Goal: Task Accomplishment & Management: Complete application form

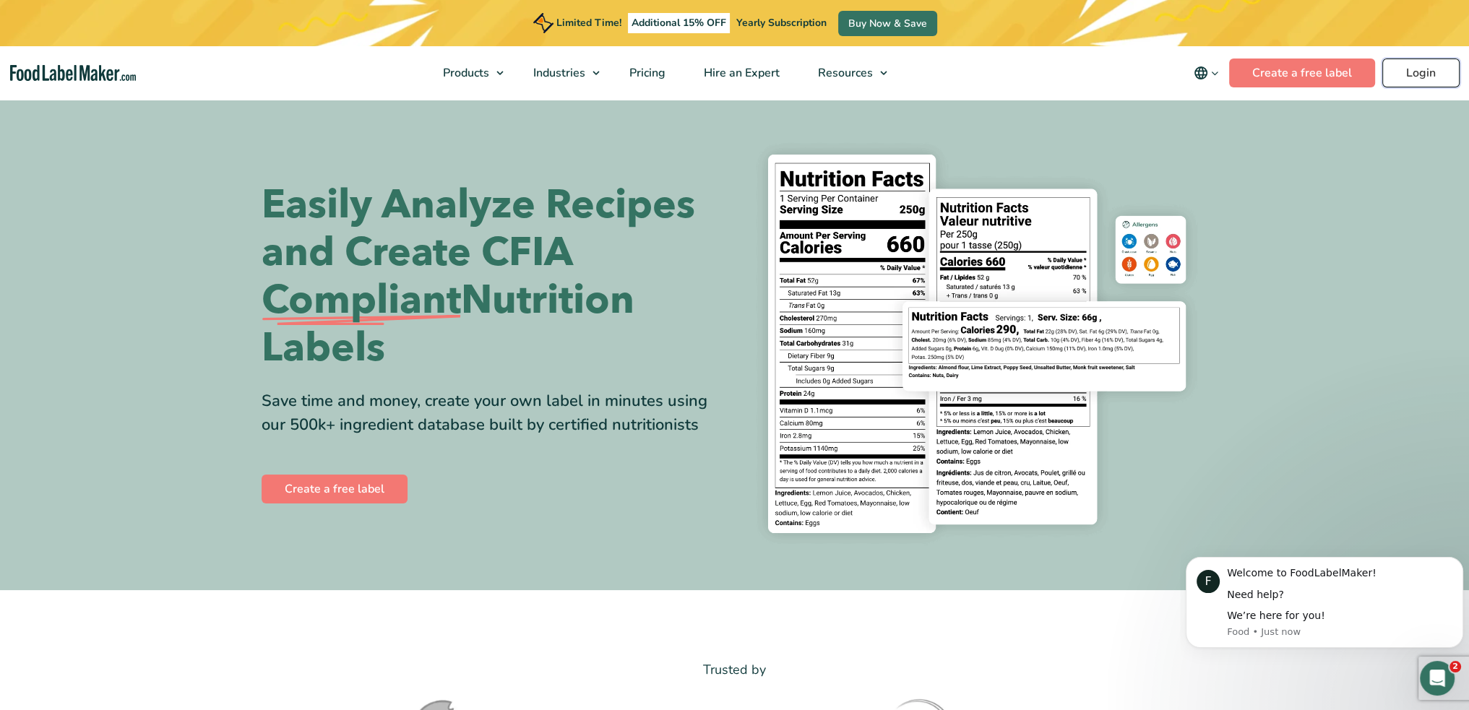
click at [1410, 69] on link "Login" at bounding box center [1420, 73] width 77 height 29
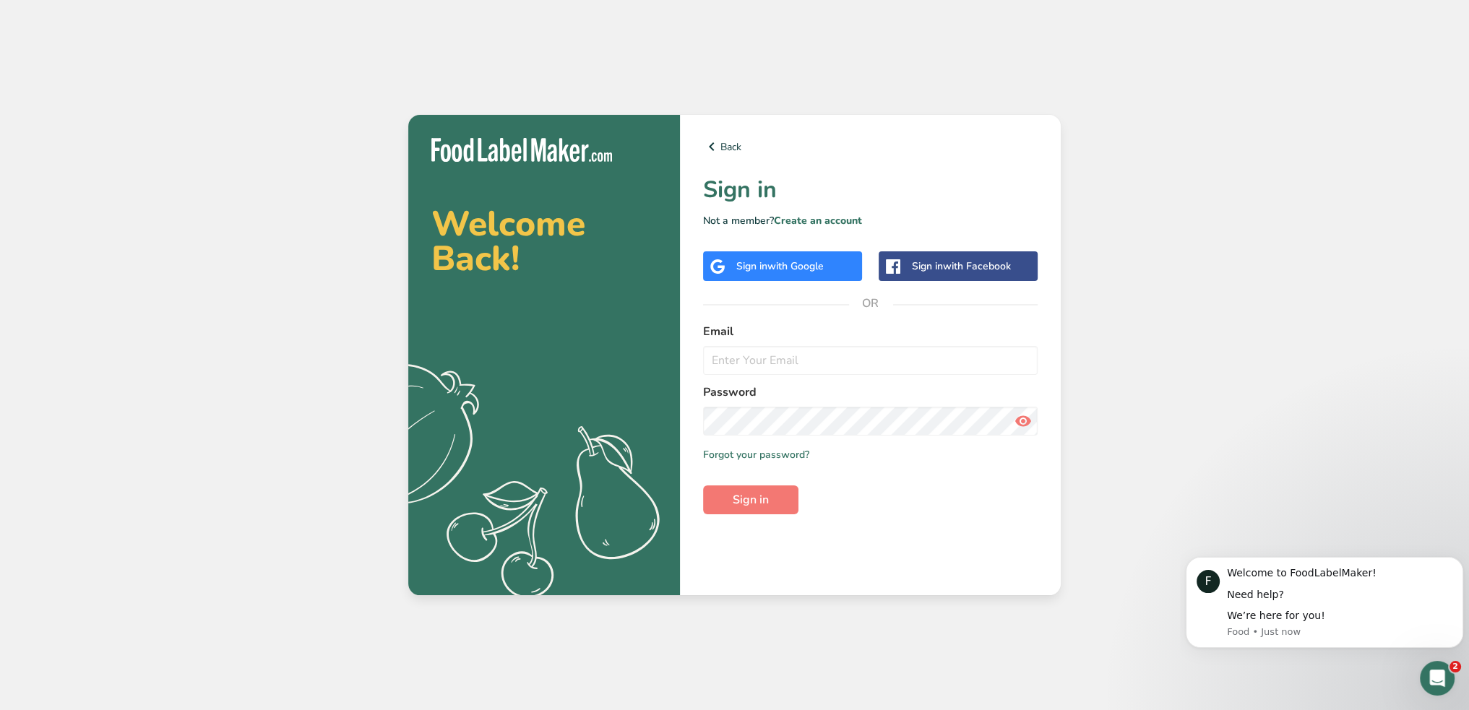
click at [764, 268] on div "Sign in with Google" at bounding box center [779, 266] width 87 height 15
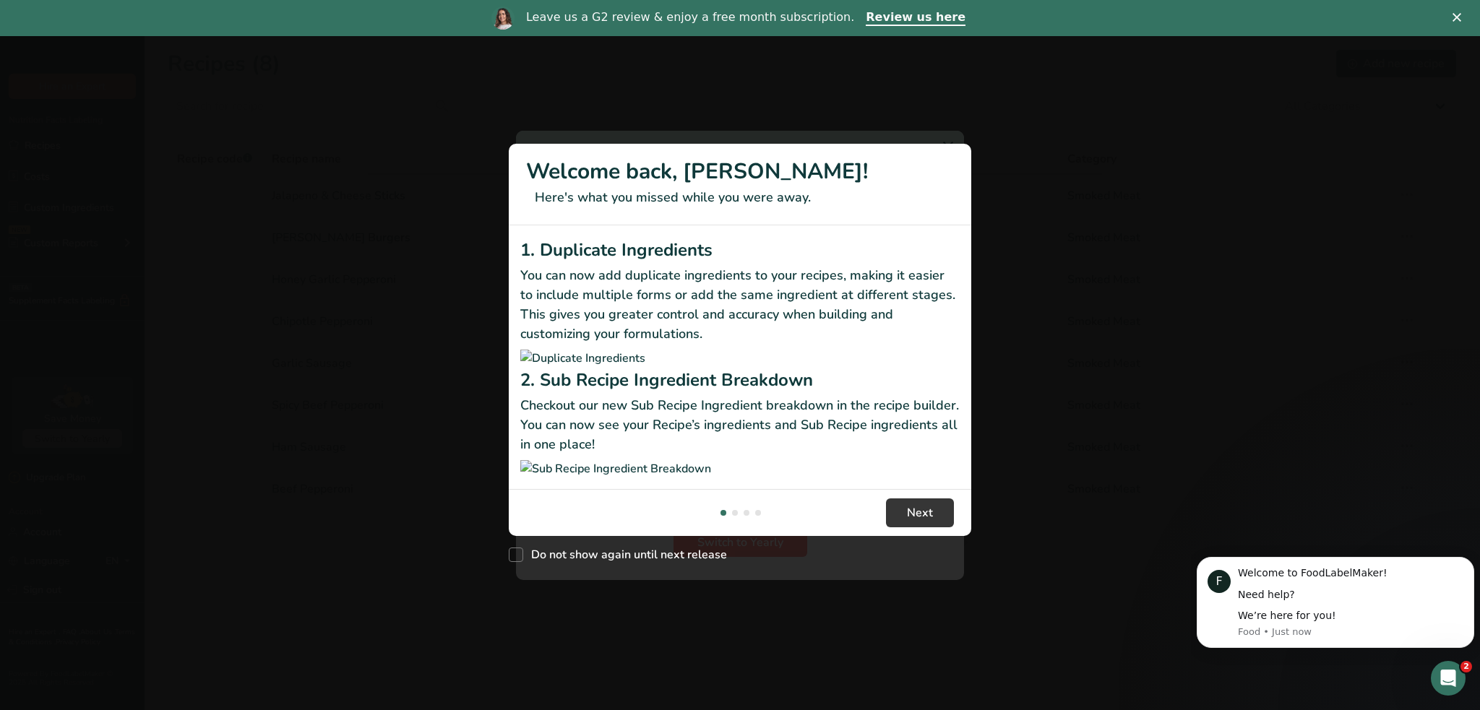
click at [1461, 14] on div "Close" at bounding box center [1459, 17] width 14 height 9
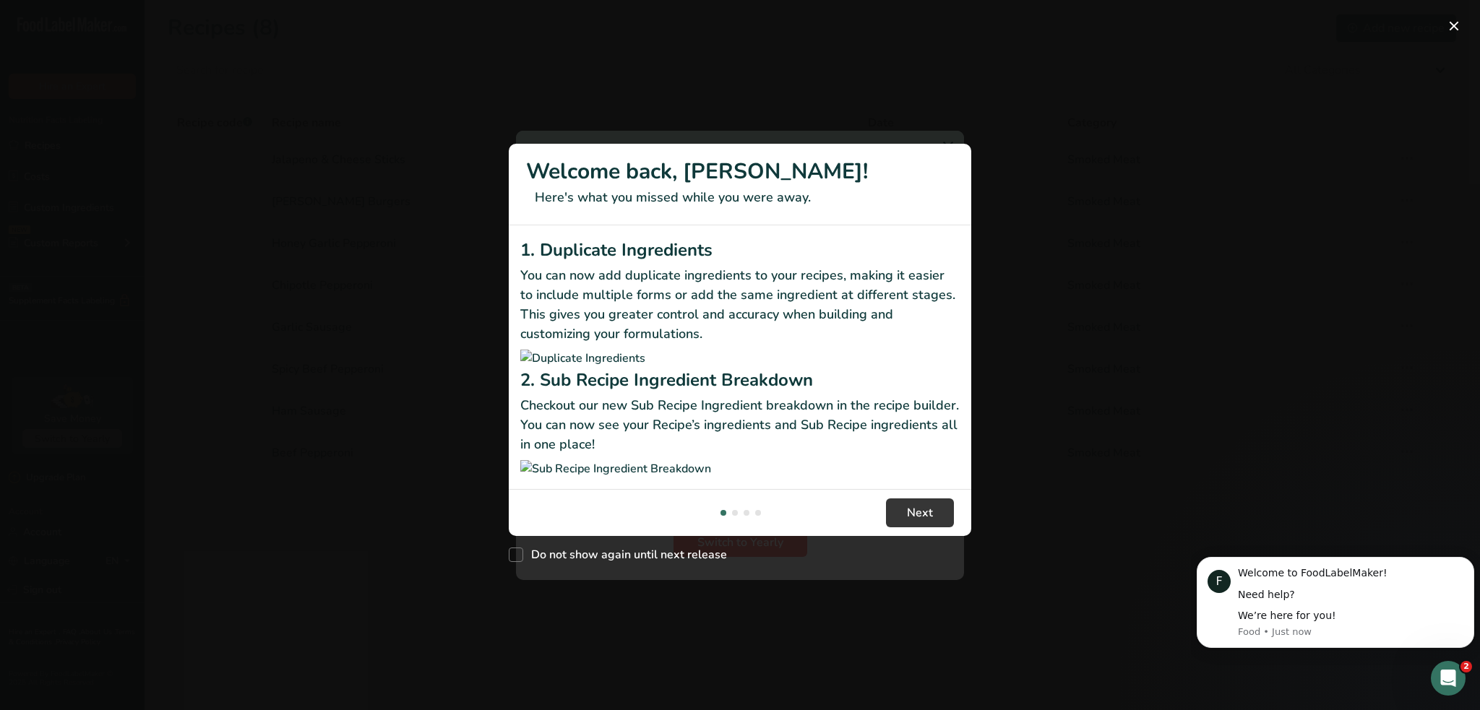
click at [522, 567] on div "Do not show again until next release" at bounding box center [740, 551] width 462 height 31
click at [516, 562] on span "New Features" at bounding box center [516, 555] width 14 height 14
click at [516, 559] on input "Do not show again until next release" at bounding box center [513, 554] width 9 height 9
checkbox input "true"
click at [925, 522] on span "Next" at bounding box center [920, 512] width 26 height 17
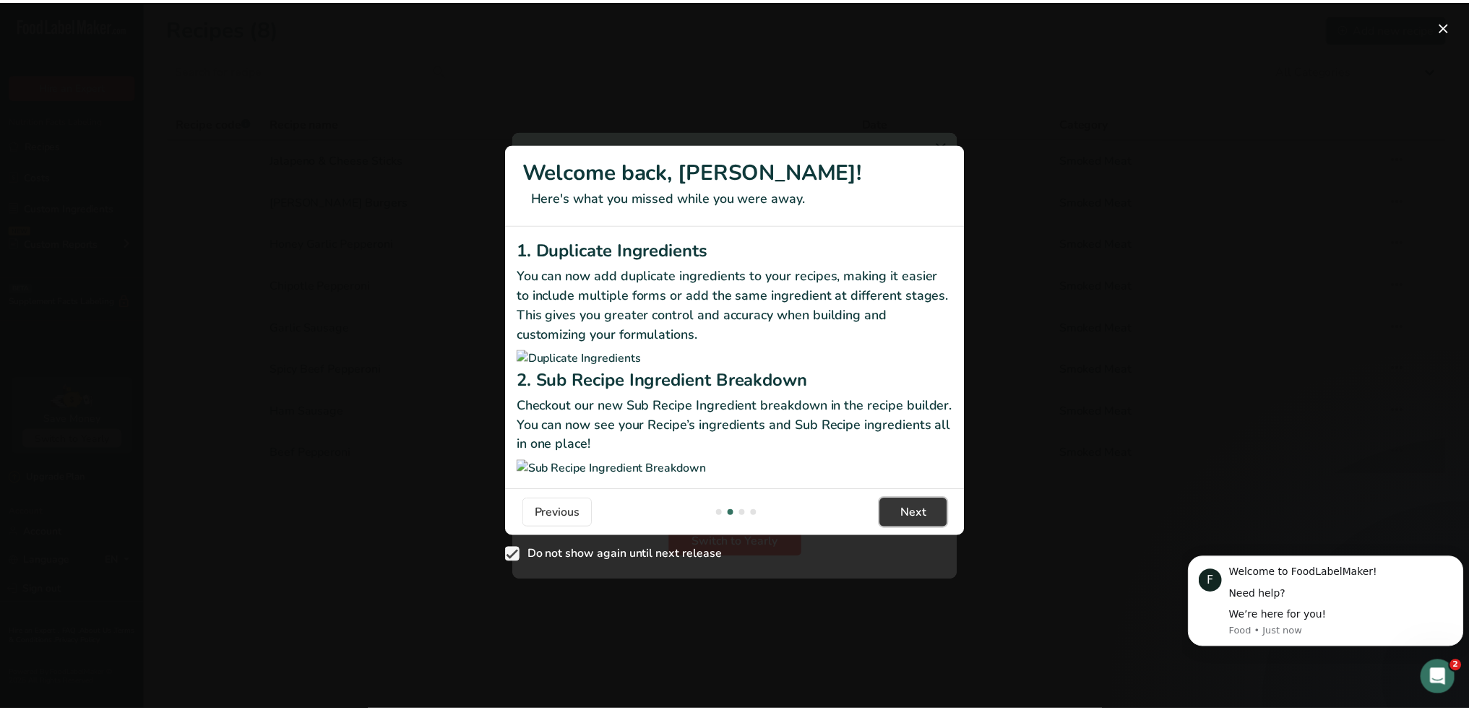
scroll to position [0, 462]
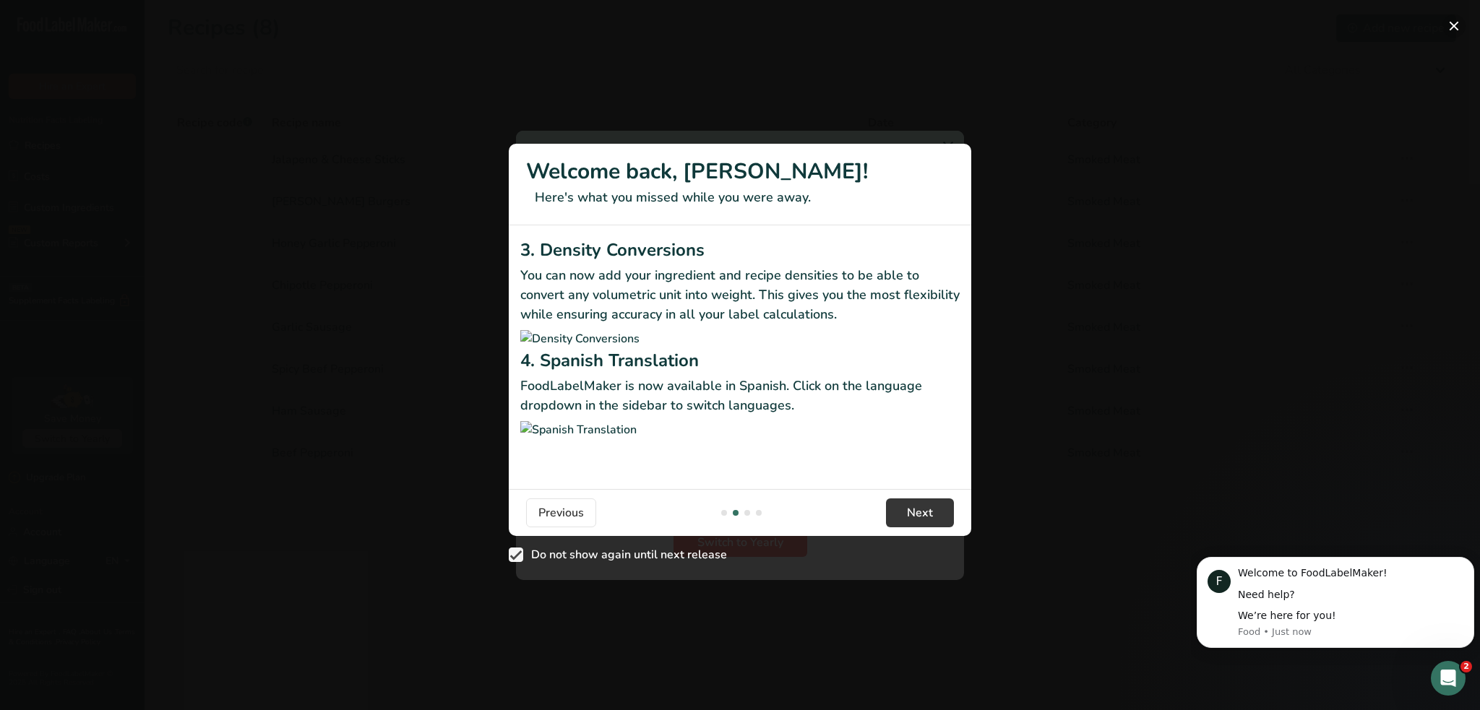
click at [1456, 21] on button "New Features" at bounding box center [1453, 25] width 23 height 23
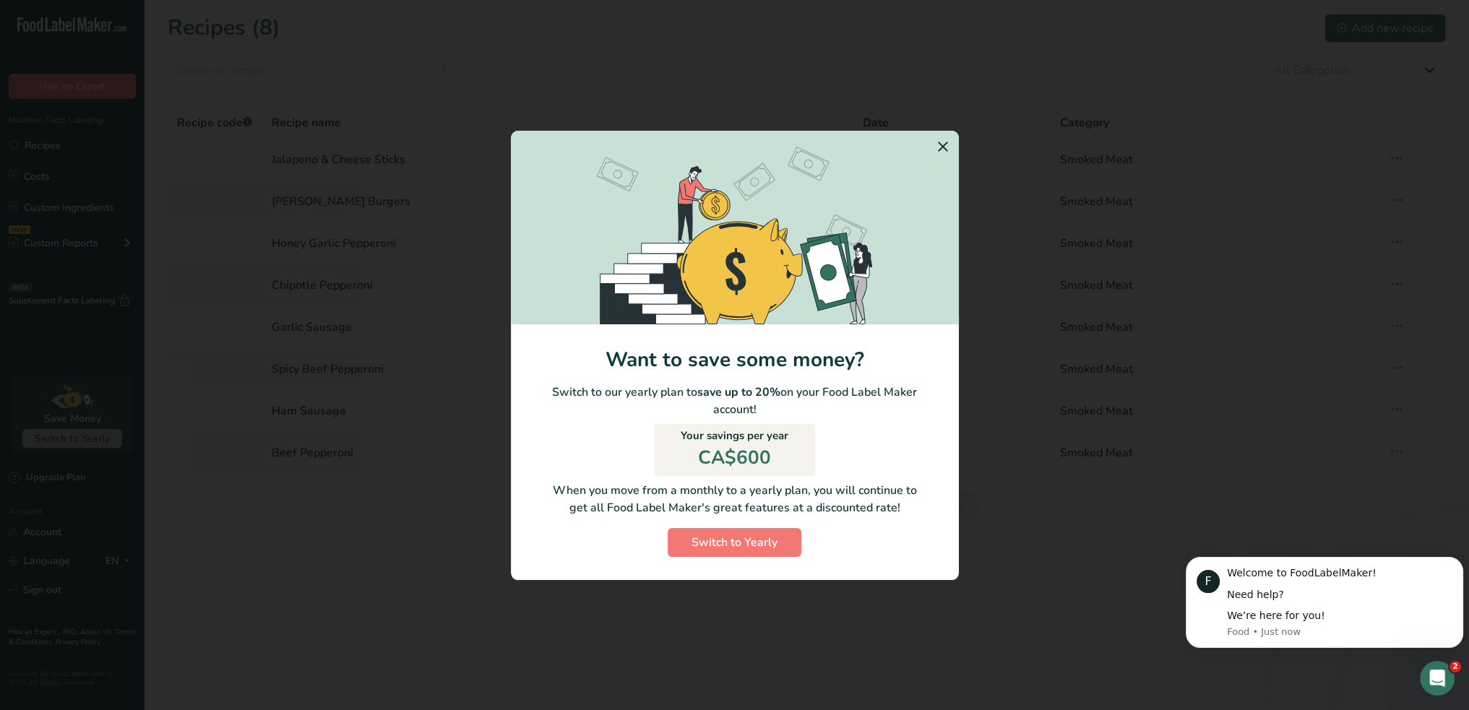
click at [940, 142] on icon "Switch to Yearly Modal" at bounding box center [942, 147] width 17 height 26
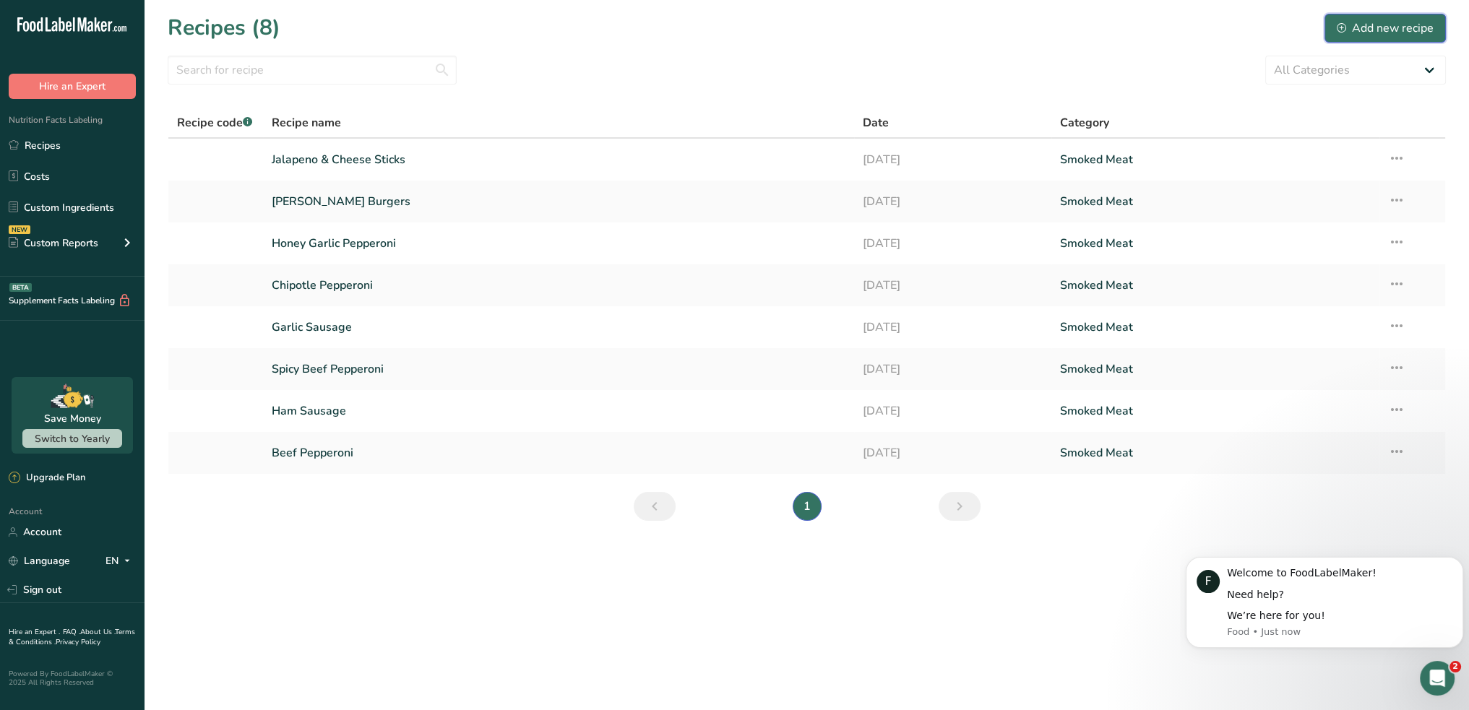
click at [1381, 25] on div "Add new recipe" at bounding box center [1385, 28] width 97 height 17
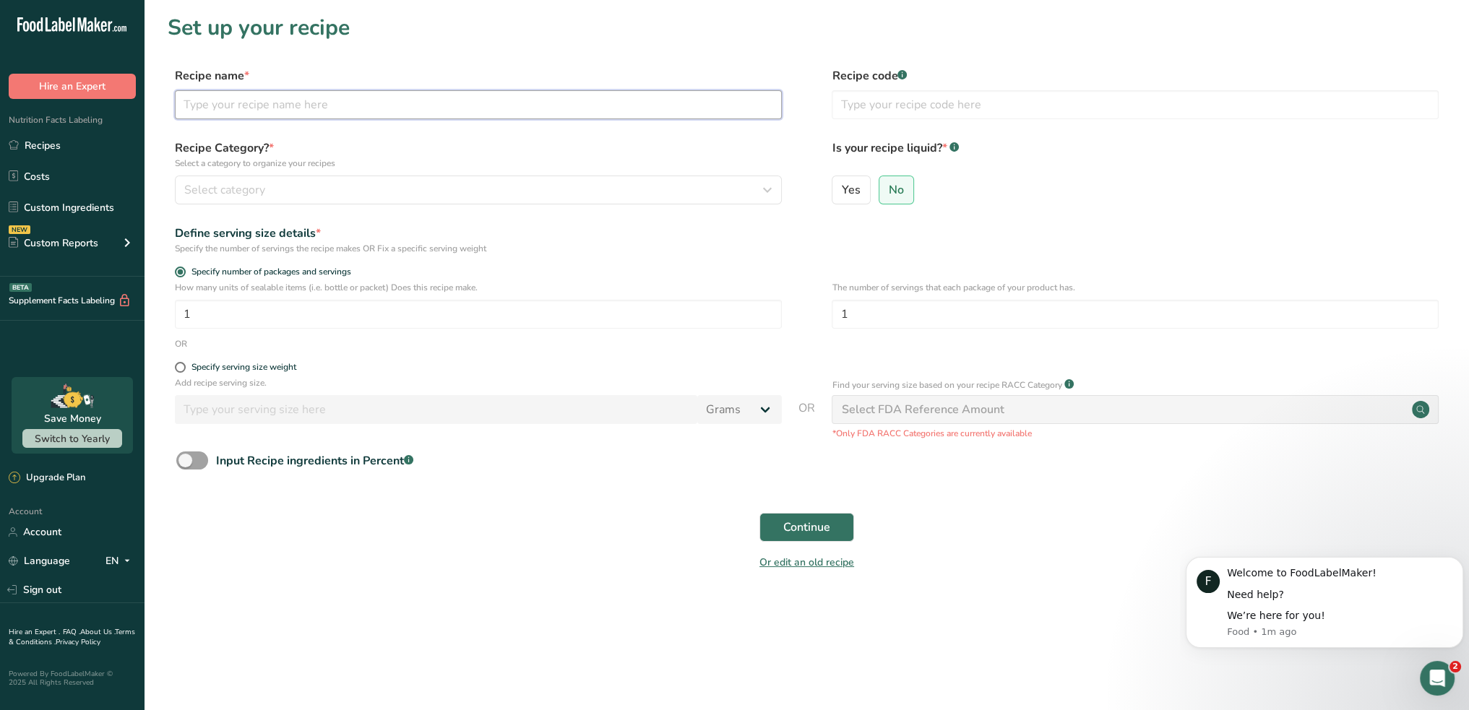
click at [324, 104] on input "text" at bounding box center [478, 104] width 607 height 29
type input "g"
type input "Garlic Herb Seasoning"
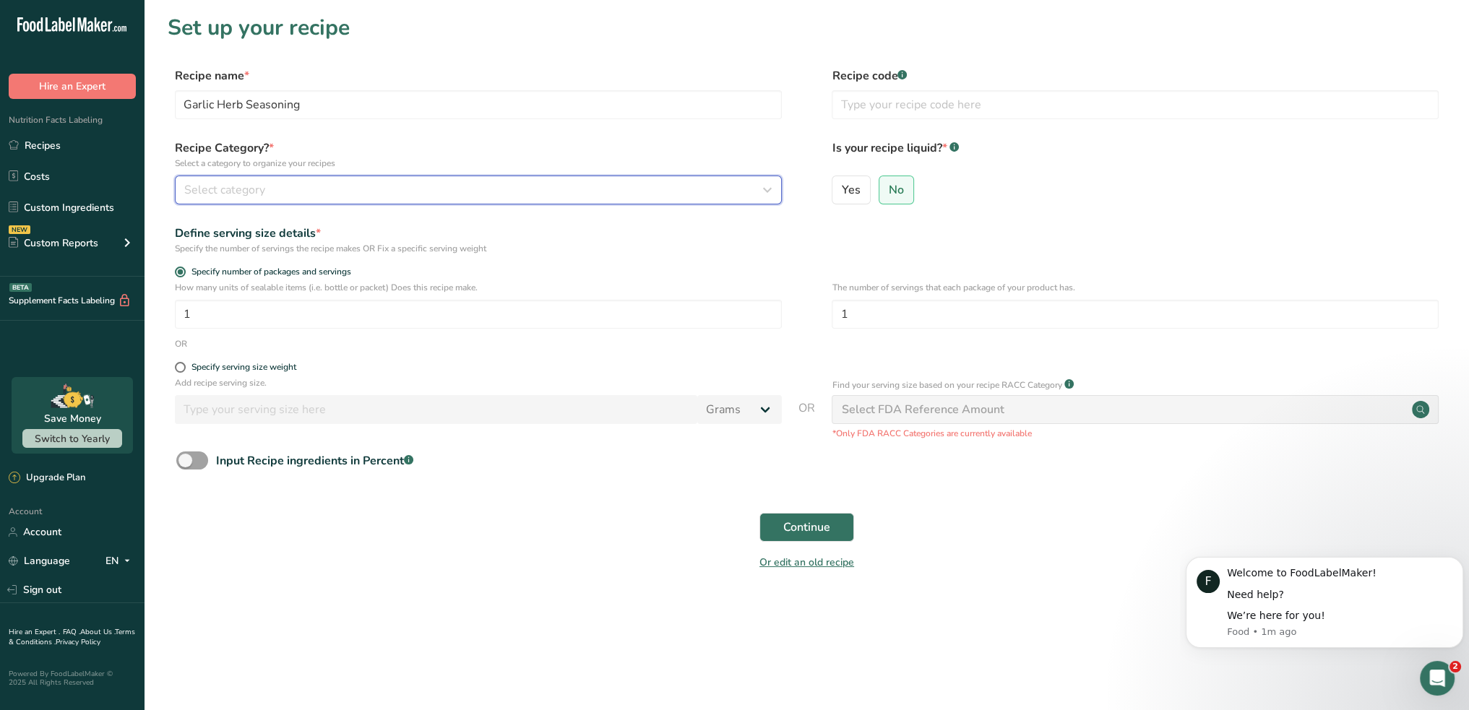
click at [306, 183] on div "Select category" at bounding box center [473, 189] width 579 height 17
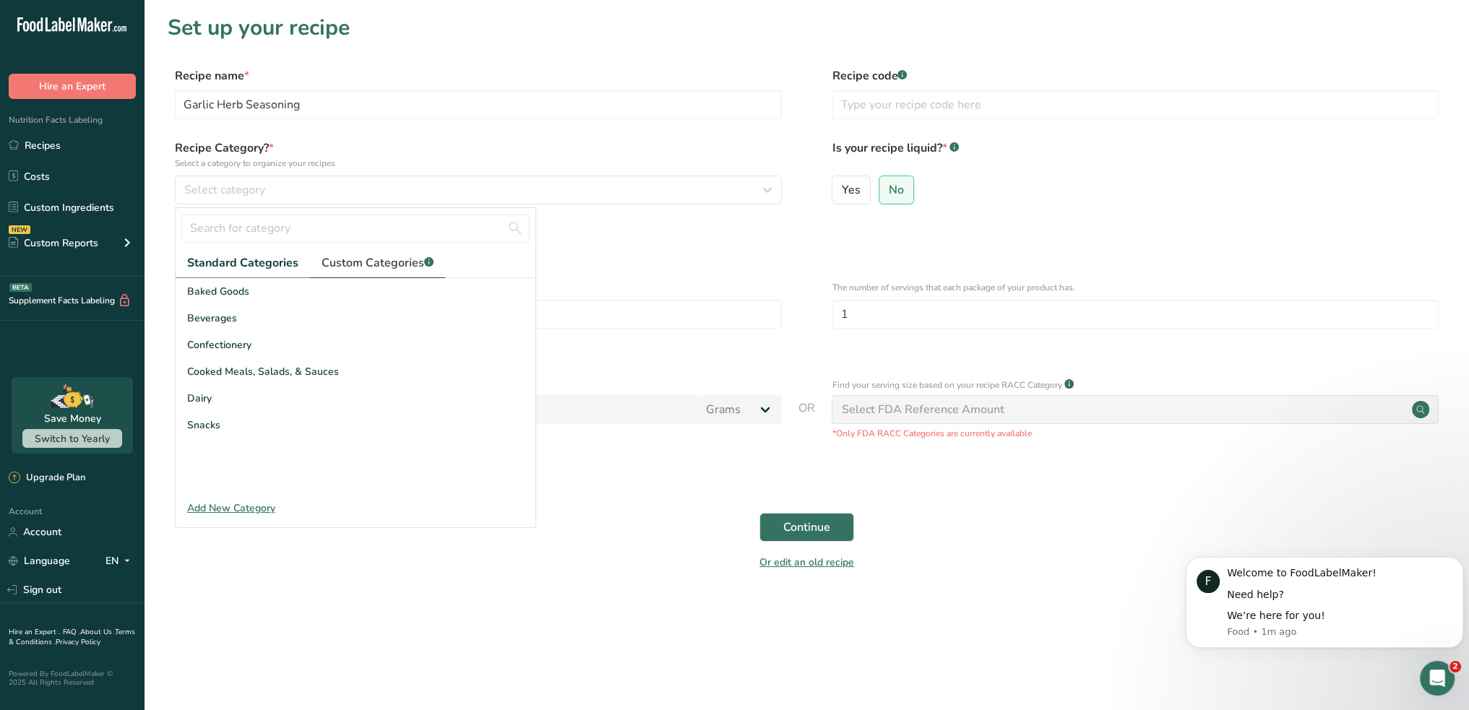
click at [361, 264] on span "Custom Categories .a-a{fill:#347362;}.b-a{fill:#fff;}" at bounding box center [378, 262] width 112 height 17
click at [241, 508] on div "Add New Category" at bounding box center [356, 508] width 360 height 15
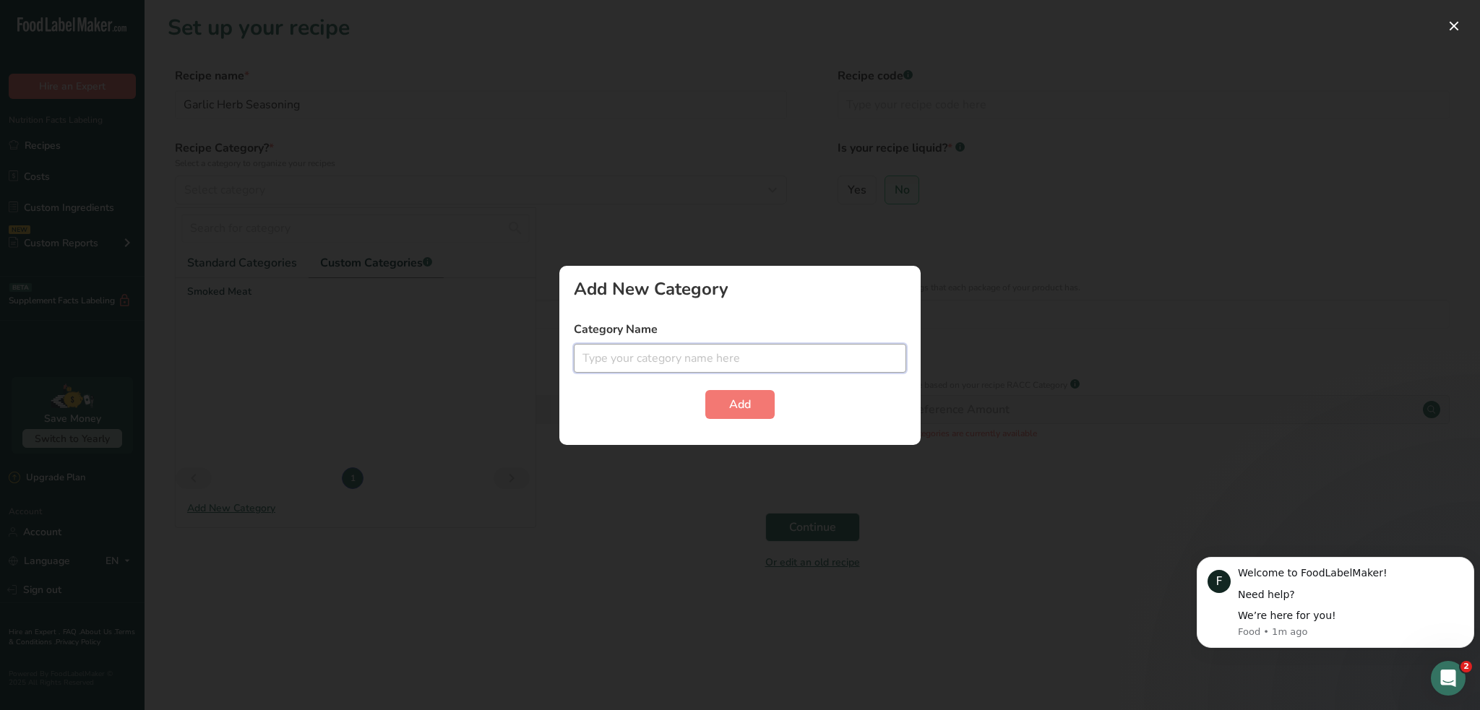
click at [630, 363] on input "text" at bounding box center [740, 358] width 332 height 29
type input "Spices"
click at [733, 407] on span "Add" at bounding box center [740, 404] width 22 height 17
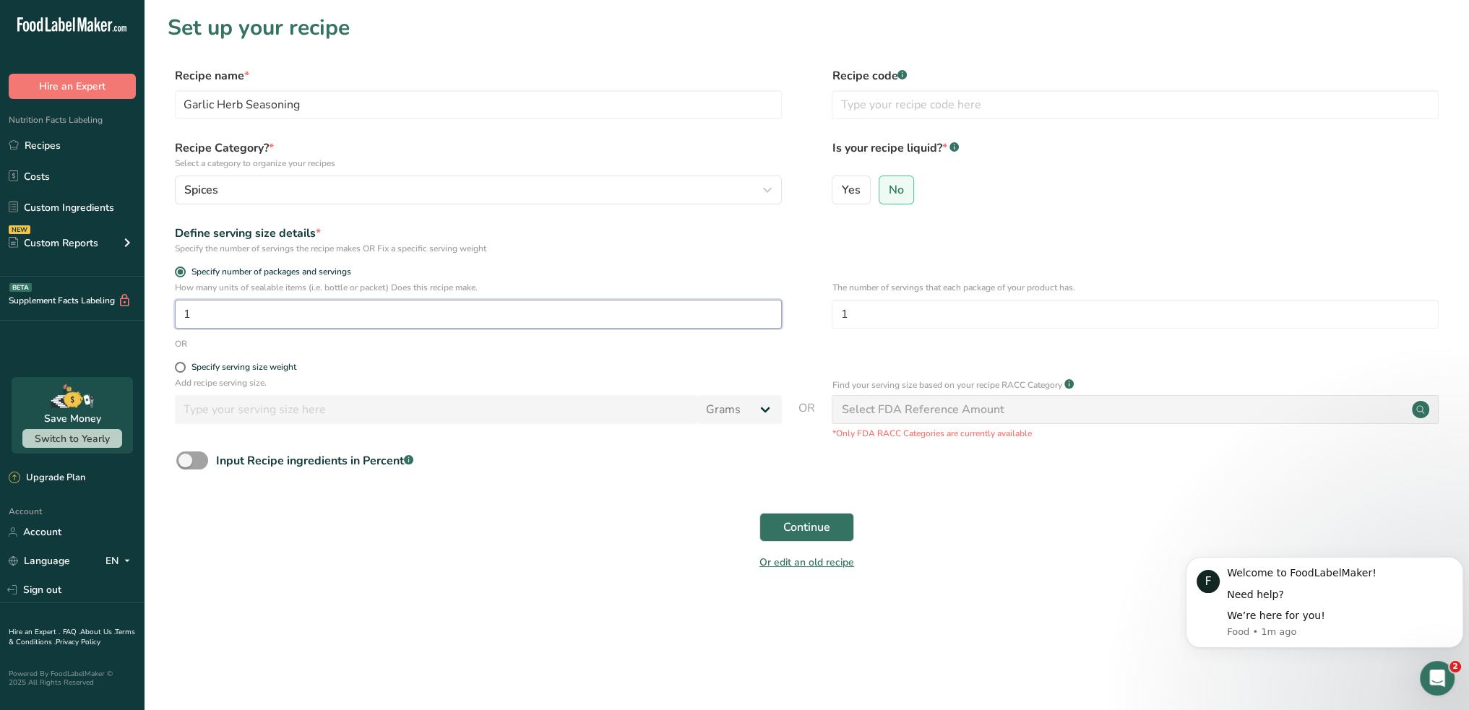
click at [294, 319] on input "1" at bounding box center [478, 314] width 607 height 29
click at [184, 366] on span at bounding box center [180, 367] width 11 height 11
click at [184, 366] on input "Specify serving size weight" at bounding box center [179, 367] width 9 height 9
radio input "true"
radio input "false"
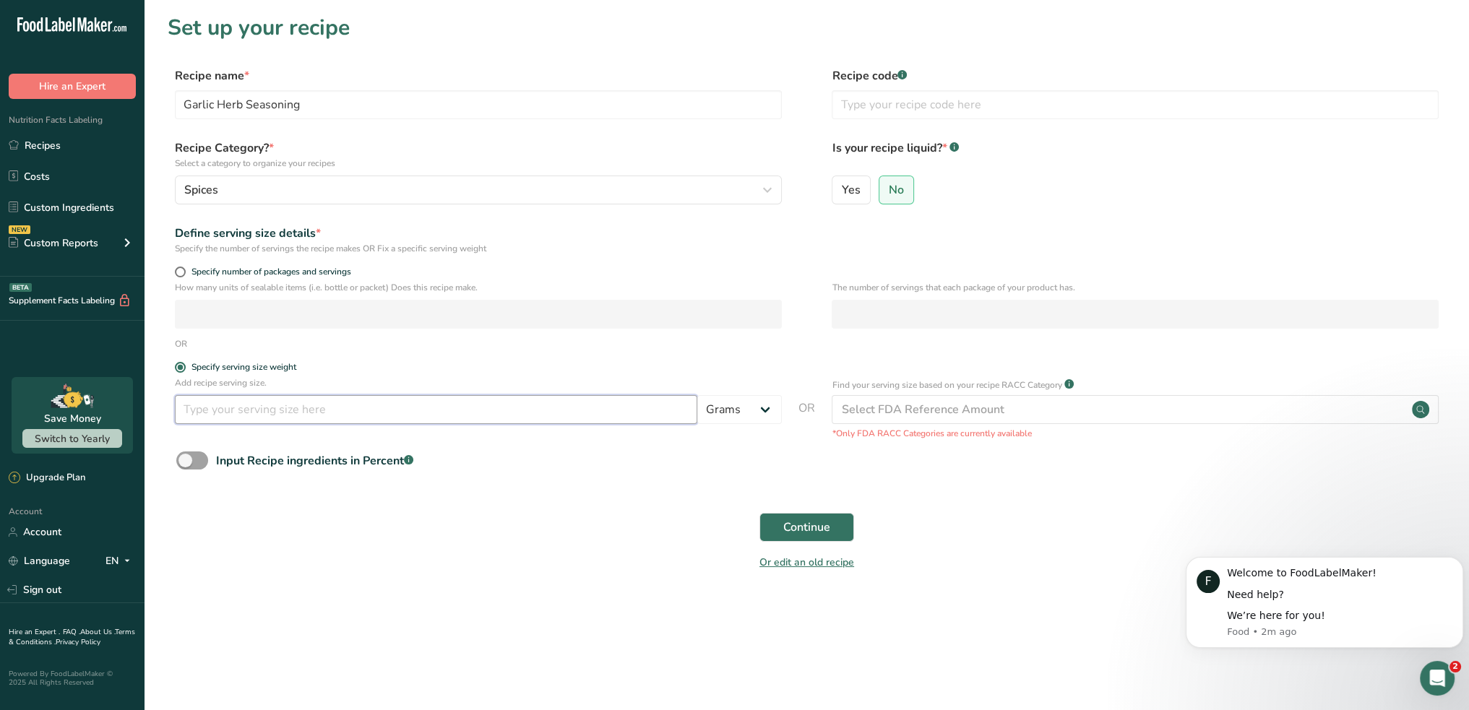
click at [252, 410] on input "number" at bounding box center [436, 409] width 522 height 29
type input "1"
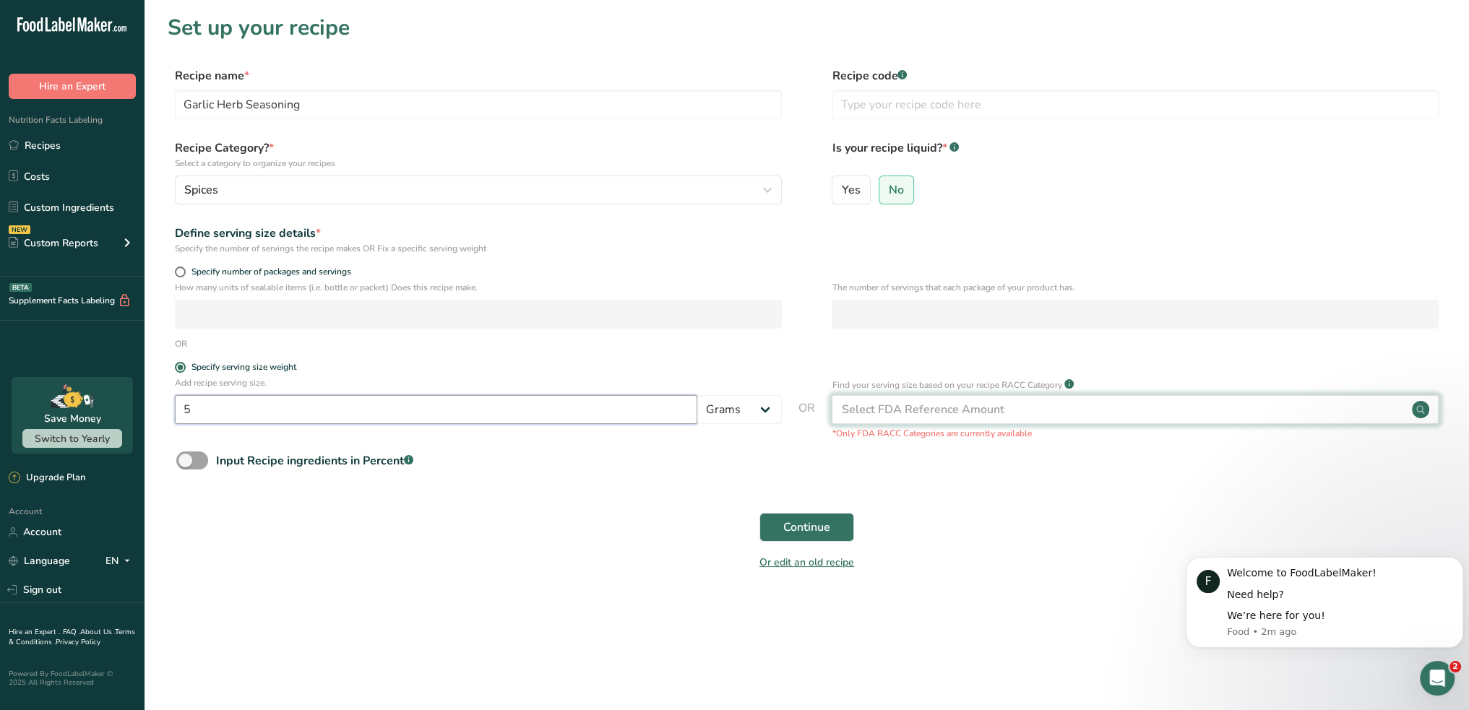
type input "5"
click at [905, 410] on div "Select FDA Reference Amount" at bounding box center [922, 409] width 163 height 17
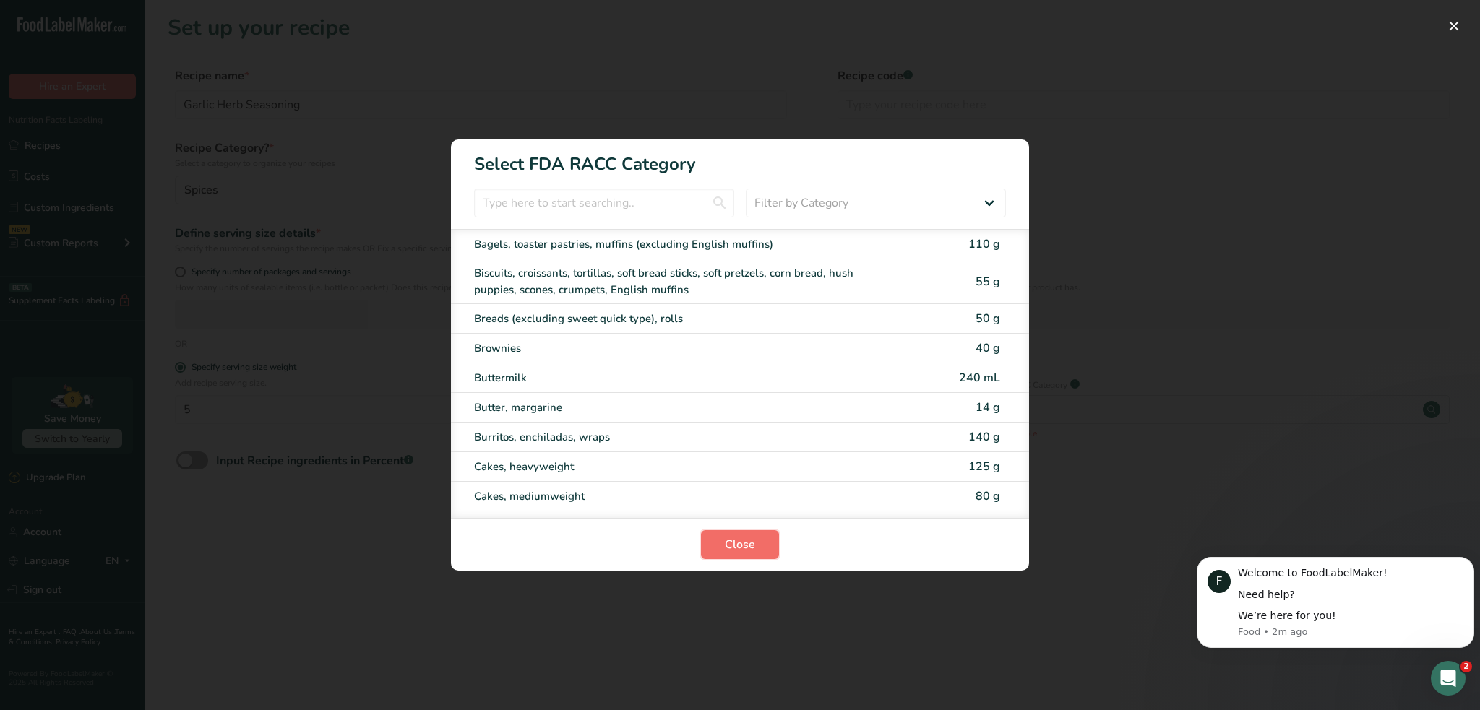
click at [760, 538] on button "Close" at bounding box center [740, 544] width 78 height 29
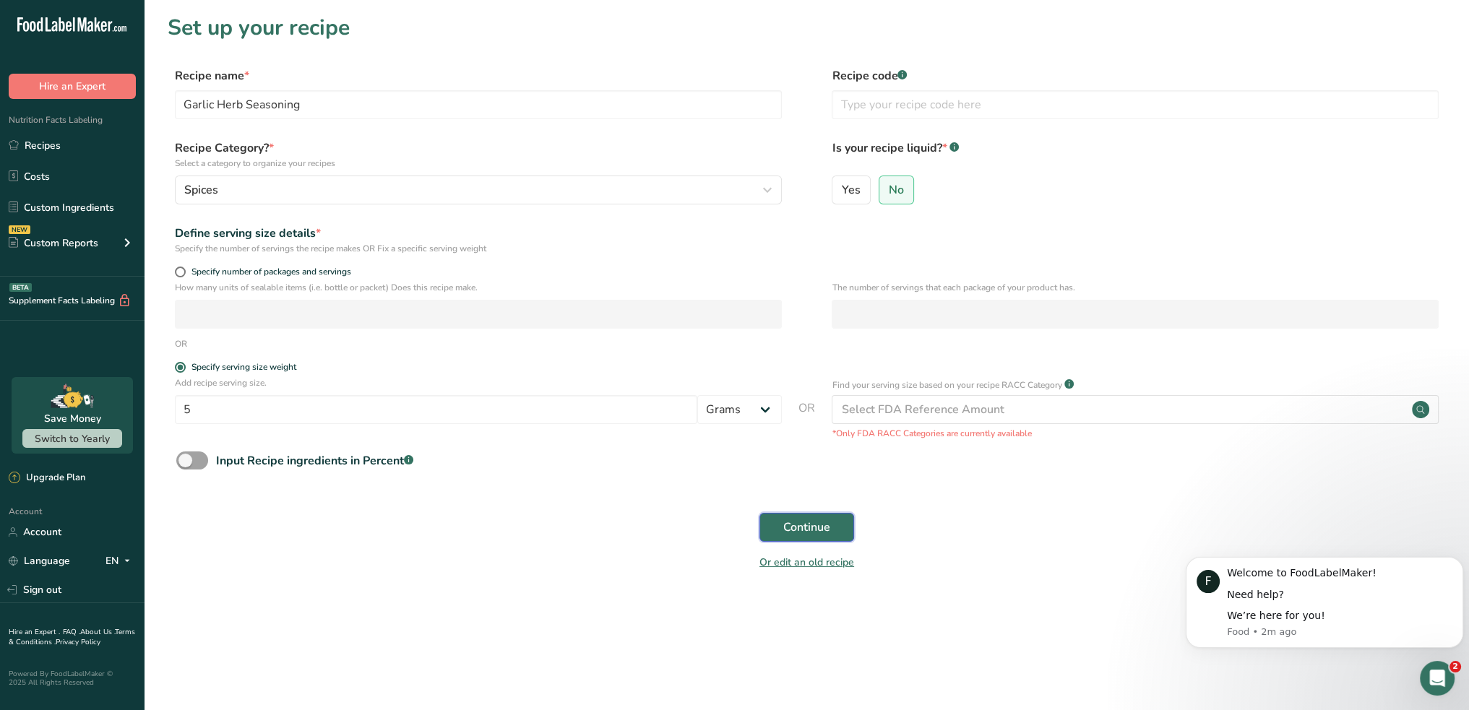
click at [790, 517] on button "Continue" at bounding box center [806, 527] width 95 height 29
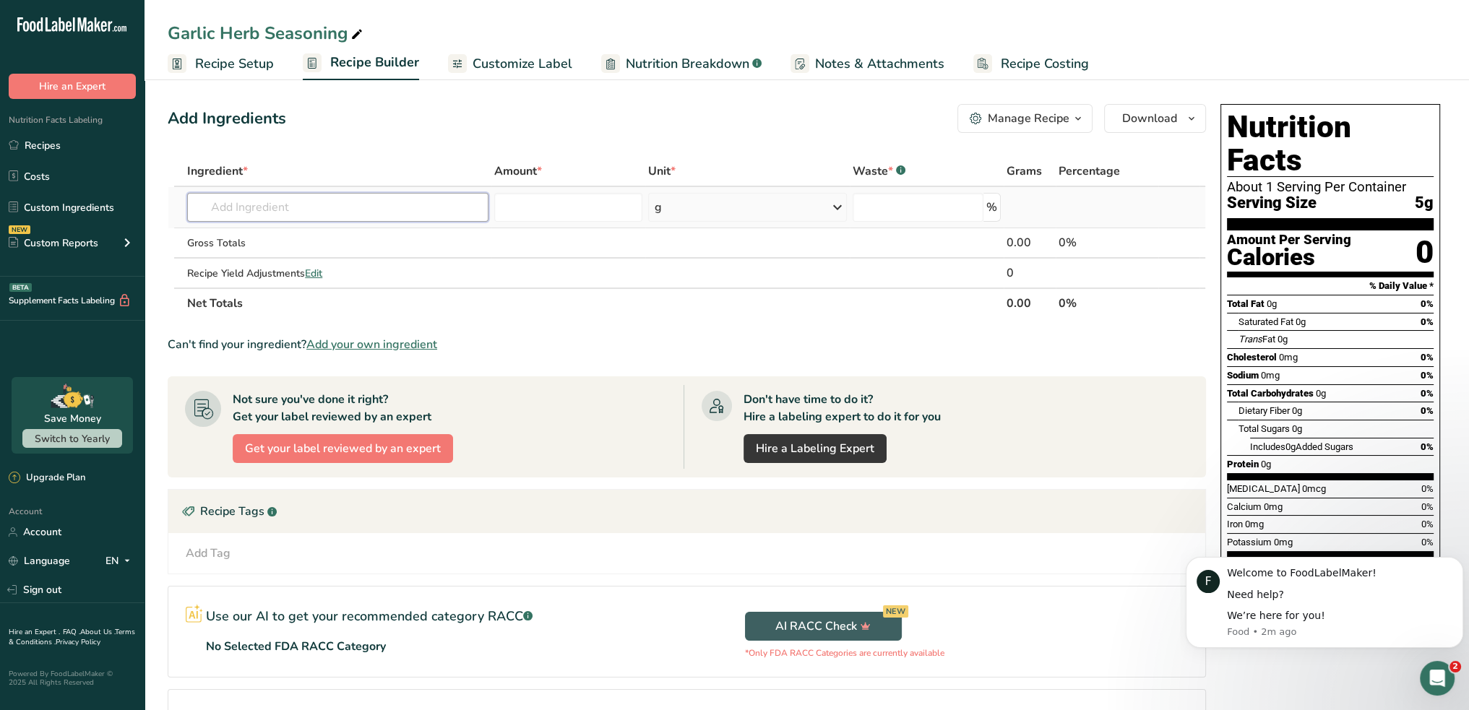
click at [267, 209] on input "text" at bounding box center [337, 207] width 301 height 29
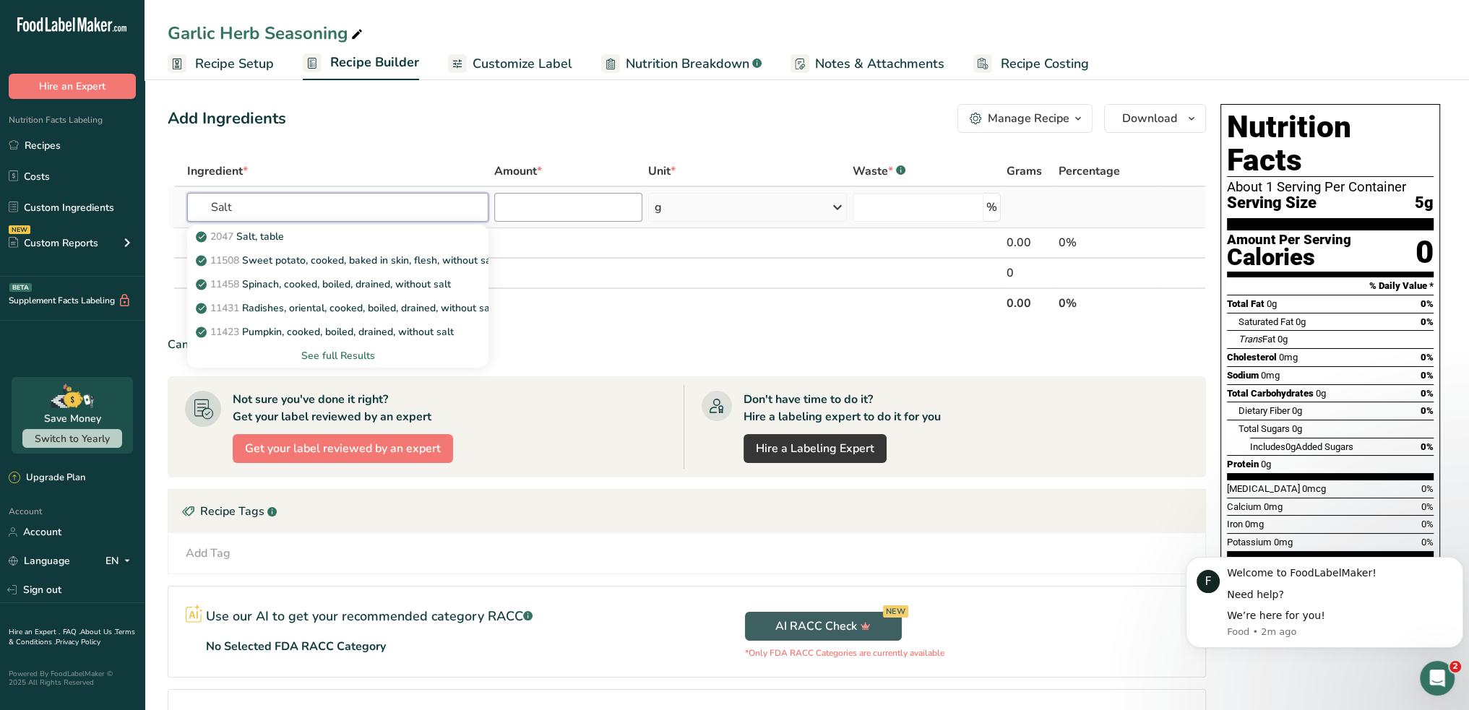
type input "Salt"
click at [578, 205] on input "number" at bounding box center [568, 207] width 148 height 29
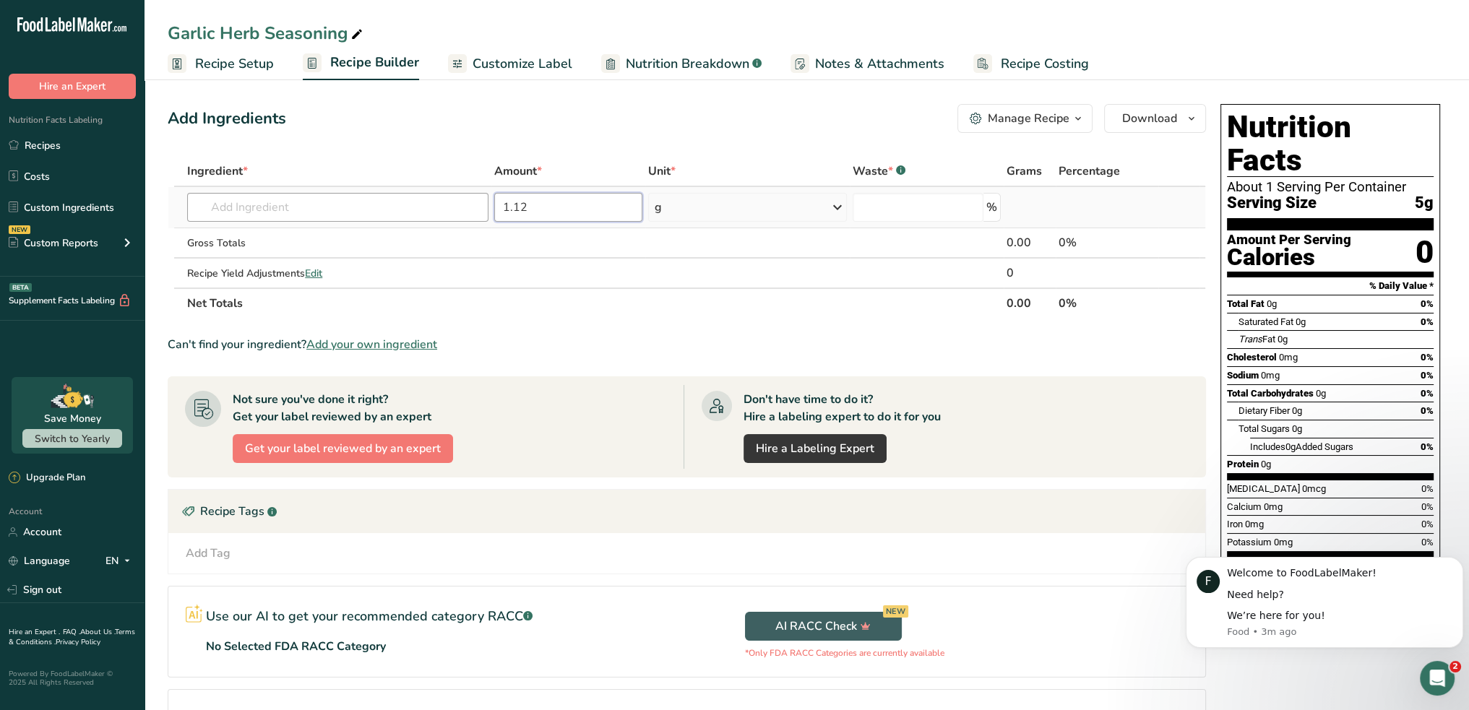
type input "1.12"
click at [268, 215] on input "text" at bounding box center [337, 207] width 301 height 29
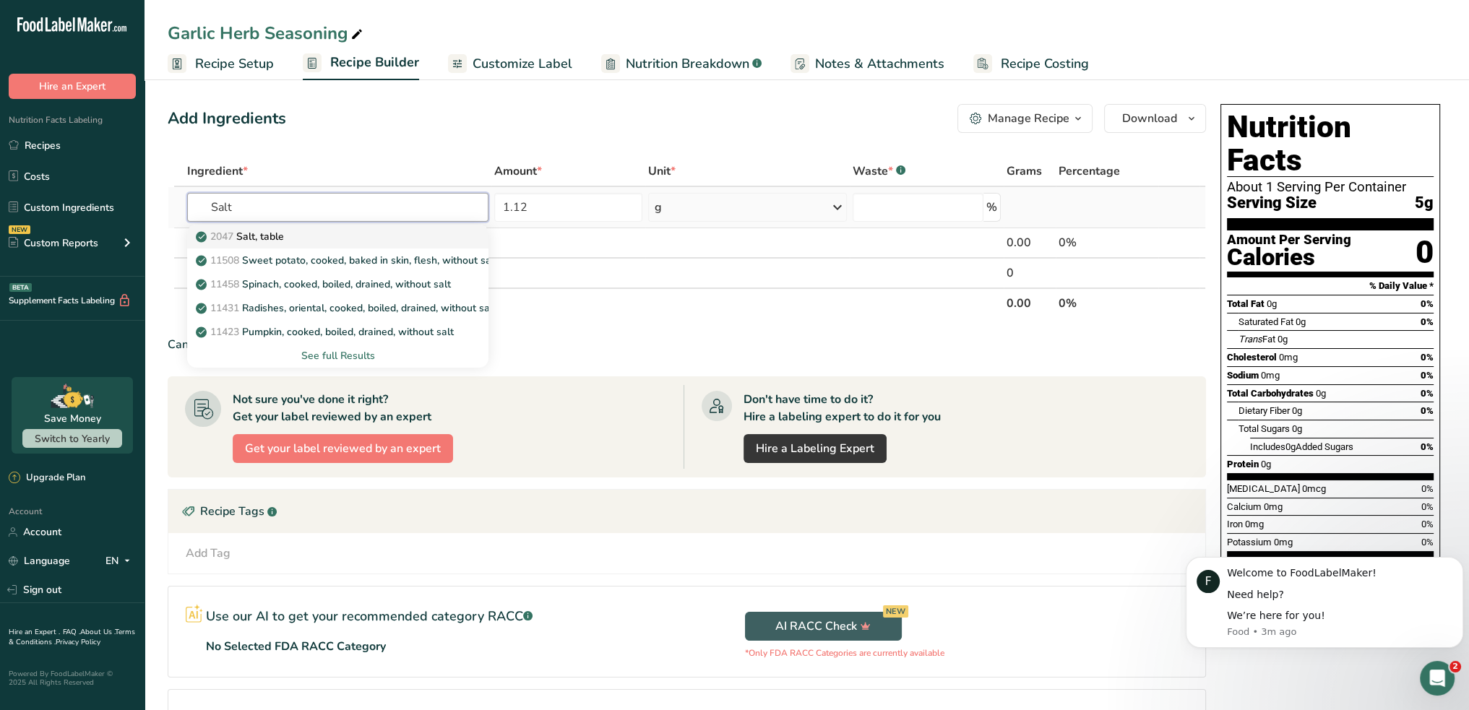
type input "Salt"
click at [266, 233] on p "2047 Salt, table" at bounding box center [241, 236] width 85 height 15
type input "Salt, table"
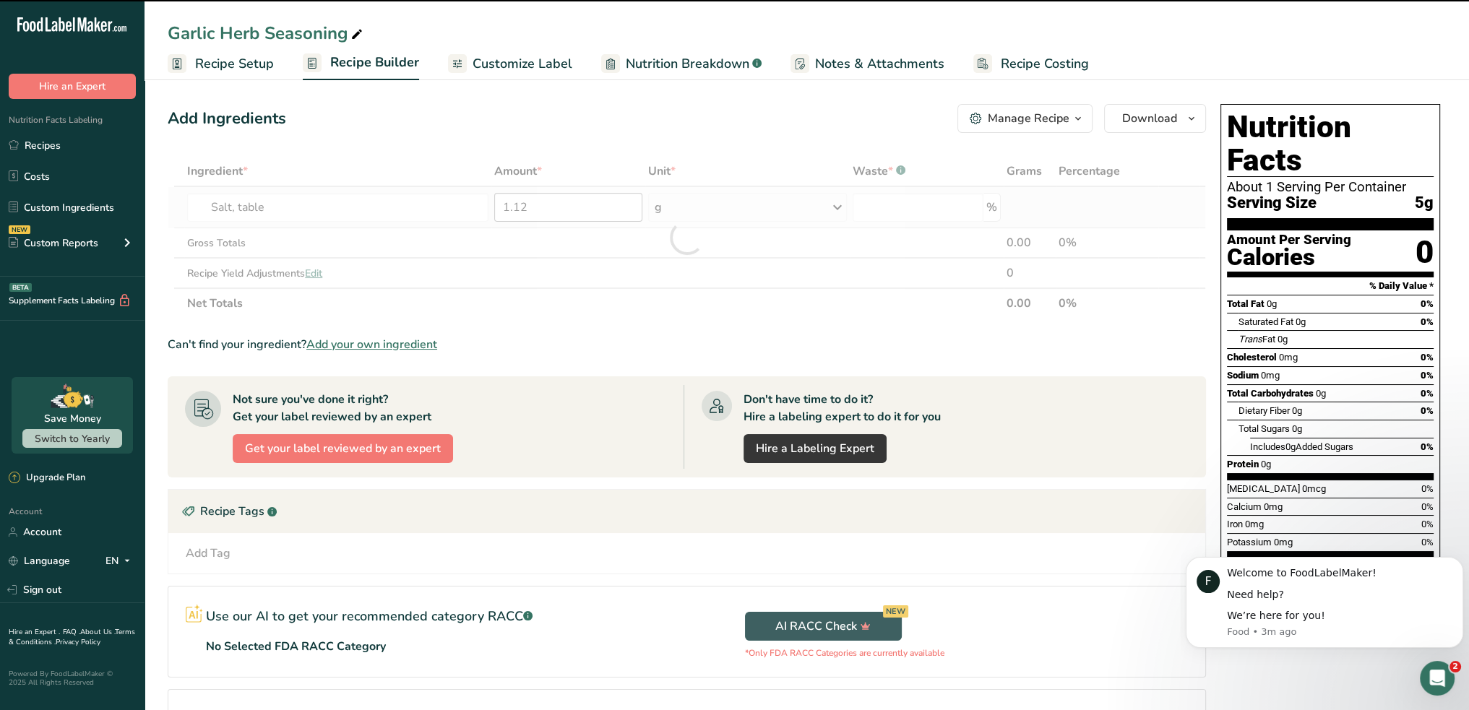
type input "0"
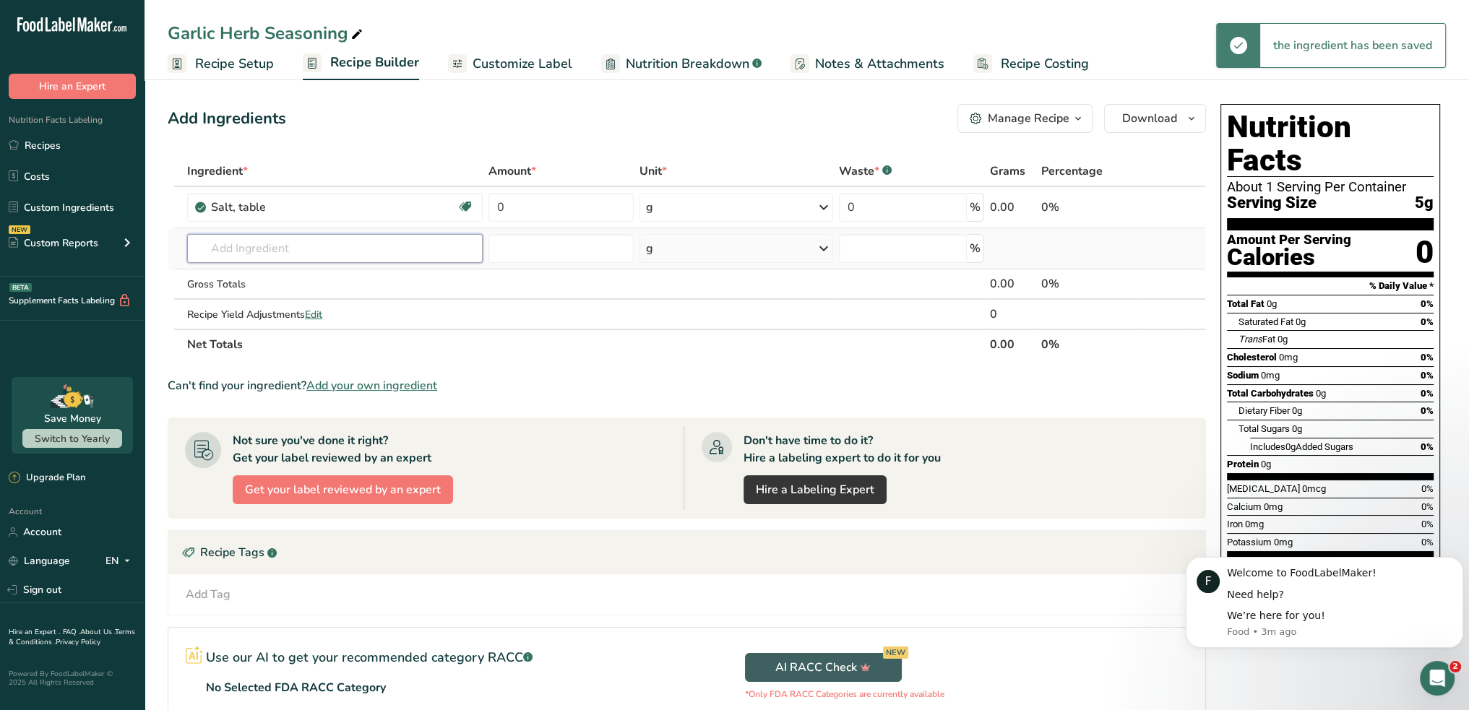
click at [263, 252] on input "text" at bounding box center [334, 248] width 295 height 29
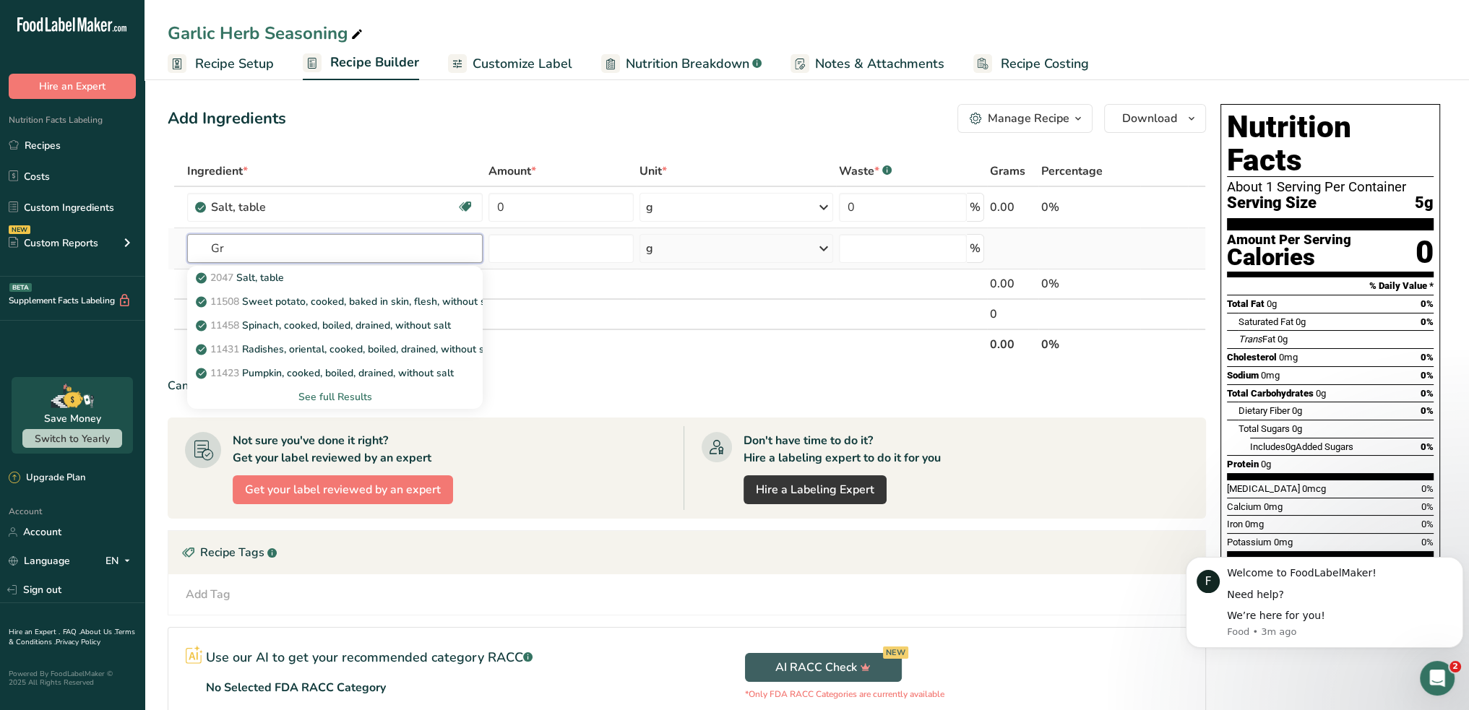
type input "G"
type input "Garlic"
click at [264, 303] on p "2020 Spices, garlic powder" at bounding box center [267, 301] width 137 height 15
type input "Spices, garlic powder"
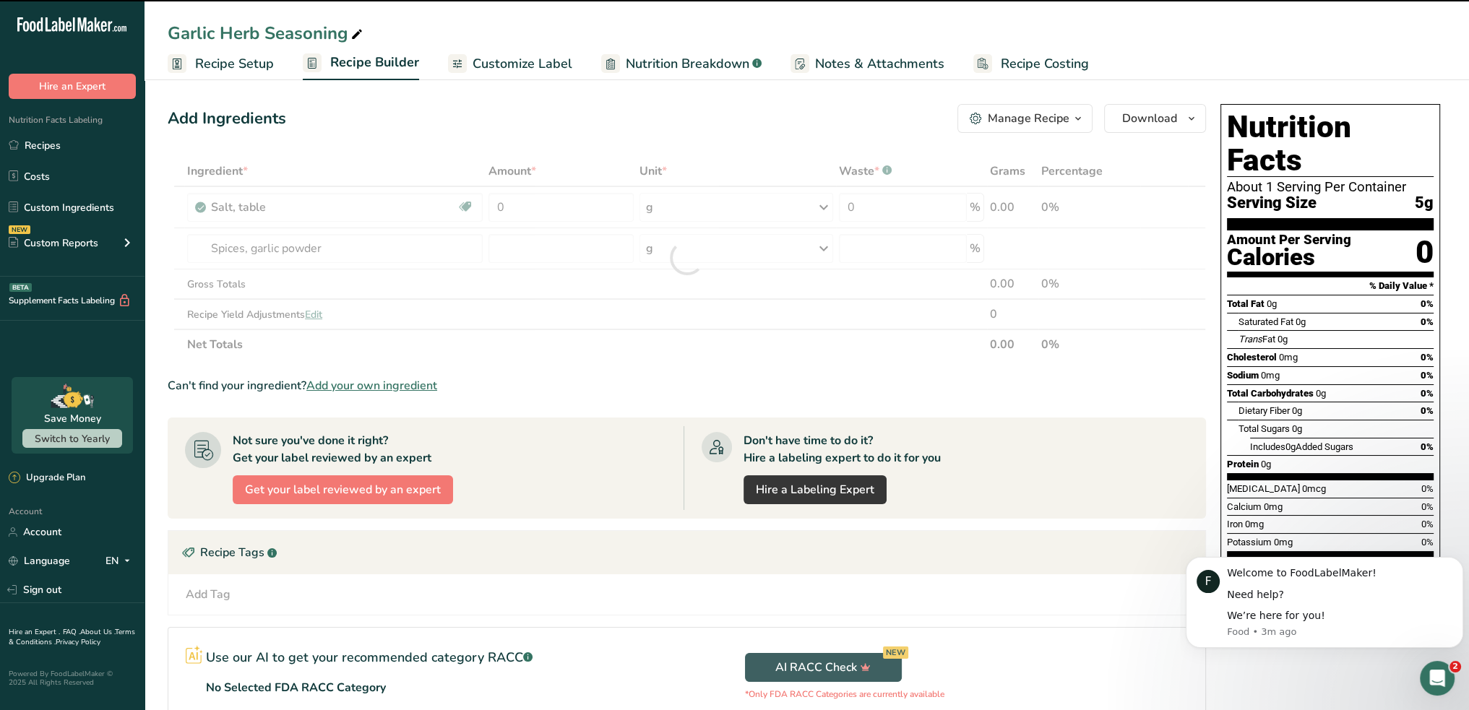
type input "0"
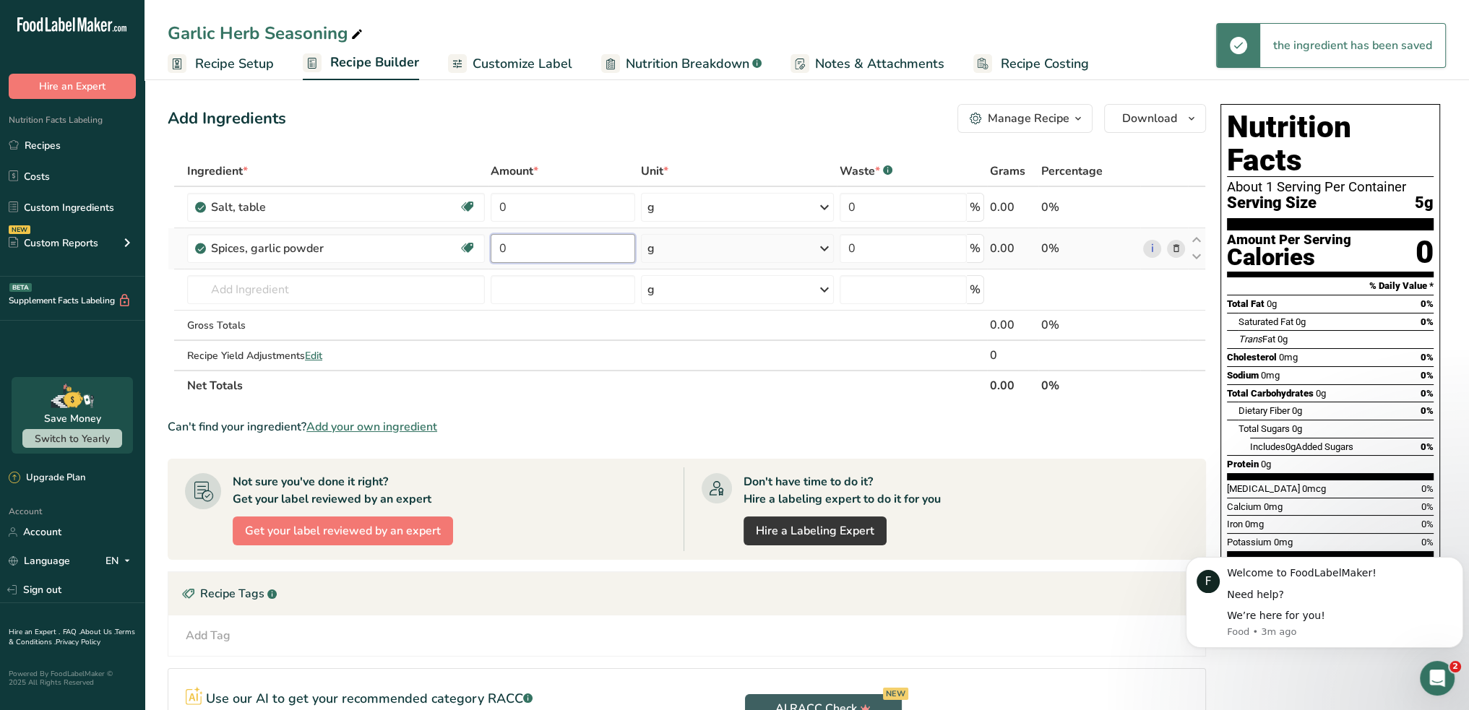
click at [529, 247] on input "0" at bounding box center [563, 248] width 144 height 29
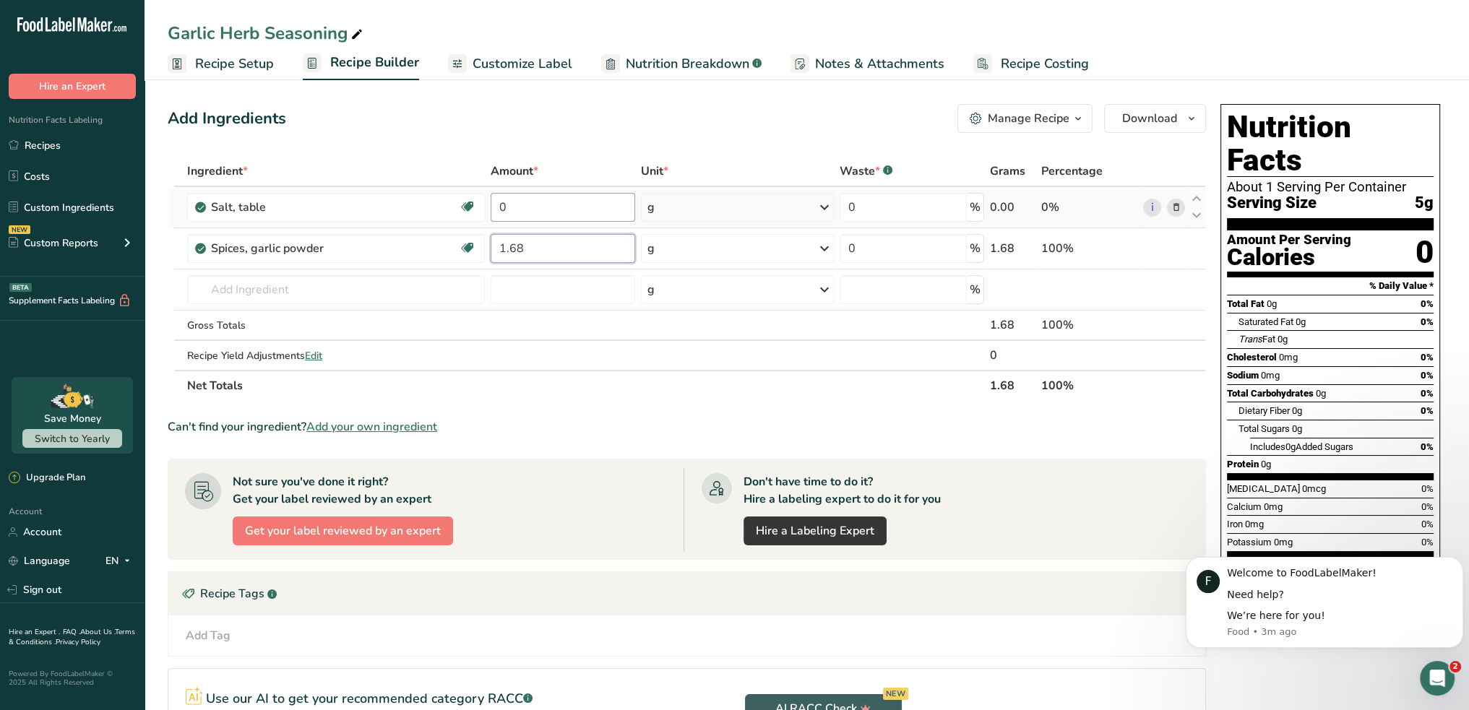
type input "1.68"
click at [548, 210] on div "Ingredient * Amount * Unit * Waste * .a-a{fill:#347362;}.b-a{fill:#fff;} Grams …" at bounding box center [687, 278] width 1038 height 245
type input "1.12"
click at [260, 288] on input "text" at bounding box center [336, 289] width 298 height 29
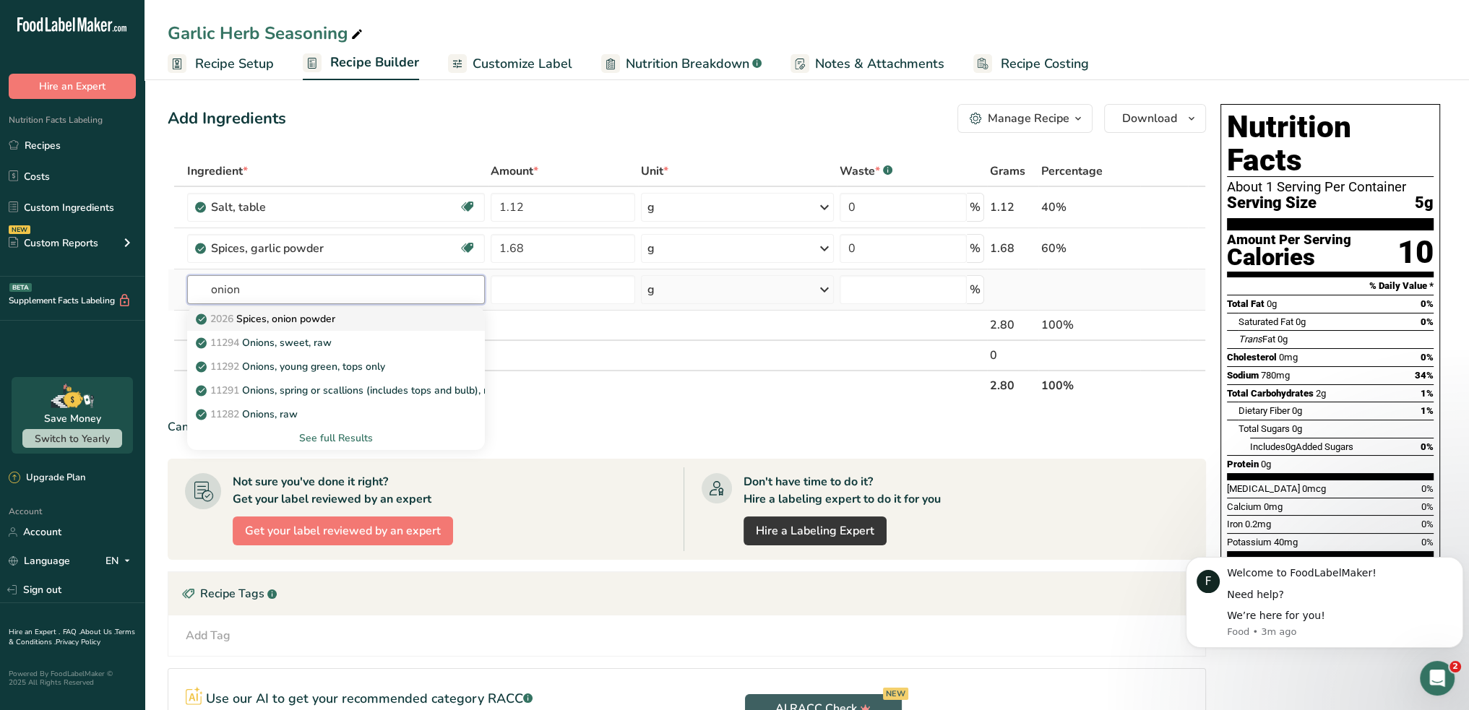
type input "onion"
click at [264, 319] on p "2026 Spices, onion powder" at bounding box center [267, 318] width 137 height 15
type input "Spices, onion powder"
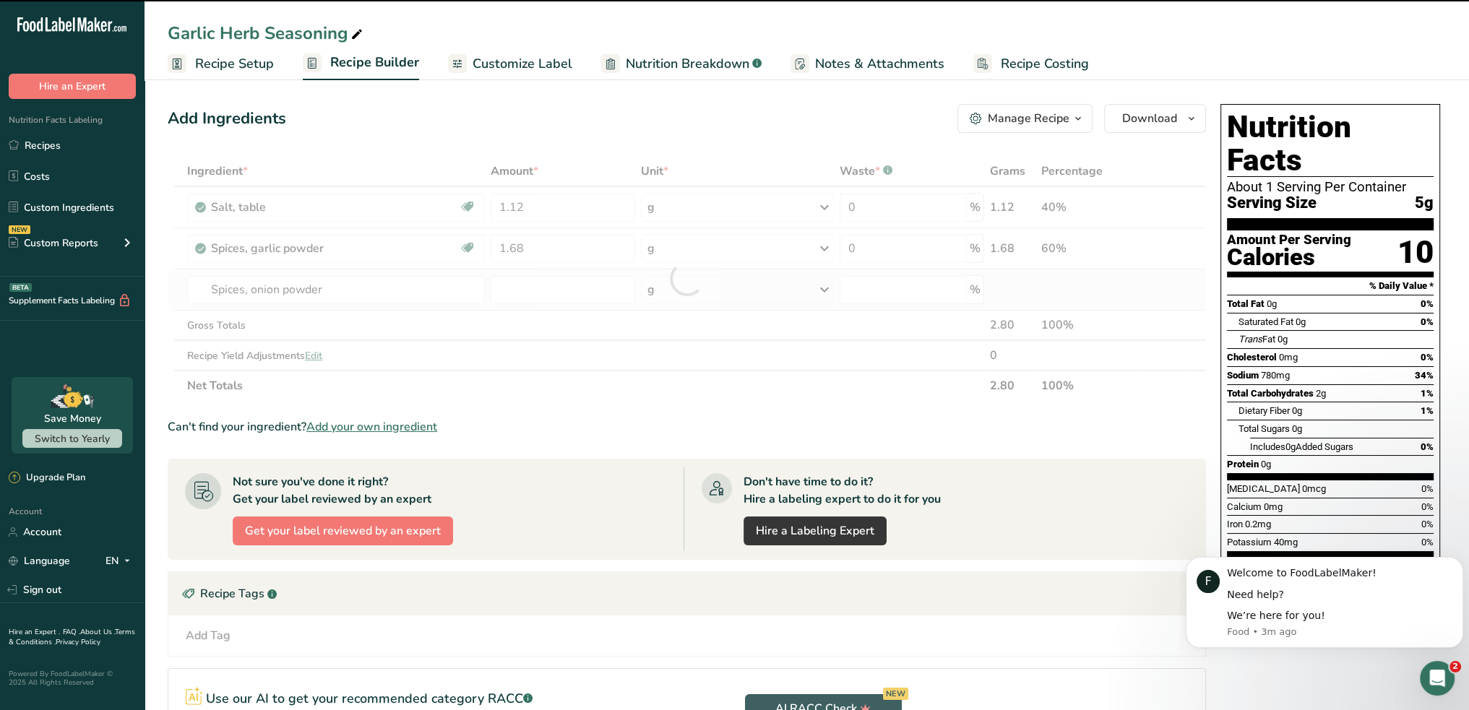
type input "0"
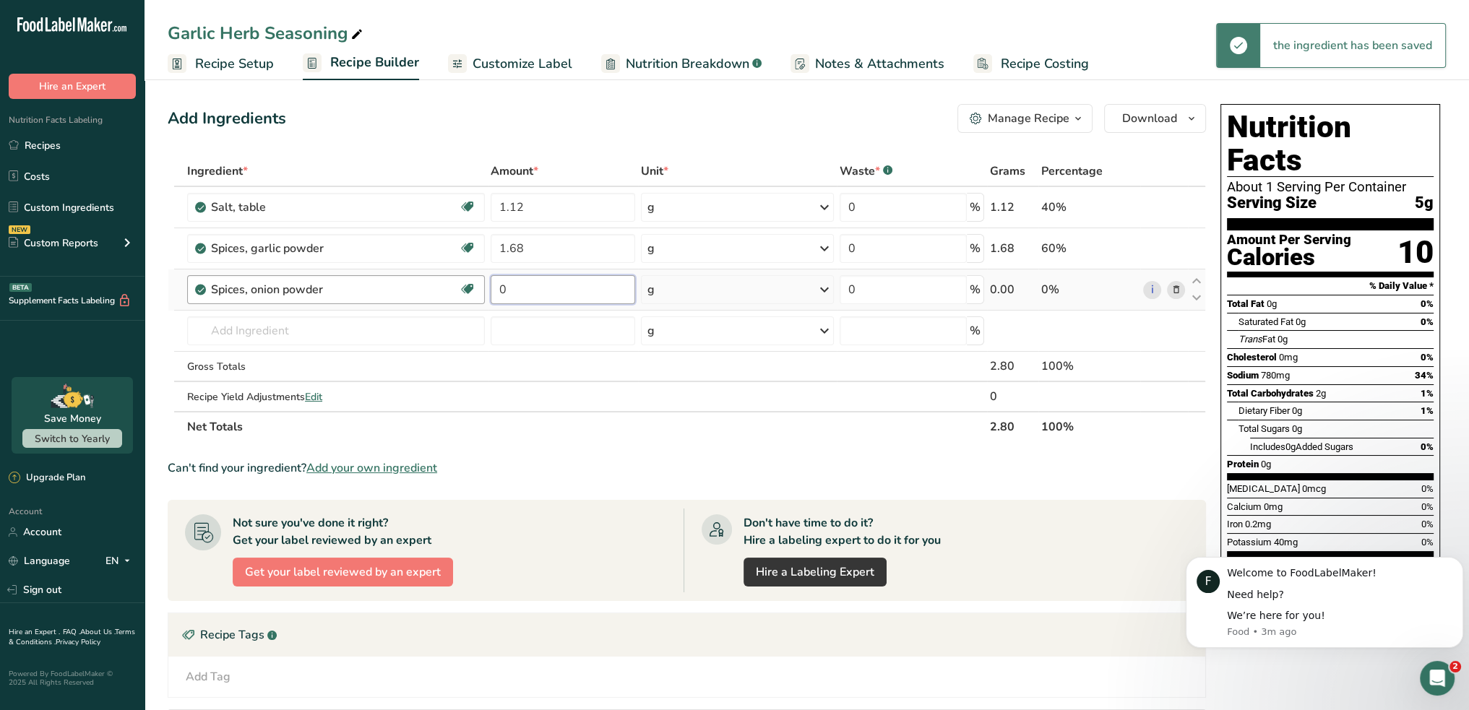
drag, startPoint x: 400, startPoint y: 292, endPoint x: 350, endPoint y: 291, distance: 50.6
click at [351, 292] on tr "Spices, onion powder Source of Antioxidants Prebiotic Effect Dairy free Gluten …" at bounding box center [686, 289] width 1037 height 41
type input "56"
drag, startPoint x: 545, startPoint y: 290, endPoint x: 452, endPoint y: 290, distance: 93.2
click at [452, 290] on tr "Spices, onion powder Source of Antioxidants Prebiotic Effect Dairy free Gluten …" at bounding box center [686, 289] width 1037 height 41
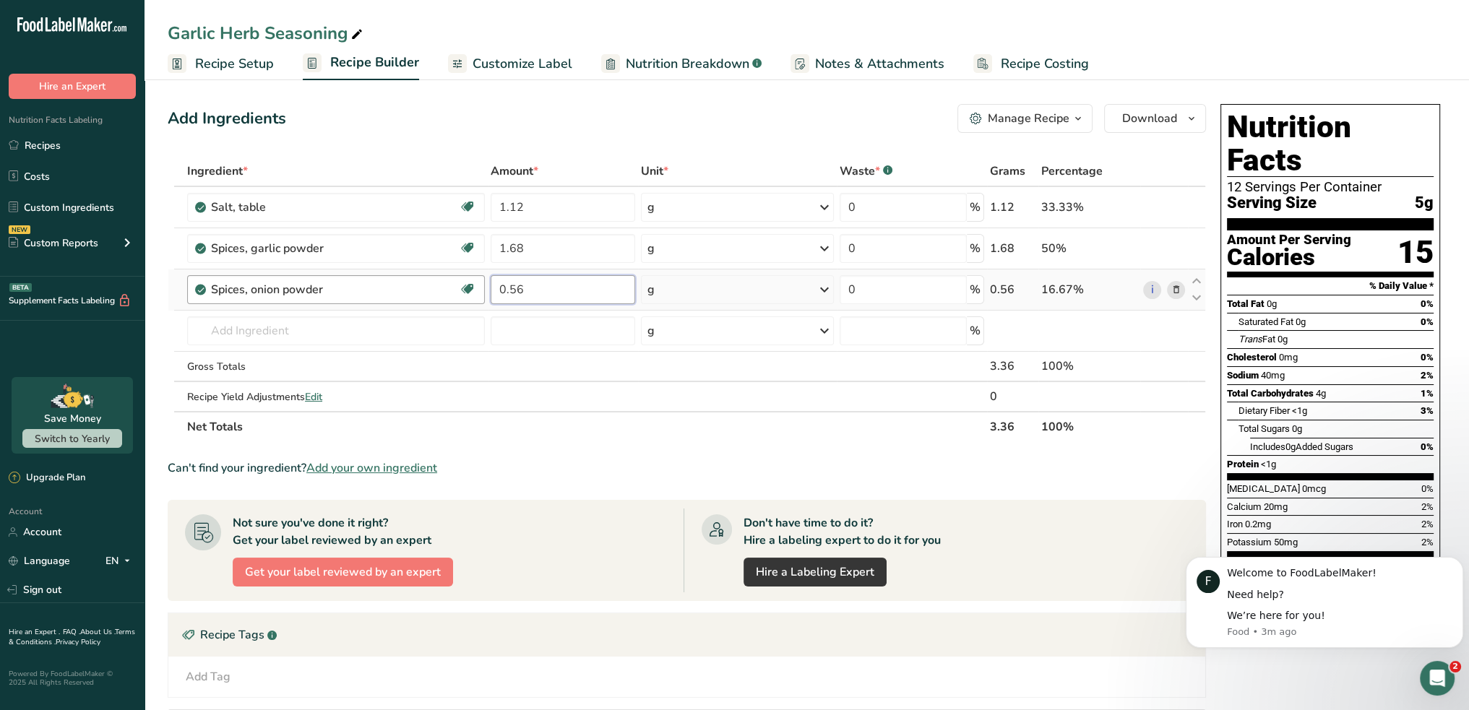
type input "0.56"
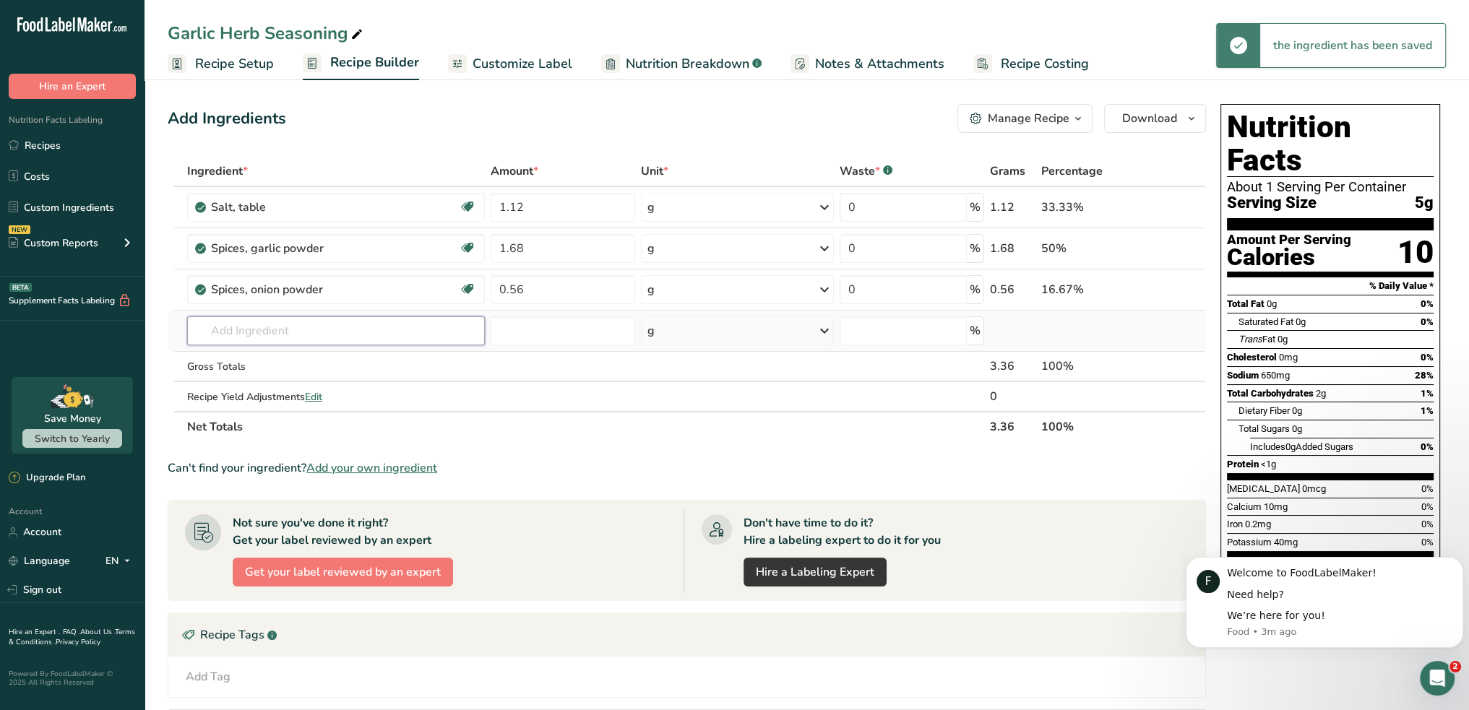
click at [222, 329] on input "text" at bounding box center [336, 330] width 298 height 29
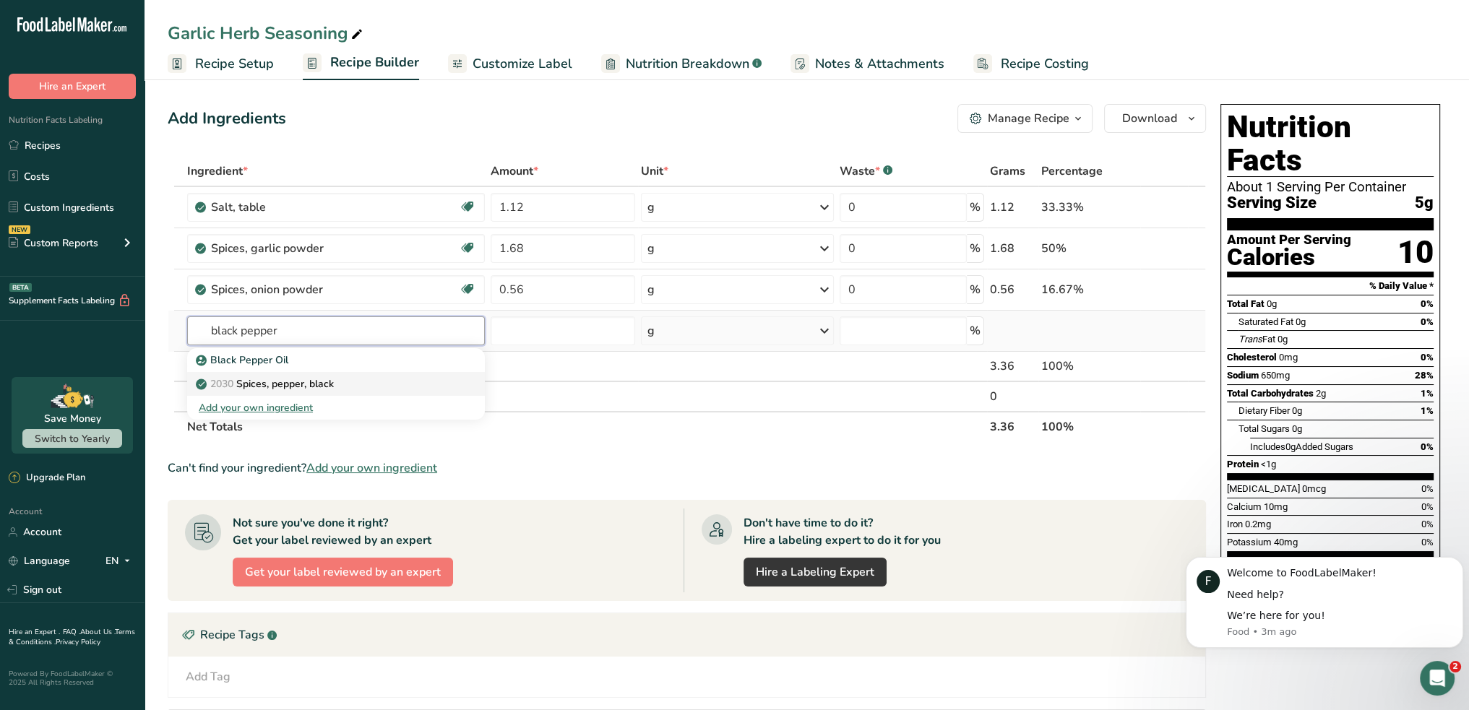
type input "black pepper"
click at [241, 384] on p "2030 Spices, pepper, black" at bounding box center [266, 383] width 135 height 15
type input "Spices, pepper, black"
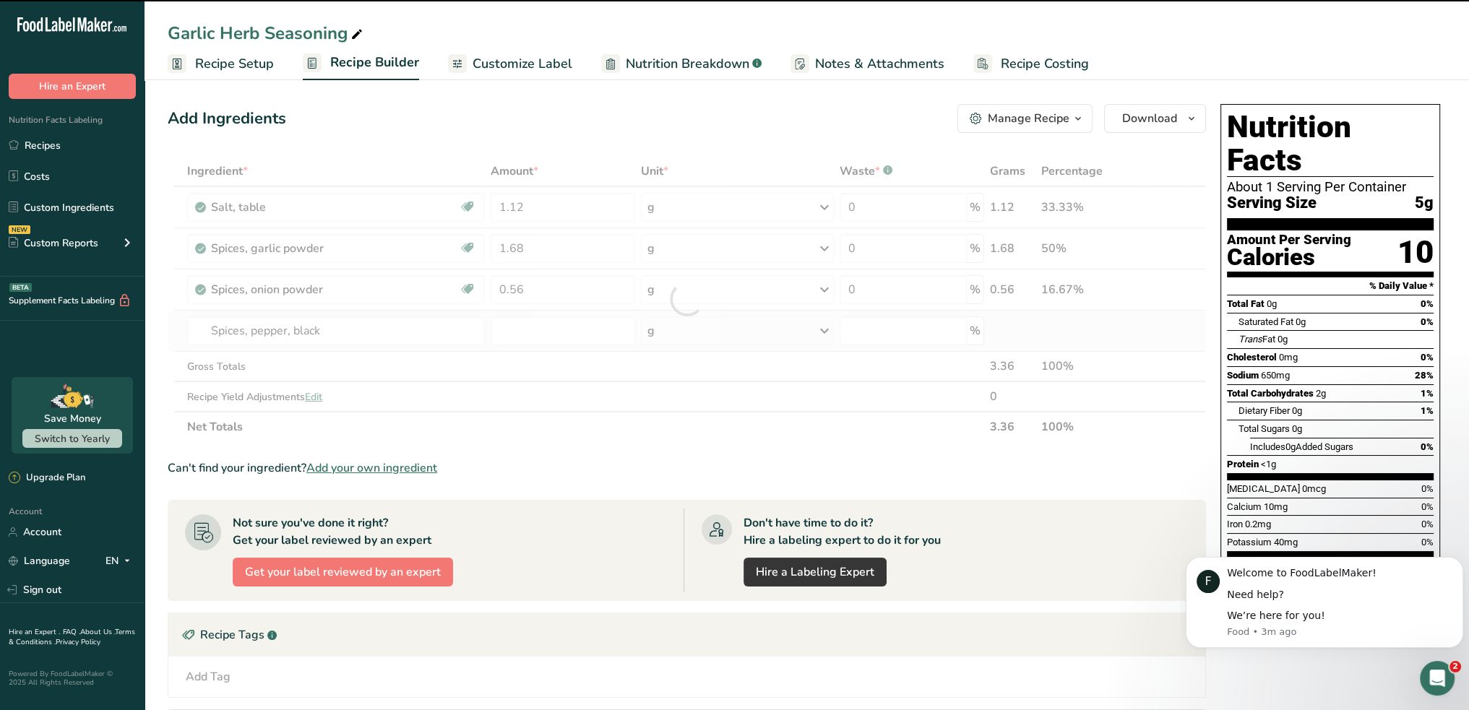
type input "0"
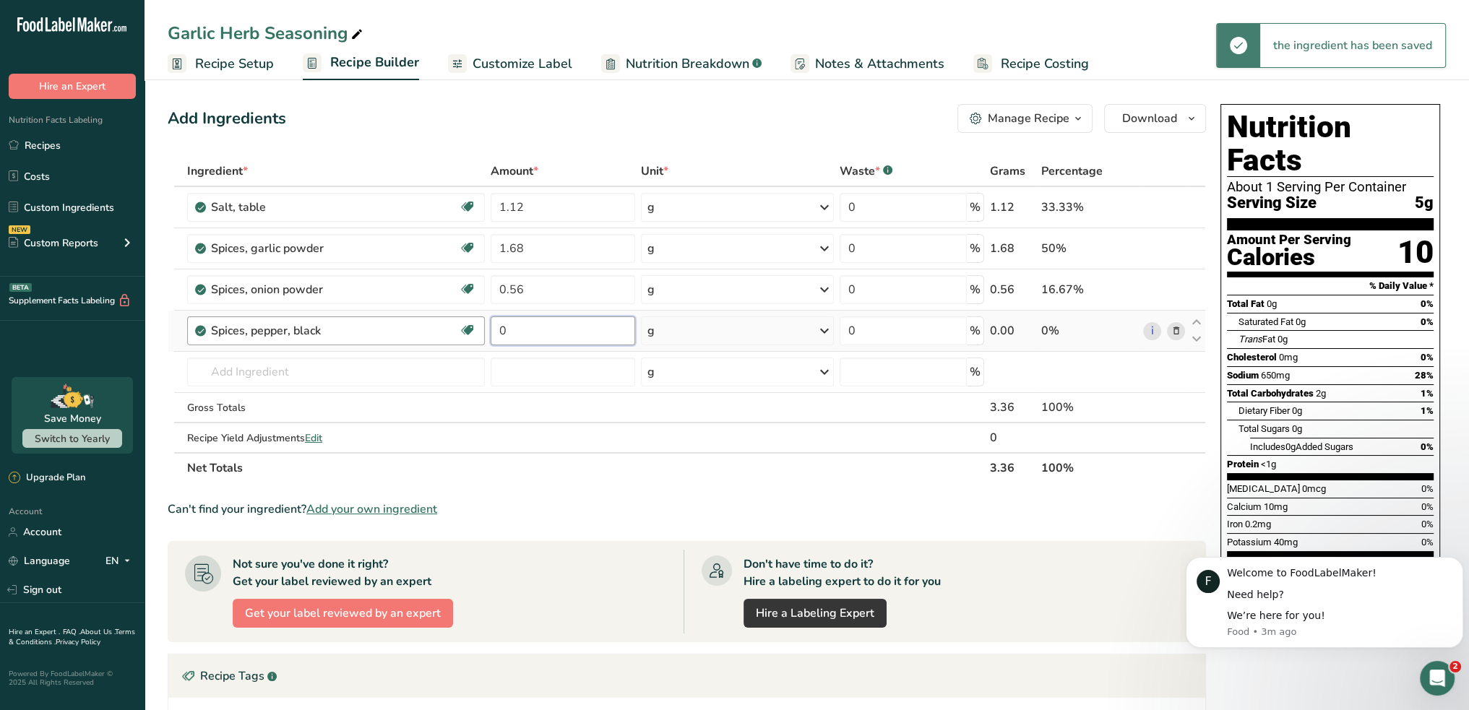
drag, startPoint x: 315, startPoint y: 333, endPoint x: 220, endPoint y: 326, distance: 95.6
click at [246, 335] on tr "Spices, pepper, black Source of Antioxidants Dairy free Gluten free Vegan Veget…" at bounding box center [686, 331] width 1037 height 41
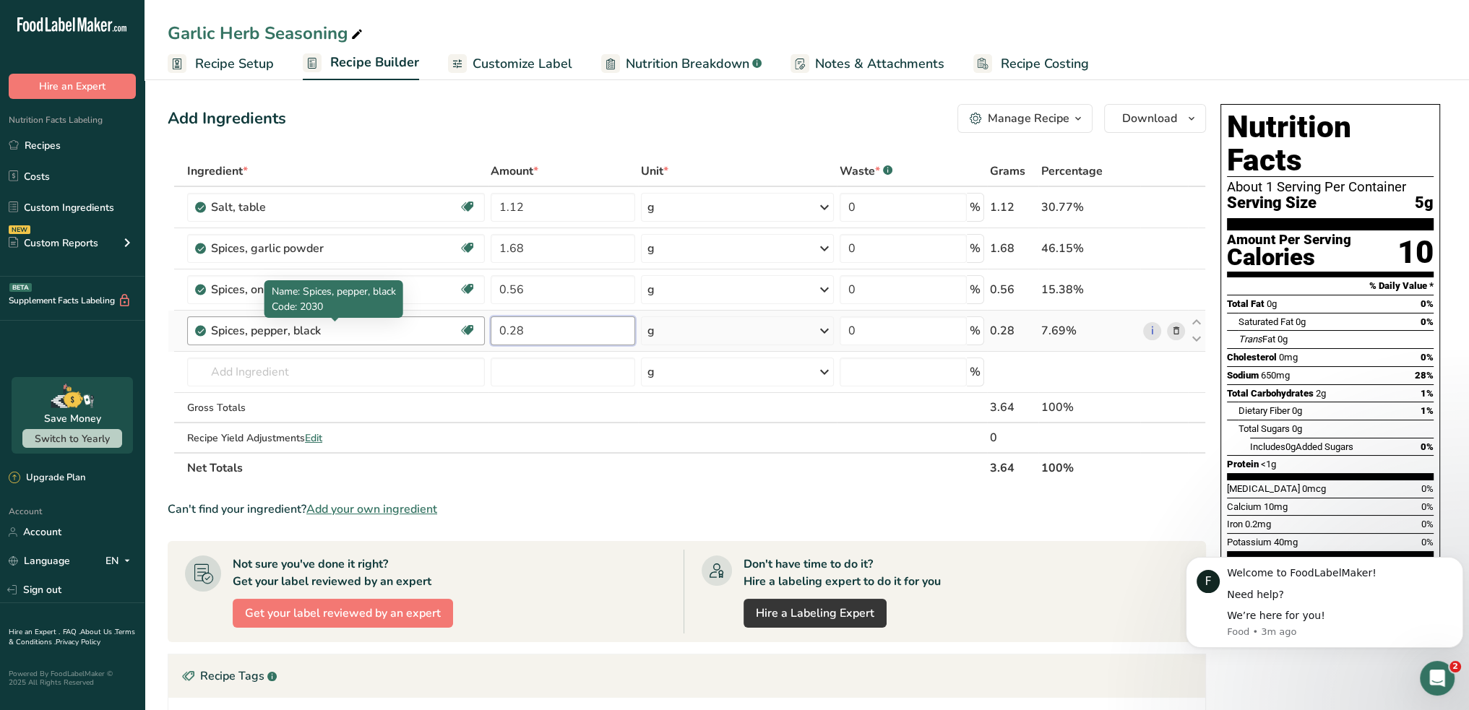
type input "0.28"
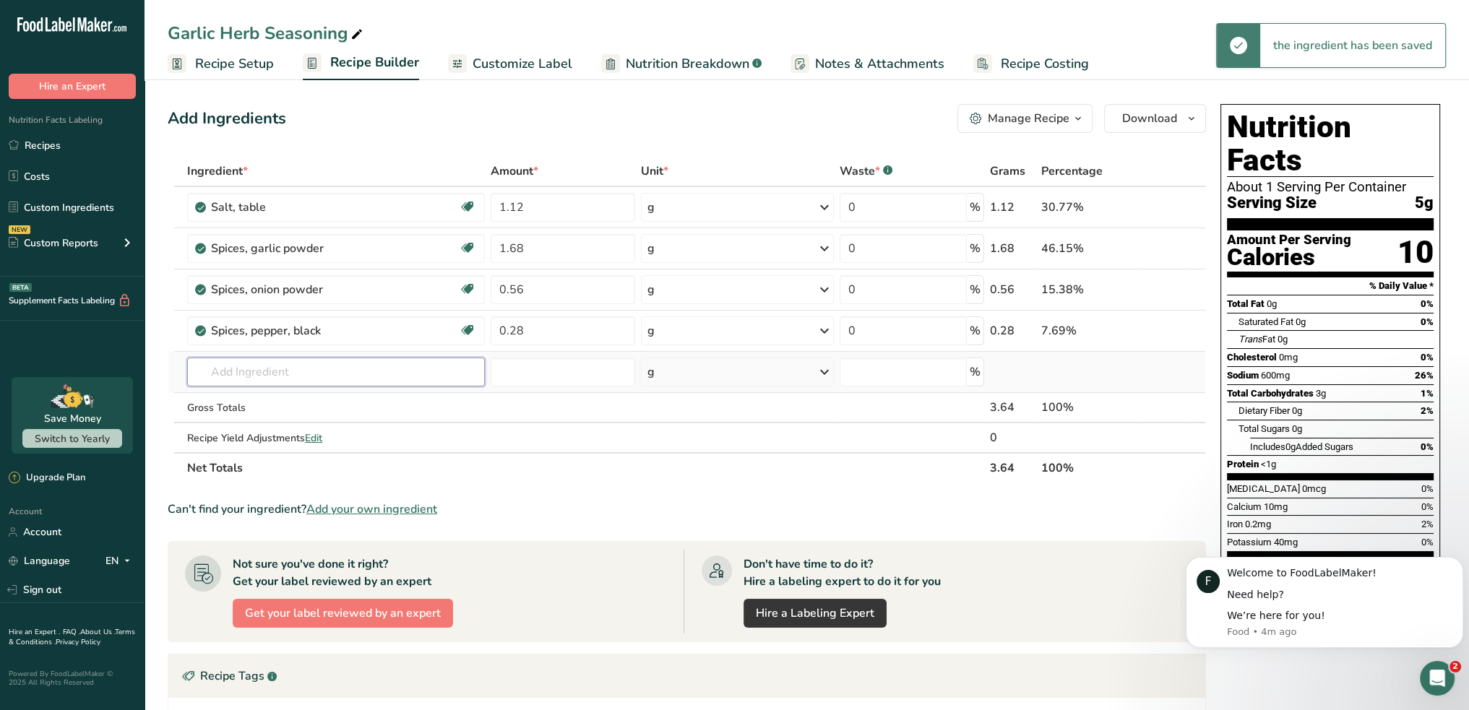
click at [224, 371] on input "text" at bounding box center [336, 372] width 298 height 29
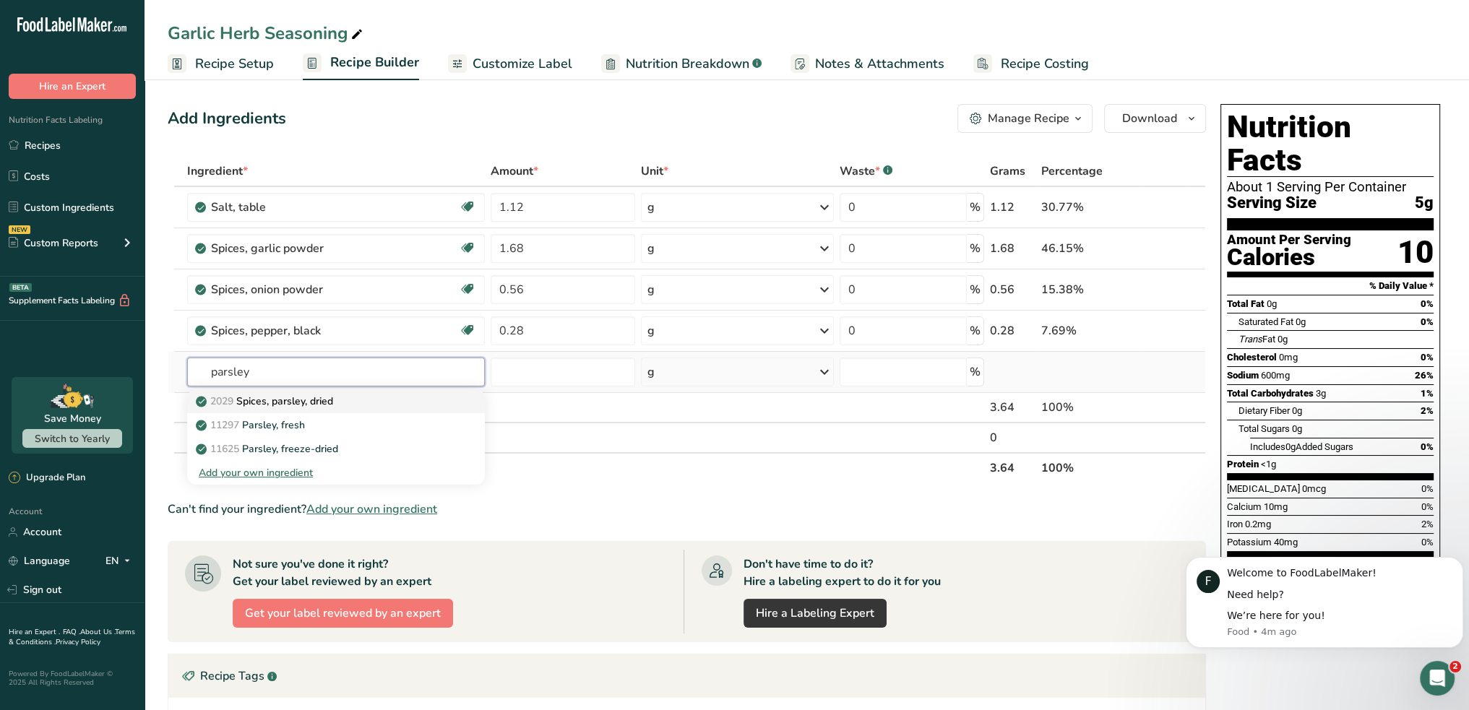
type input "parsley"
click at [272, 400] on p "2029 Spices, parsley, dried" at bounding box center [266, 401] width 134 height 15
type input "Spices, parsley, dried"
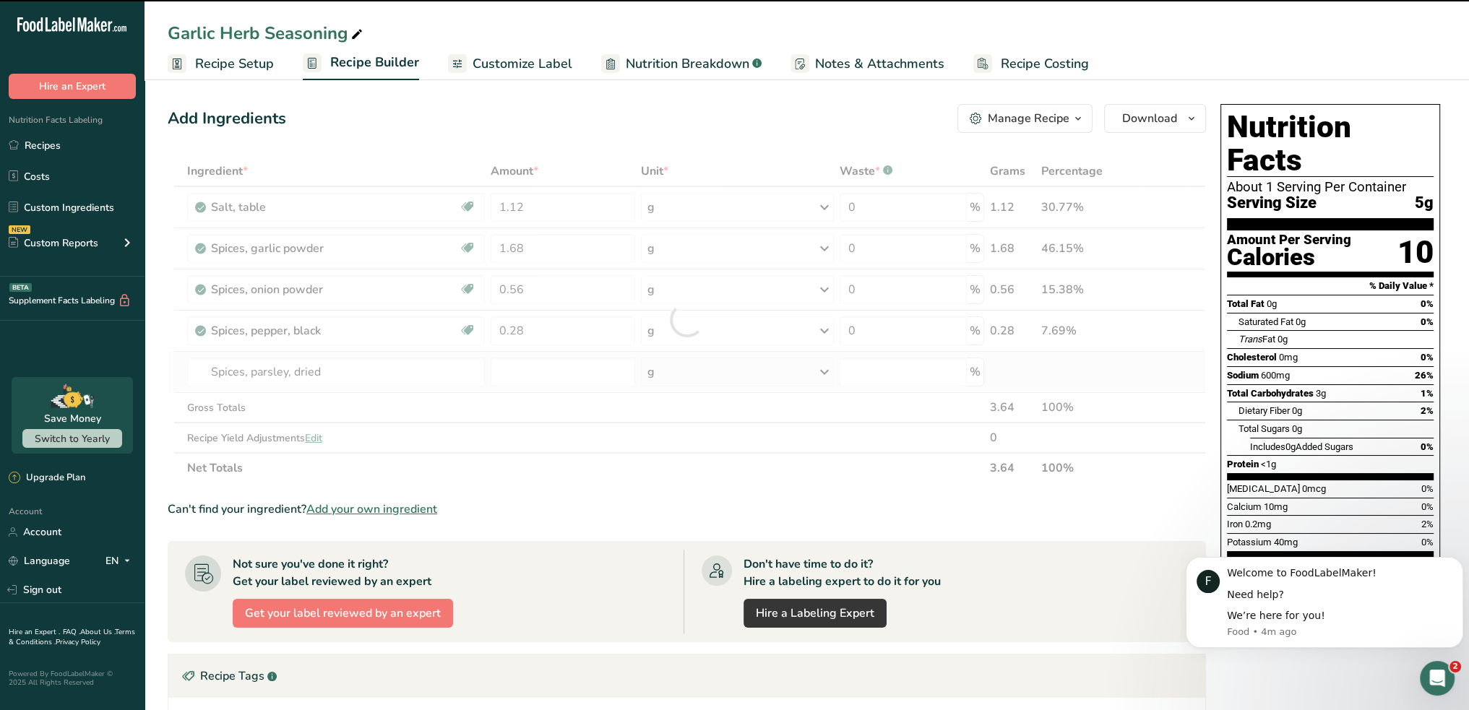
type input "0"
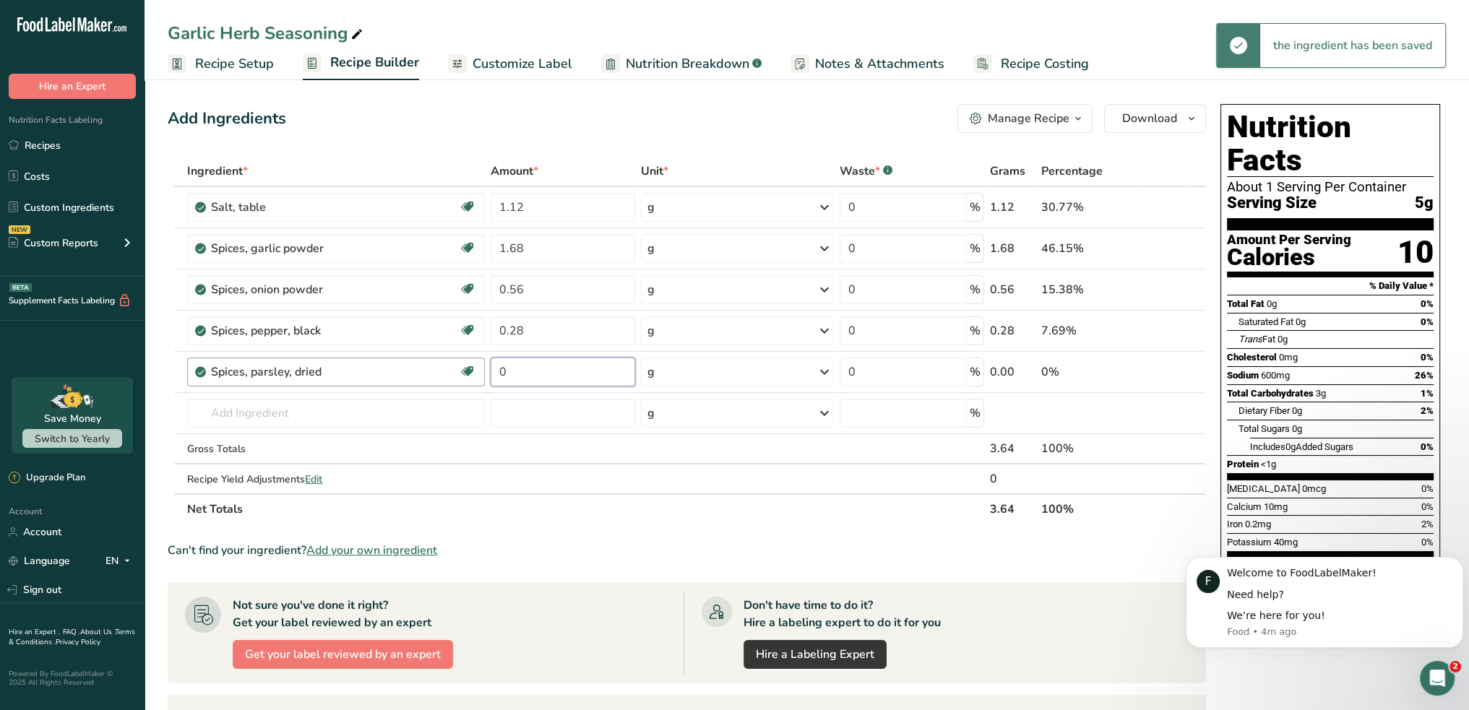
drag, startPoint x: 517, startPoint y: 374, endPoint x: 433, endPoint y: 375, distance: 83.8
click at [433, 375] on tr "Spices, parsley, dried Source of Antioxidants Dairy free Gluten free Vegan Vege…" at bounding box center [686, 372] width 1037 height 41
type input "0.336"
click at [259, 418] on input "text" at bounding box center [336, 413] width 298 height 29
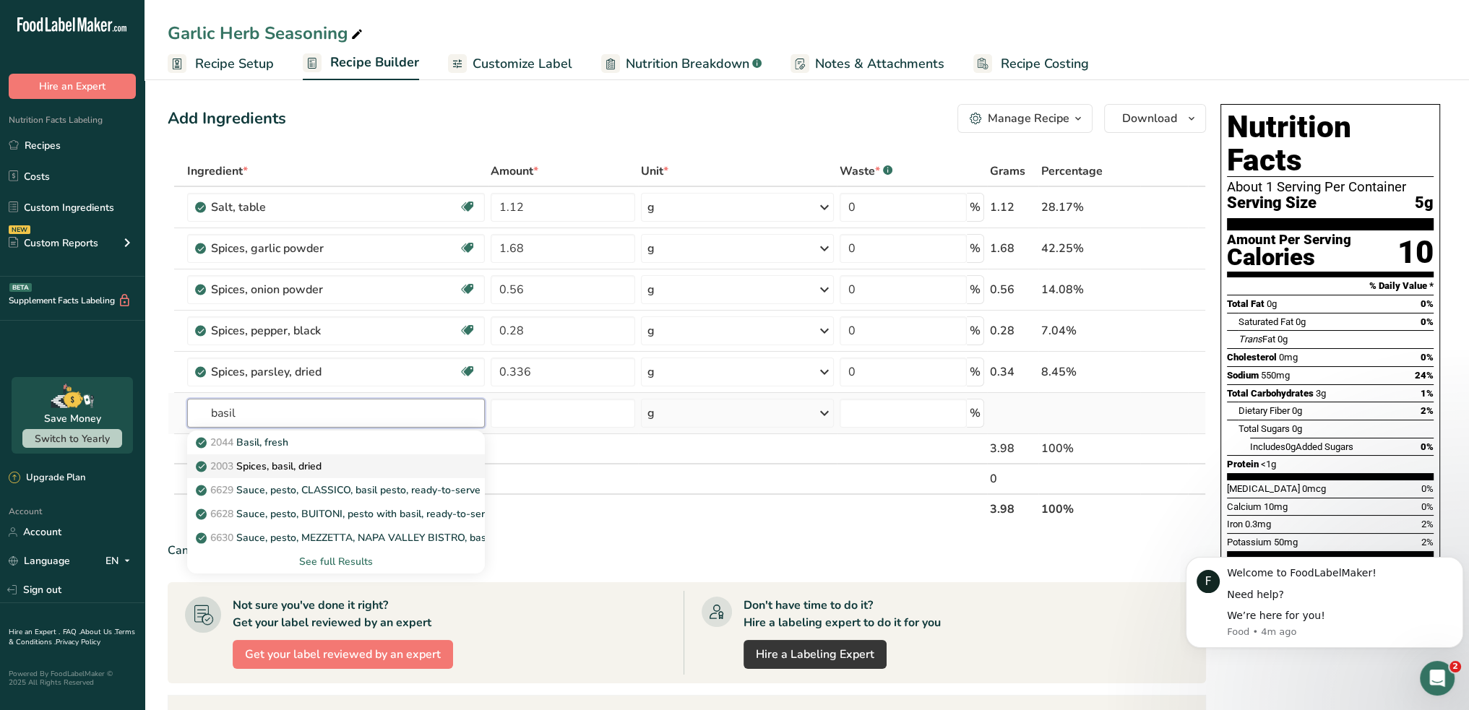
type input "basil"
click at [277, 462] on p "2003 Spices, basil, dried" at bounding box center [260, 466] width 123 height 15
type input "Spices, basil, dried"
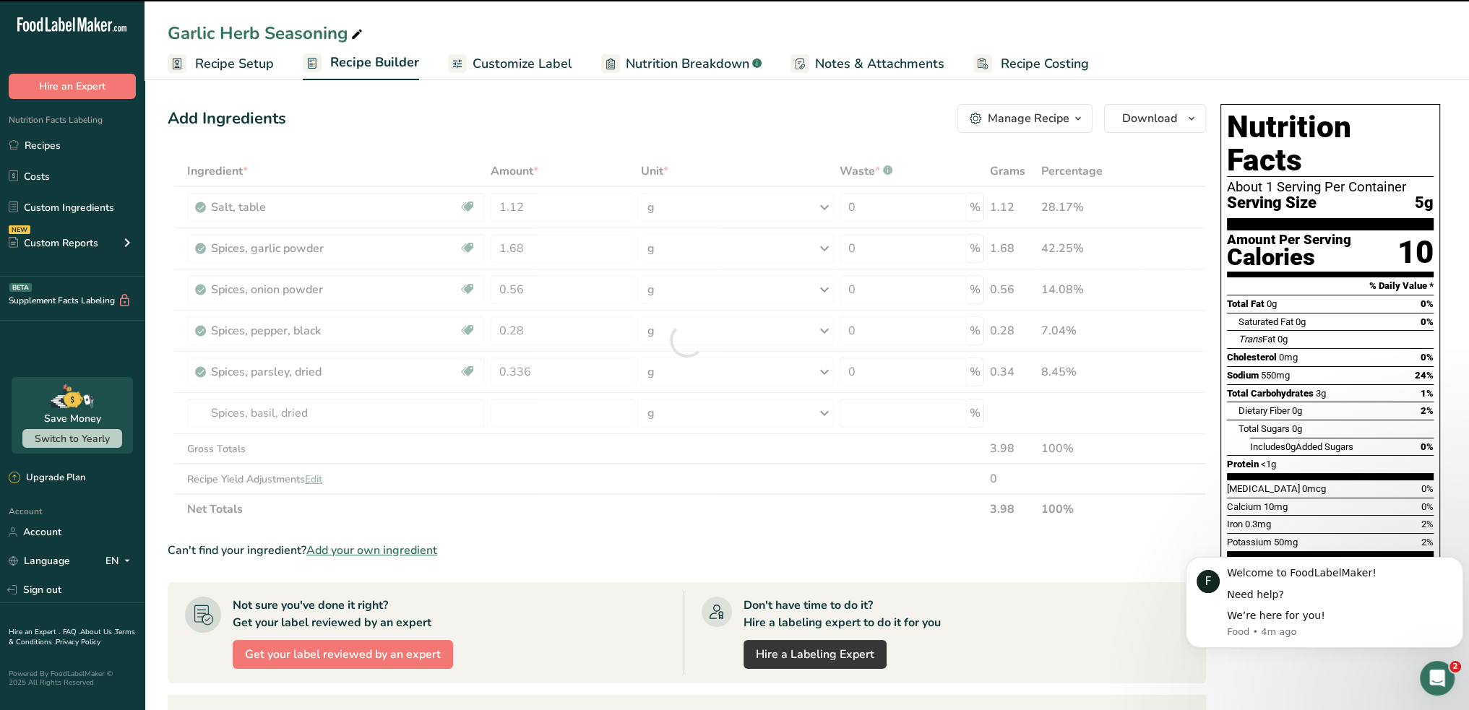
type input "0"
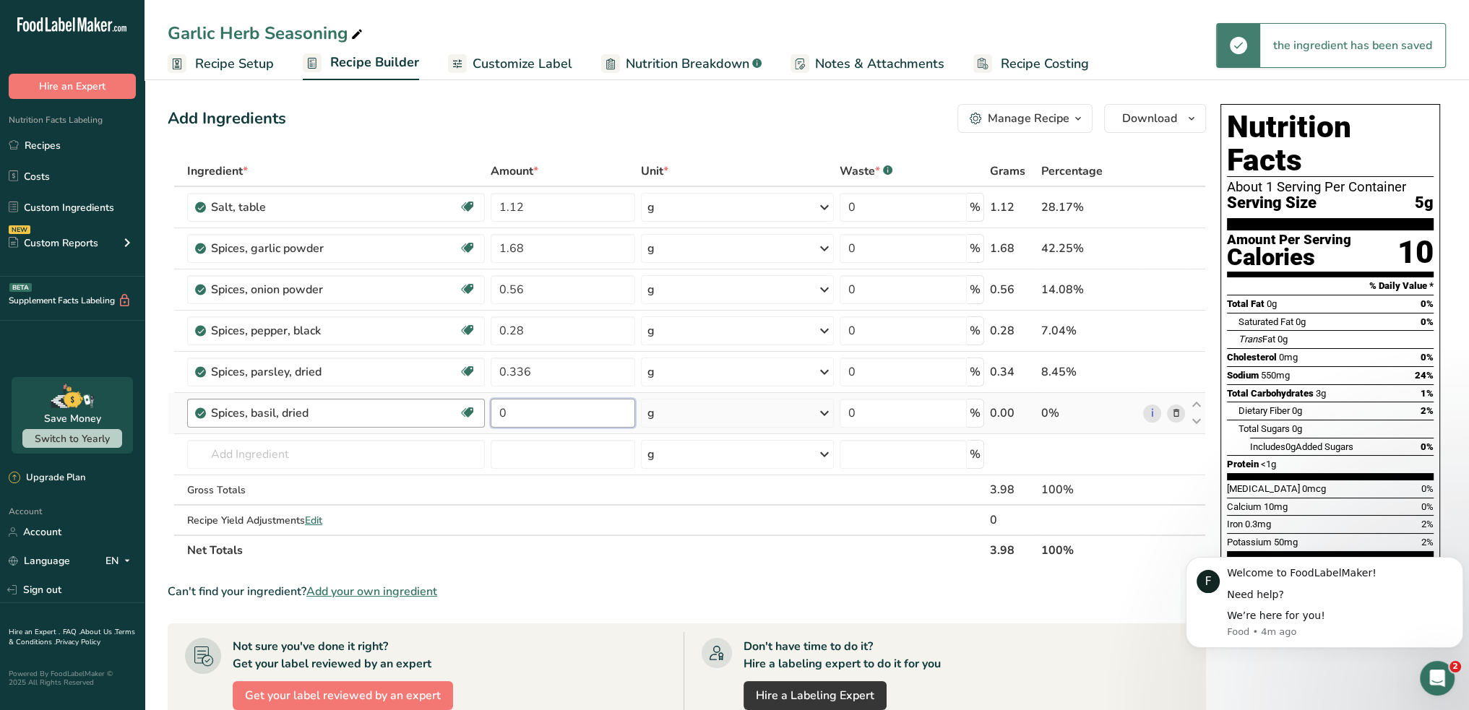
drag, startPoint x: 527, startPoint y: 419, endPoint x: 393, endPoint y: 430, distance: 134.8
click at [393, 430] on tr "Spices, basil, dried Source of Antioxidants Dairy free Gluten free Vegan Vegeta…" at bounding box center [686, 413] width 1037 height 41
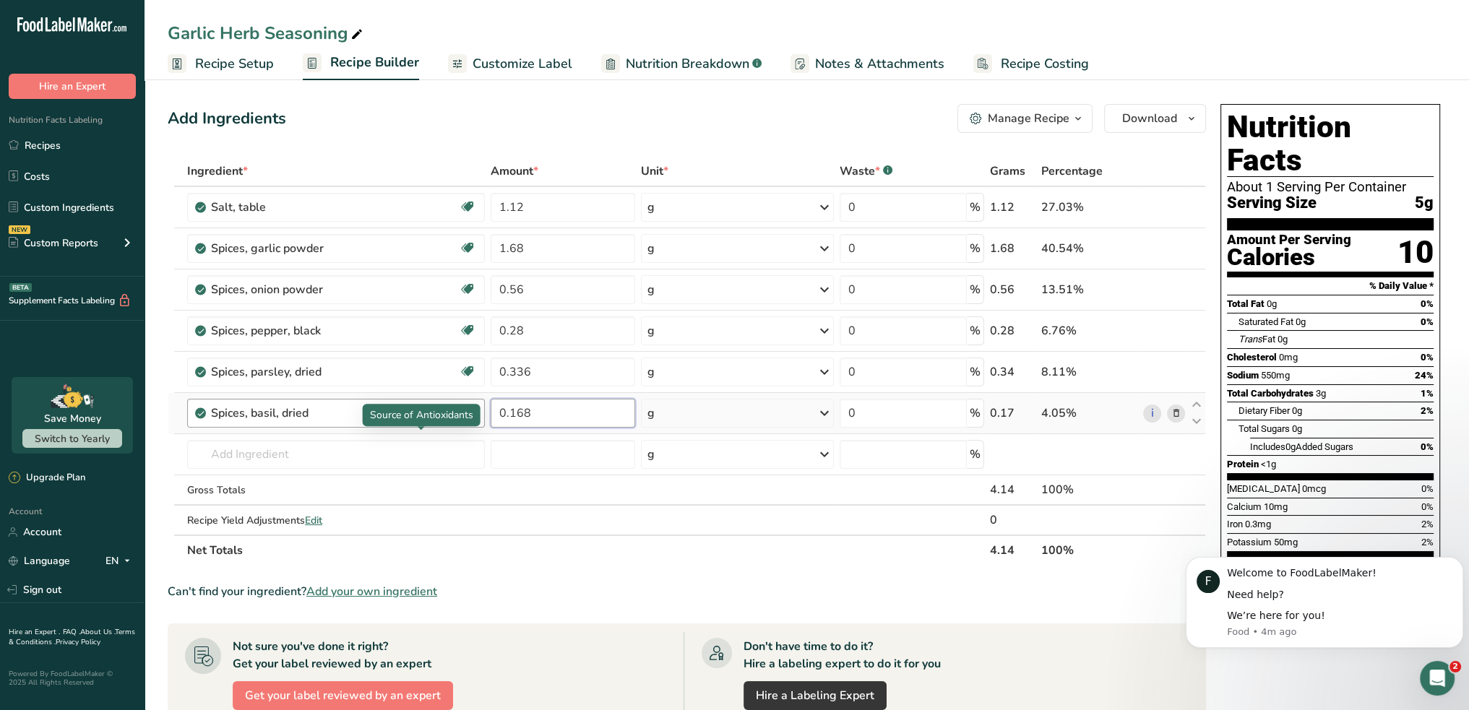
type input "0.168"
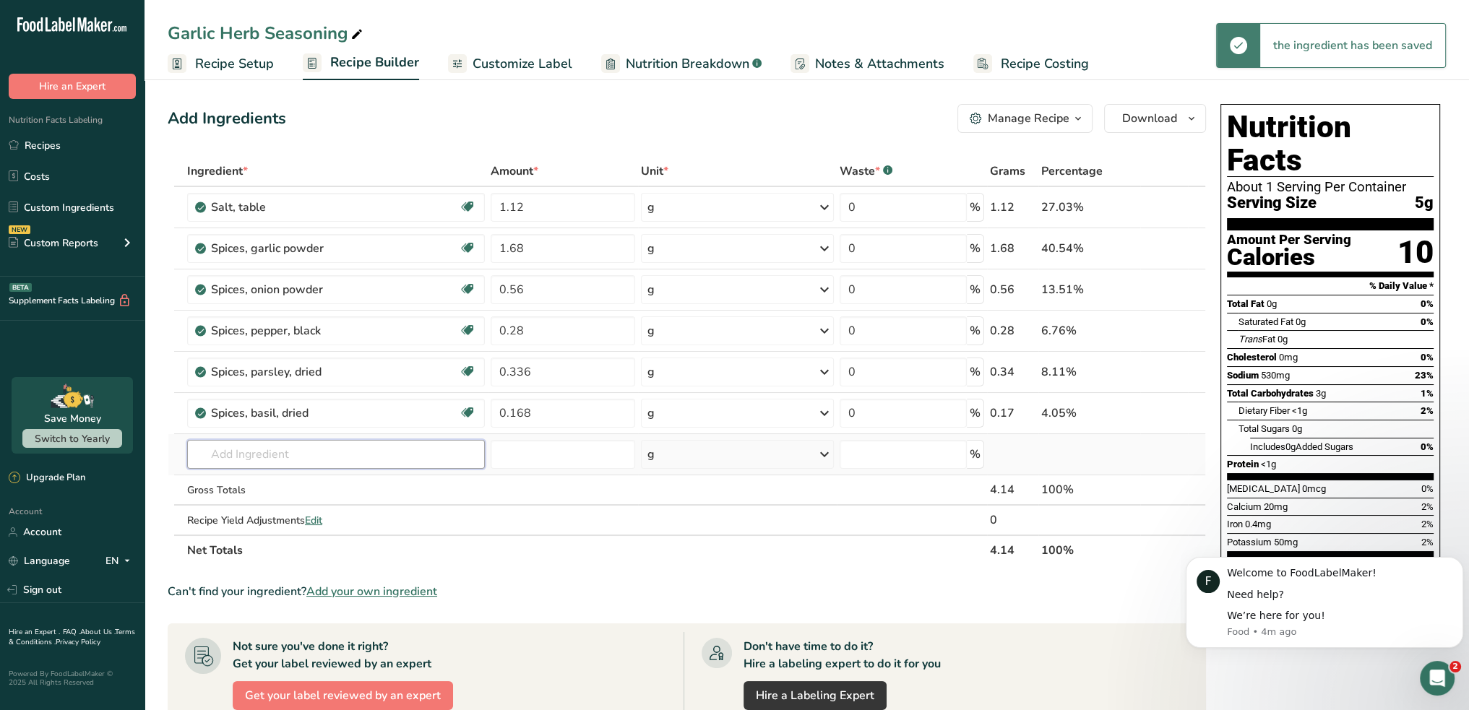
click at [246, 456] on input "text" at bounding box center [336, 454] width 298 height 29
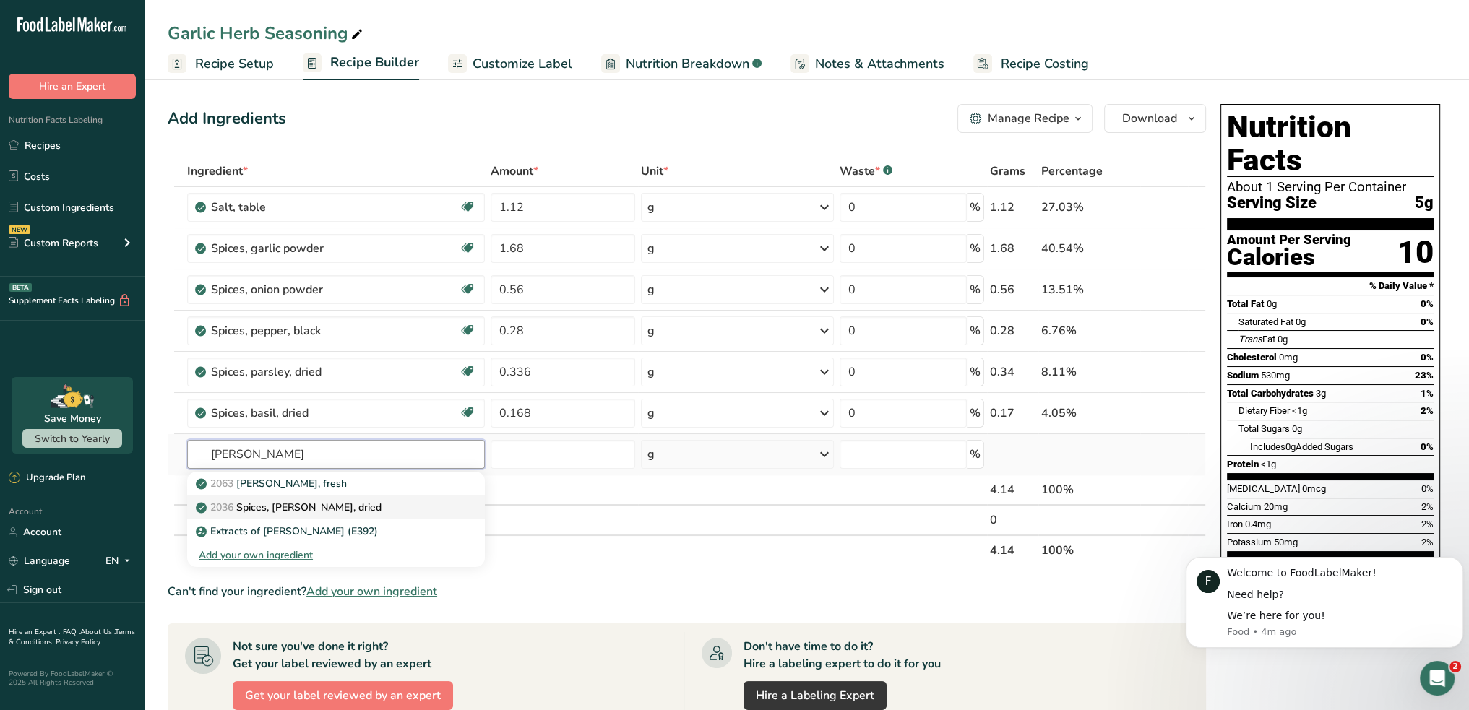
type input "rosemary"
click at [260, 506] on p "2036 Spices, rosemary, dried" at bounding box center [290, 507] width 183 height 15
type input "Spices, rosemary, dried"
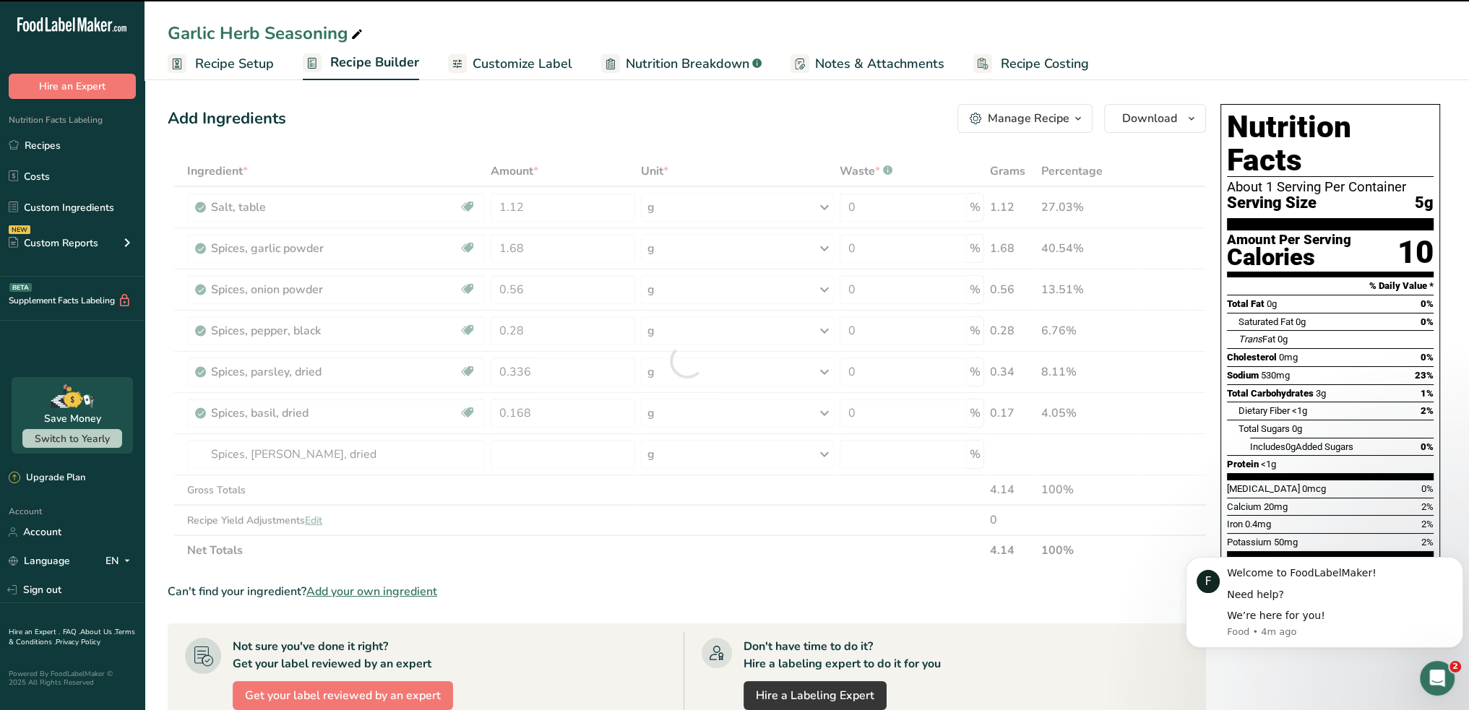
type input "0"
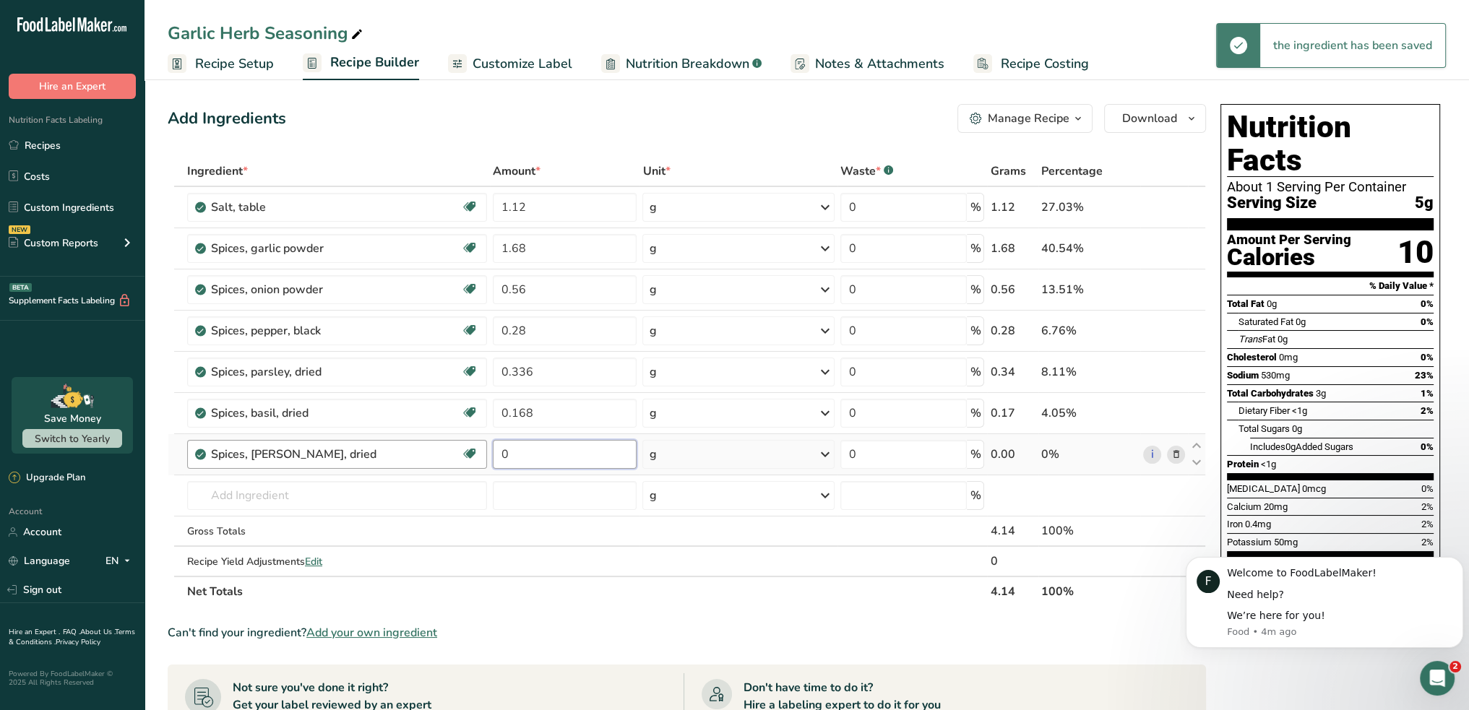
click at [433, 452] on tr "Spices, rosemary, dried Dairy free Gluten free Vegan Vegetarian Soy free 0 g Po…" at bounding box center [686, 454] width 1037 height 41
type input "0.56"
click at [293, 493] on input "text" at bounding box center [337, 495] width 300 height 29
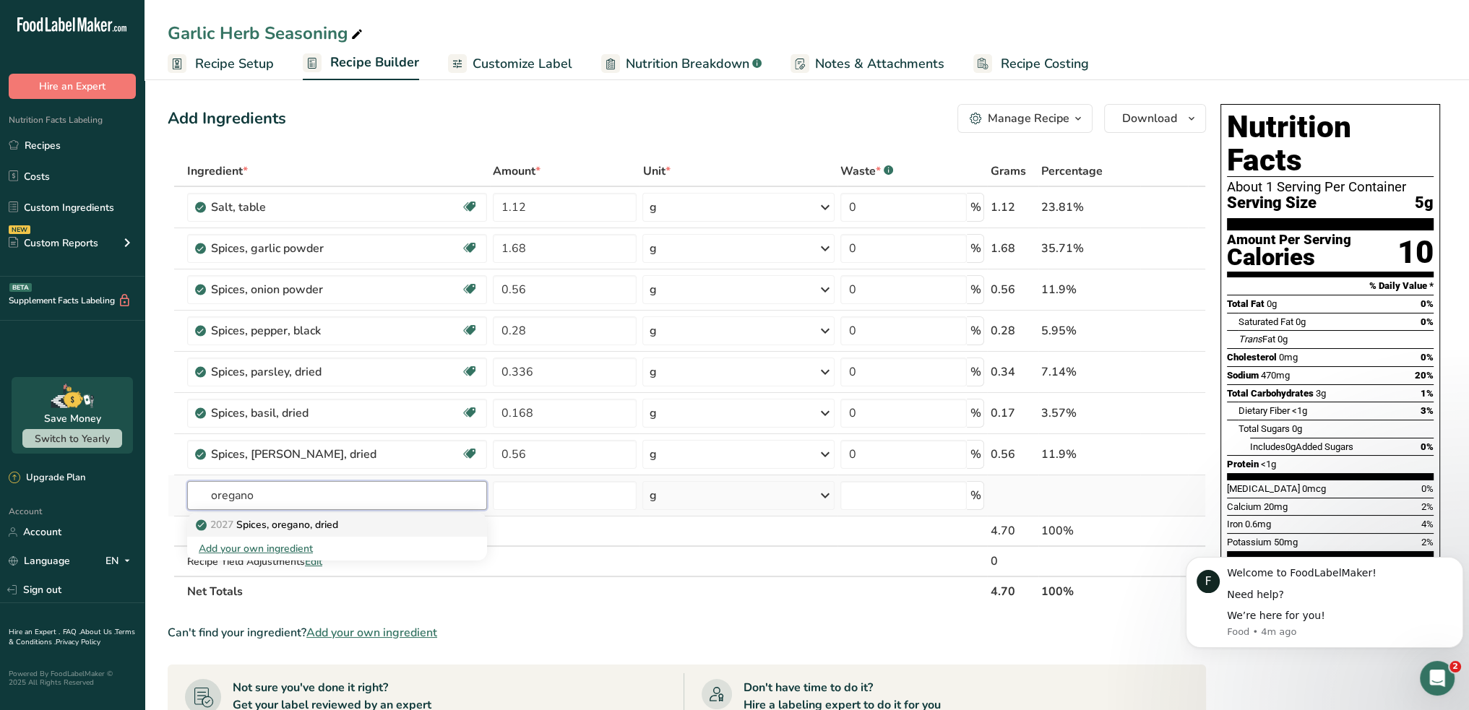
type input "oregano"
click at [285, 525] on p "2027 Spices, oregano, dried" at bounding box center [268, 524] width 139 height 15
type input "Spices, oregano, dried"
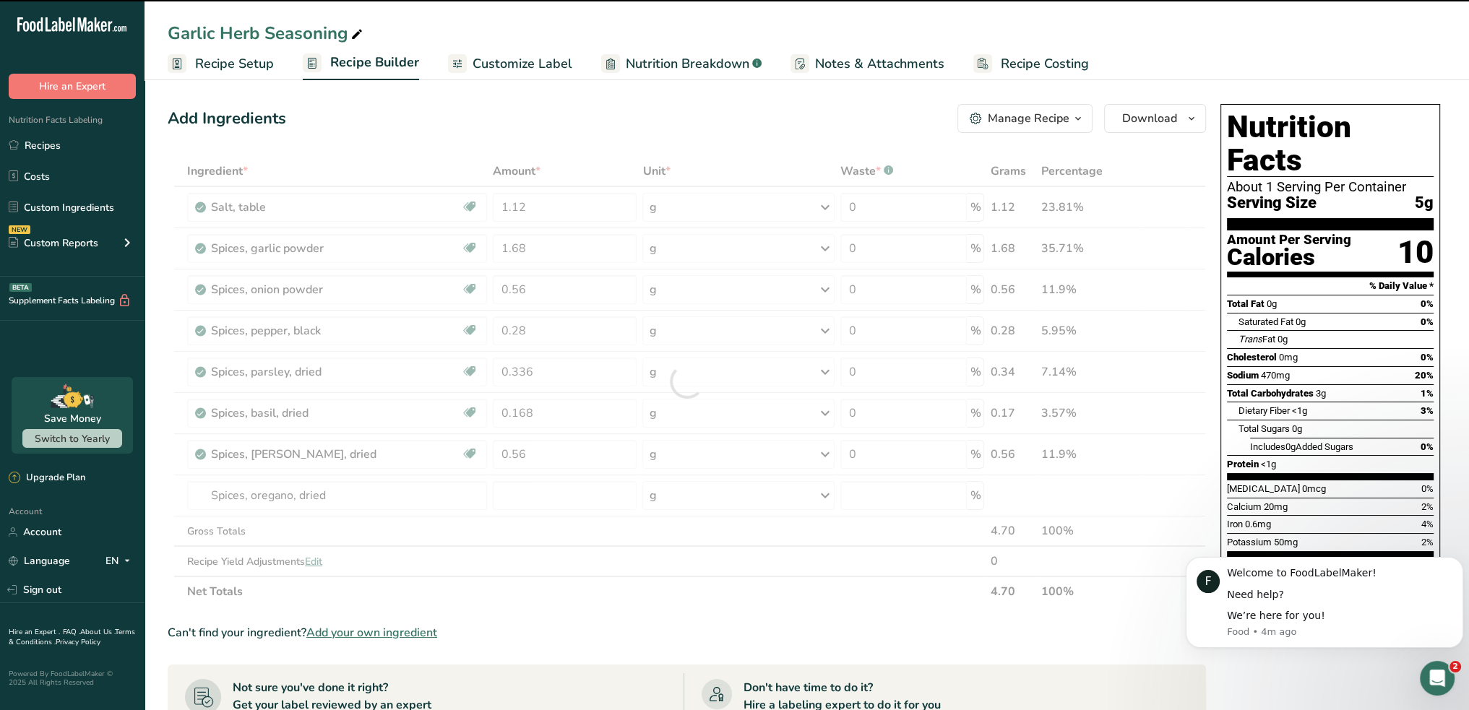
type input "0"
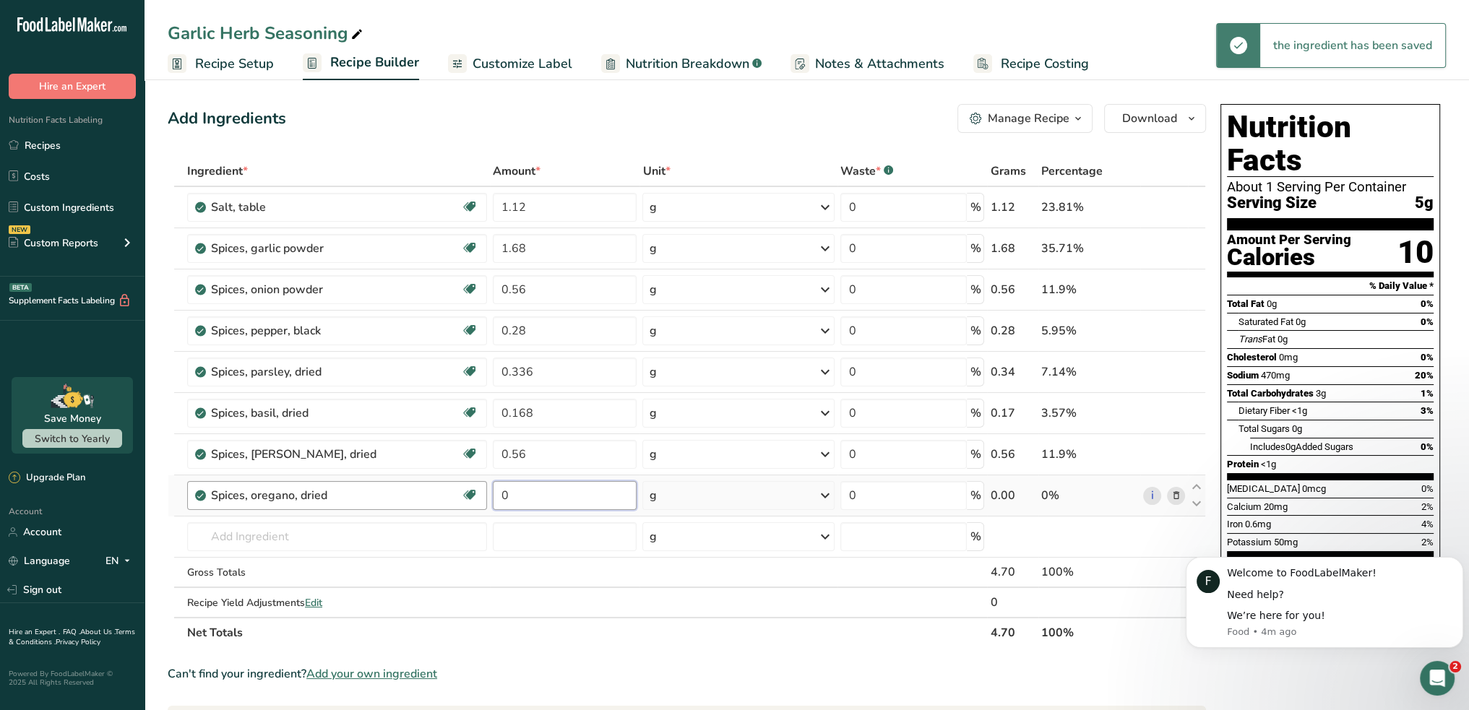
drag, startPoint x: 410, startPoint y: 488, endPoint x: 393, endPoint y: 485, distance: 17.7
click at [410, 488] on tr "Spices, oregano, dried Source of Antioxidants Dairy free Gluten free Vegan Vege…" at bounding box center [686, 495] width 1037 height 41
type input "0.28"
click at [280, 540] on input "text" at bounding box center [337, 536] width 300 height 29
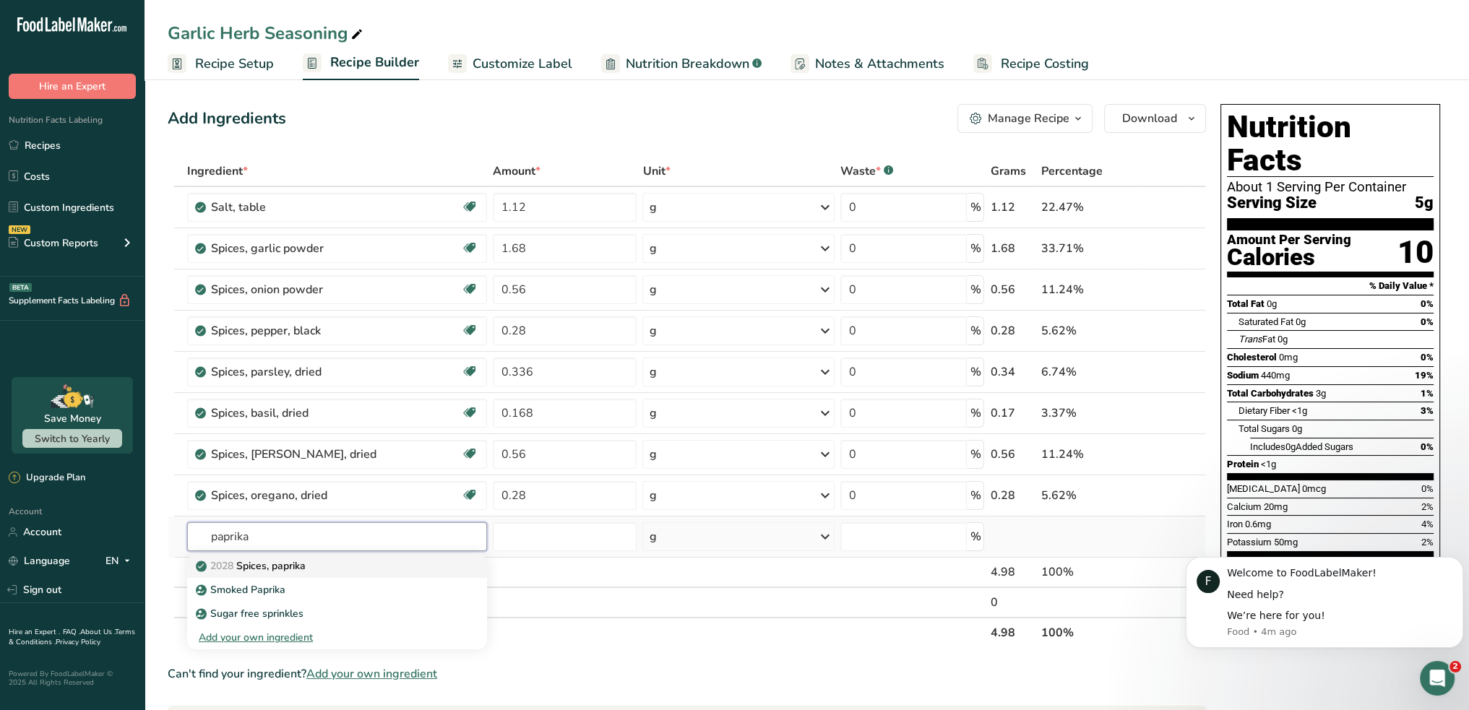
type input "paprika"
click at [266, 565] on p "2028 Spices, paprika" at bounding box center [252, 565] width 107 height 15
type input "Spices, paprika"
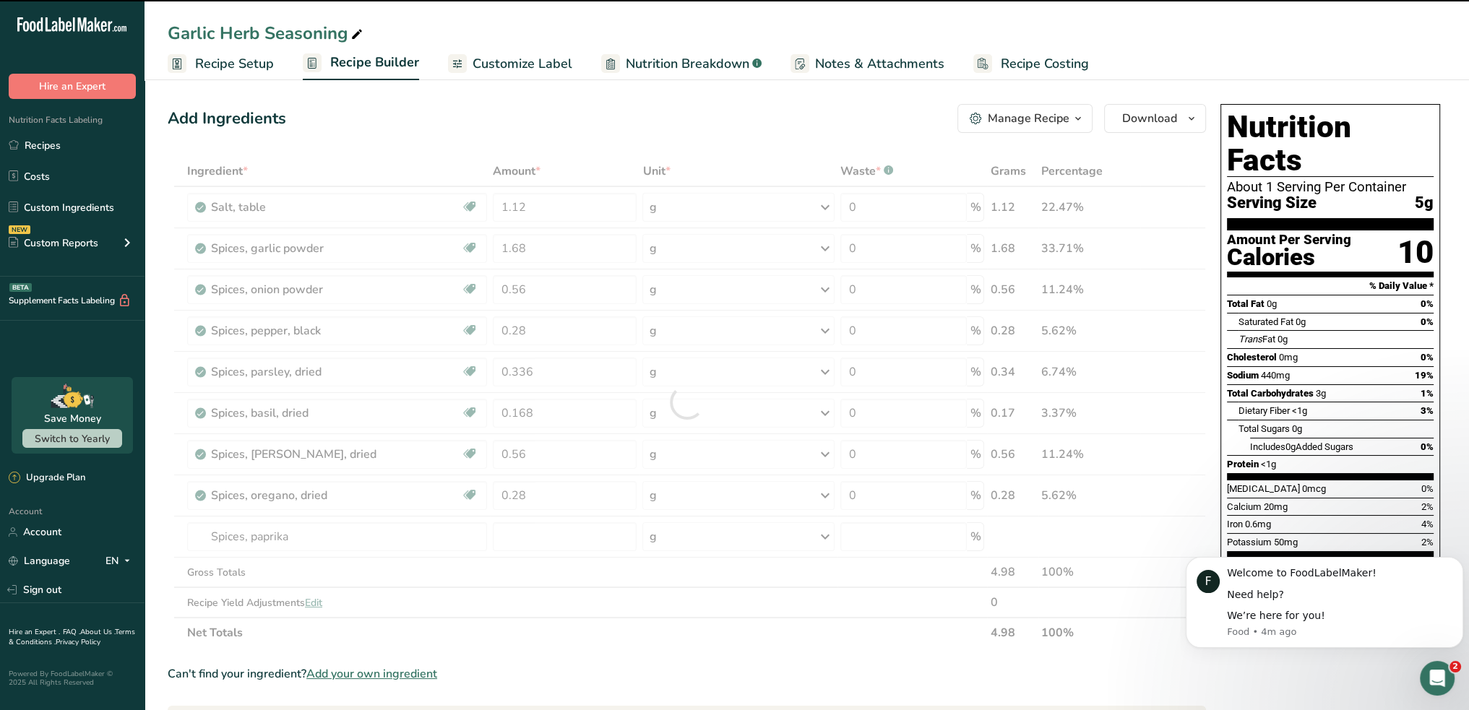
type input "0"
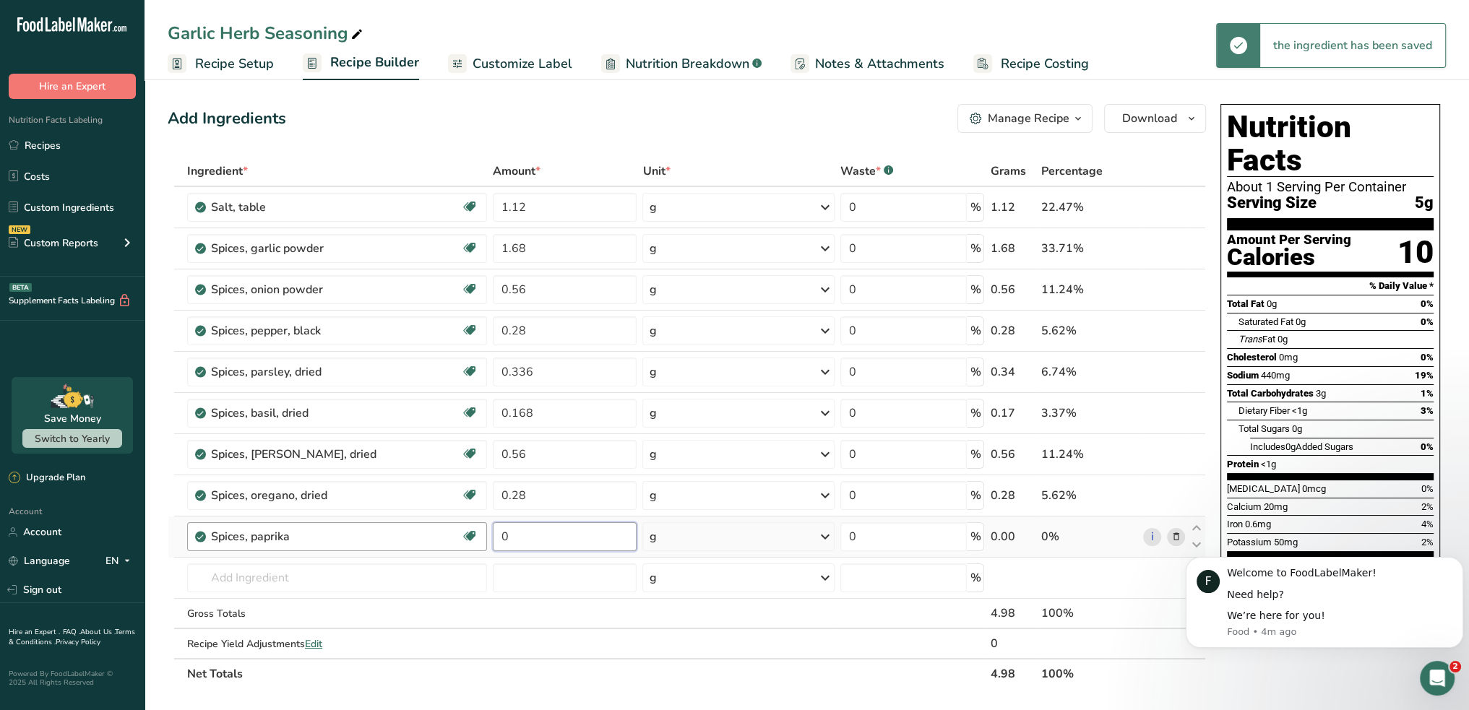
drag, startPoint x: 523, startPoint y: 537, endPoint x: 446, endPoint y: 531, distance: 77.5
click at [446, 531] on tr "Spices, paprika Source of Antioxidants Dairy free Gluten free Vegan Vegetarian …" at bounding box center [686, 537] width 1037 height 41
click at [537, 534] on input "0.112" at bounding box center [565, 536] width 144 height 29
type input "0.11"
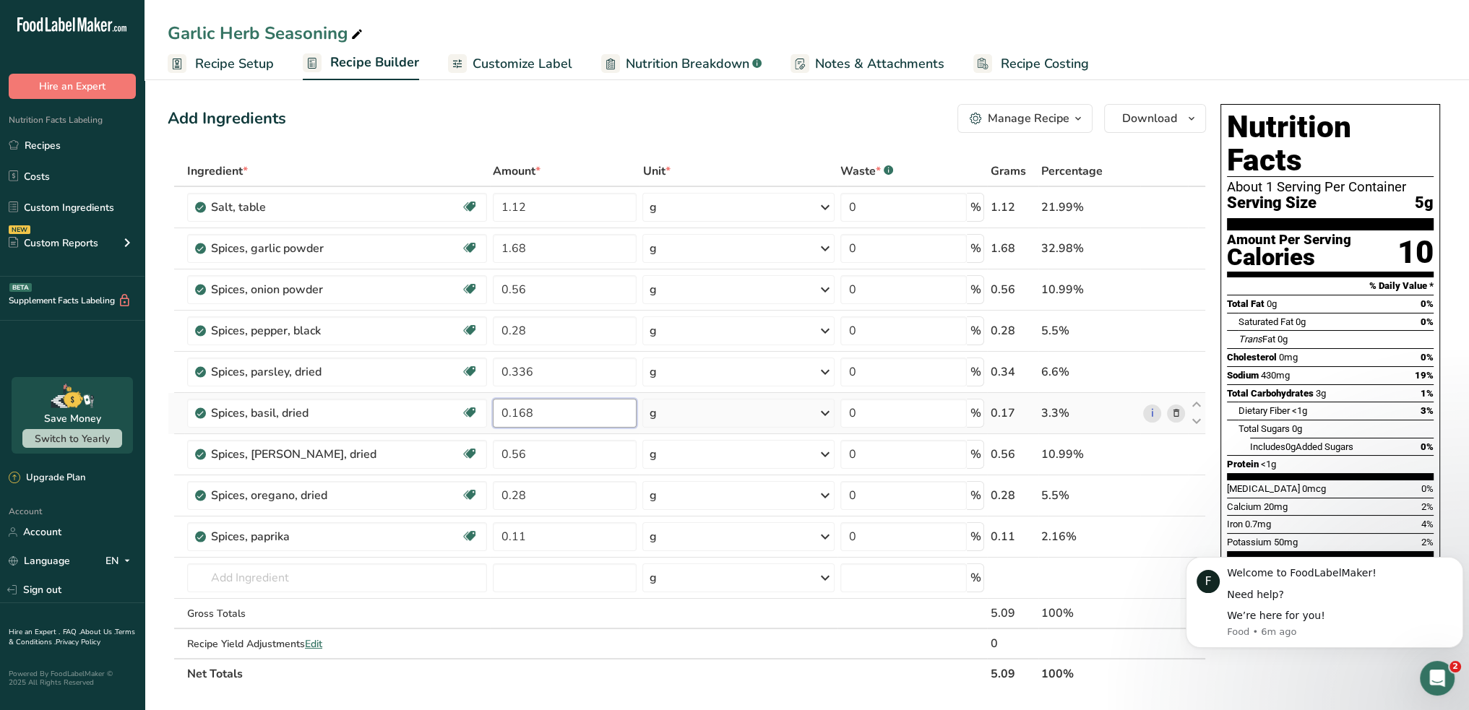
click at [595, 417] on input "0.168" at bounding box center [565, 413] width 144 height 29
type input "0.16"
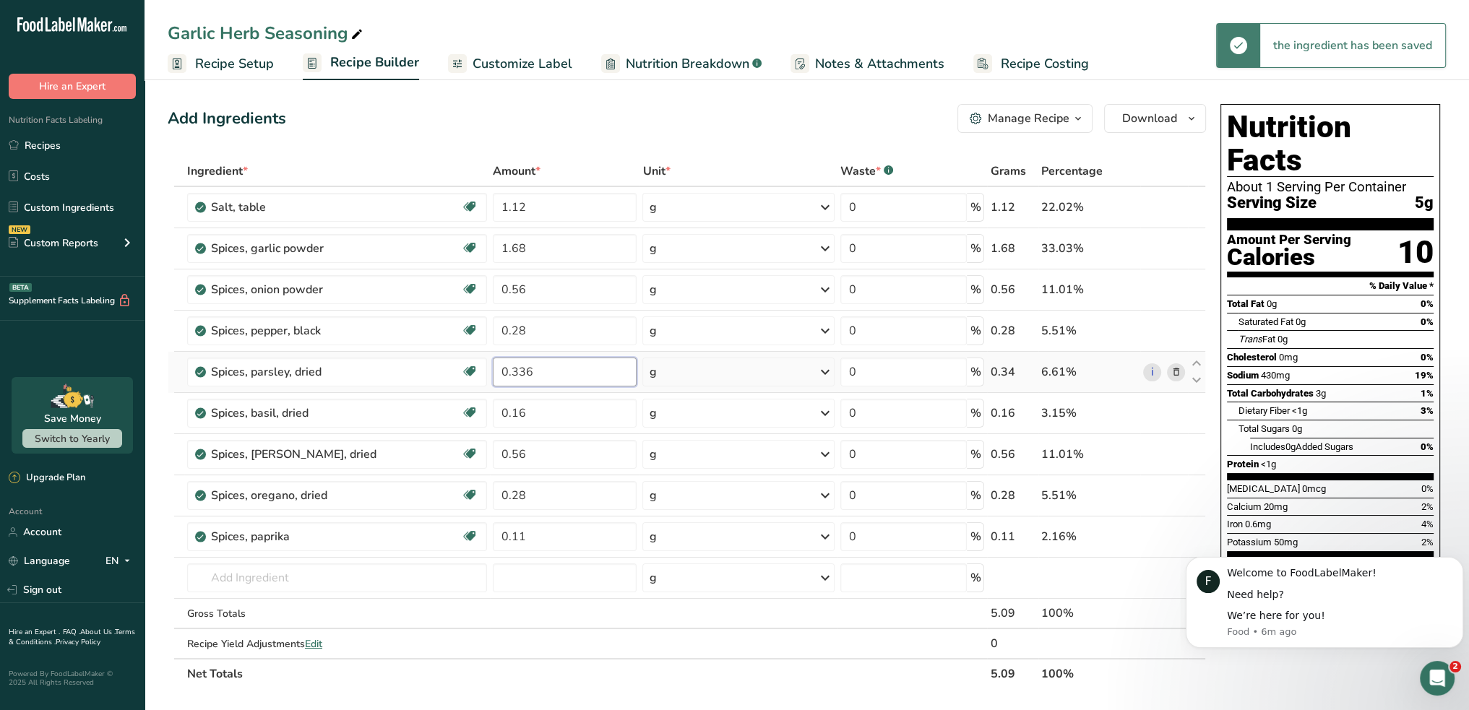
click at [568, 371] on input "0.336" at bounding box center [565, 372] width 144 height 29
type input "0.33"
click at [518, 63] on span "Customize Label" at bounding box center [523, 64] width 100 height 20
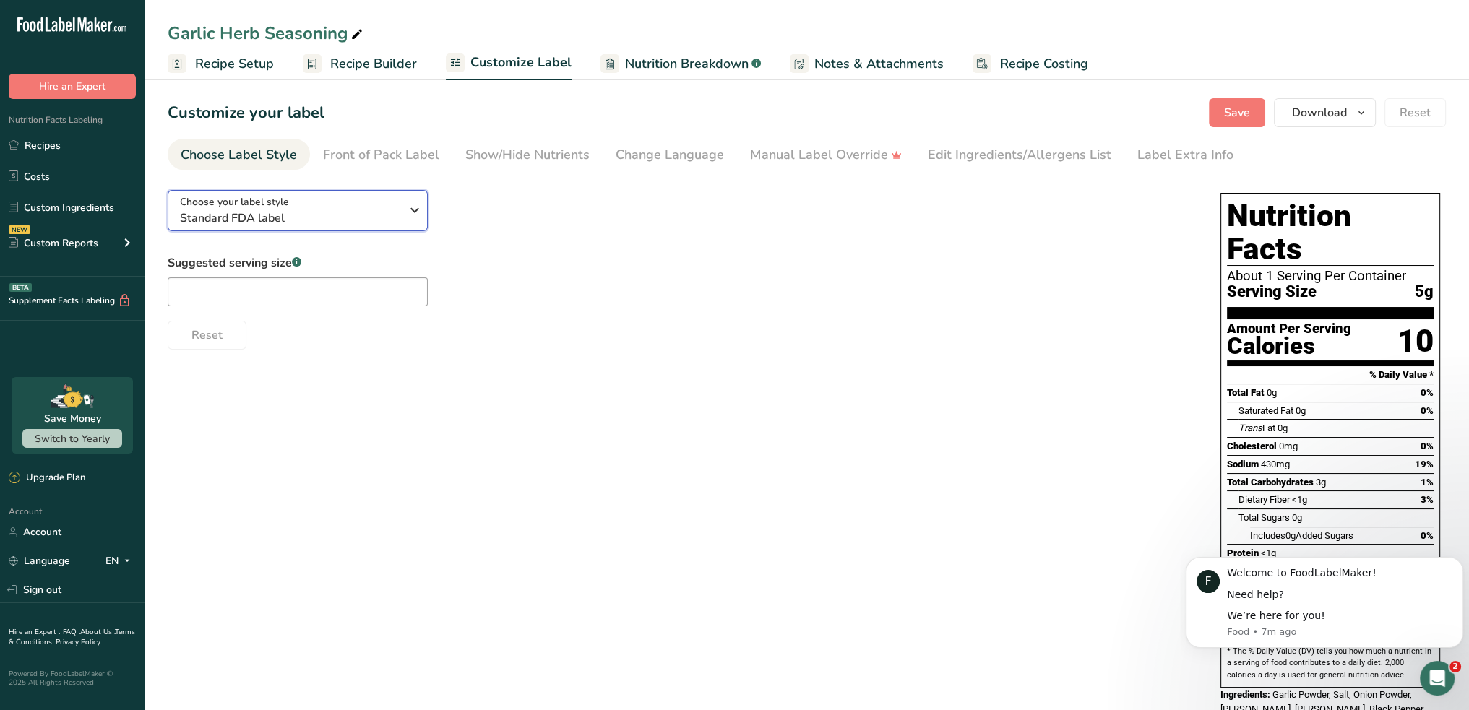
click at [410, 213] on icon "button" at bounding box center [414, 210] width 17 height 26
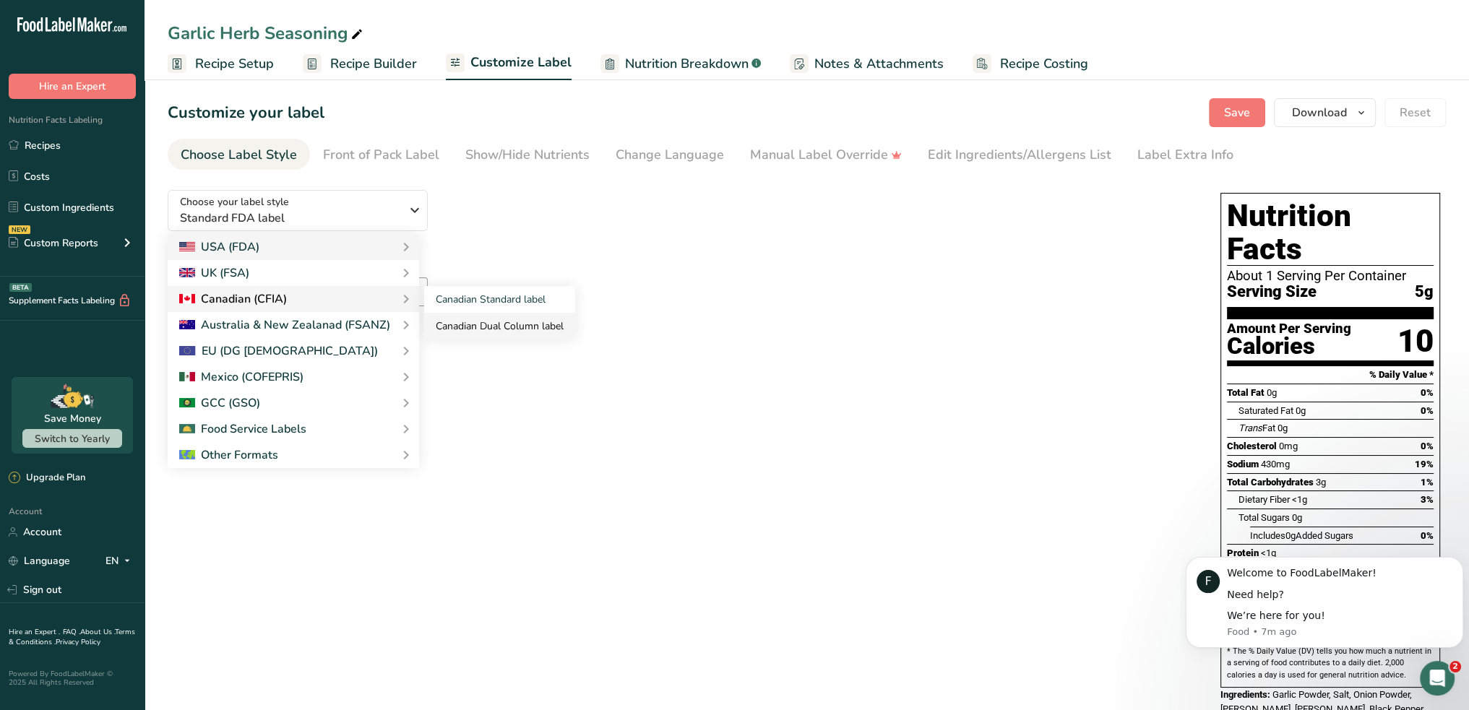
click at [497, 323] on link "Canadian Dual Column label" at bounding box center [499, 326] width 151 height 27
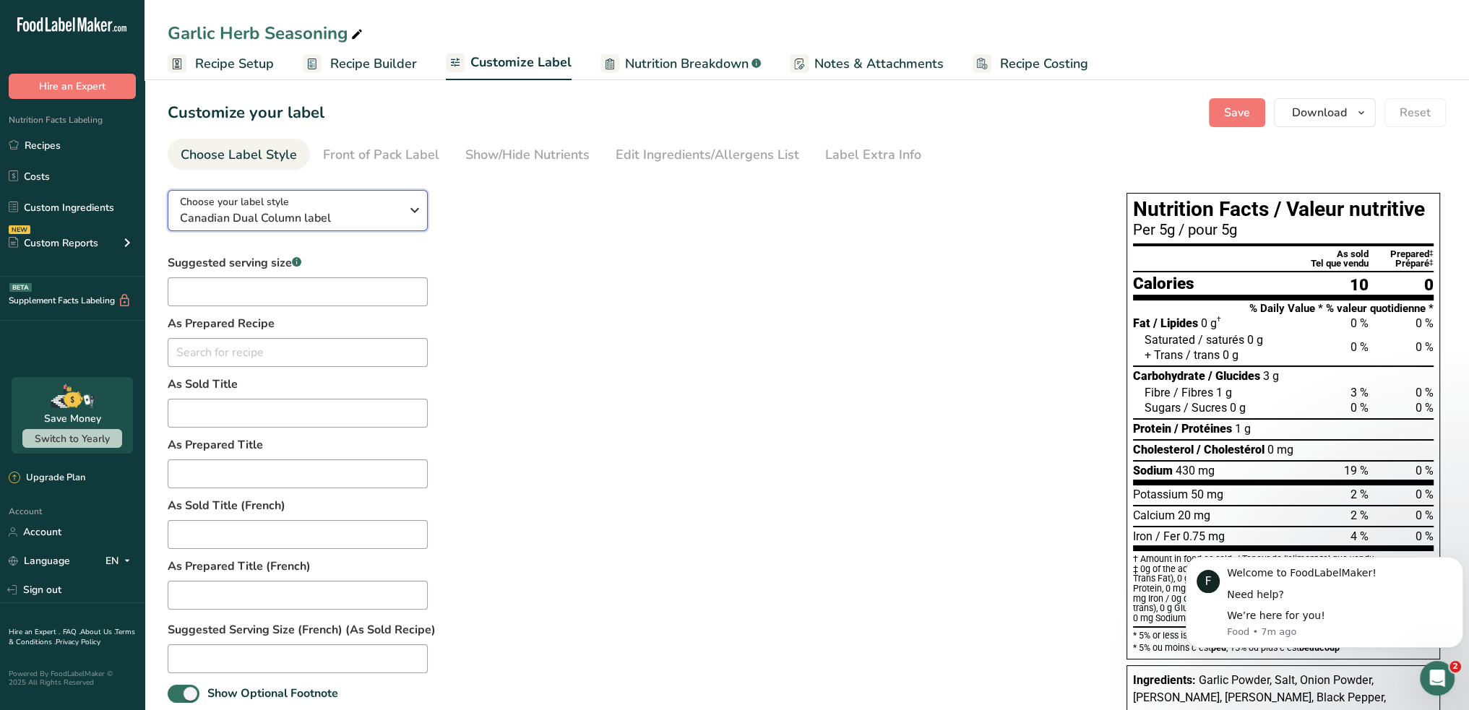
click at [399, 199] on div "Choose your label style Canadian Dual Column label" at bounding box center [290, 210] width 220 height 33
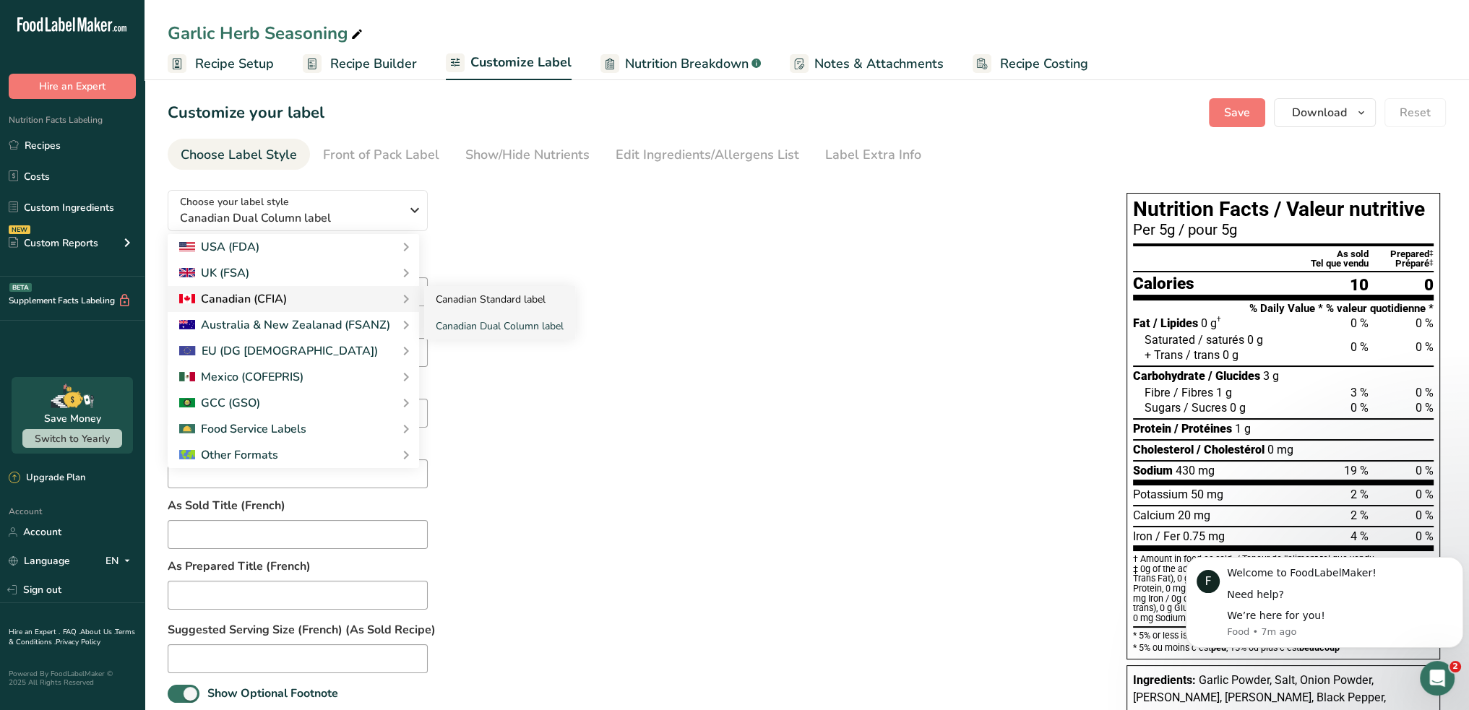
click at [475, 300] on link "Canadian Standard label" at bounding box center [499, 299] width 151 height 27
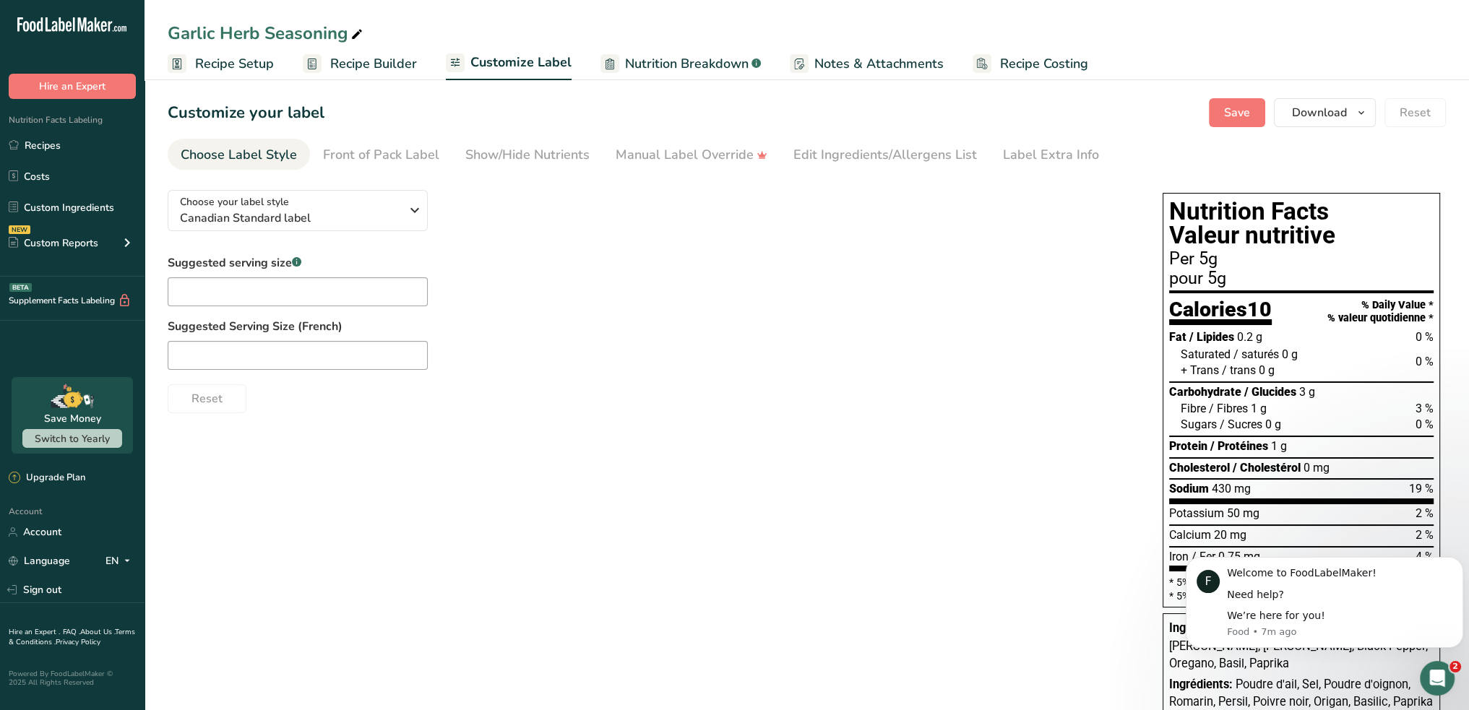
scroll to position [61, 0]
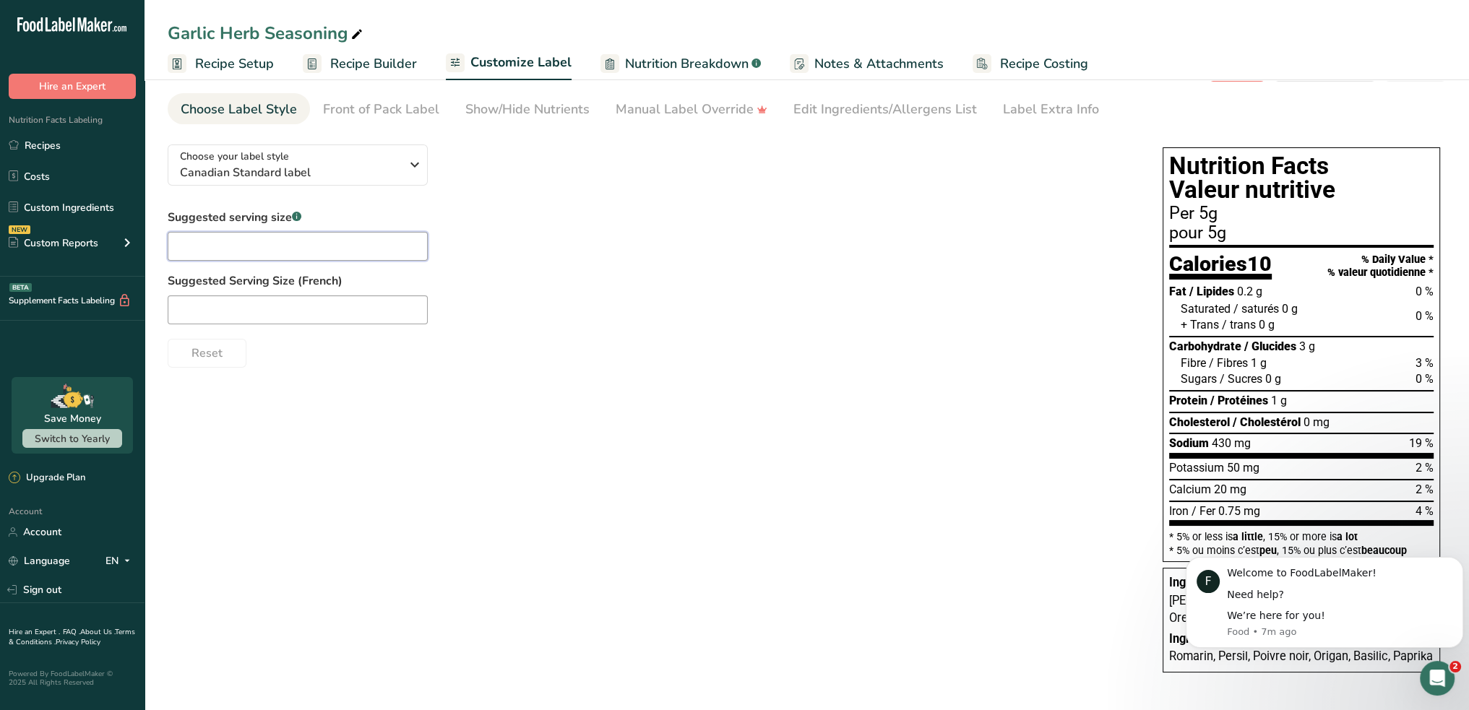
click at [254, 232] on input "text" at bounding box center [298, 246] width 260 height 29
type input "1 tsp."
click at [207, 295] on input "text" at bounding box center [298, 309] width 260 height 29
paste input "1 c. à thé"
type input "1 c. à thé"
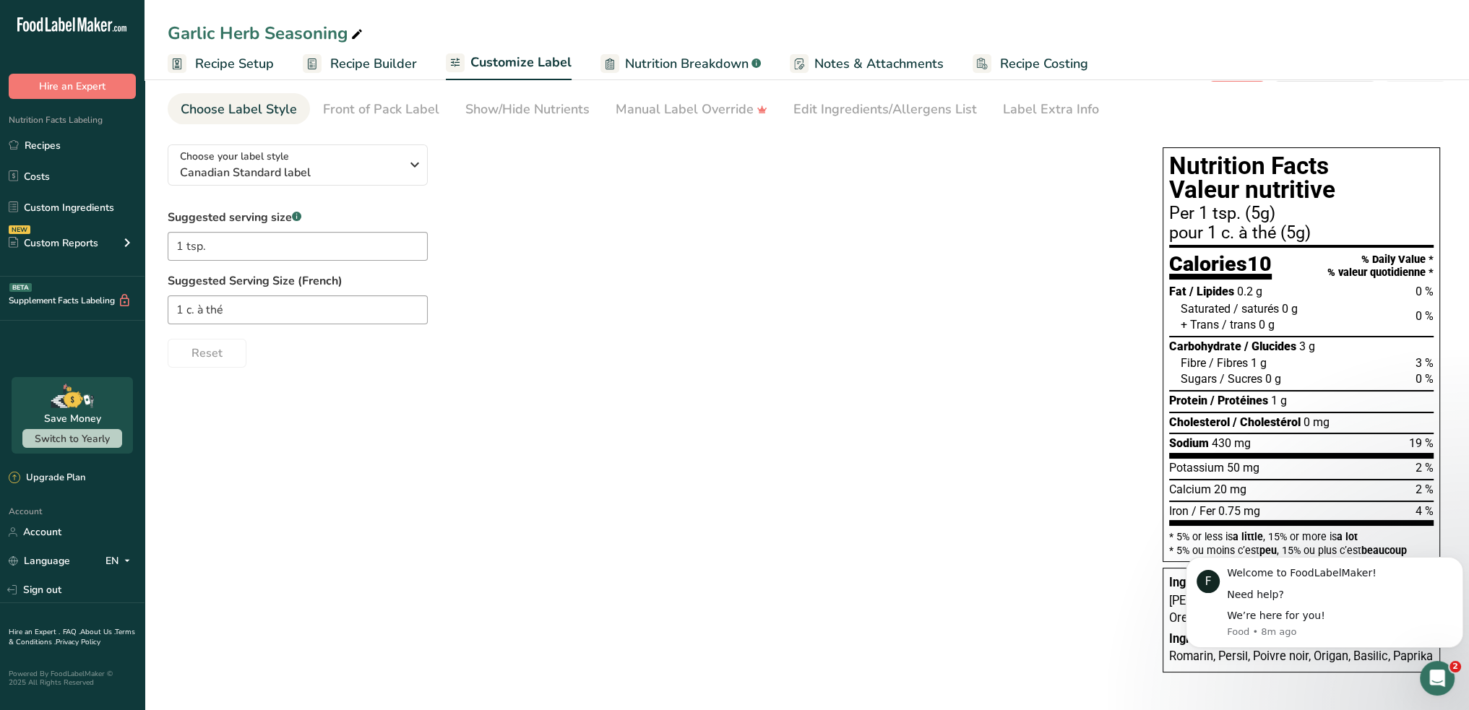
click at [661, 61] on span "Nutrition Breakdown" at bounding box center [687, 64] width 124 height 20
click at [728, 126] on section "Customize your label Save Download Choose what to show on your downloaded label…" at bounding box center [806, 370] width 1324 height 681
click at [653, 100] on div "Manual Label Override" at bounding box center [692, 110] width 152 height 20
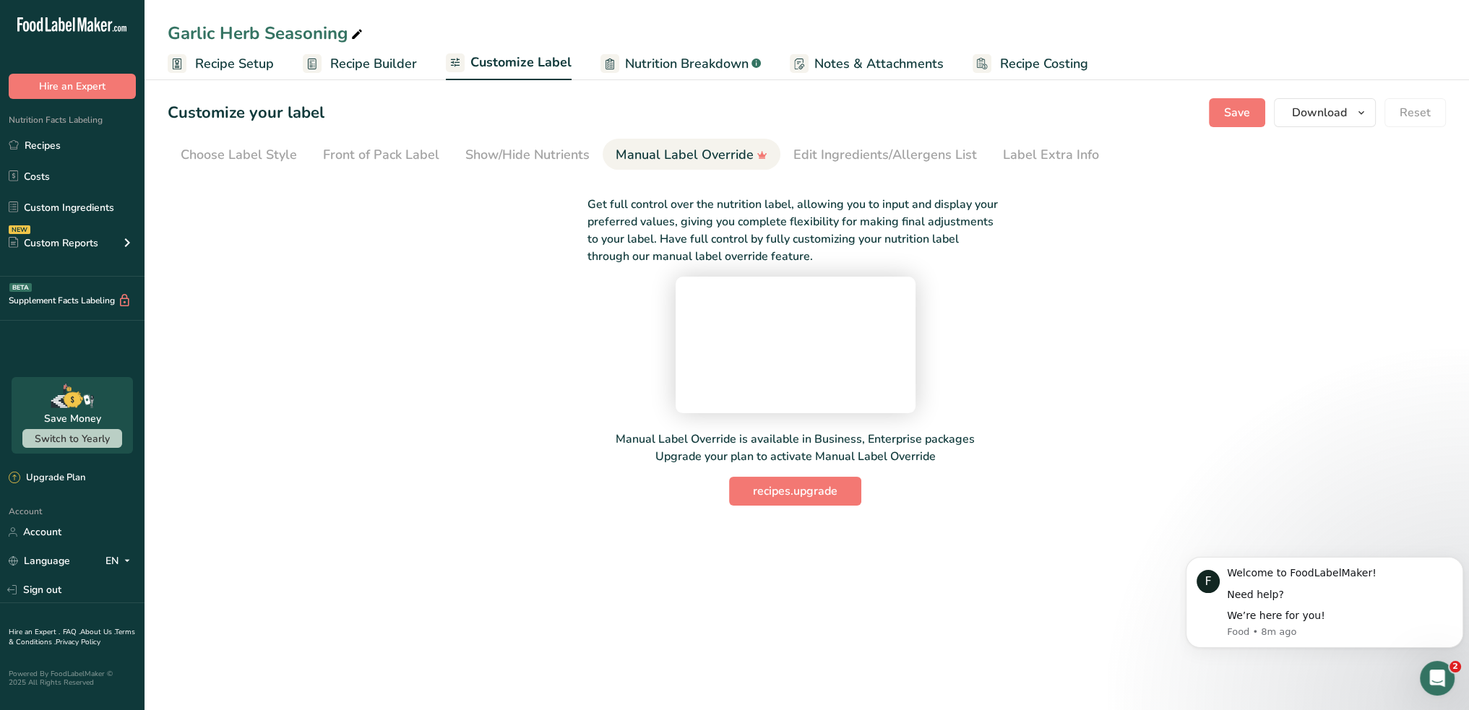
scroll to position [0, 0]
click at [868, 153] on div "Edit Ingredients/Allergens List" at bounding box center [885, 155] width 184 height 20
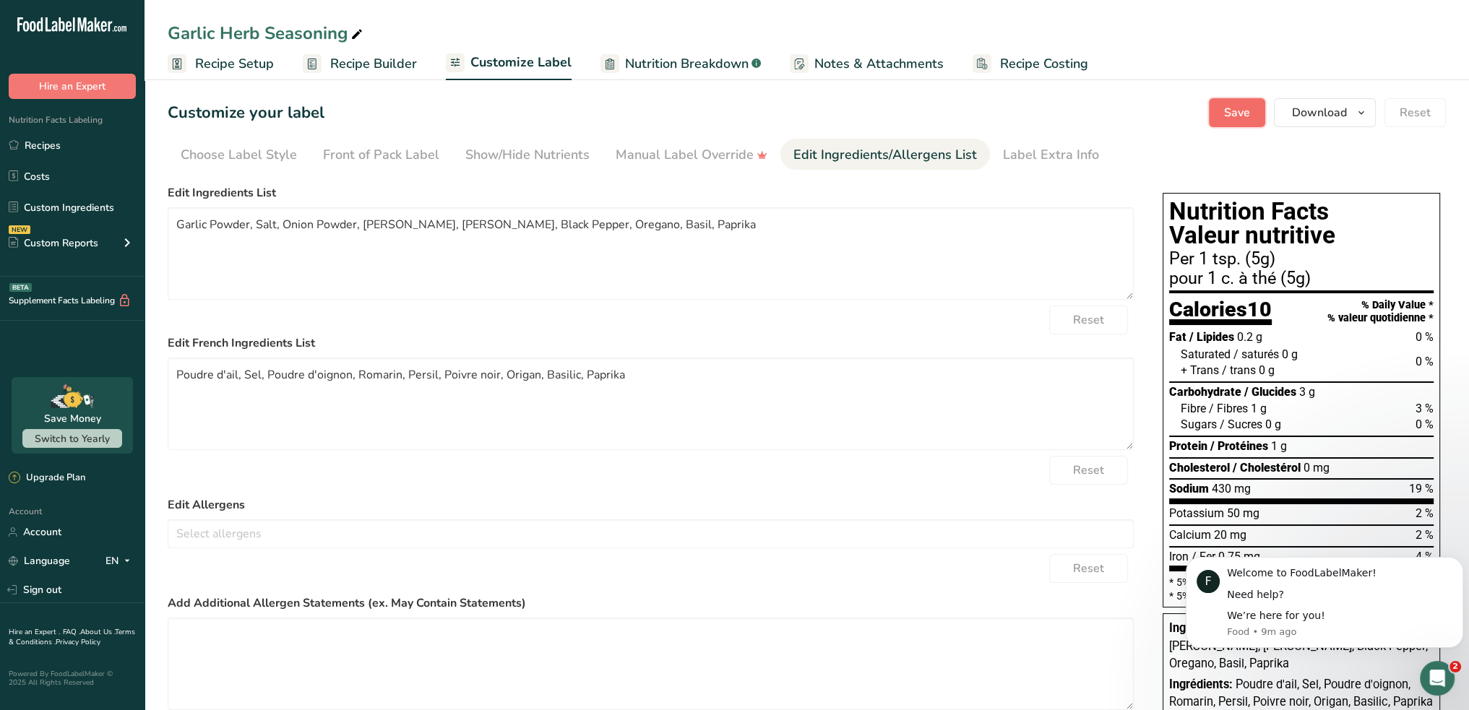
click at [1237, 112] on span "Save" at bounding box center [1237, 112] width 26 height 17
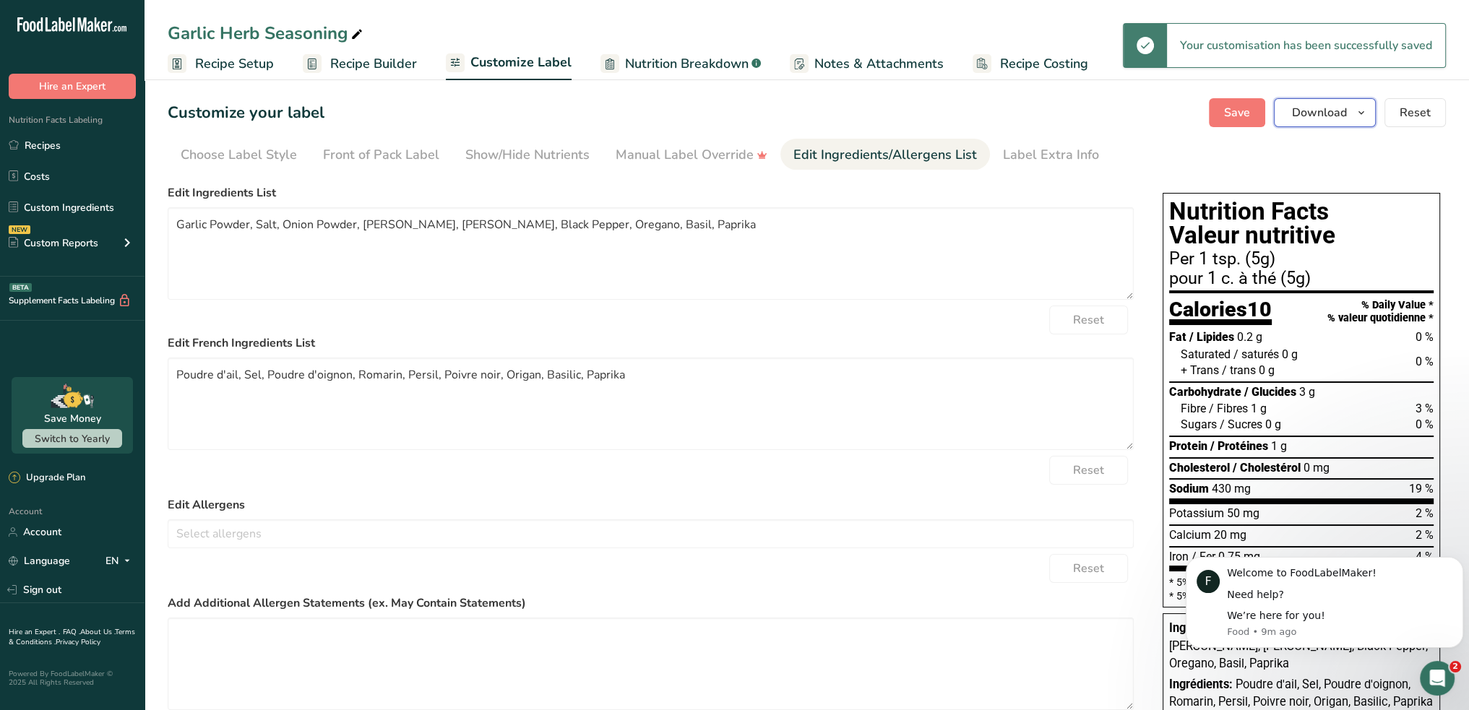
click at [1332, 108] on span "Download" at bounding box center [1319, 112] width 55 height 17
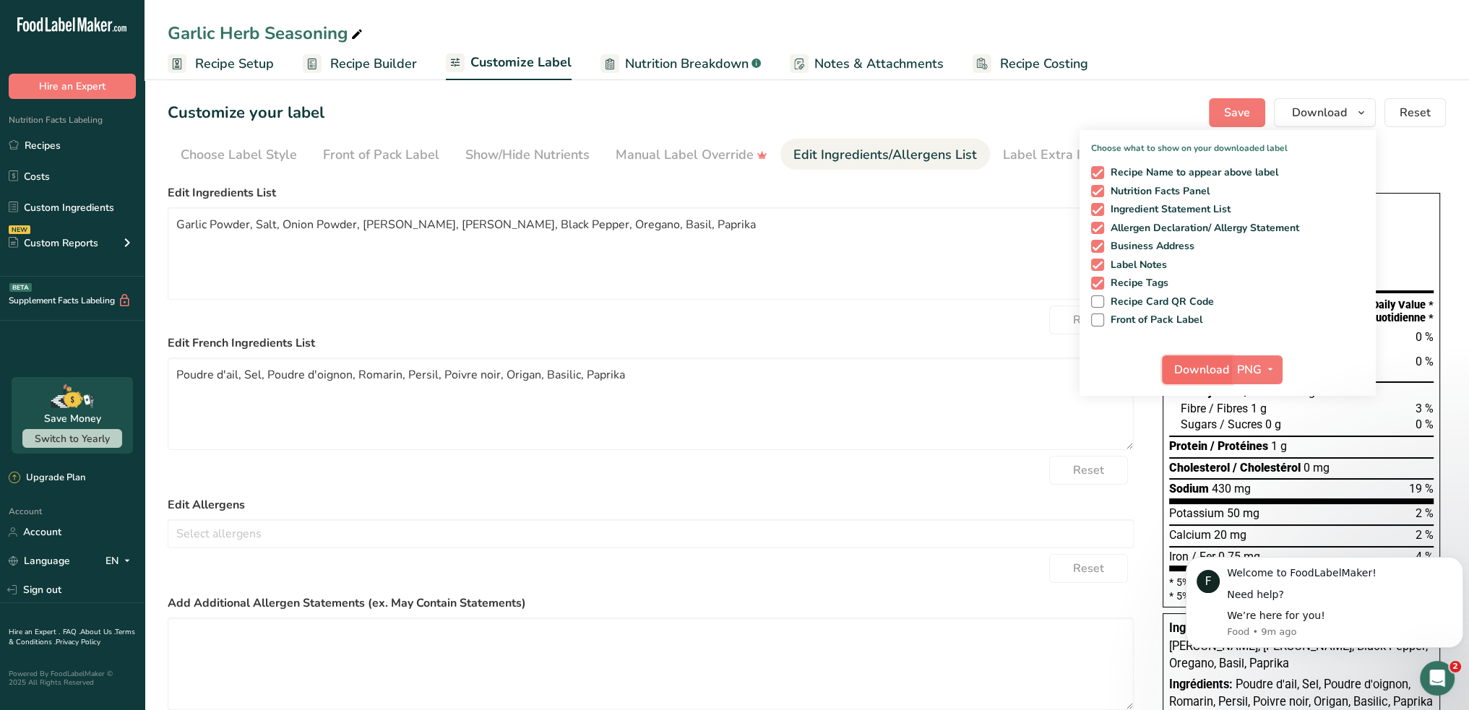
click at [1214, 366] on span "Download" at bounding box center [1201, 369] width 55 height 17
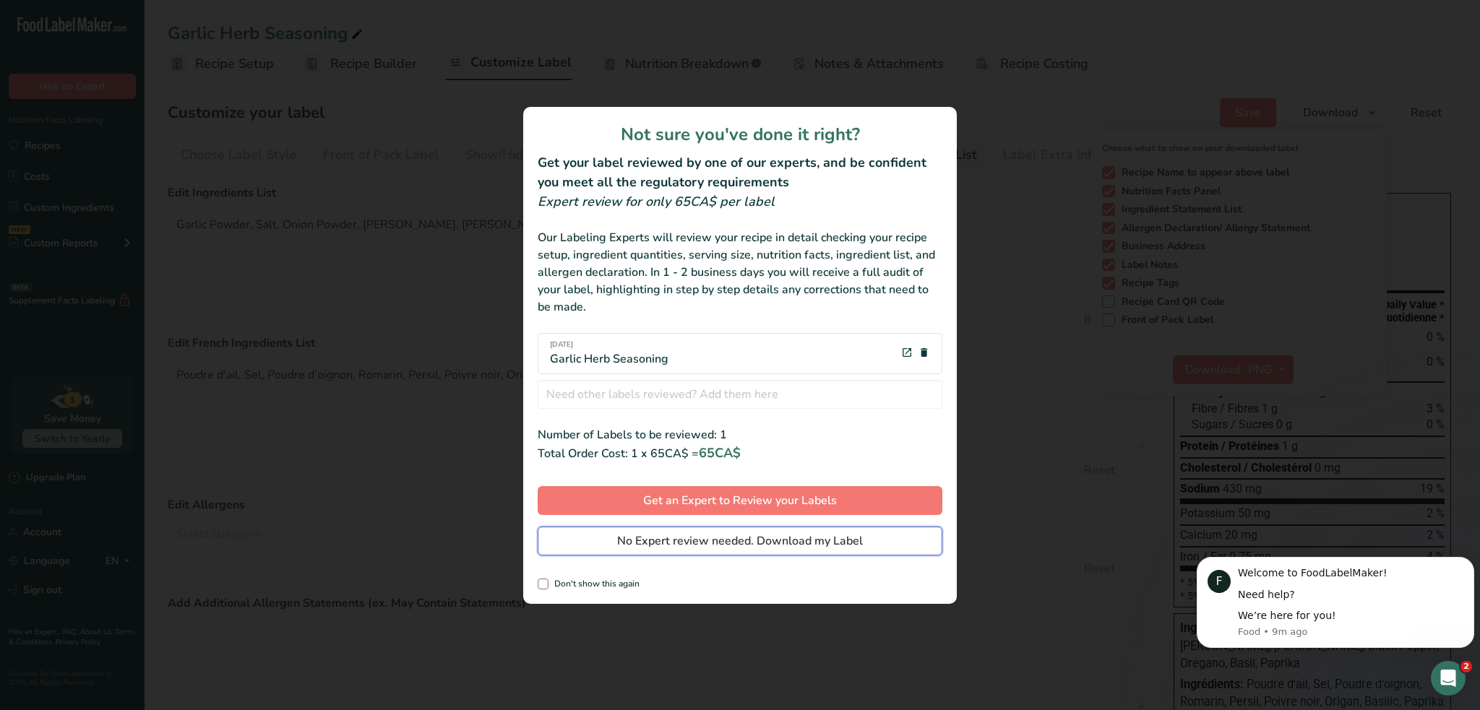
click at [689, 537] on span "No Expert review needed. Download my Label" at bounding box center [740, 540] width 246 height 17
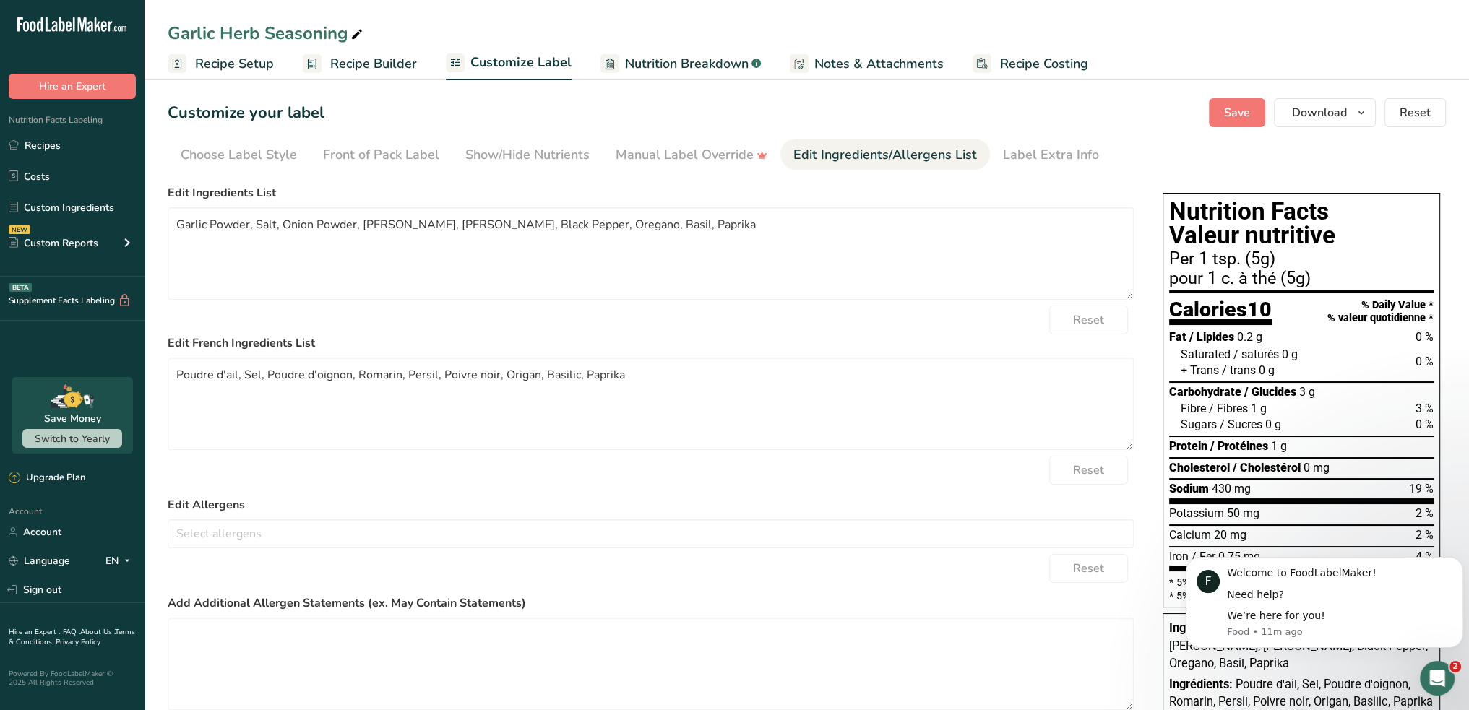
click at [225, 65] on span "Recipe Setup" at bounding box center [234, 64] width 79 height 20
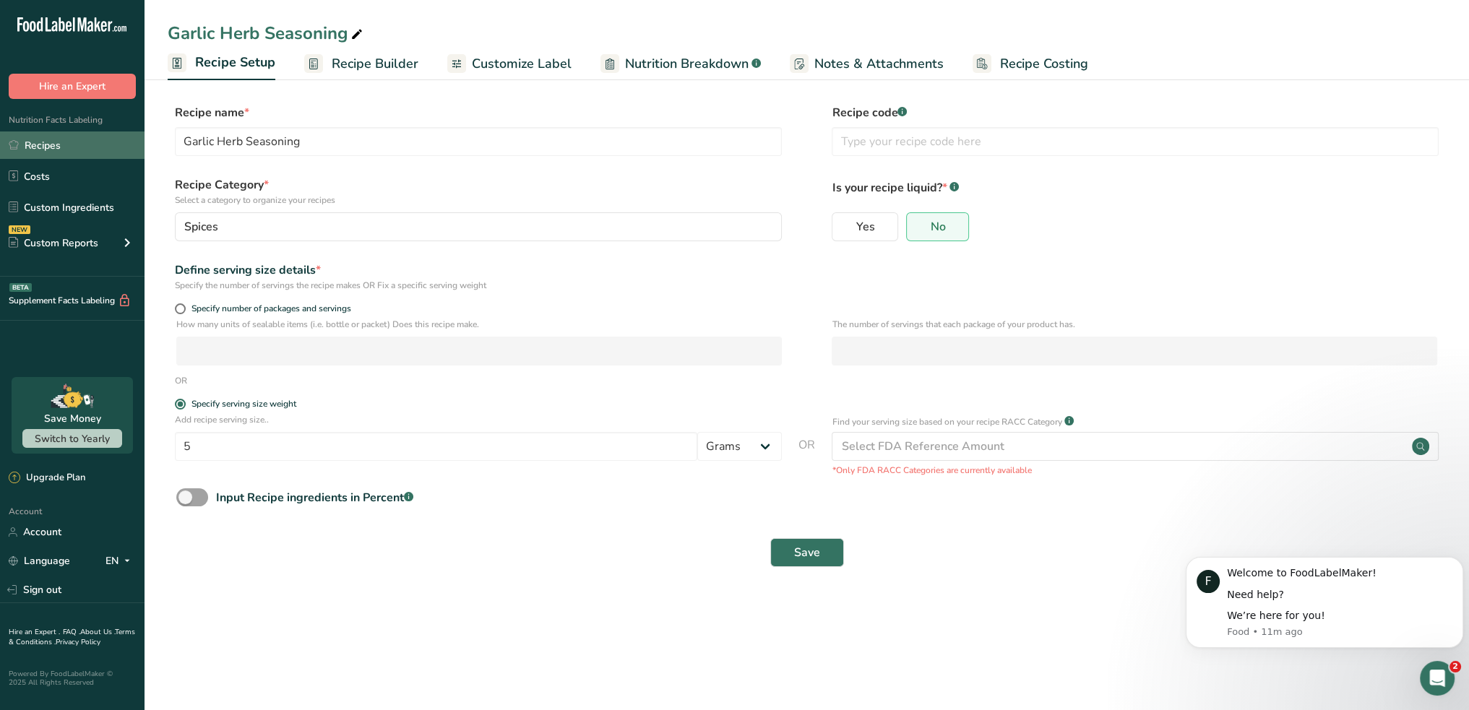
click at [46, 147] on link "Recipes" at bounding box center [72, 144] width 144 height 27
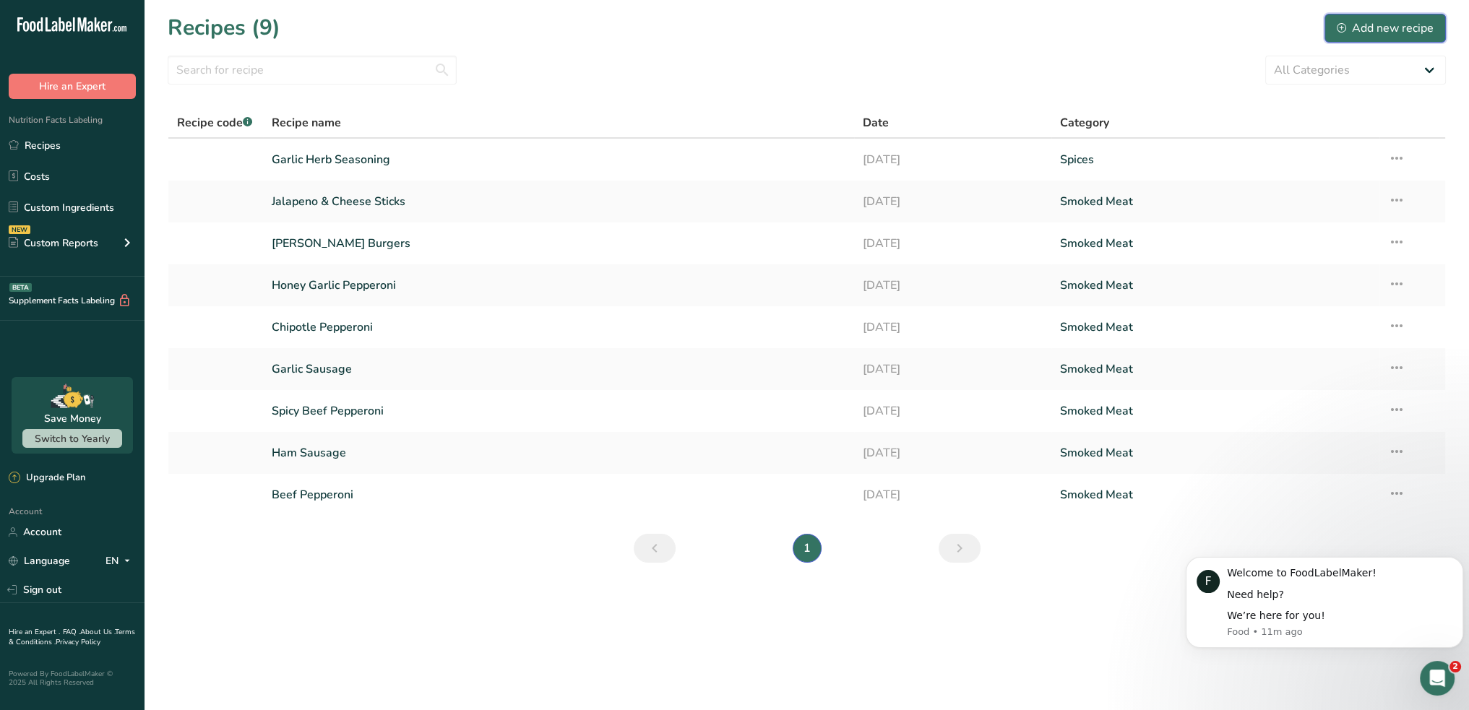
click at [1373, 23] on div "Add new recipe" at bounding box center [1385, 28] width 97 height 17
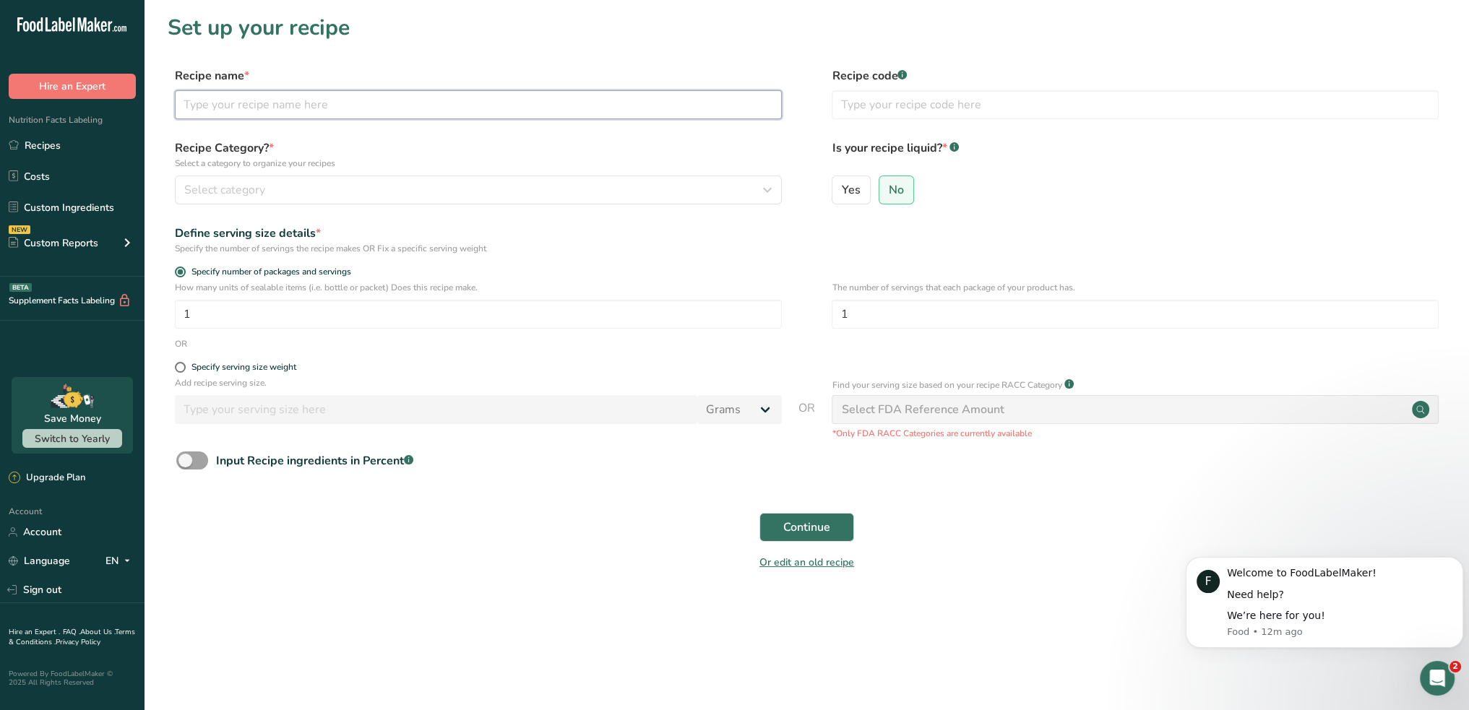
click at [280, 100] on input "text" at bounding box center [478, 104] width 607 height 29
type input "Tex Mex Seasonong"
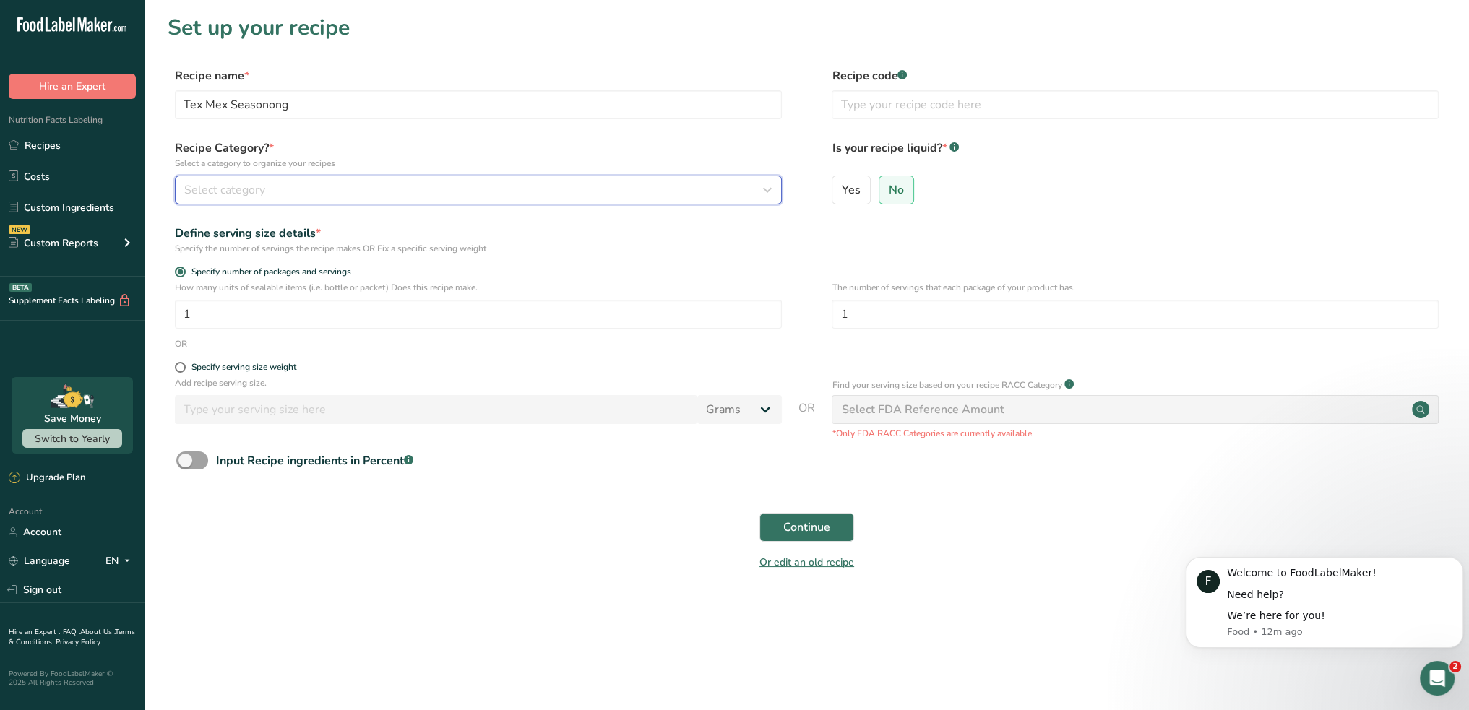
click at [251, 189] on span "Select category" at bounding box center [224, 189] width 81 height 17
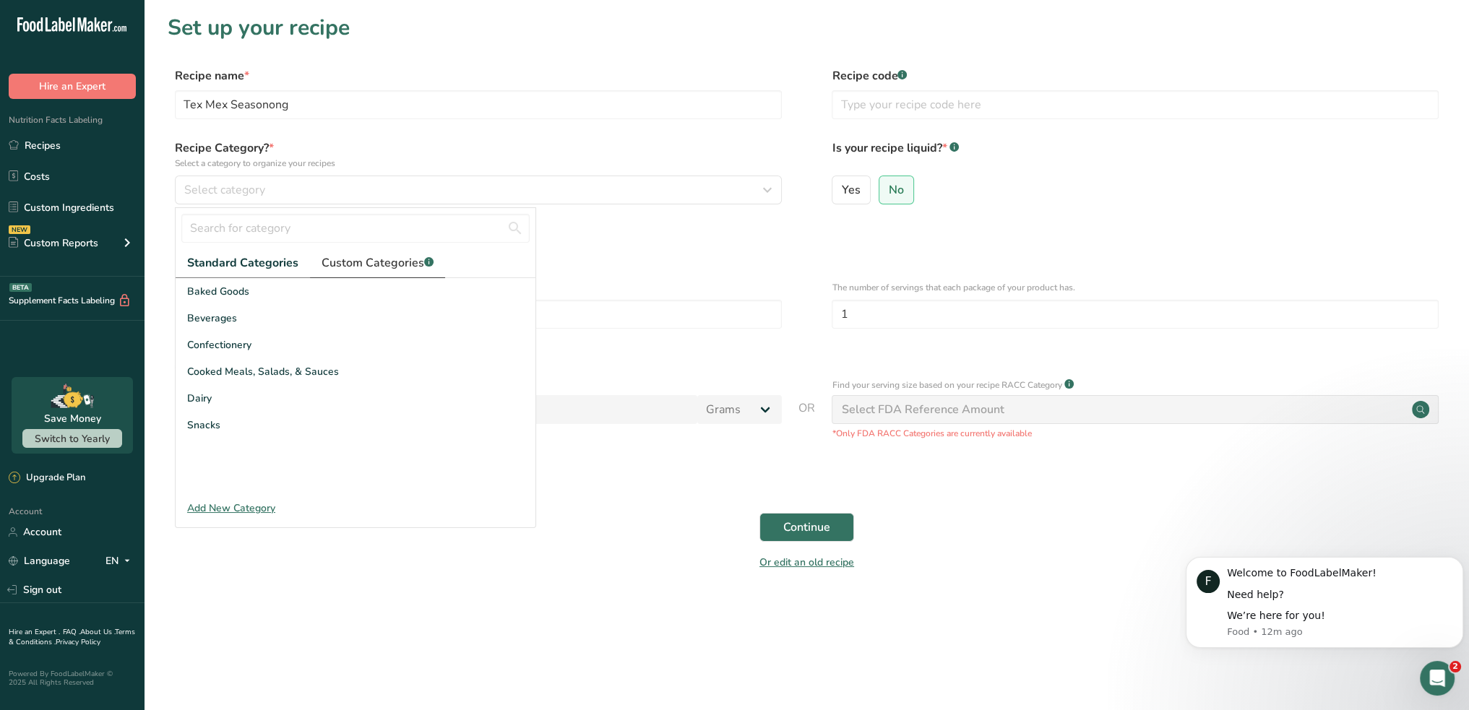
click at [374, 259] on span "Custom Categories .a-a{fill:#347362;}.b-a{fill:#fff;}" at bounding box center [378, 262] width 112 height 17
click at [196, 315] on span "Spices" at bounding box center [202, 318] width 30 height 15
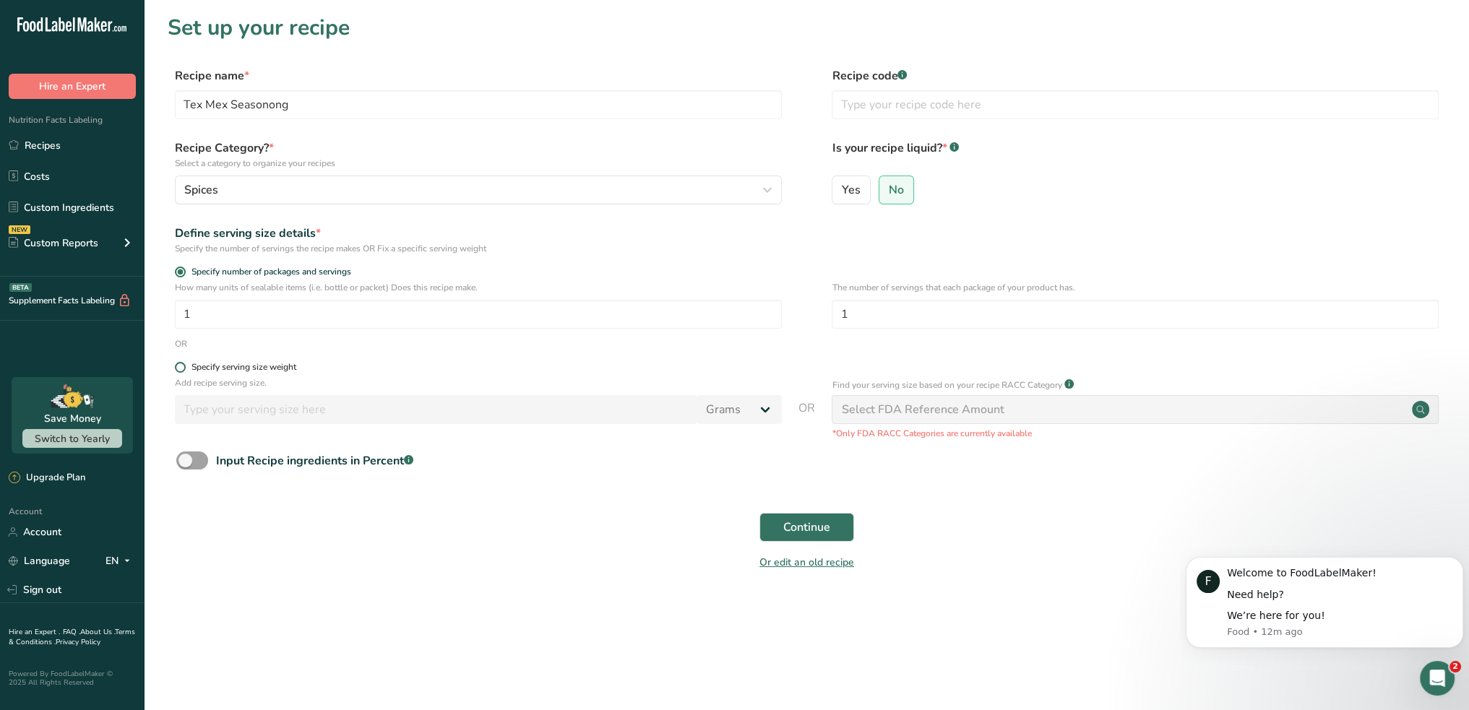
click at [181, 368] on span at bounding box center [180, 367] width 11 height 11
click at [181, 368] on input "Specify serving size weight" at bounding box center [179, 367] width 9 height 9
radio input "true"
radio input "false"
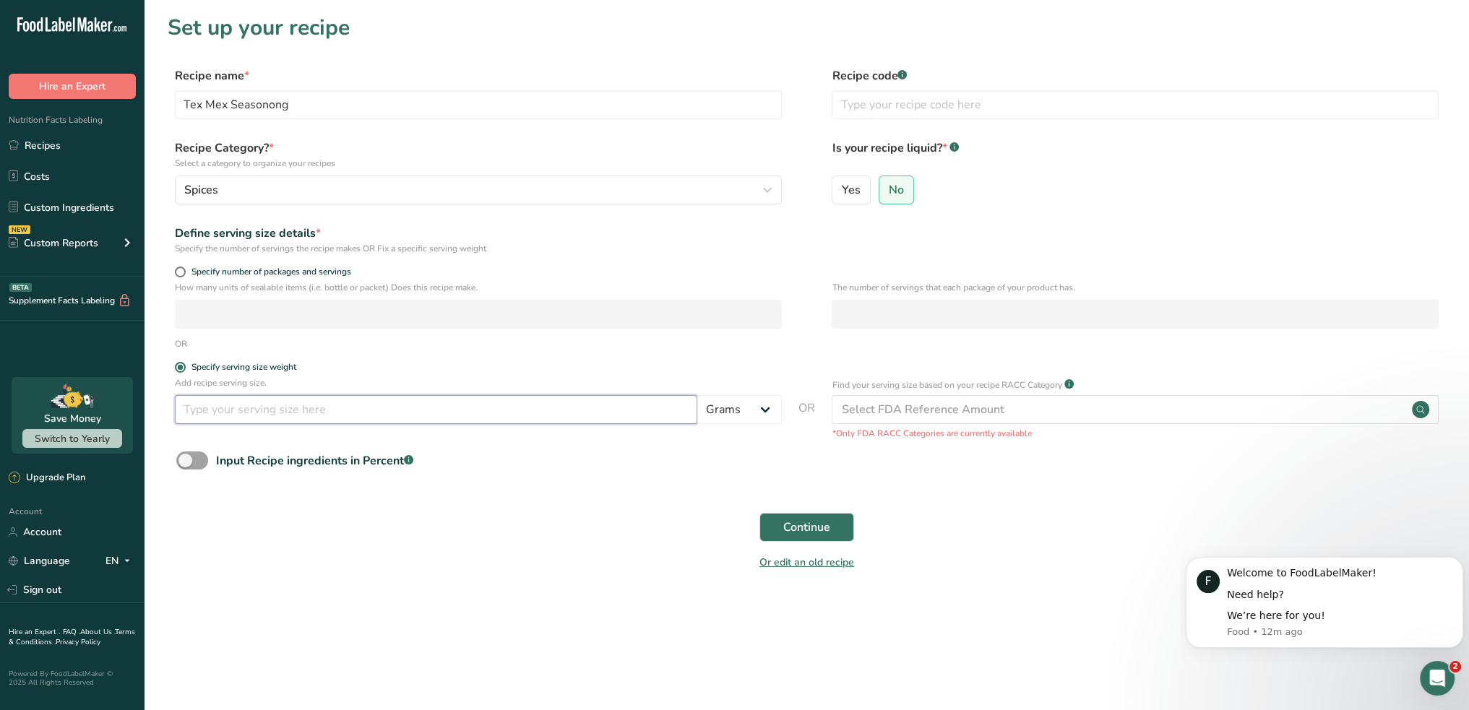
click at [228, 419] on input "number" at bounding box center [436, 409] width 522 height 29
type input "5"
click at [781, 523] on button "Continue" at bounding box center [806, 527] width 95 height 29
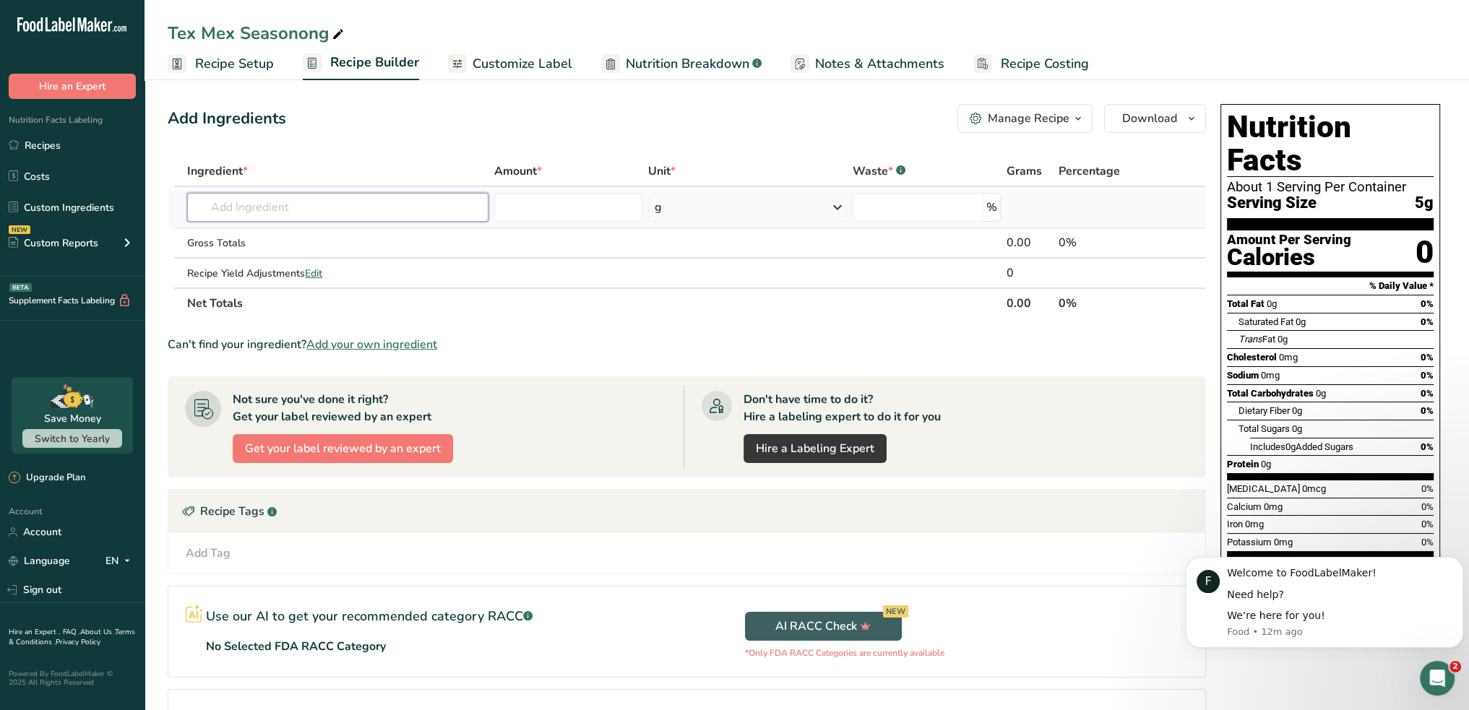
click at [292, 204] on input "text" at bounding box center [337, 207] width 301 height 29
type input "Chili pow"
click at [276, 236] on p "2009 Spices, chili powder" at bounding box center [263, 236] width 129 height 15
type input "Spices, chili powder"
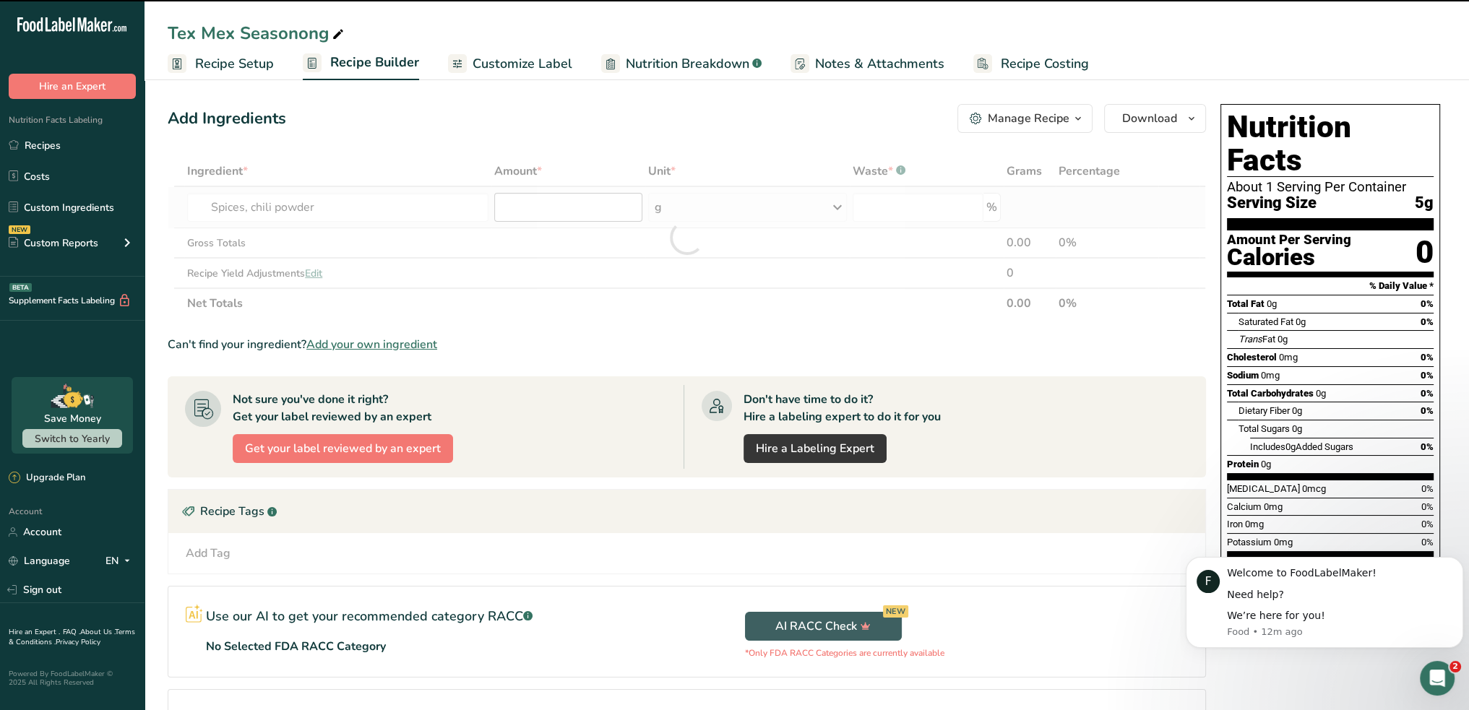
type input "0"
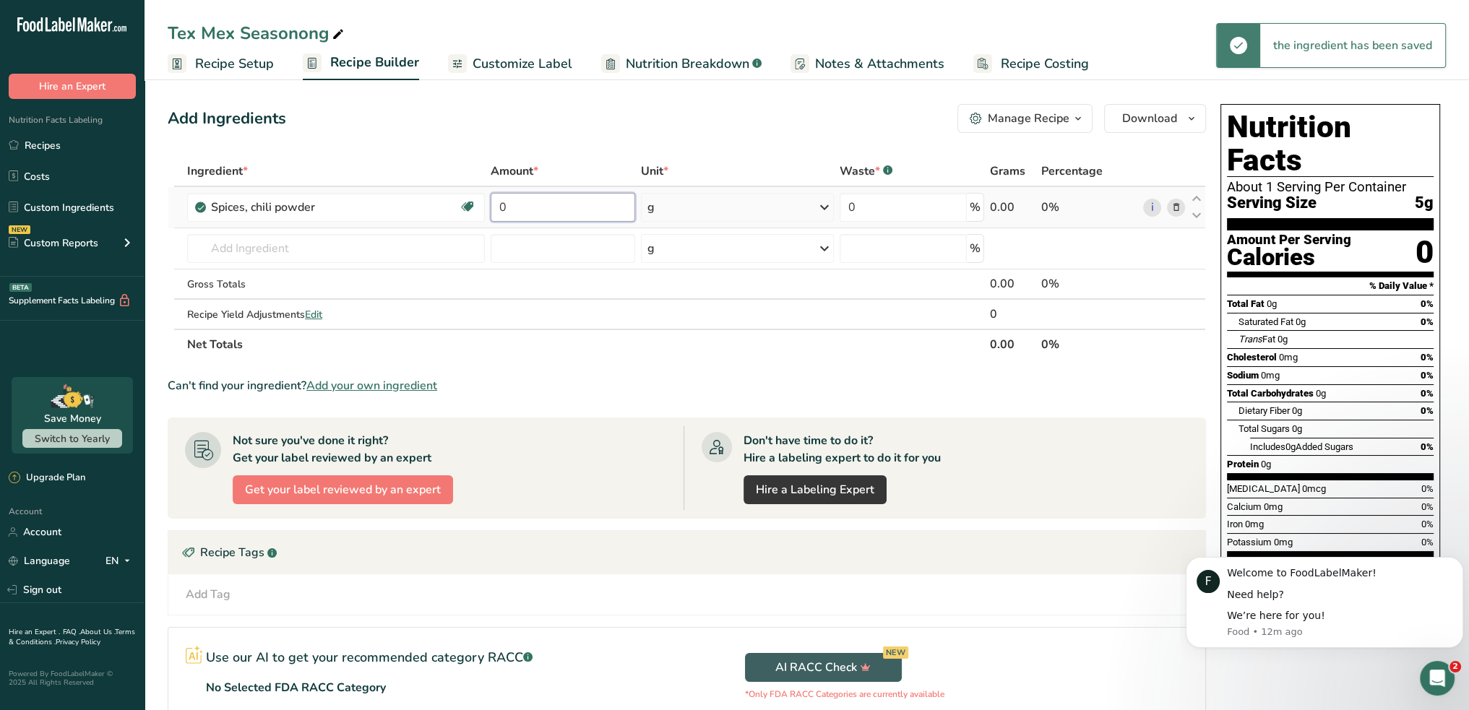
click at [532, 210] on input "0" at bounding box center [563, 207] width 144 height 29
drag, startPoint x: 532, startPoint y: 210, endPoint x: 305, endPoint y: 224, distance: 227.3
click at [305, 224] on tr "Spices, chili powder Source of Antioxidants Dairy free Gluten free Vegan Vegeta…" at bounding box center [686, 207] width 1037 height 41
type input "1.5"
click at [282, 246] on input "text" at bounding box center [336, 248] width 298 height 29
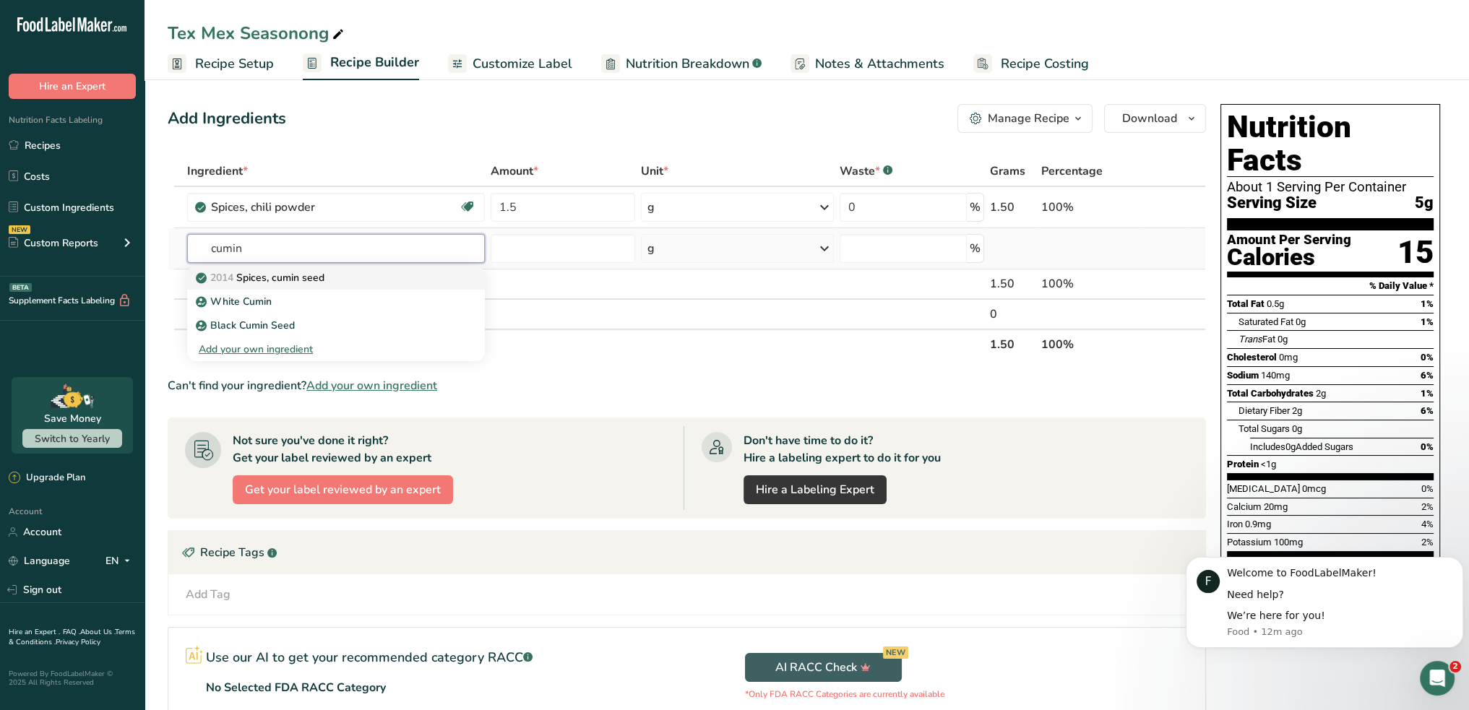
type input "cumin"
click at [243, 286] on link "2014 Spices, cumin seed" at bounding box center [336, 278] width 298 height 24
type input "Spices, cumin seed"
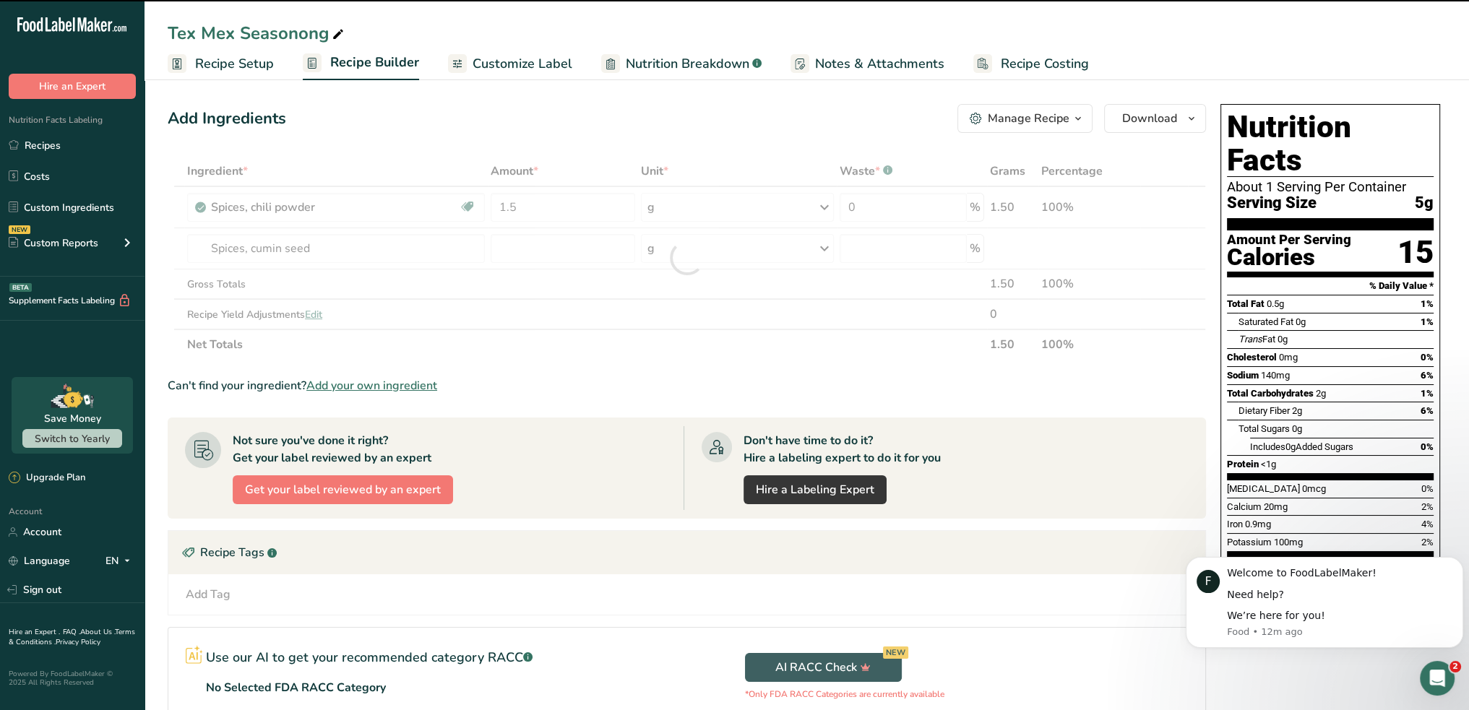
type input "0"
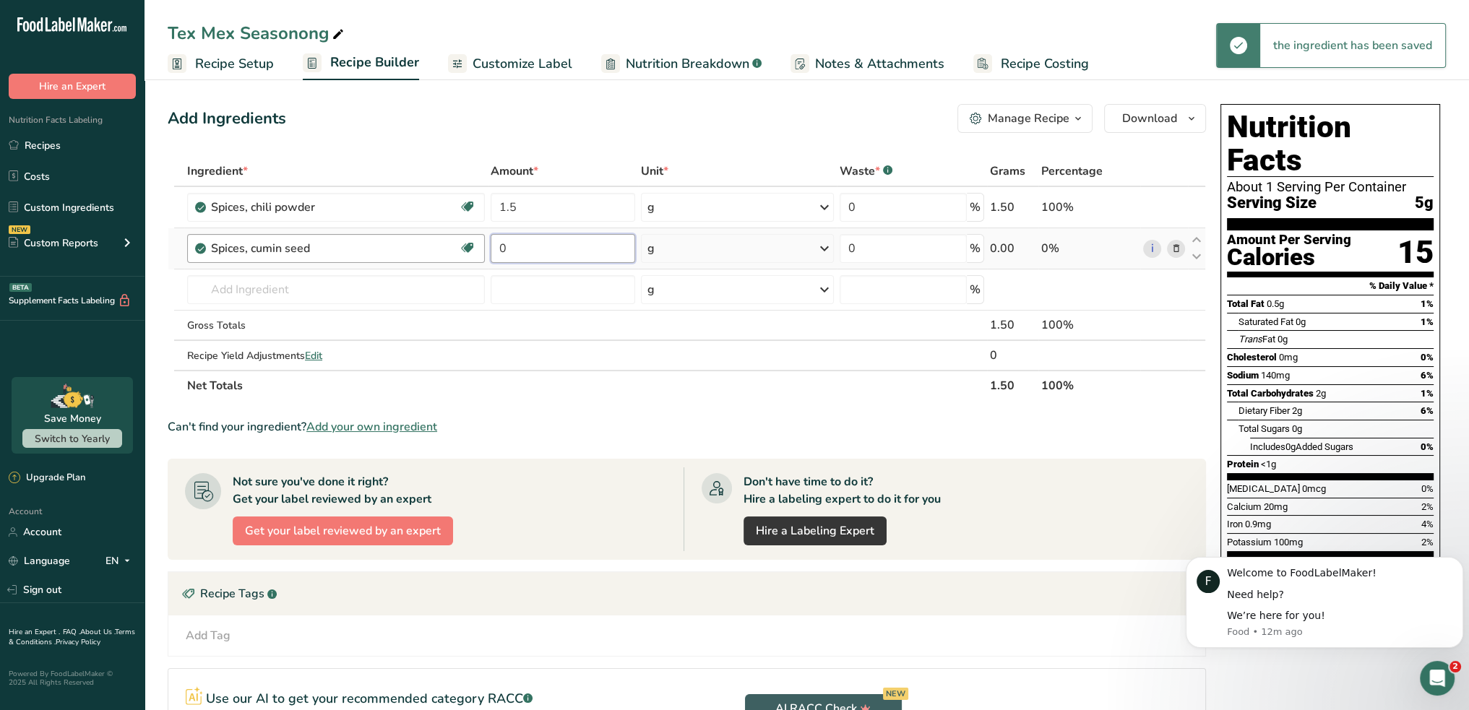
click at [442, 249] on tr "Spices, cumin seed Dairy free Gluten free Vegan Vegetarian Soy free 0 g Portion…" at bounding box center [686, 248] width 1037 height 41
type input "0.5"
click at [304, 289] on input "text" at bounding box center [336, 289] width 298 height 29
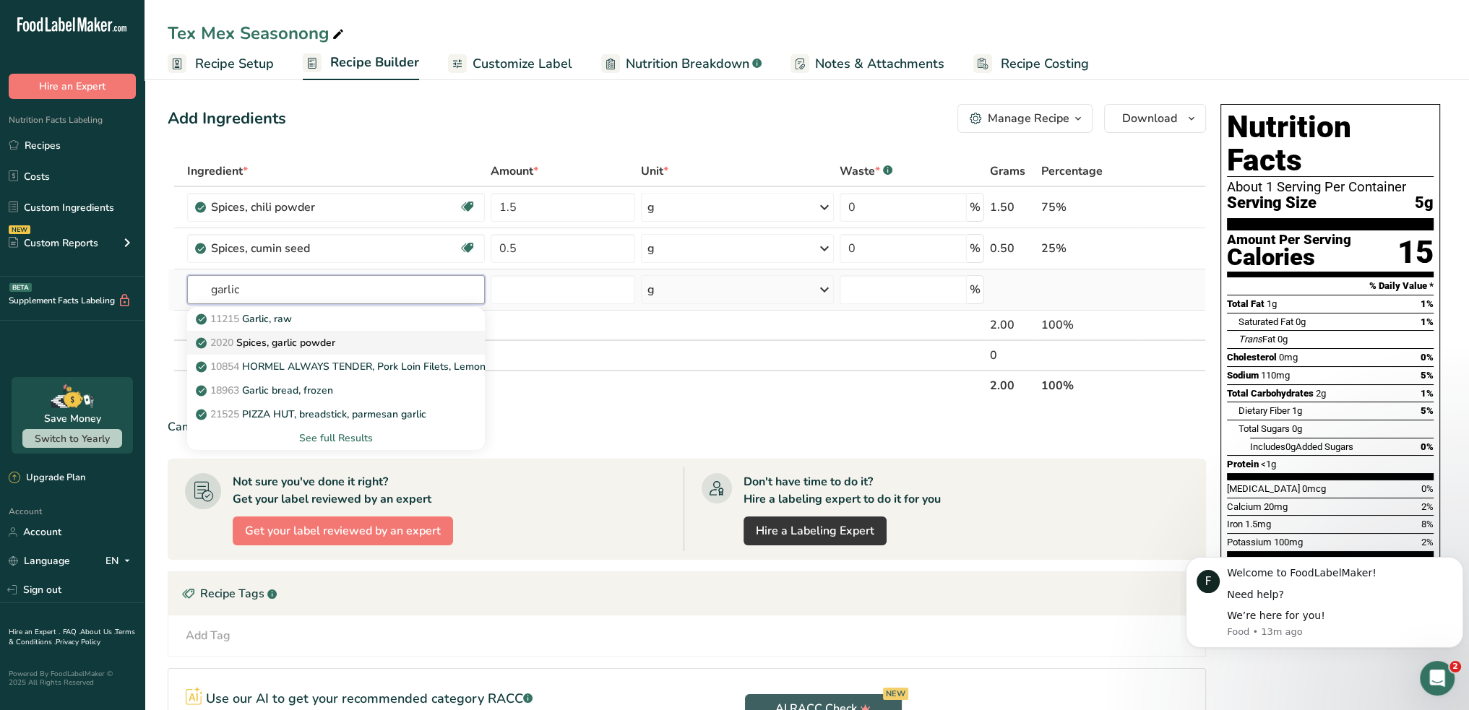
type input "garlic"
click at [292, 337] on p "2020 Spices, garlic powder" at bounding box center [267, 342] width 137 height 15
type input "Spices, garlic powder"
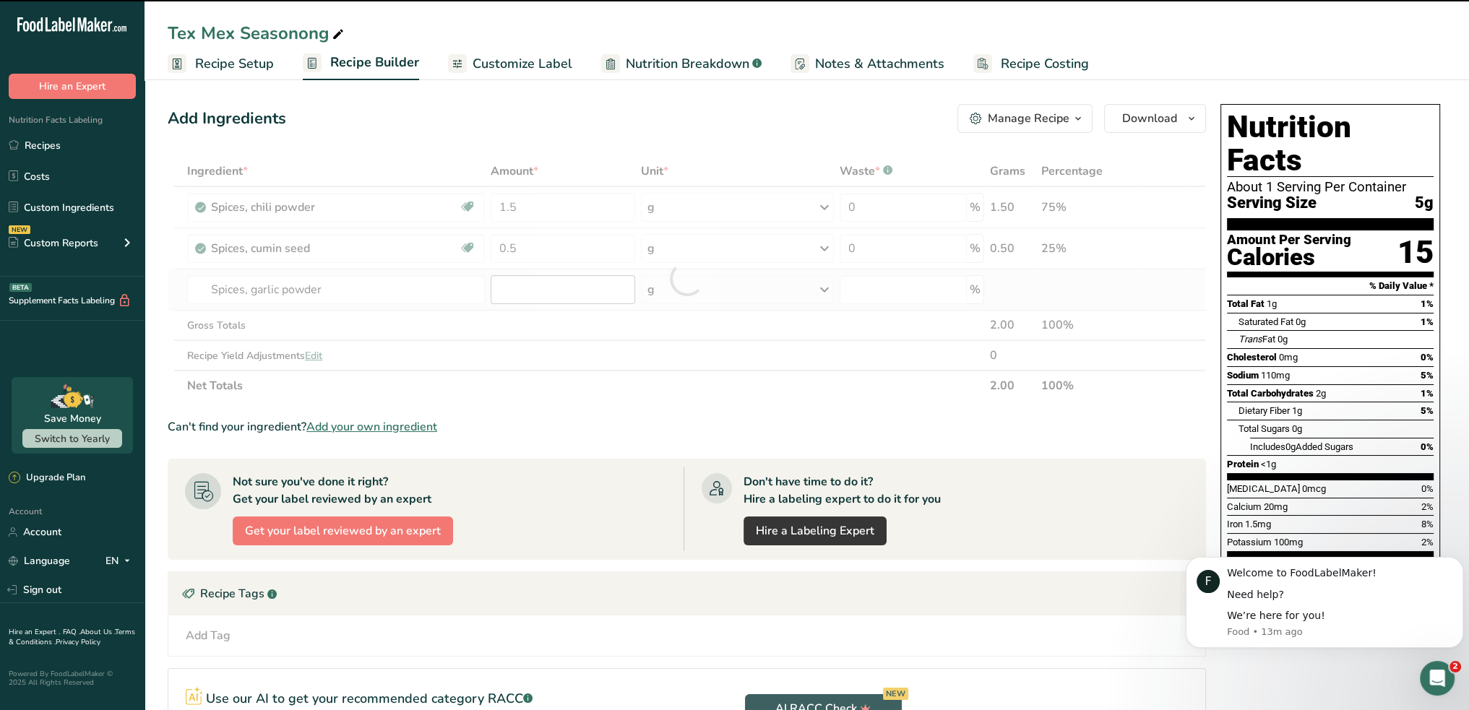
type input "0"
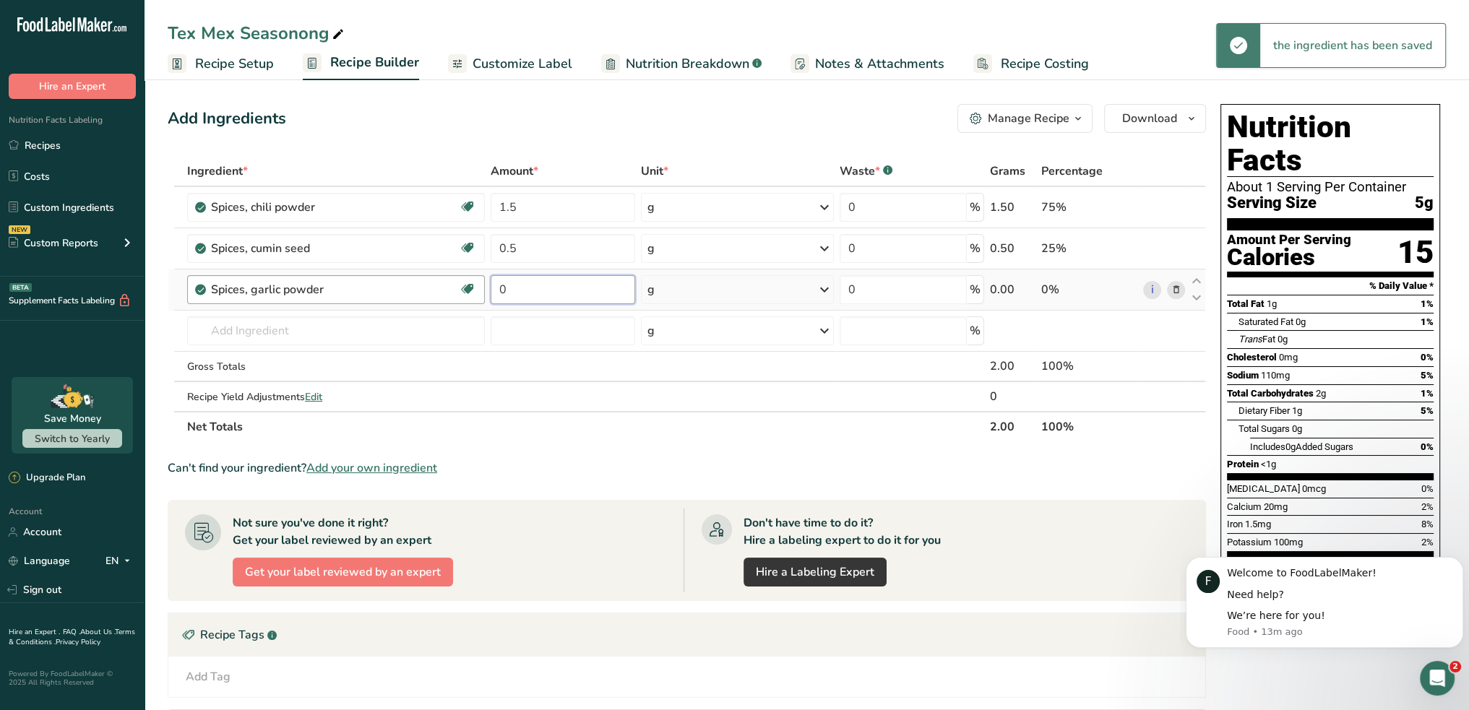
drag, startPoint x: 487, startPoint y: 295, endPoint x: 420, endPoint y: 294, distance: 66.5
click at [420, 295] on tr "Spices, garlic powder Dairy free Gluten free Vegan Vegetarian Soy free 0 g Port…" at bounding box center [686, 289] width 1037 height 41
type input "6"
click at [527, 291] on input "6" at bounding box center [563, 289] width 144 height 29
type input "0.6"
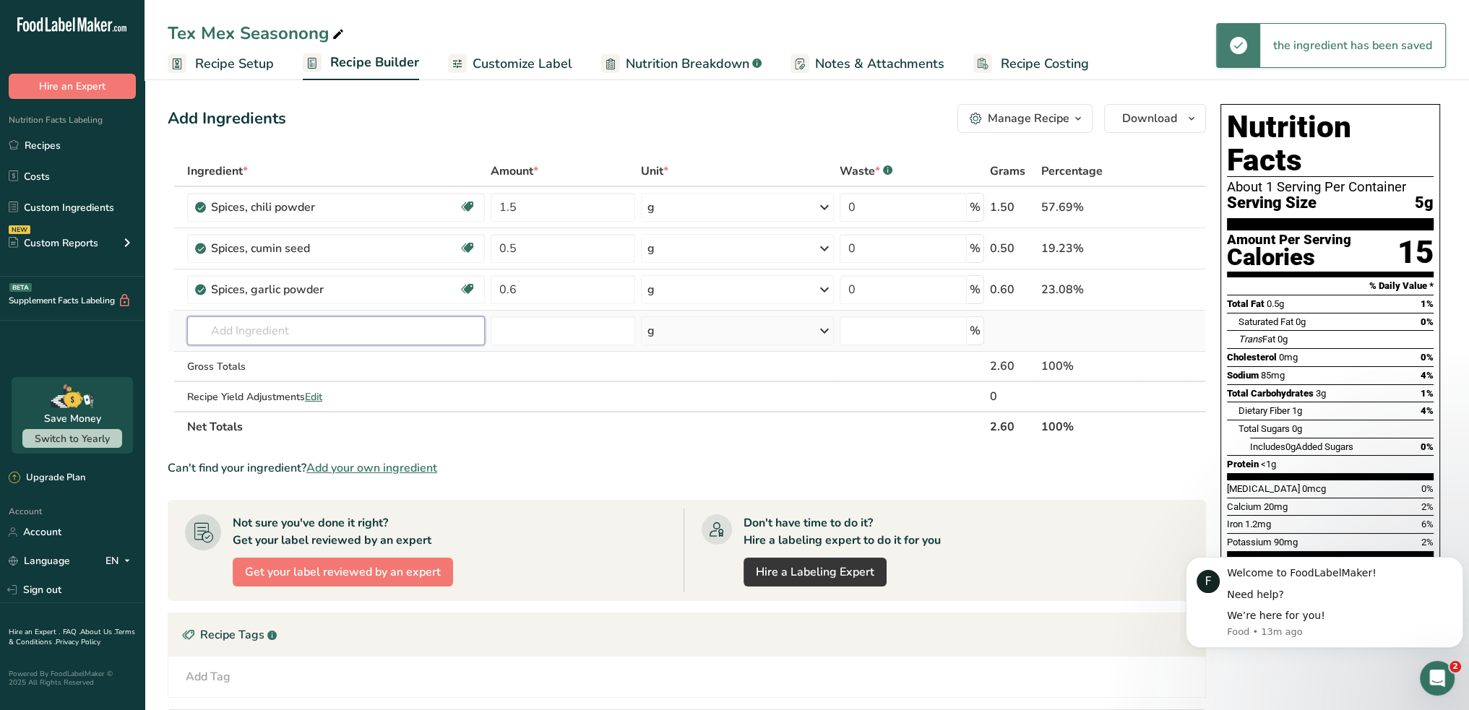
click at [280, 326] on input "text" at bounding box center [336, 330] width 298 height 29
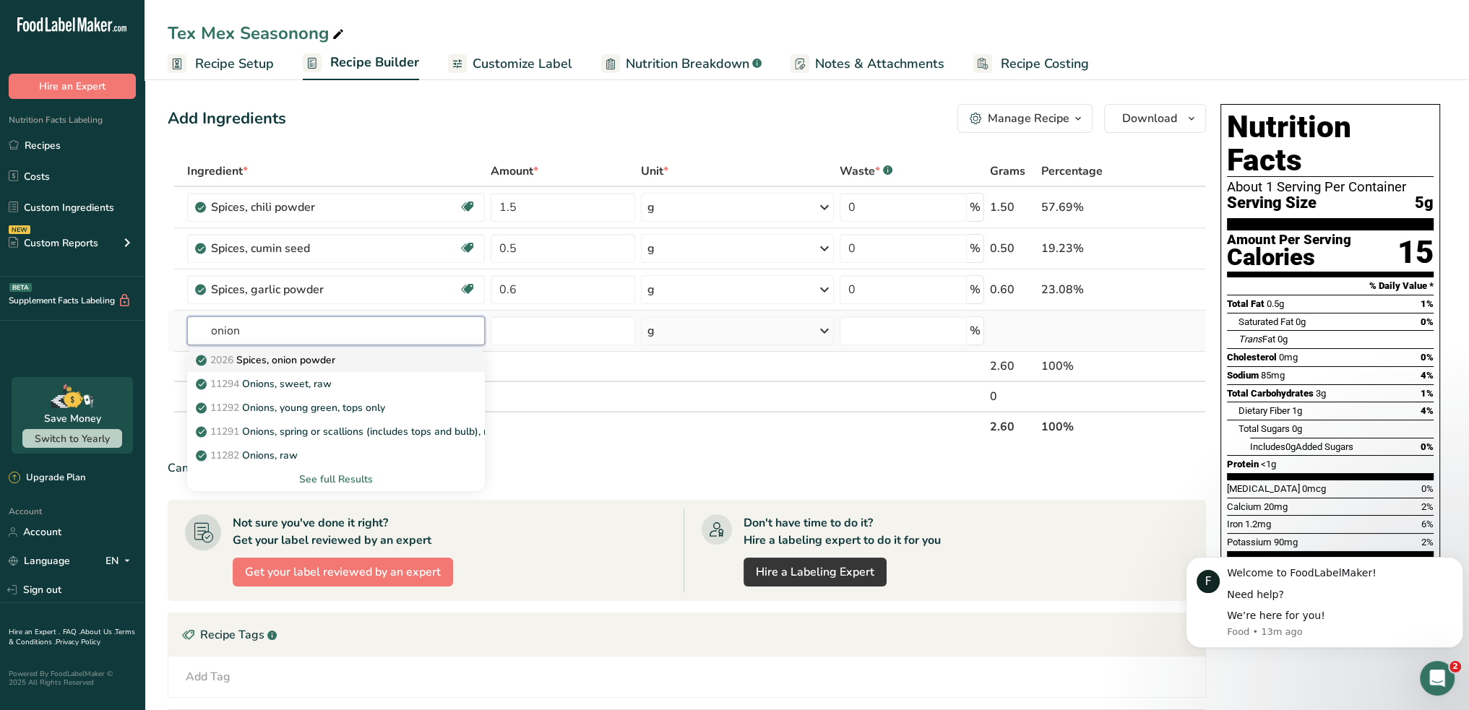
type input "onion"
click at [269, 356] on p "2026 Spices, onion powder" at bounding box center [267, 360] width 137 height 15
type input "Spices, onion powder"
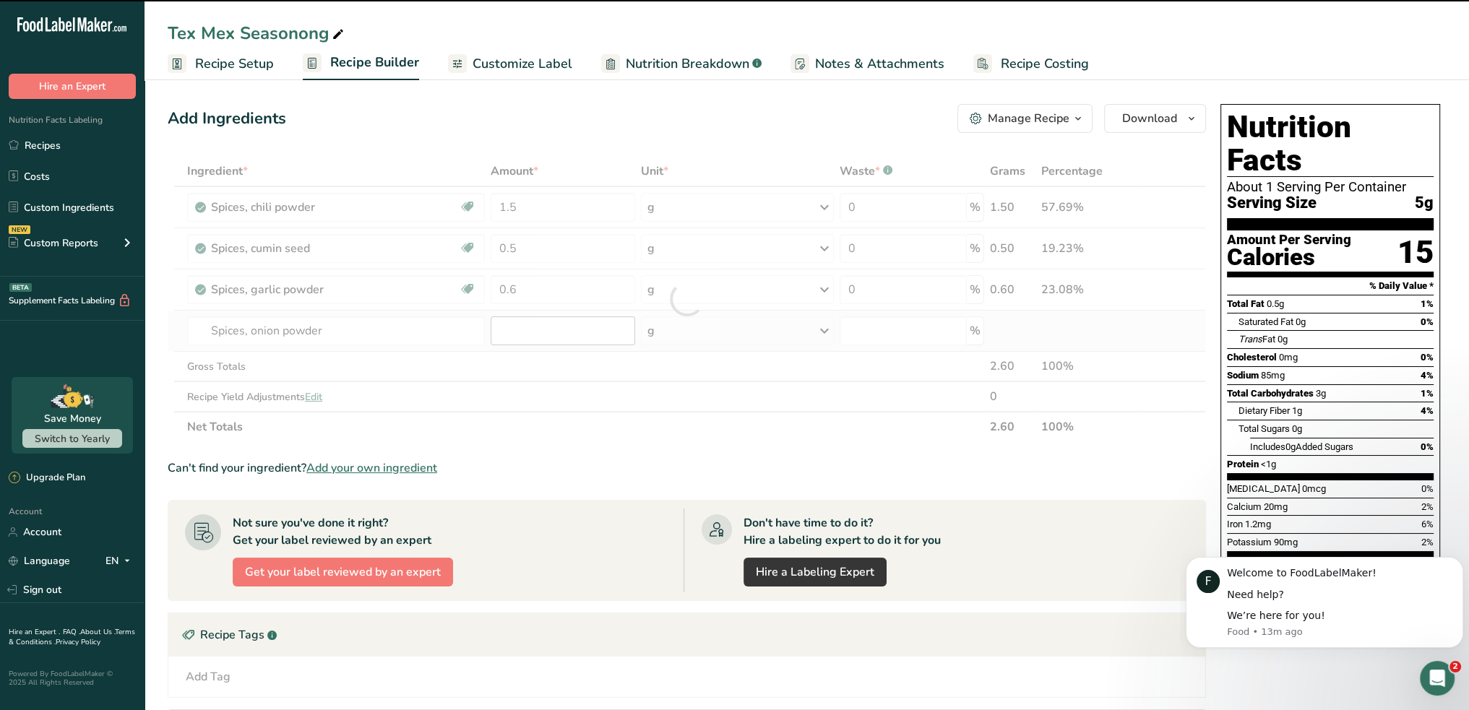
type input "0"
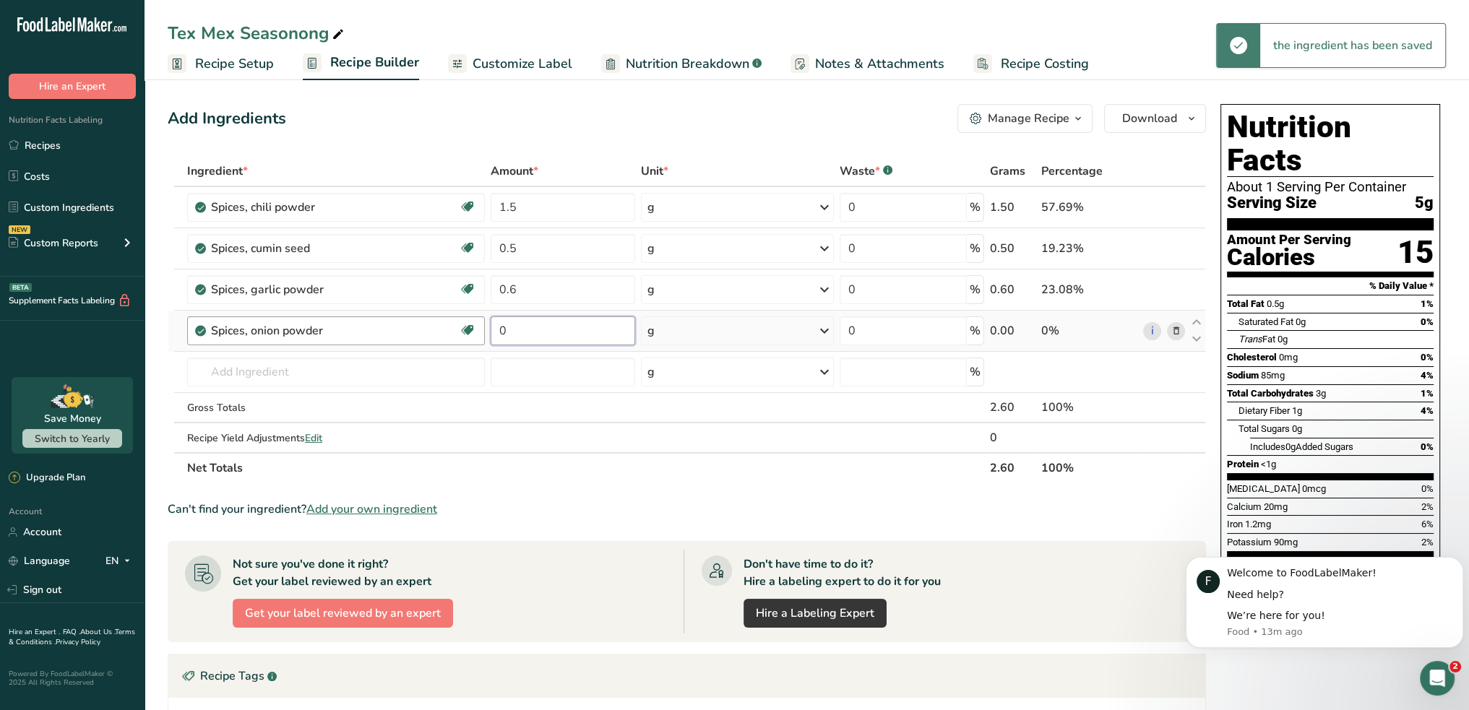
drag, startPoint x: 454, startPoint y: 337, endPoint x: 410, endPoint y: 339, distance: 43.4
click at [410, 339] on tr "Spices, onion powder Source of Antioxidants Prebiotic Effect Dairy free Gluten …" at bounding box center [686, 331] width 1037 height 41
type input "0.6"
click at [245, 383] on input "text" at bounding box center [336, 372] width 298 height 29
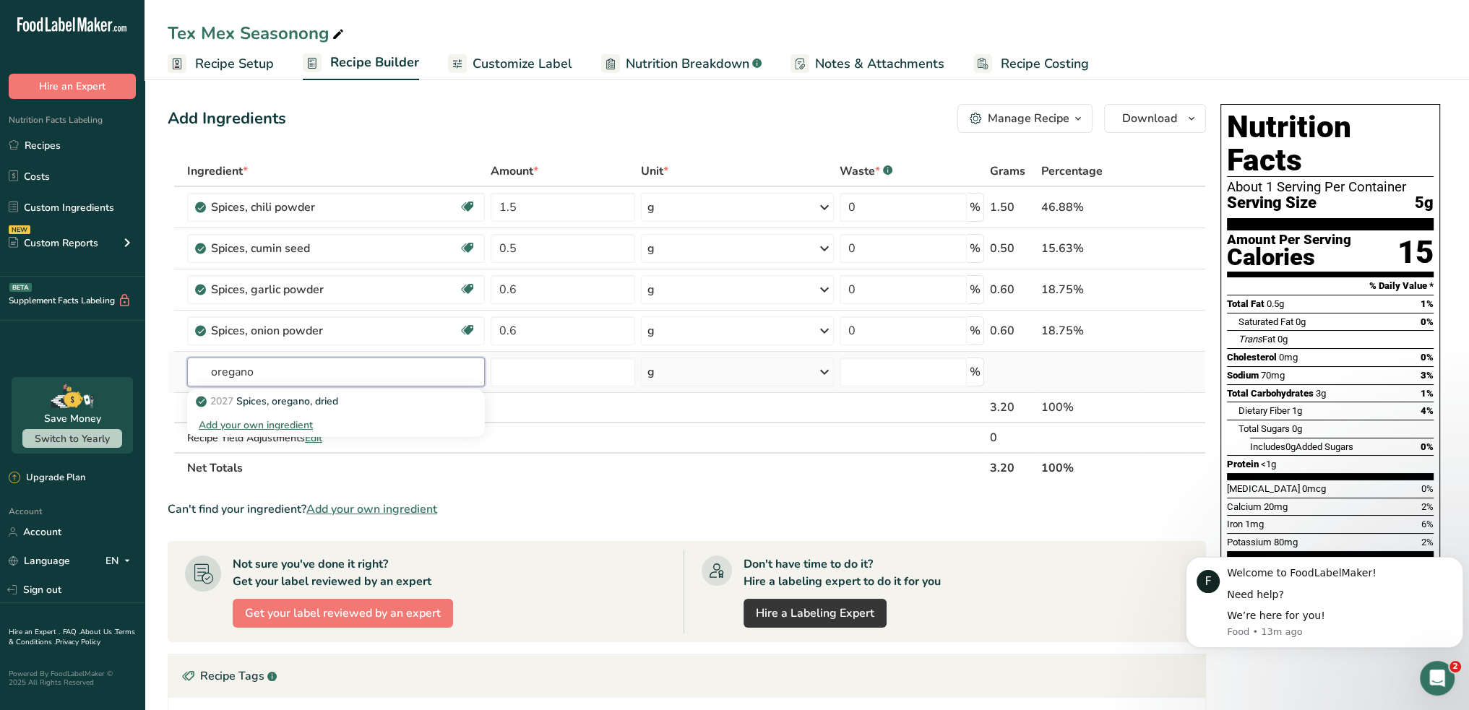
type input "oregano"
type input "0.1"
click at [284, 369] on input "text" at bounding box center [336, 372] width 298 height 29
type input "chili flakes"
click at [250, 404] on p "Chili Flakes" at bounding box center [231, 401] width 64 height 15
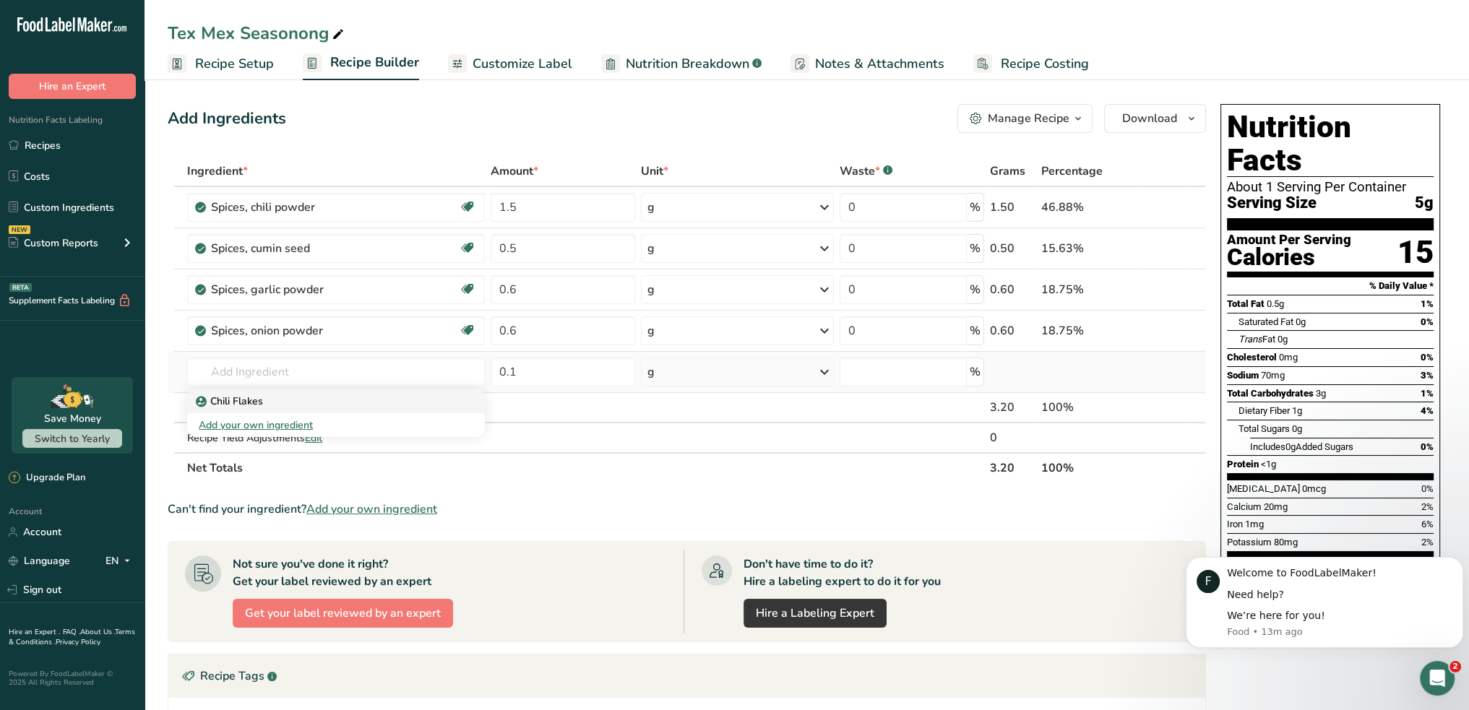
type input "Chili Flakes"
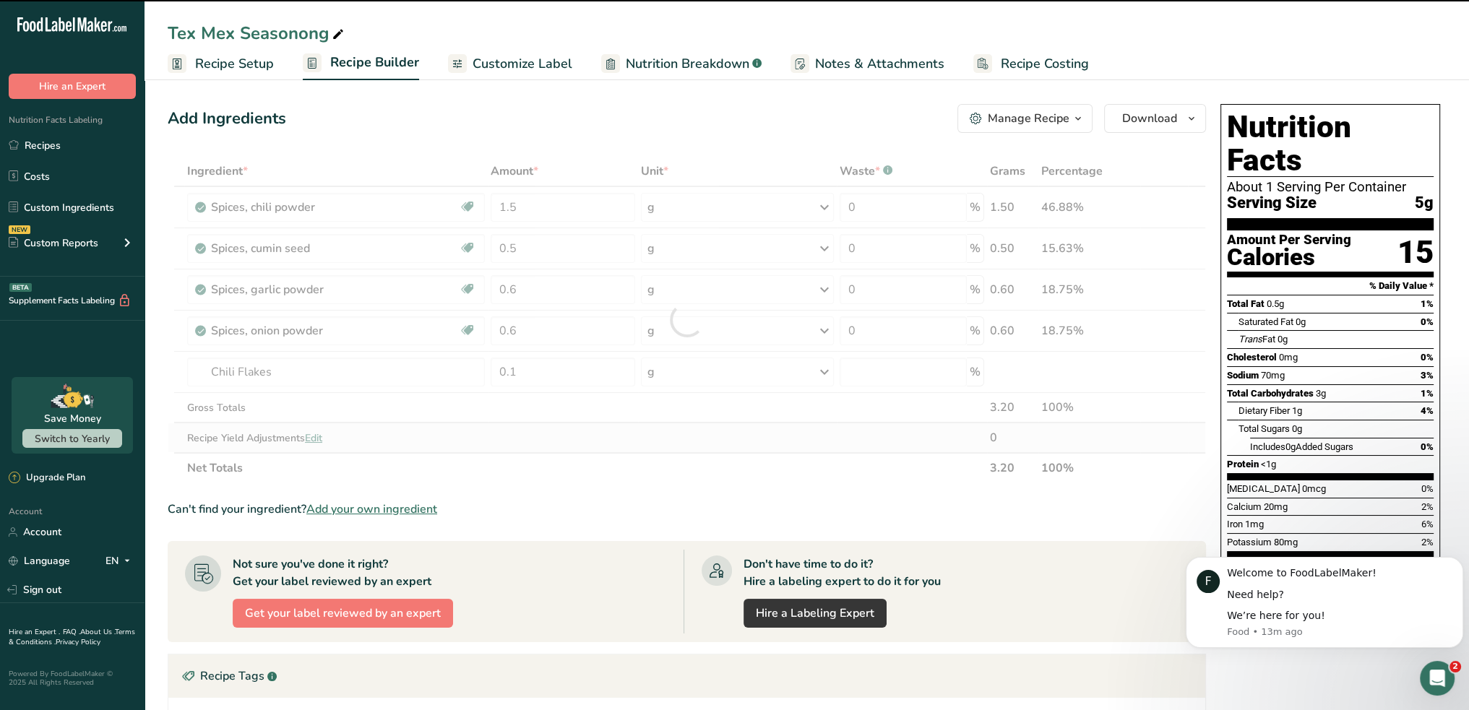
type input "0"
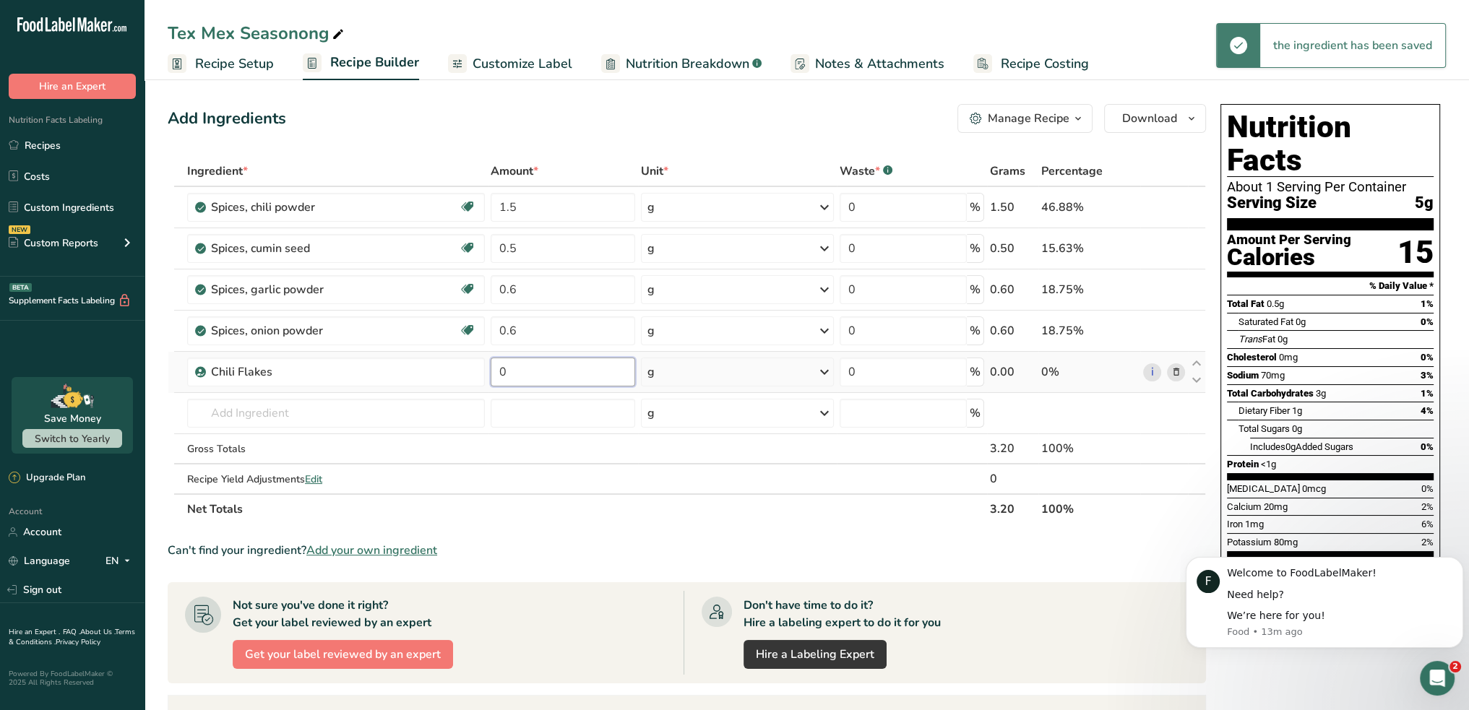
click at [546, 376] on input "0" at bounding box center [563, 372] width 144 height 29
type input "0.1"
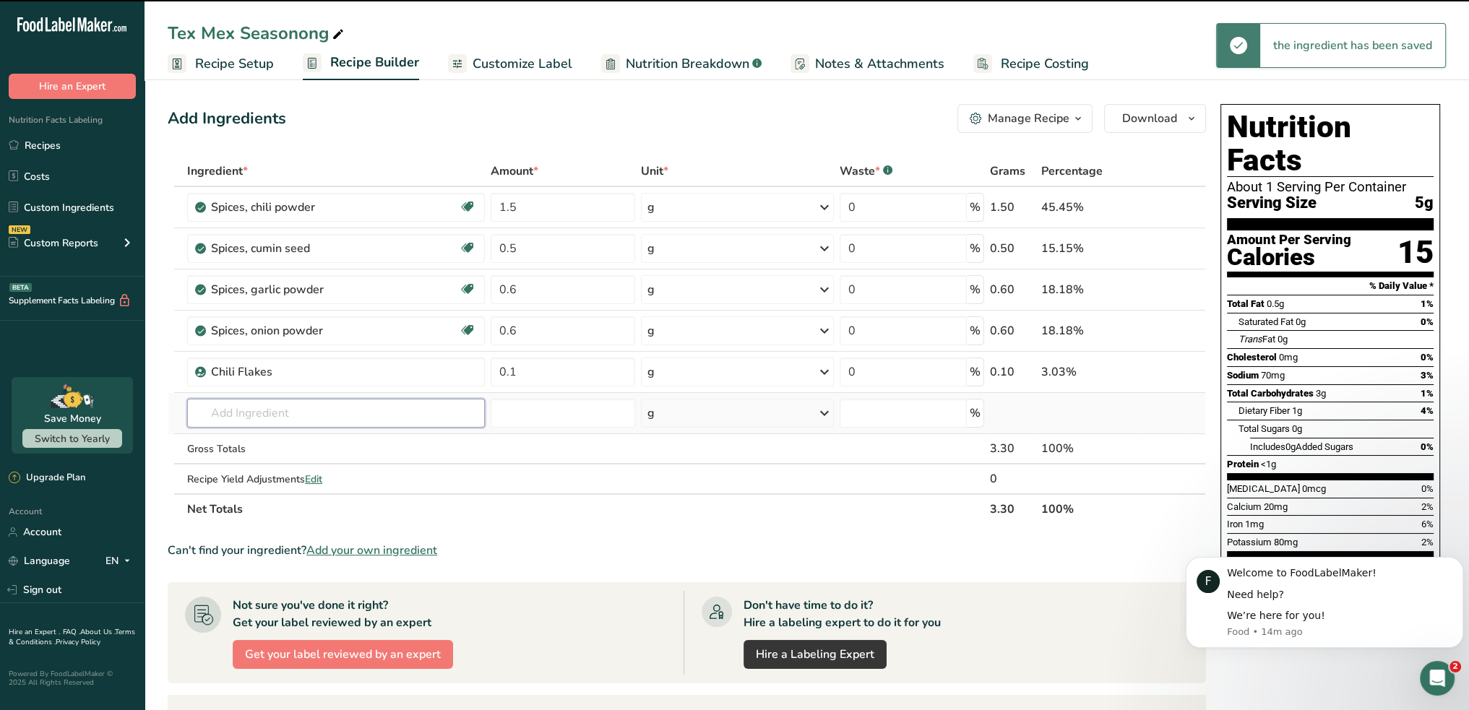
click at [253, 416] on input "text" at bounding box center [336, 413] width 298 height 29
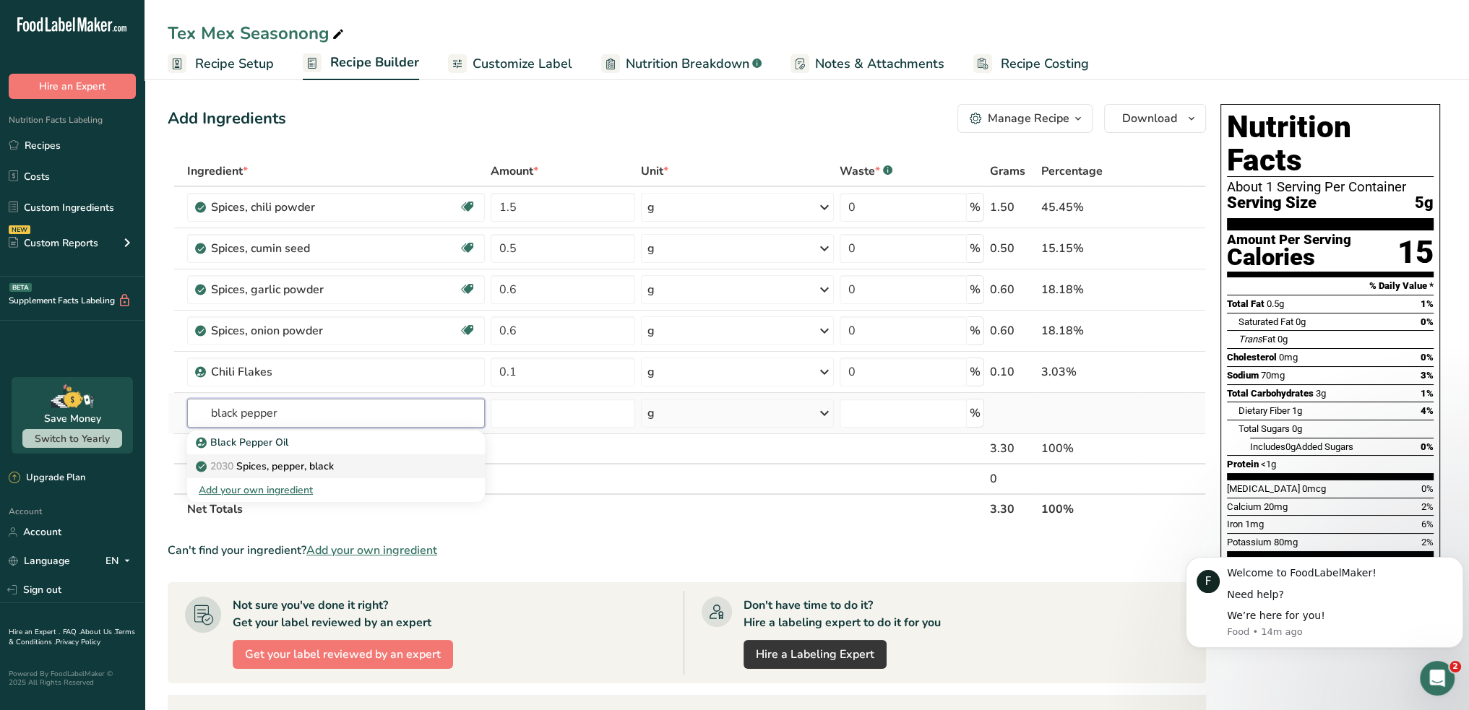
type input "black pepper"
click at [260, 462] on p "2030 Spices, pepper, black" at bounding box center [266, 466] width 135 height 15
type input "Spices, pepper, black"
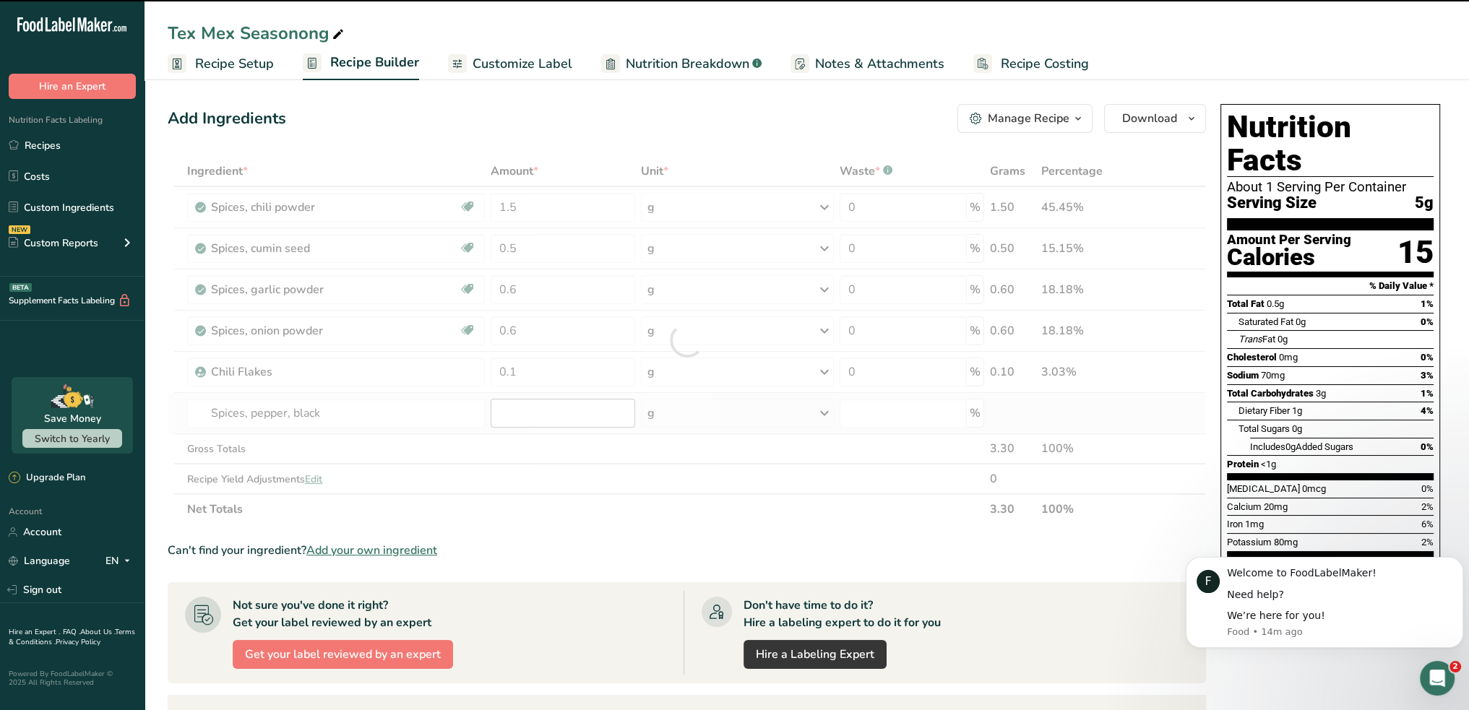
type input "0"
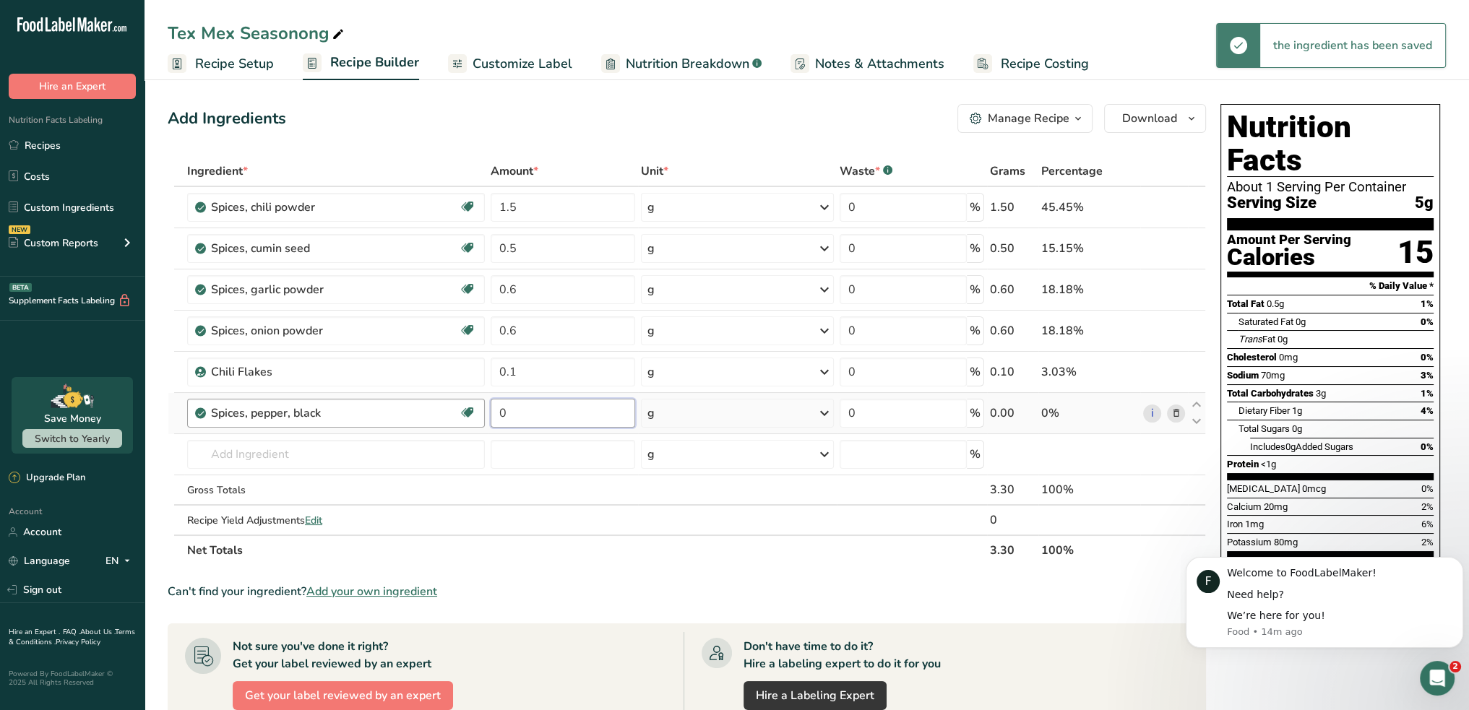
drag, startPoint x: 548, startPoint y: 410, endPoint x: 458, endPoint y: 410, distance: 89.6
click at [458, 410] on tr "Spices, pepper, black Source of Antioxidants Dairy free Gluten free Vegan Veget…" at bounding box center [686, 413] width 1037 height 41
type input "0.3"
click at [246, 448] on input "text" at bounding box center [336, 454] width 298 height 29
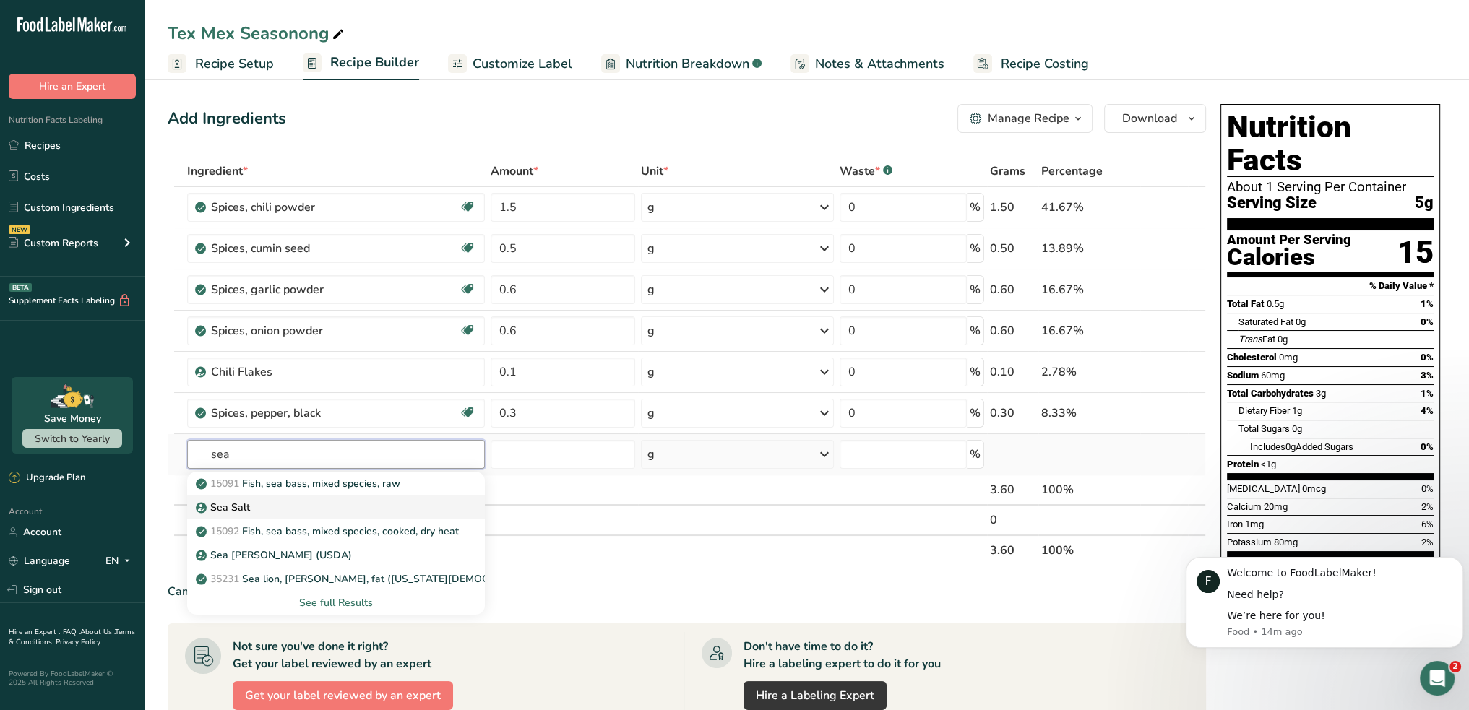
type input "sea"
click at [228, 502] on p "Sea Salt" at bounding box center [224, 507] width 51 height 15
type input "Sea Salt"
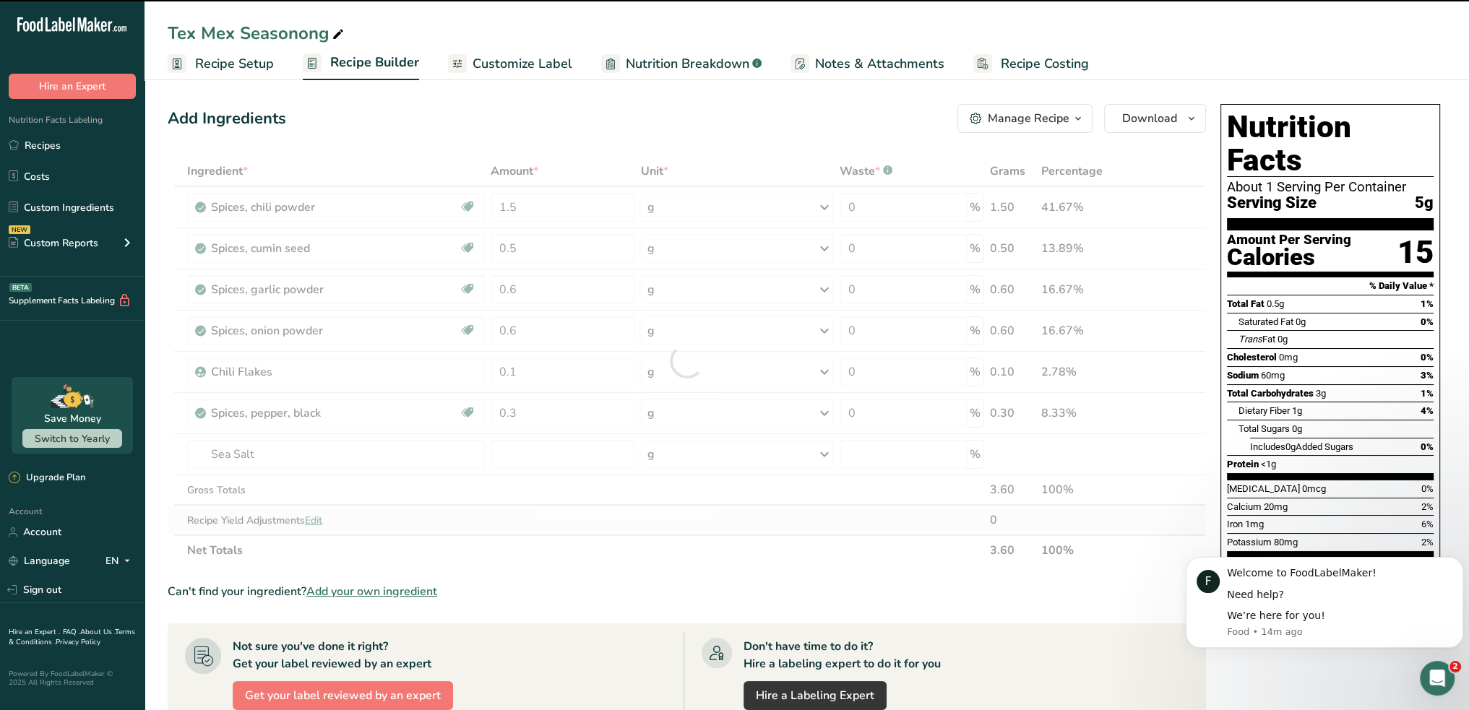
type input "0"
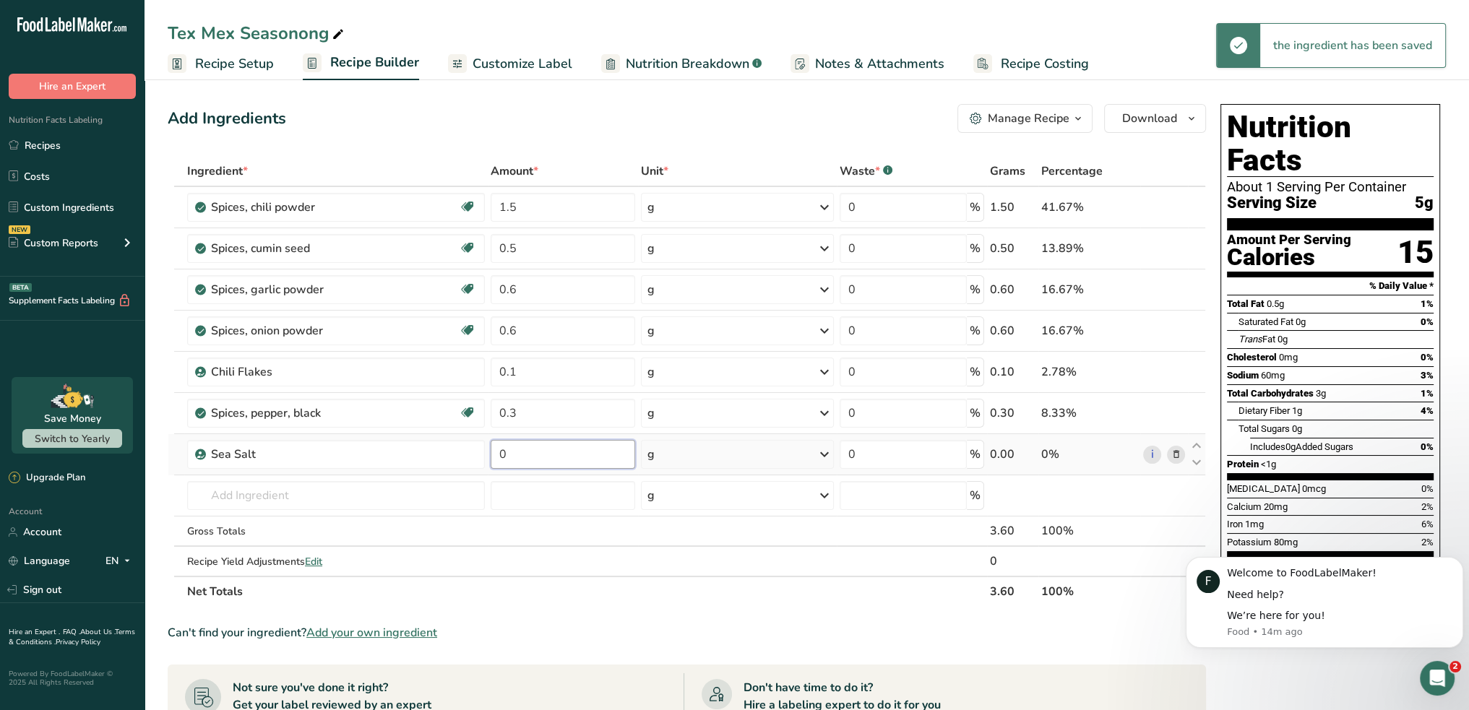
click at [491, 451] on input "0" at bounding box center [563, 454] width 144 height 29
type input "1"
click at [288, 493] on input "text" at bounding box center [336, 495] width 298 height 29
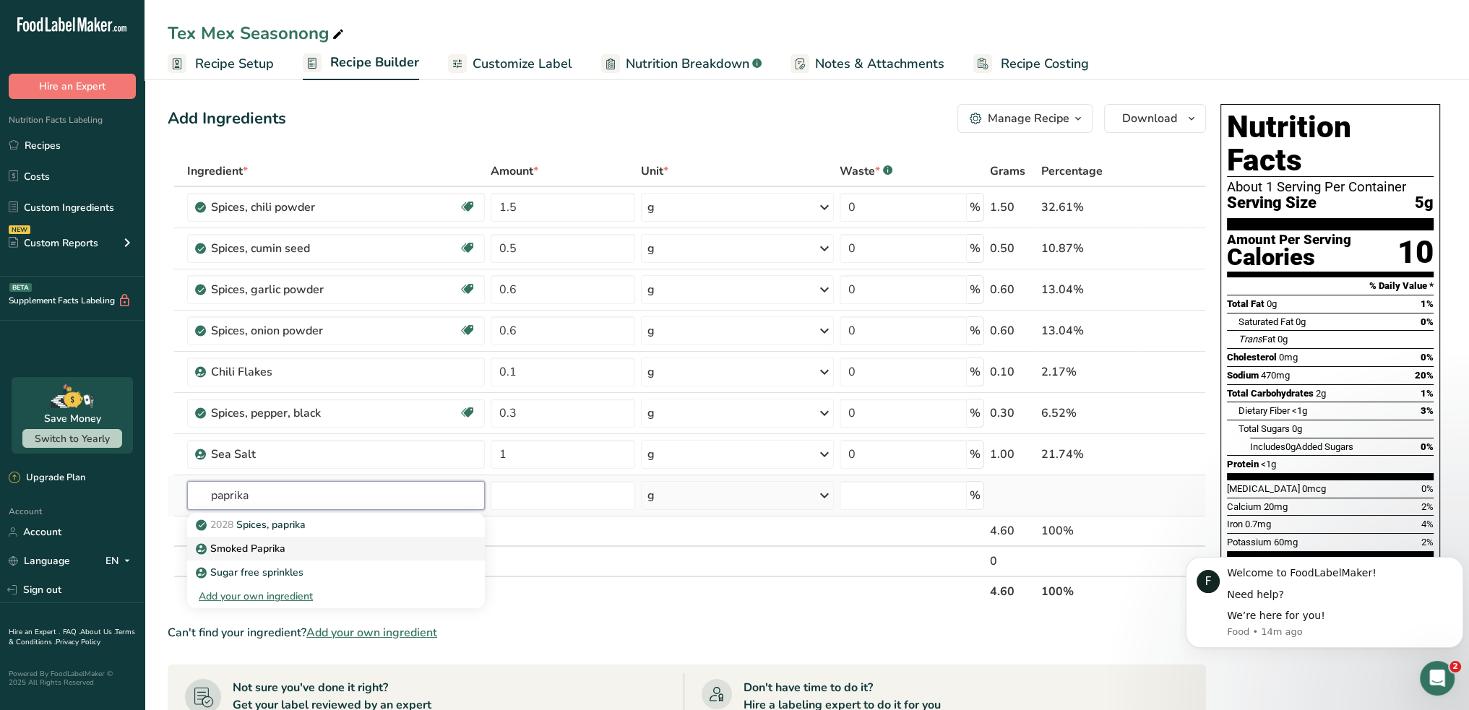
type input "paprika"
click at [250, 541] on p "Smoked Paprika" at bounding box center [242, 548] width 87 height 15
type input "Smoked Paprika"
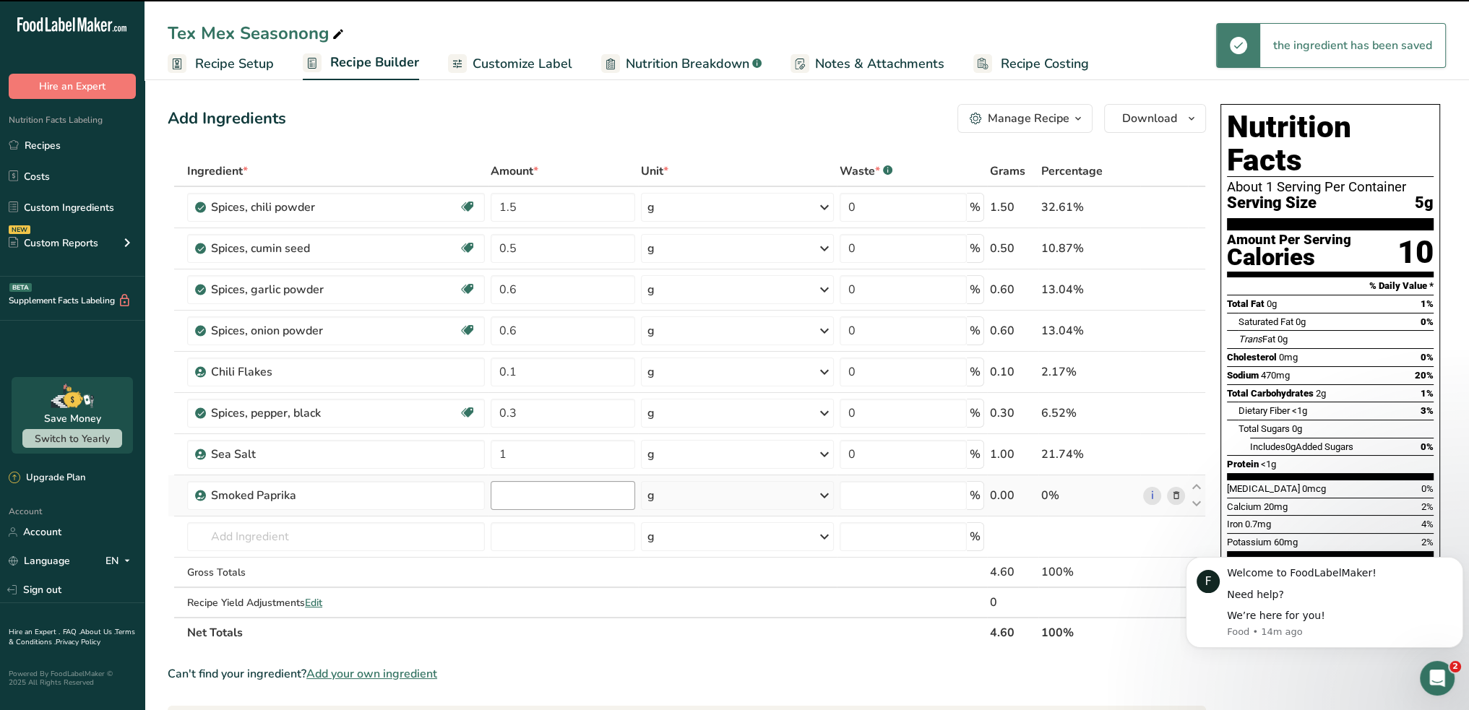
type input "0"
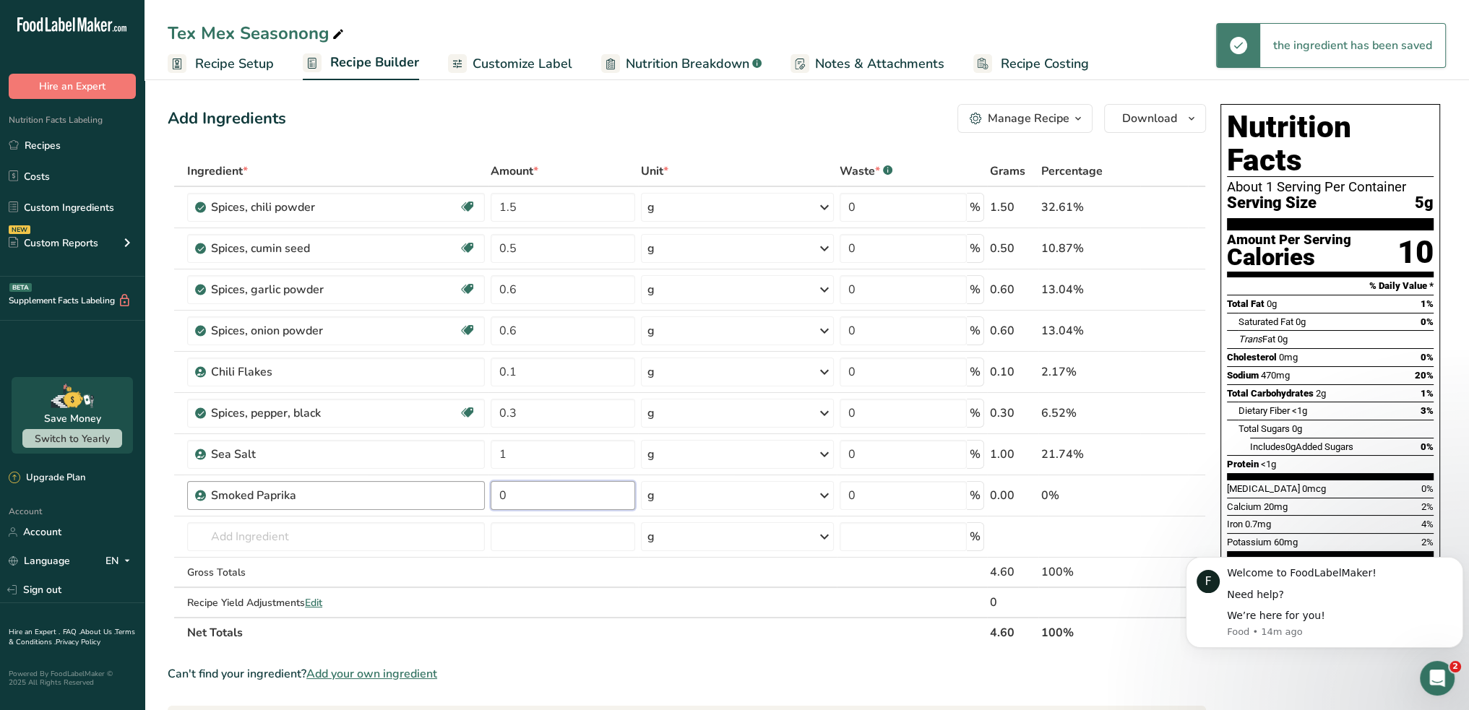
click at [483, 493] on tr "Smoked Paprika 0 g Weight Units g kg mg See more Volume Units l Volume units re…" at bounding box center [686, 495] width 1037 height 41
type input "0.3"
click at [214, 534] on input "text" at bounding box center [336, 536] width 298 height 29
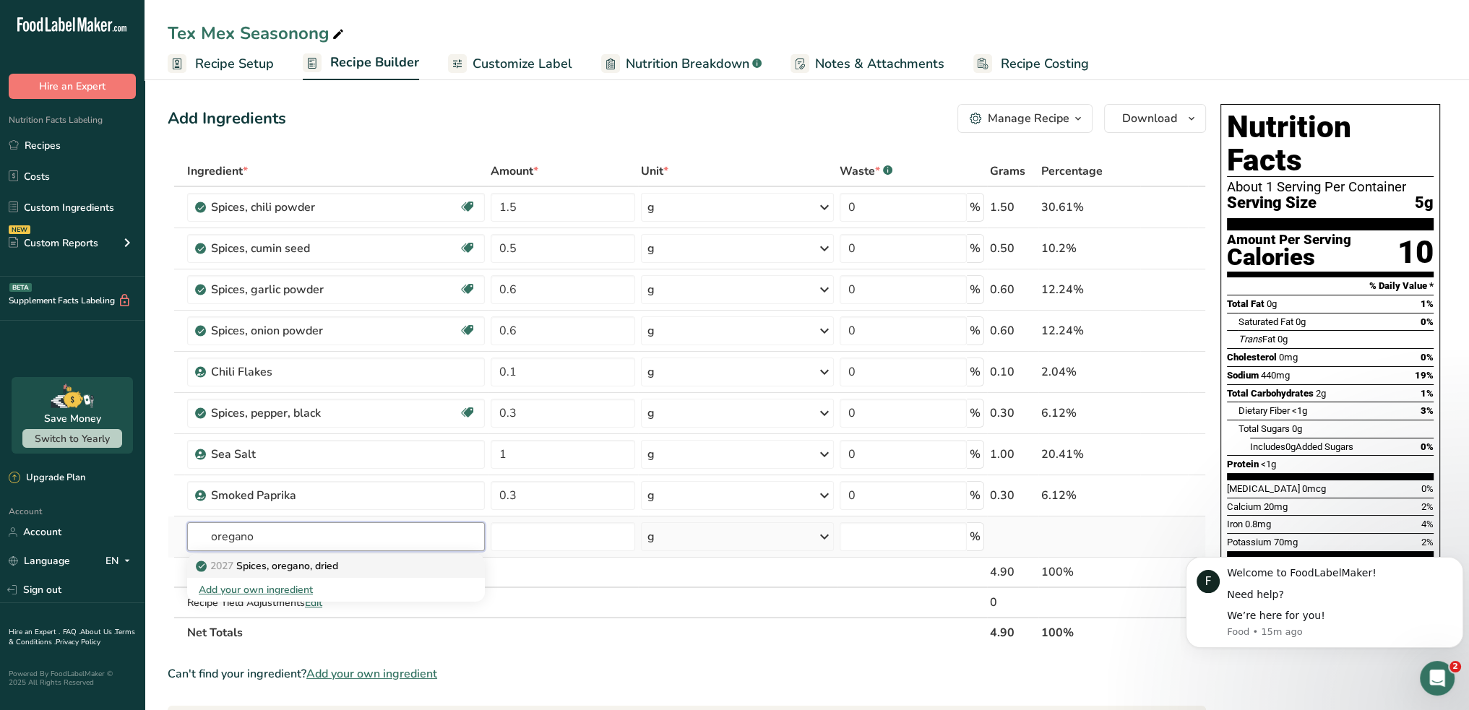
type input "oregano"
click at [251, 565] on p "2027 Spices, oregano, dried" at bounding box center [268, 565] width 139 height 15
type input "Spices, oregano, dried"
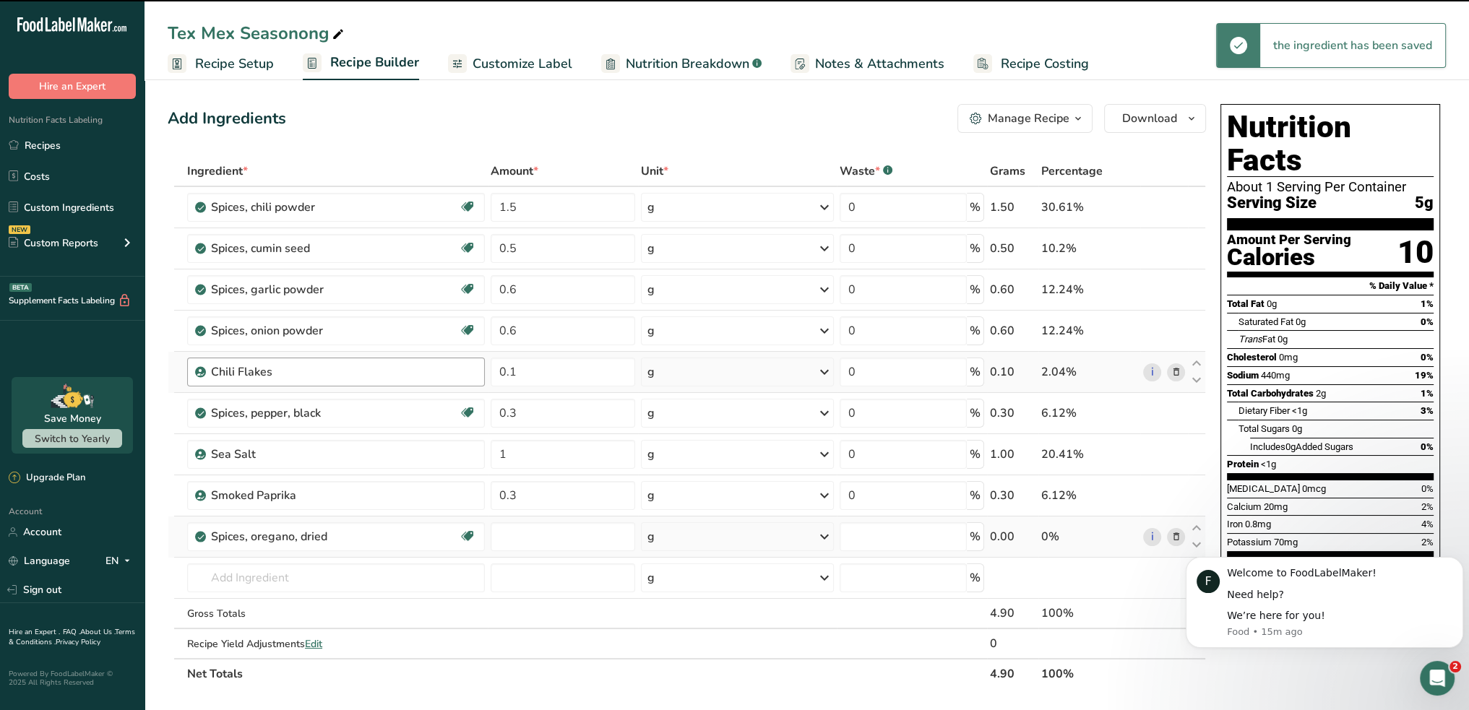
type input "0"
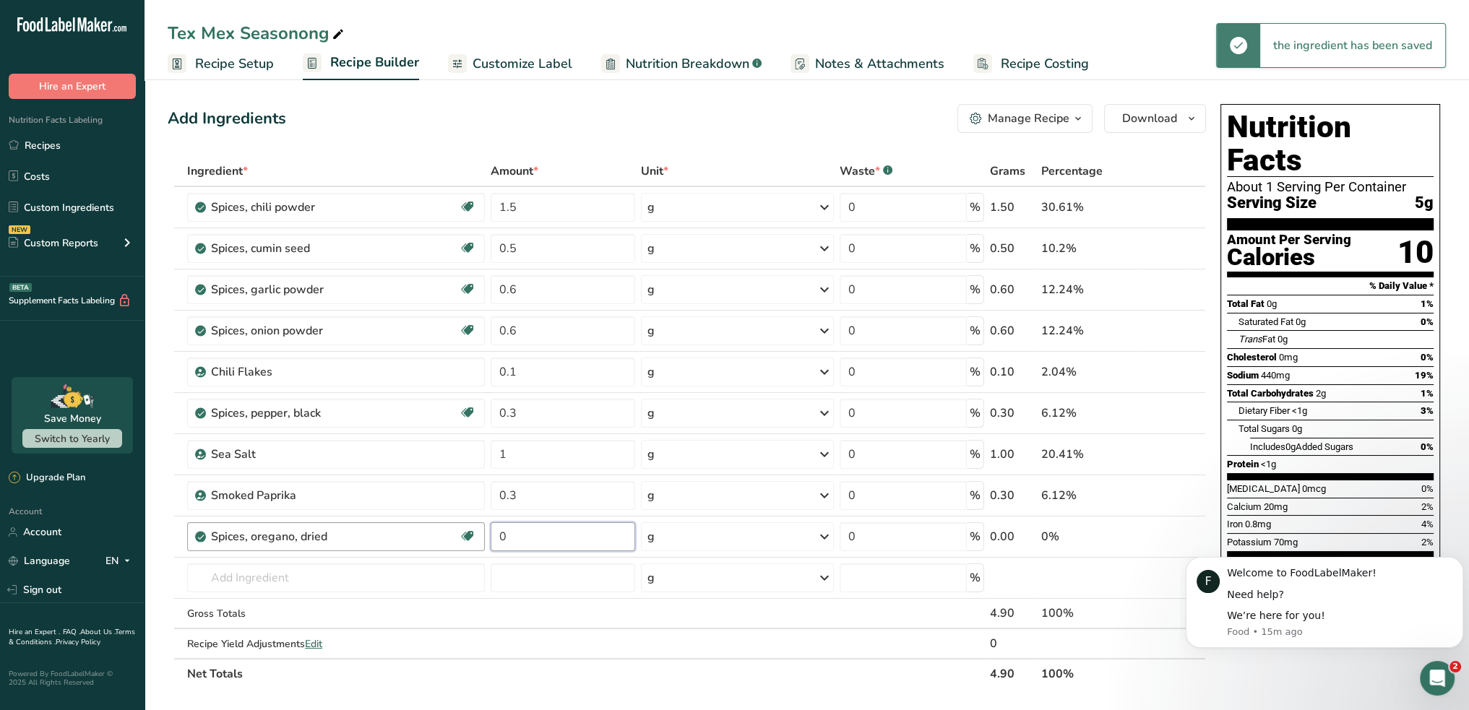
drag, startPoint x: 507, startPoint y: 540, endPoint x: 481, endPoint y: 537, distance: 26.2
click at [490, 538] on td "0" at bounding box center [563, 537] width 150 height 41
type input "0.1"
click at [503, 60] on span "Customize Label" at bounding box center [523, 64] width 100 height 20
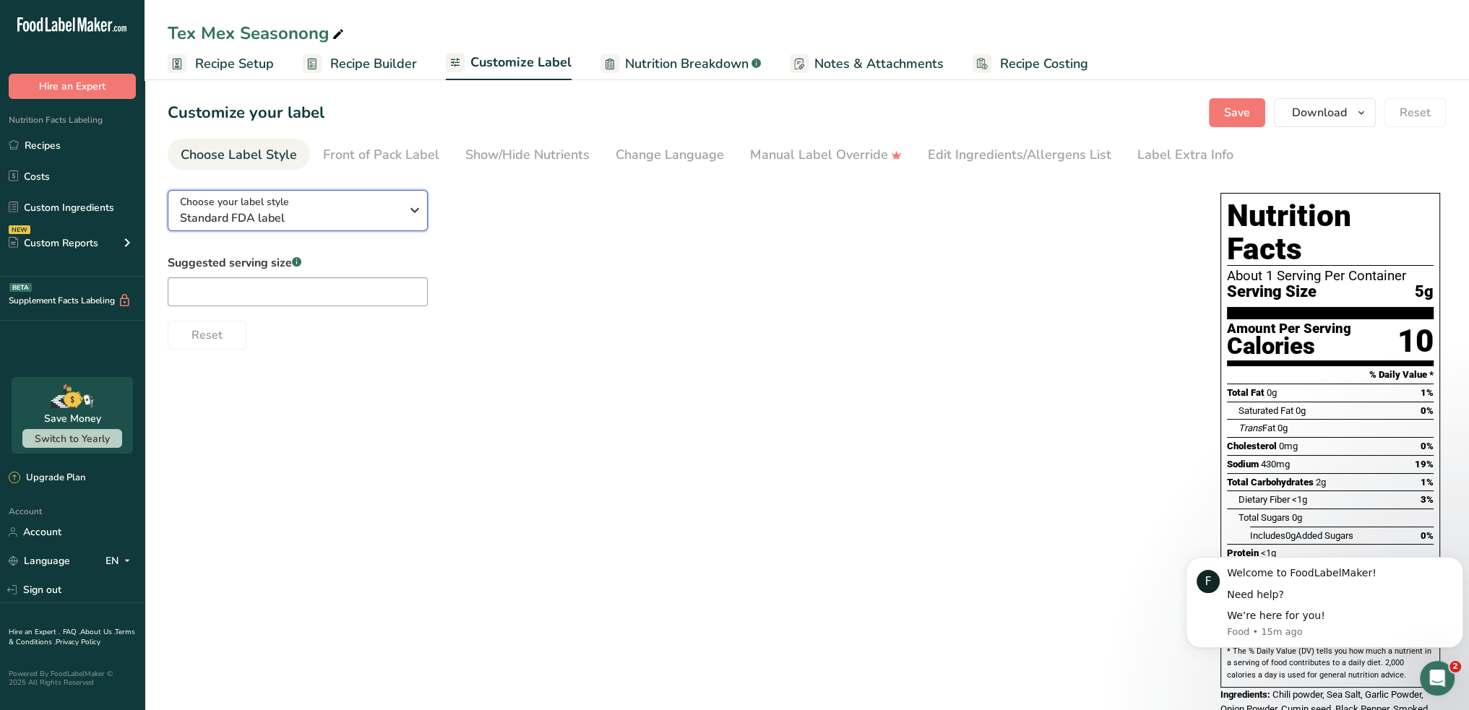
click at [303, 208] on div "Choose your label style Standard FDA label" at bounding box center [290, 210] width 220 height 33
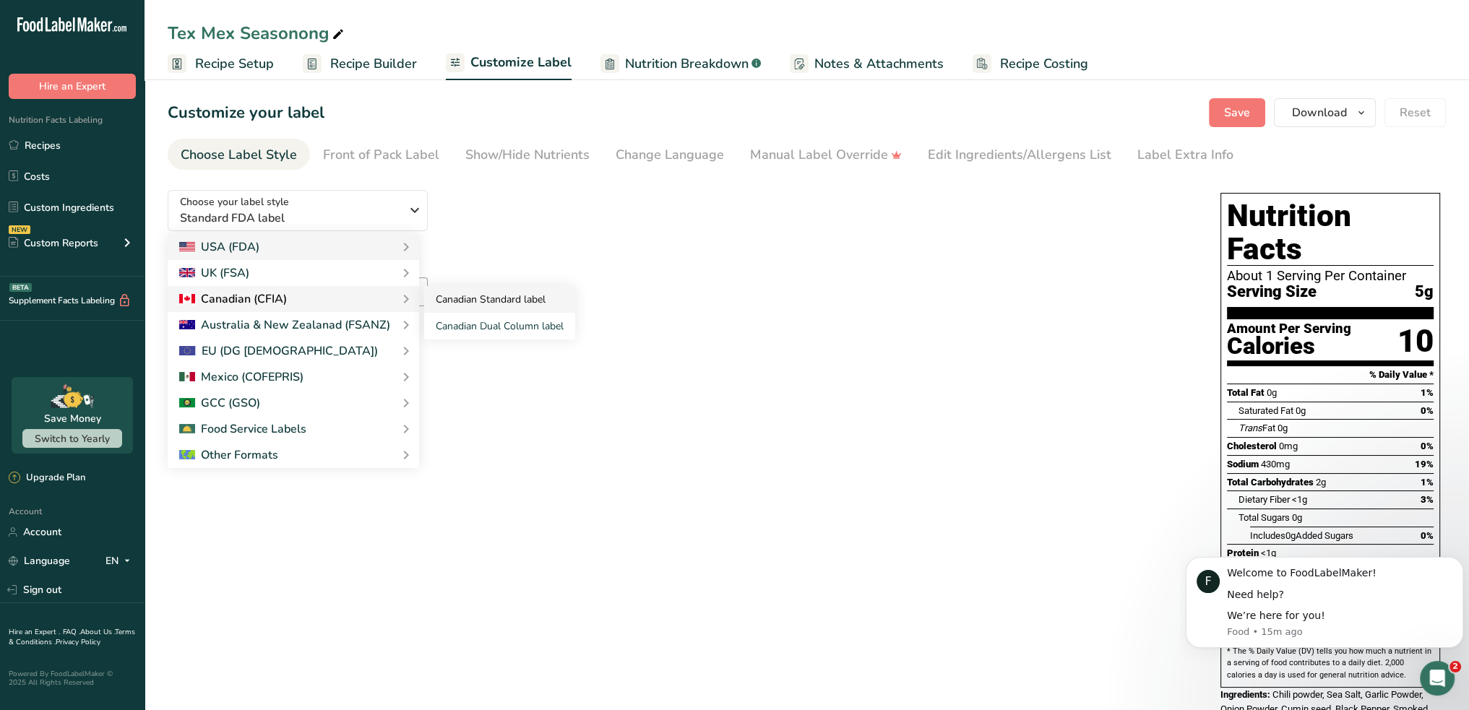
click at [448, 295] on link "Canadian Standard label" at bounding box center [499, 299] width 151 height 27
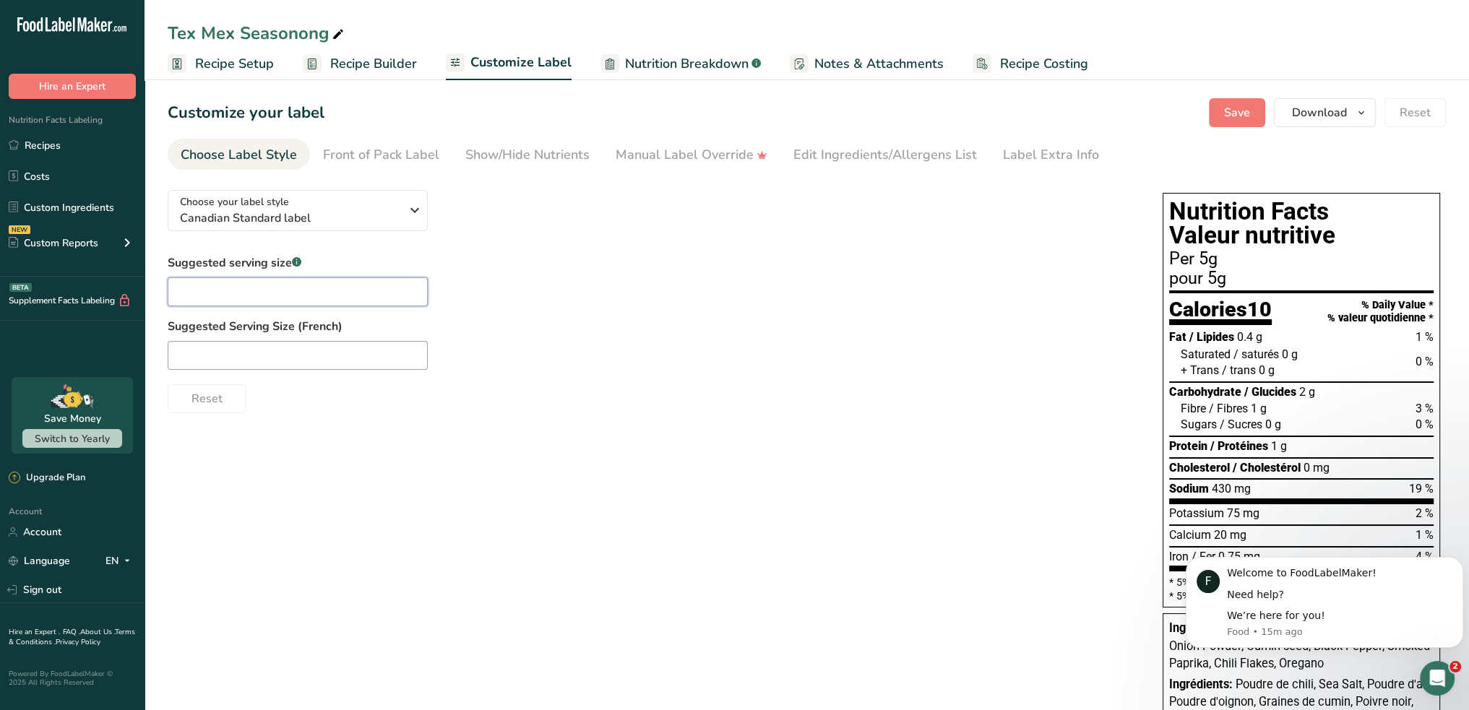
click at [301, 291] on input "text" at bounding box center [298, 291] width 260 height 29
type input "1 tsp."
click at [247, 354] on input "text" at bounding box center [298, 355] width 260 height 29
paste input "1 c. à thé"
type input "1 c. à thé"
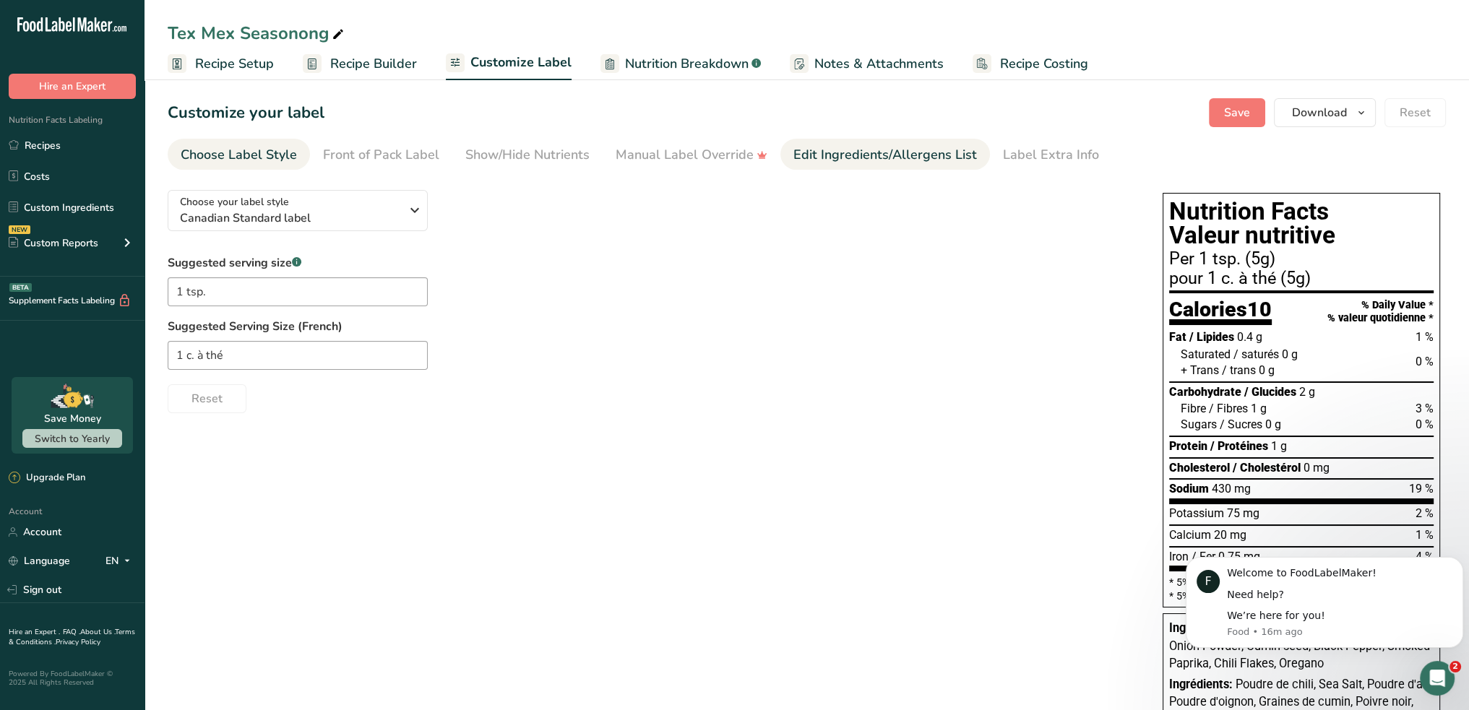
click at [821, 151] on div "Edit Ingredients/Allergens List" at bounding box center [885, 155] width 184 height 20
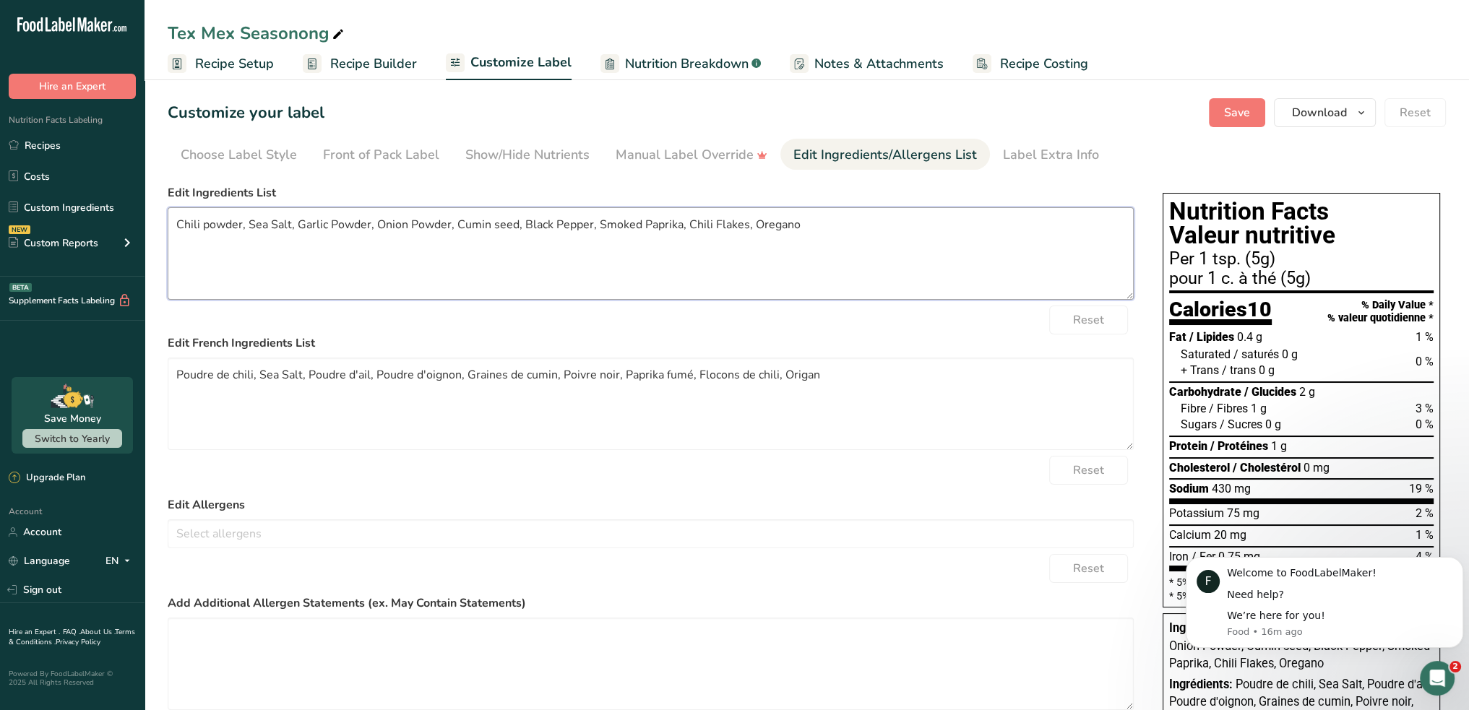
click at [454, 229] on textarea "Chili powder, Sea Salt, Garlic Powder, Onion Powder, Cumin seed, Black Pepper, …" at bounding box center [651, 253] width 966 height 92
click at [548, 226] on textarea "Chili powder, Sea Salt, Garlic Powder, Onion Powder, Ground Cumin seed, Black P…" at bounding box center [651, 253] width 966 height 92
click at [548, 225] on textarea "Chili powder, Sea Salt, Garlic Powder, Onion Powder, Ground Cumin seed, Black P…" at bounding box center [651, 253] width 966 height 92
type textarea "Chili powder, Sea Salt, Garlic Powder, Onion Powder, Ground Cumin, Black Pepper…"
click at [552, 372] on textarea "Poudre de chili, Sea Salt, Poudre d'ail, Poudre d'oignon, Graines de cumin, Poi…" at bounding box center [651, 404] width 966 height 92
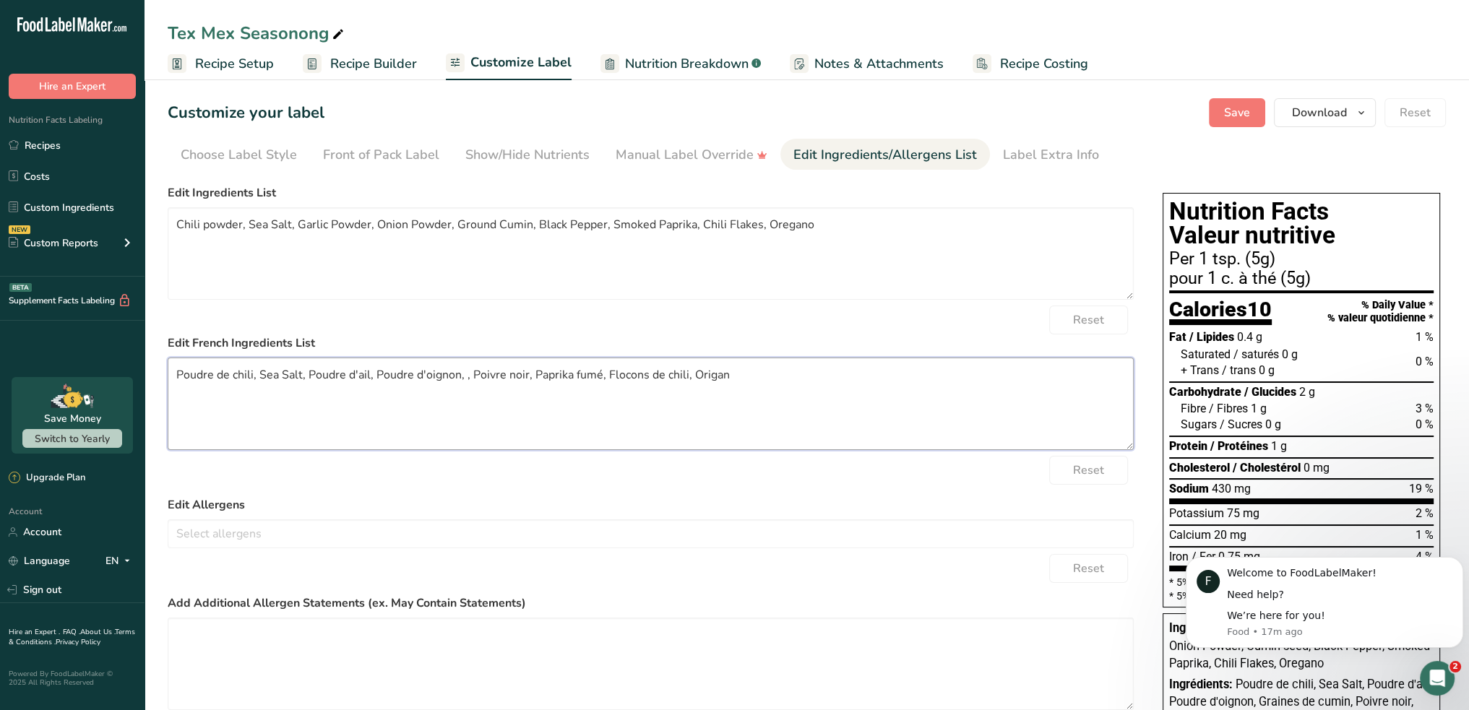
paste textarea "cumin moulu"
click at [470, 377] on textarea "Poudre de chili, Sea Salt, Poudre d'ail, Poudre d'oignon, cumin moulu, Poivre n…" at bounding box center [651, 404] width 966 height 92
type textarea "Poudre de chili, Sea Salt, Poudre d'ail, Poudre d'oignon, Cumin moulu, Poivre n…"
click at [716, 155] on div "Manual Label Override" at bounding box center [692, 155] width 152 height 20
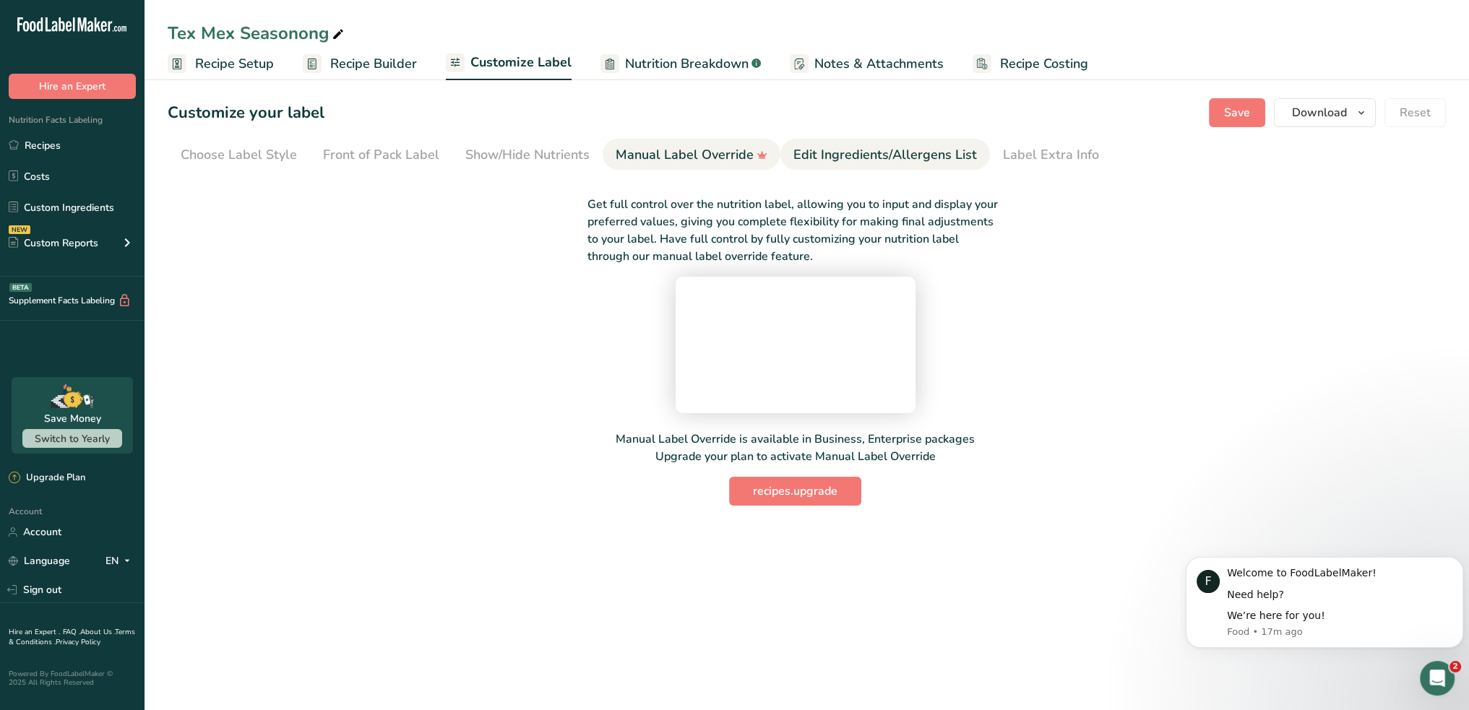
click at [907, 155] on div "Edit Ingredients/Allergens List" at bounding box center [885, 155] width 184 height 20
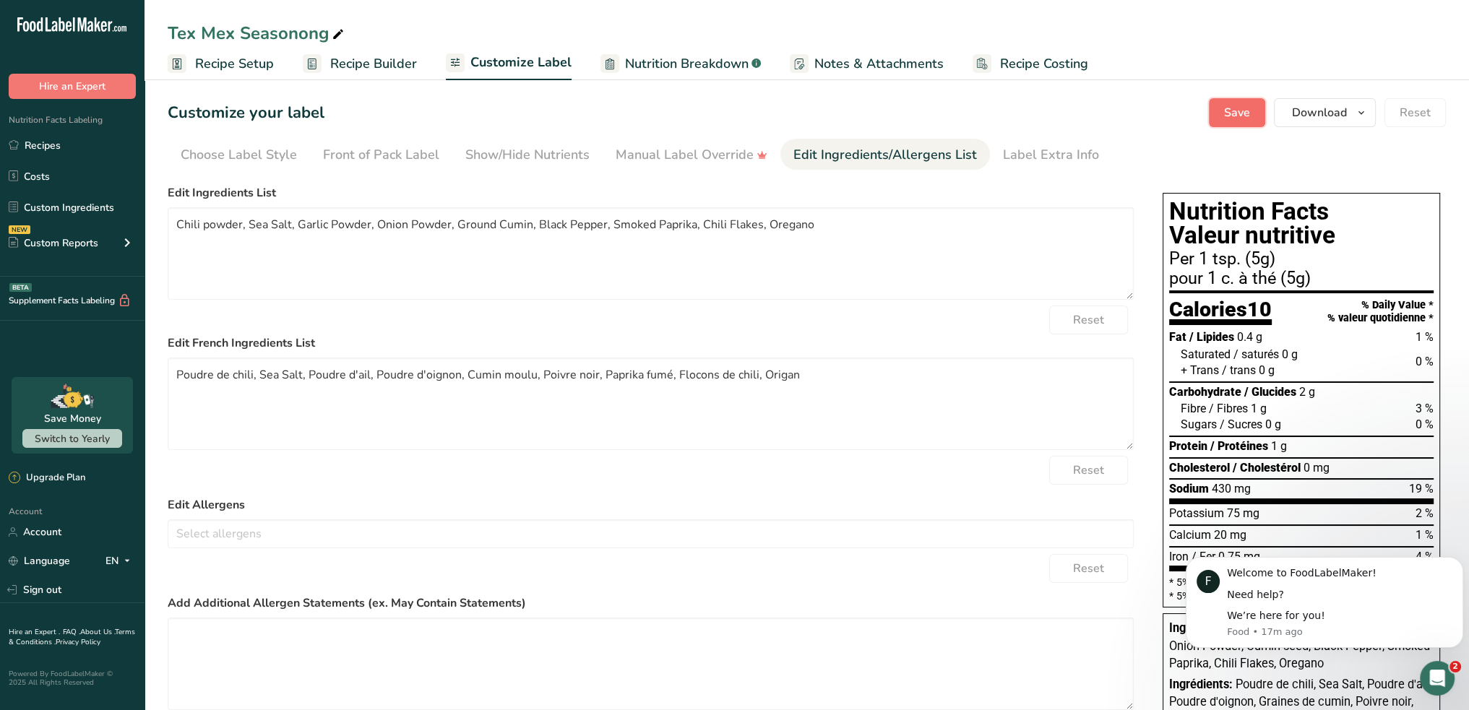
click at [1237, 114] on span "Save" at bounding box center [1237, 112] width 26 height 17
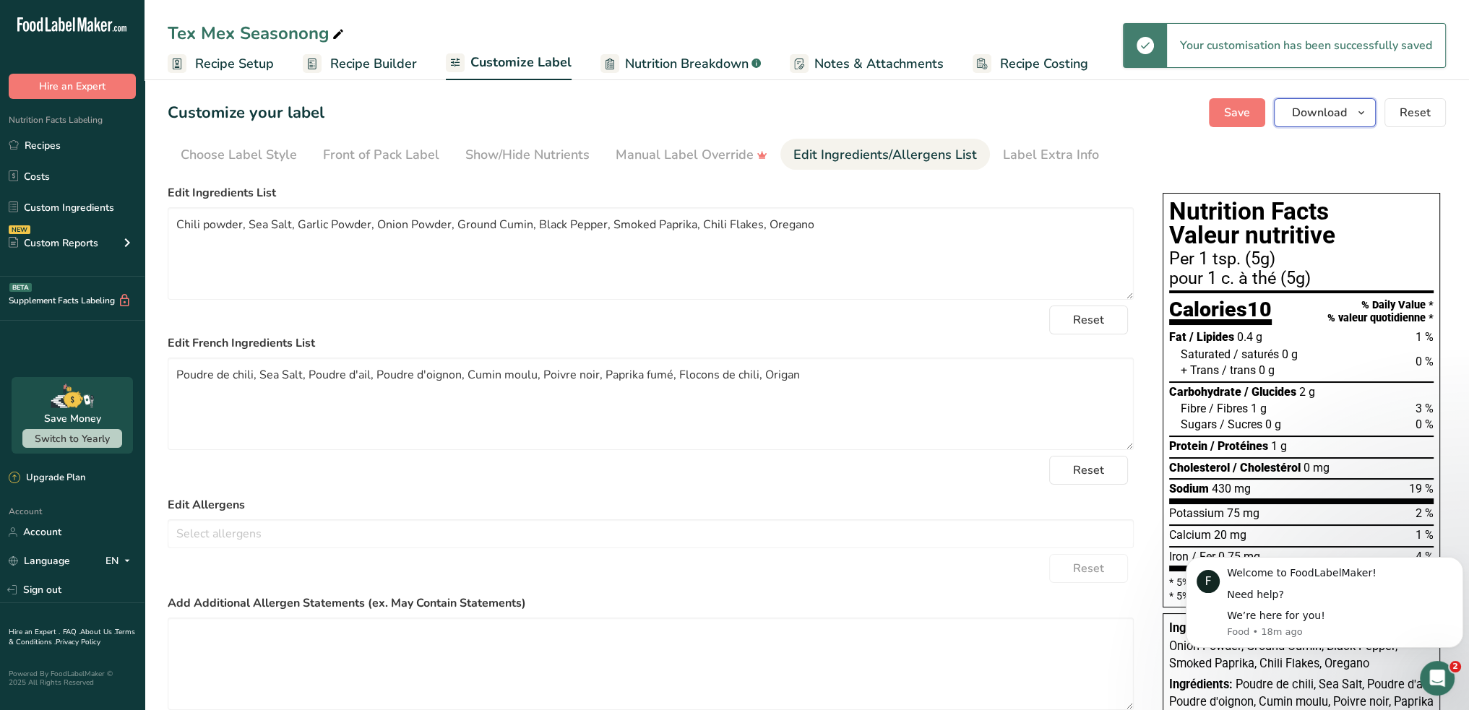
click at [1323, 111] on span "Download" at bounding box center [1319, 112] width 55 height 17
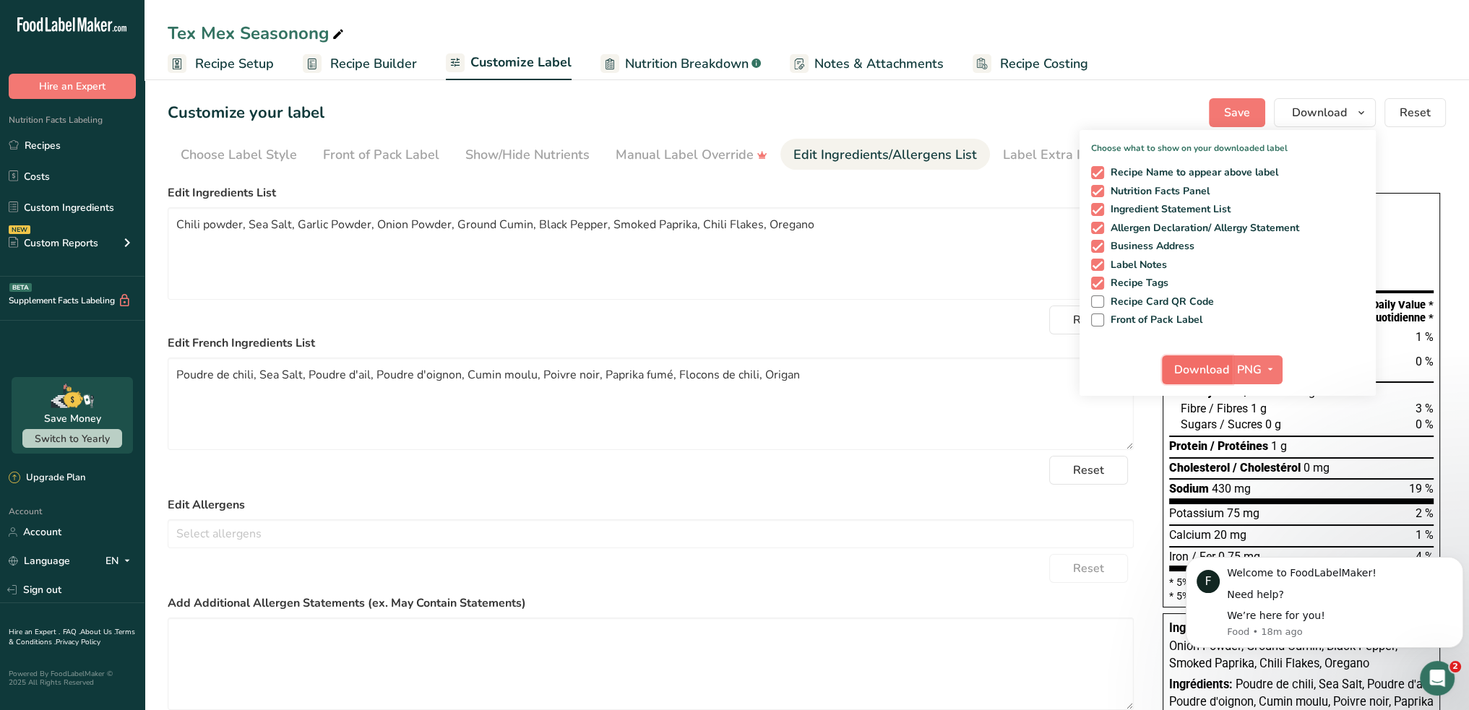
click at [1214, 360] on button "Download" at bounding box center [1197, 369] width 71 height 29
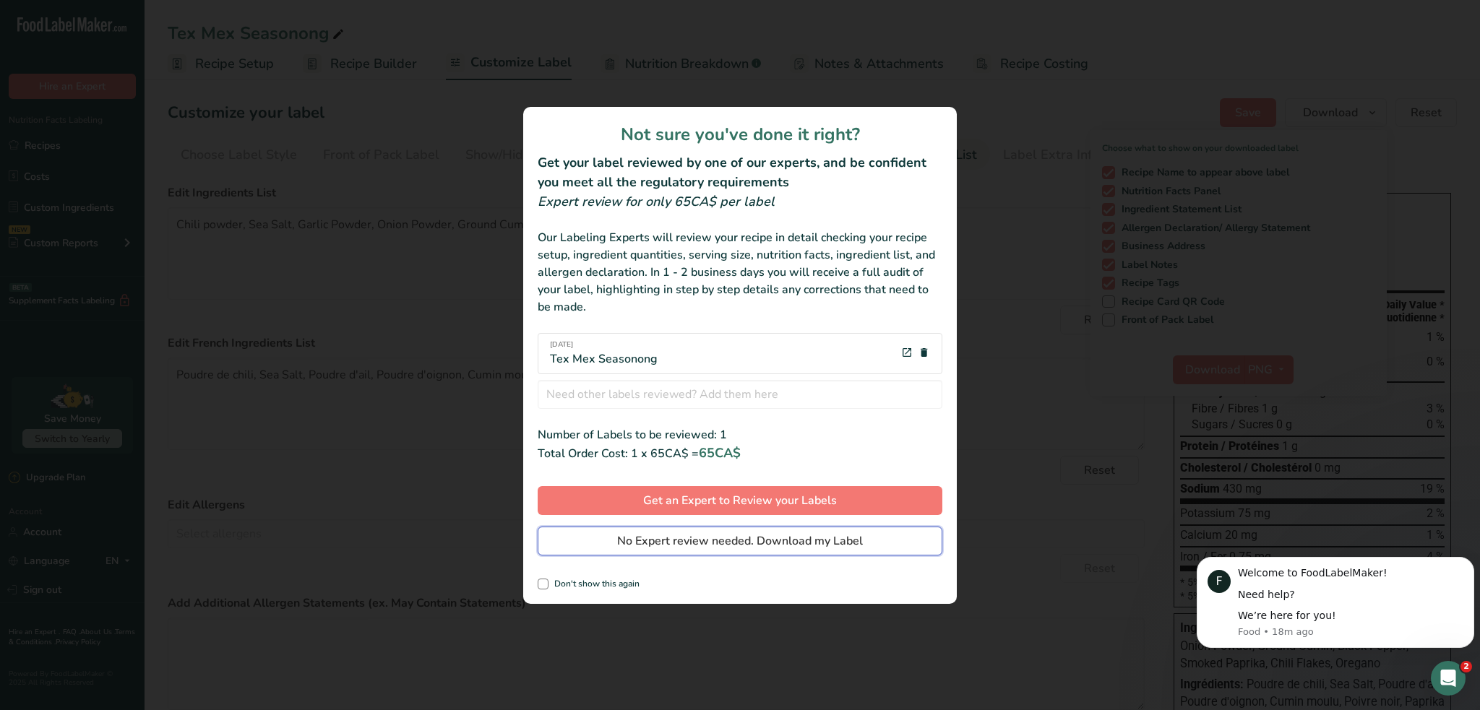
click at [754, 543] on span "No Expert review needed. Download my Label" at bounding box center [740, 540] width 246 height 17
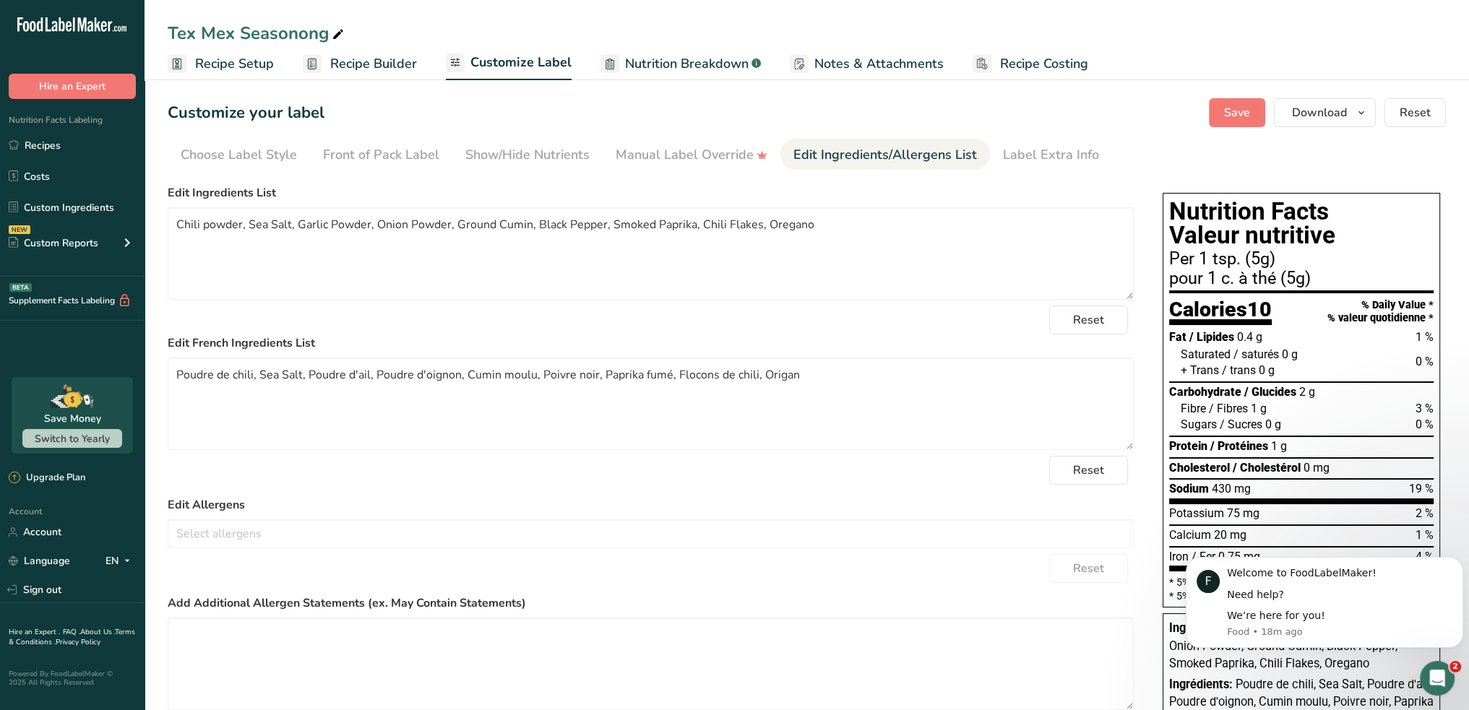
click at [1103, 107] on div "Customize your label Save Download Choose what to show on your downloaded label…" at bounding box center [807, 112] width 1278 height 29
click at [251, 62] on span "Recipe Setup" at bounding box center [234, 64] width 79 height 20
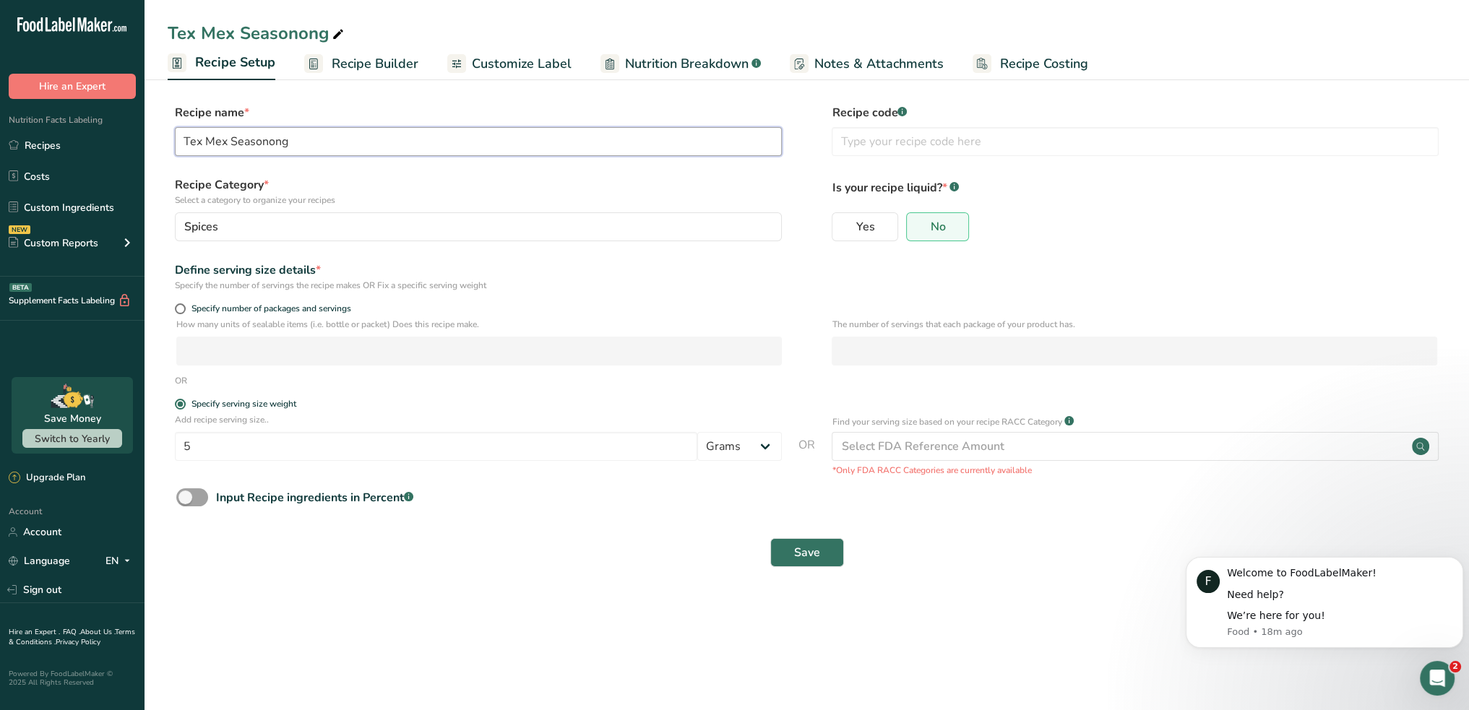
click at [275, 142] on input "Tex Mex Seasonong" at bounding box center [478, 141] width 607 height 29
type input "Tex Mex Seasoning"
click at [514, 58] on span "Customize Label" at bounding box center [522, 64] width 100 height 20
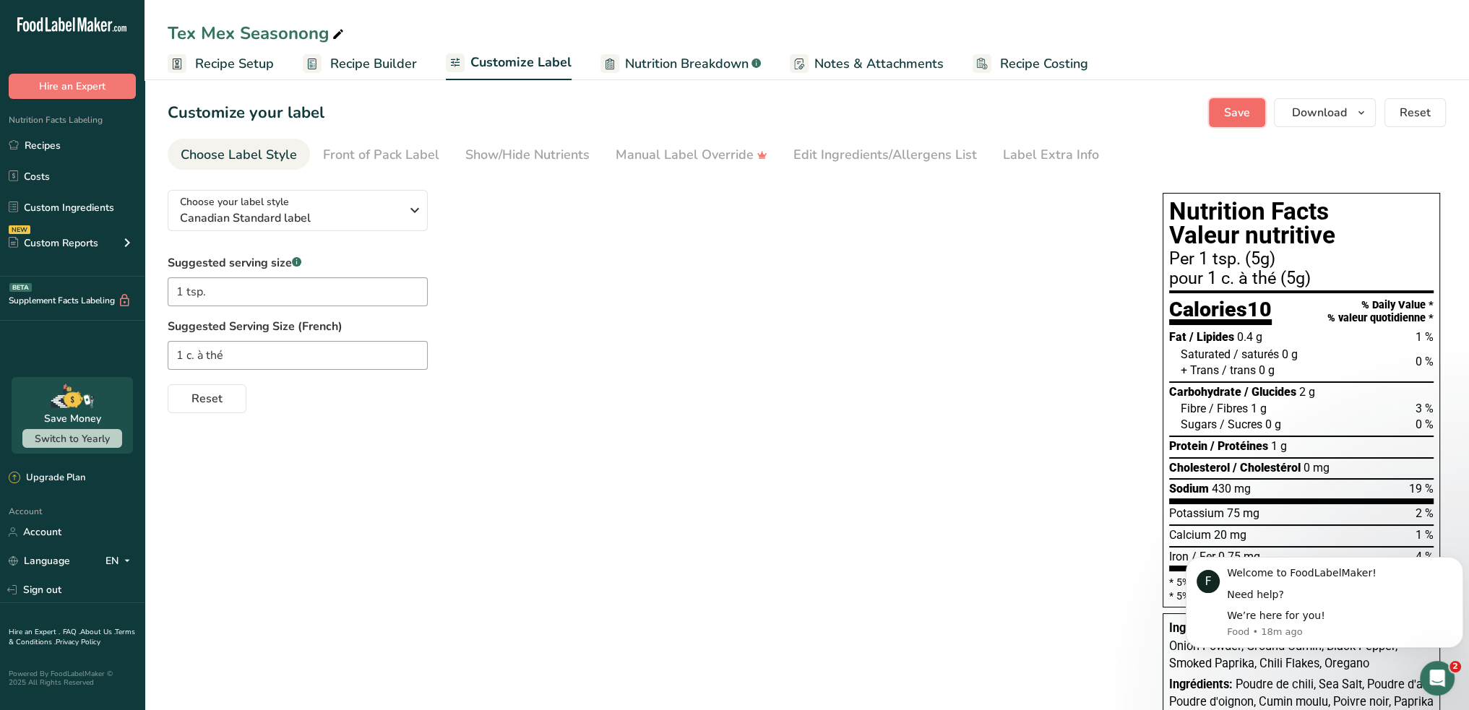
click at [1246, 114] on span "Save" at bounding box center [1237, 112] width 26 height 17
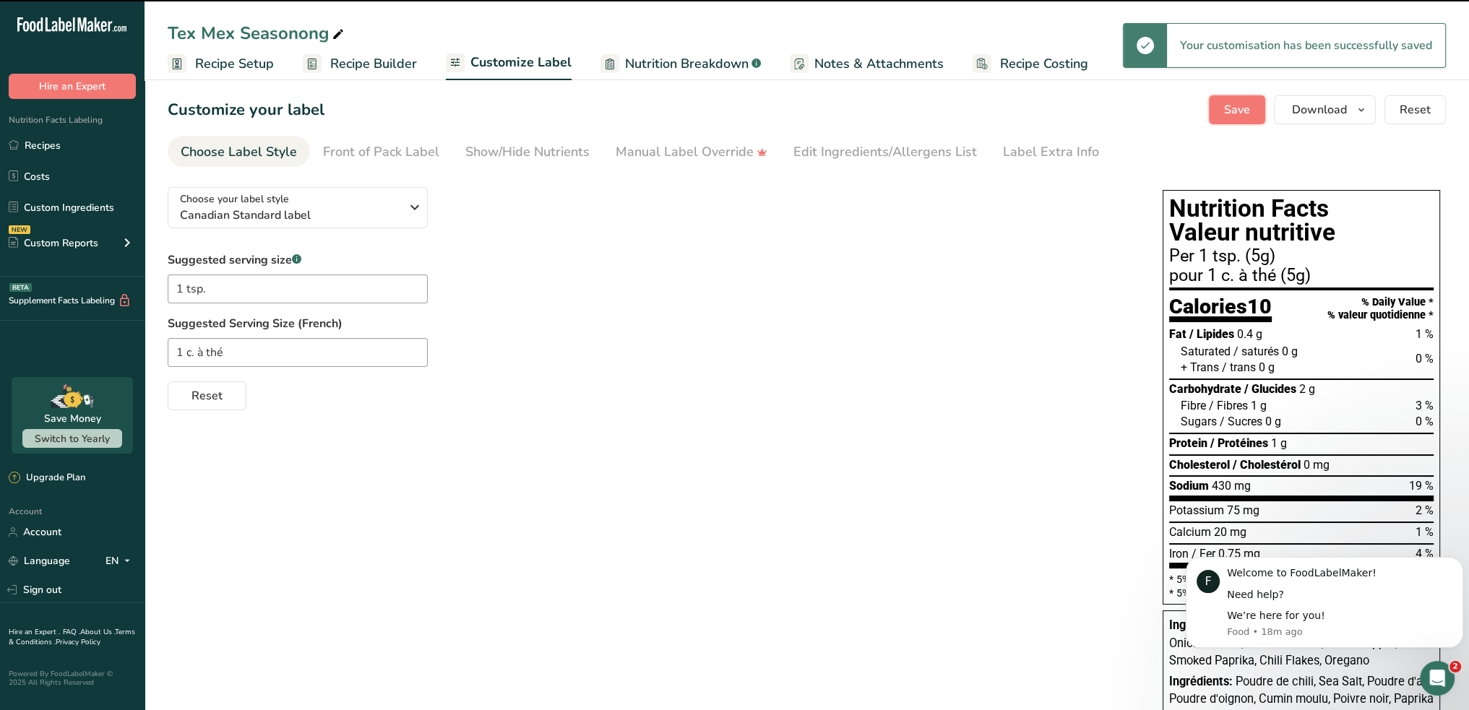
scroll to position [30, 0]
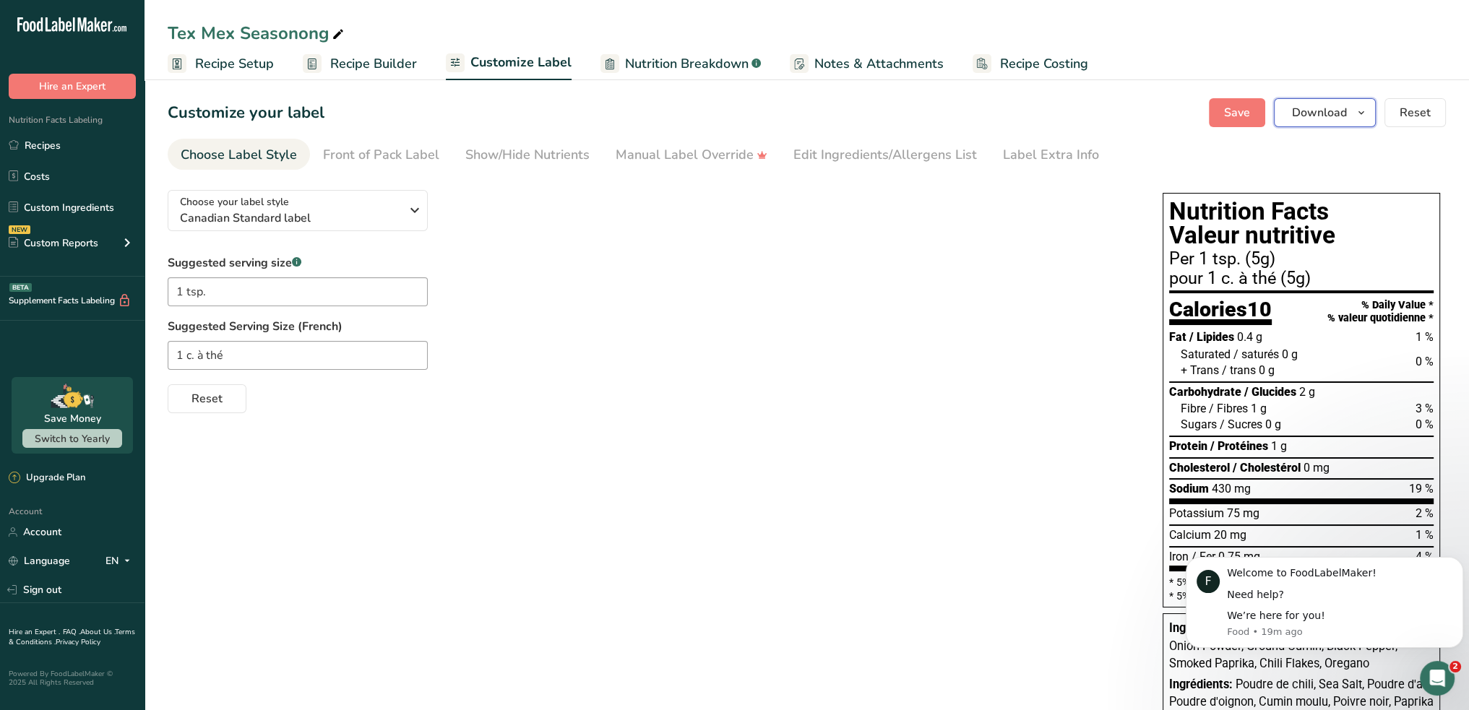
click at [1316, 116] on span "Download" at bounding box center [1319, 112] width 55 height 17
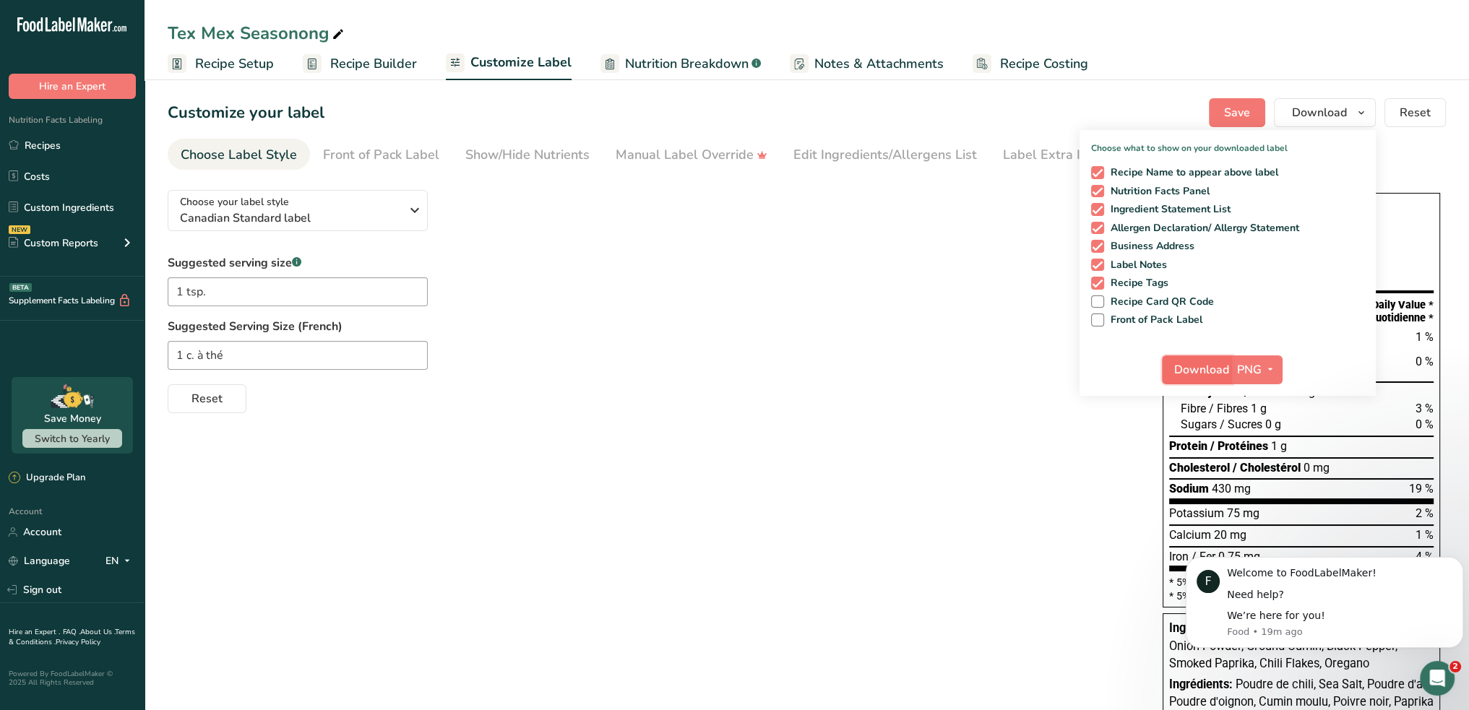
click at [1217, 370] on span "Download" at bounding box center [1201, 369] width 55 height 17
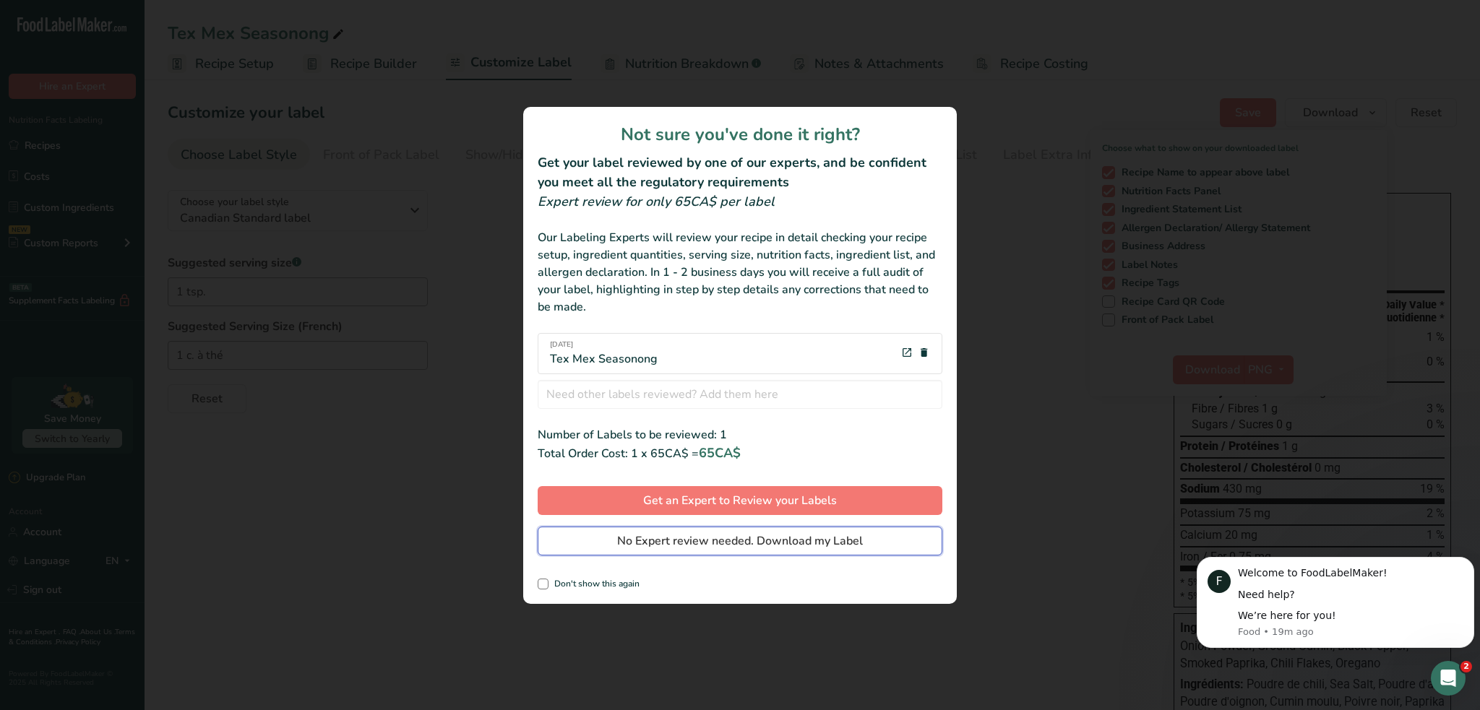
click at [667, 540] on span "No Expert review needed. Download my Label" at bounding box center [740, 540] width 246 height 17
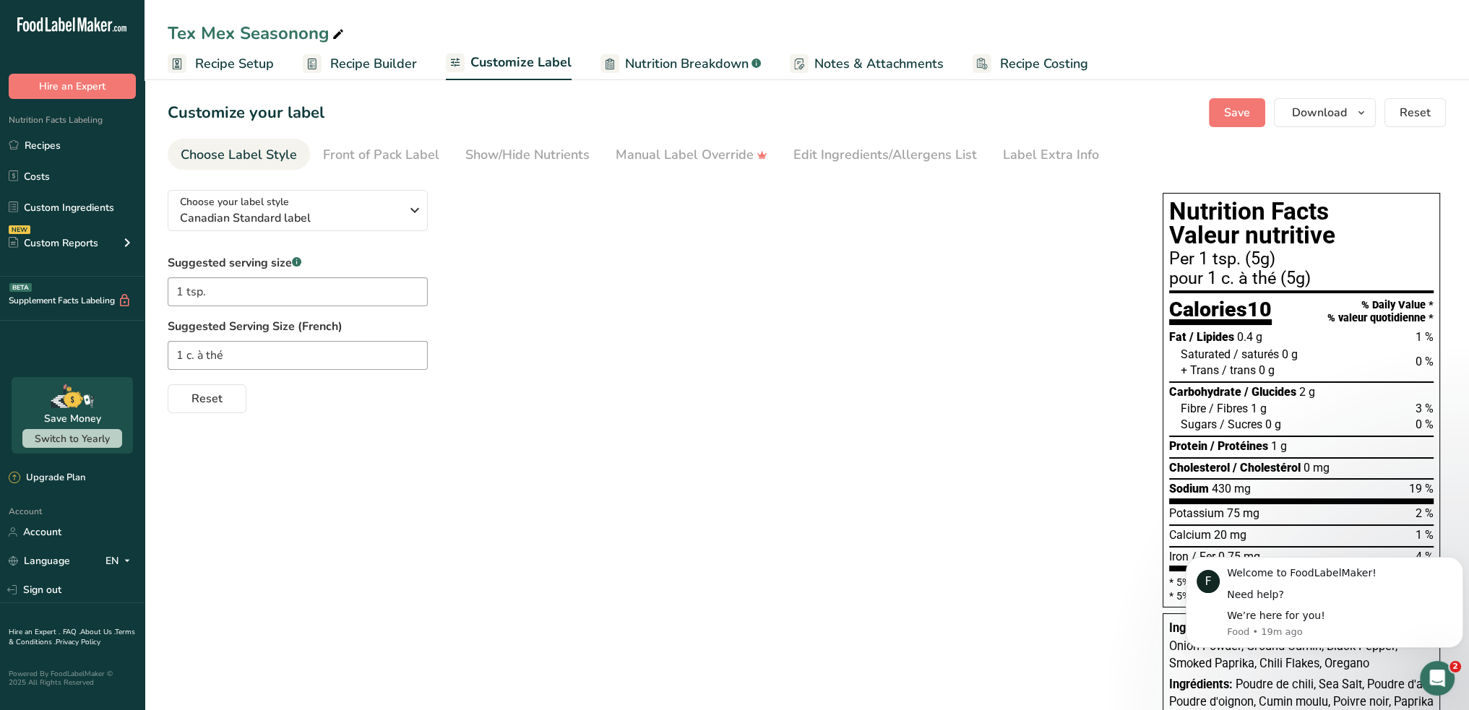
click at [1292, 51] on ul "Recipe Setup Recipe Builder Customize Label Nutrition Breakdown .a-a{fill:#3473…" at bounding box center [806, 63] width 1324 height 34
click at [237, 61] on span "Recipe Setup" at bounding box center [234, 64] width 79 height 20
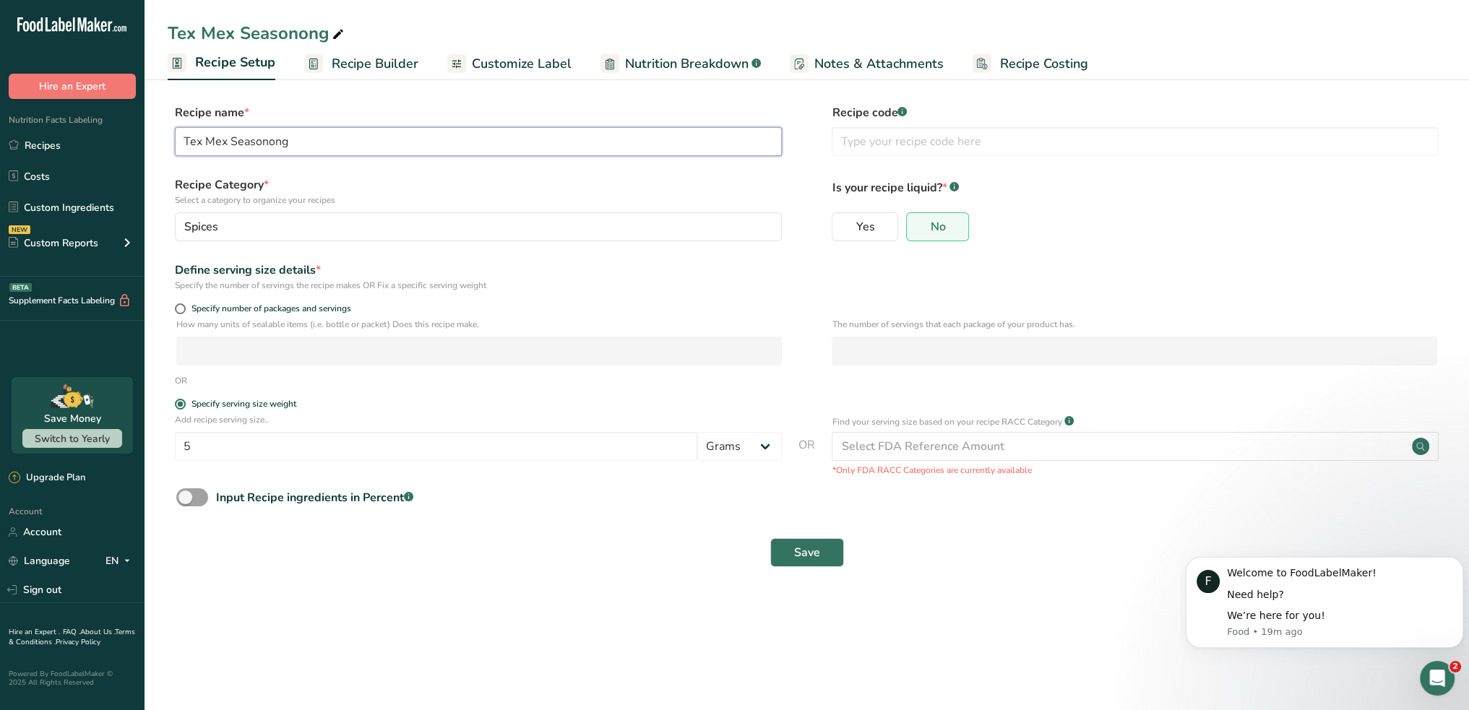
click at [306, 144] on input "Tex Mex Seasonong" at bounding box center [478, 141] width 607 height 29
type input "Tex Mex Seasoning"
click at [803, 545] on span "Save" at bounding box center [807, 552] width 26 height 17
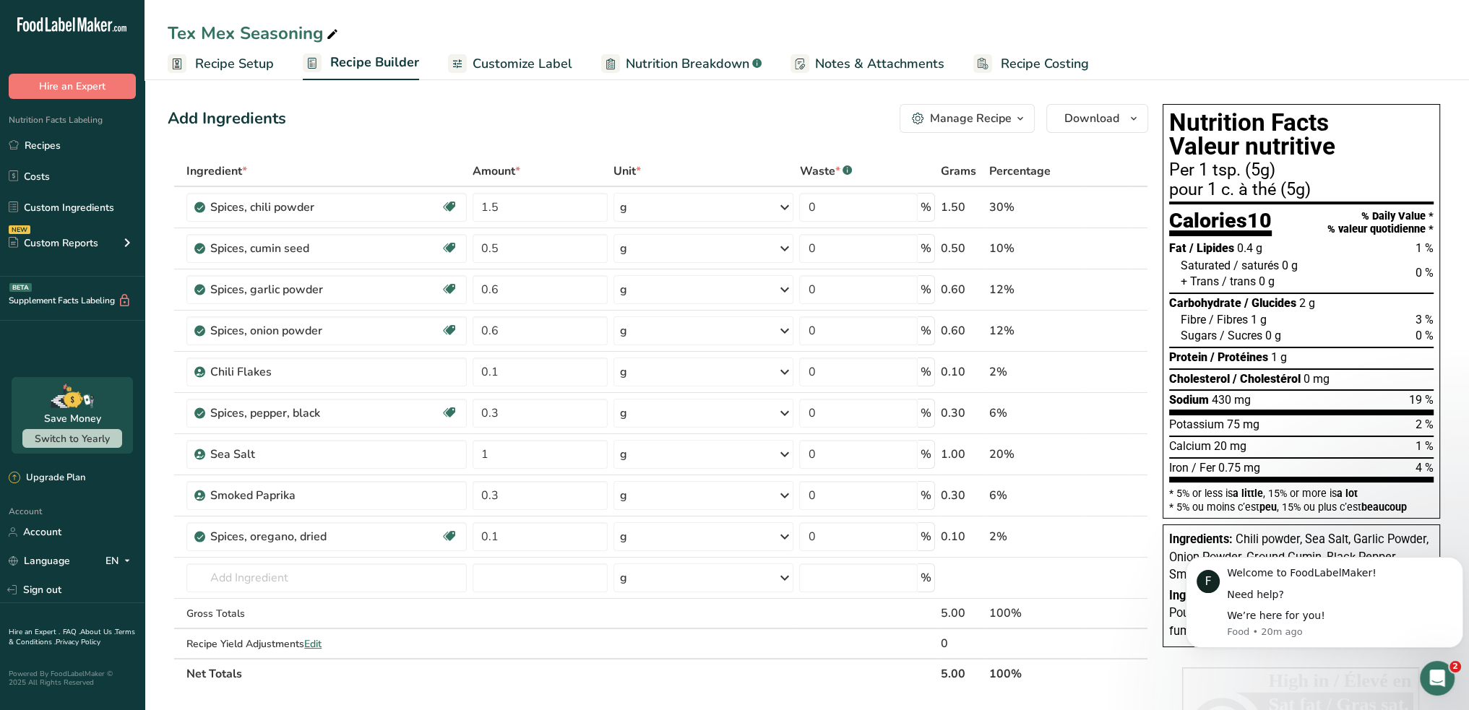
click at [526, 63] on span "Customize Label" at bounding box center [523, 64] width 100 height 20
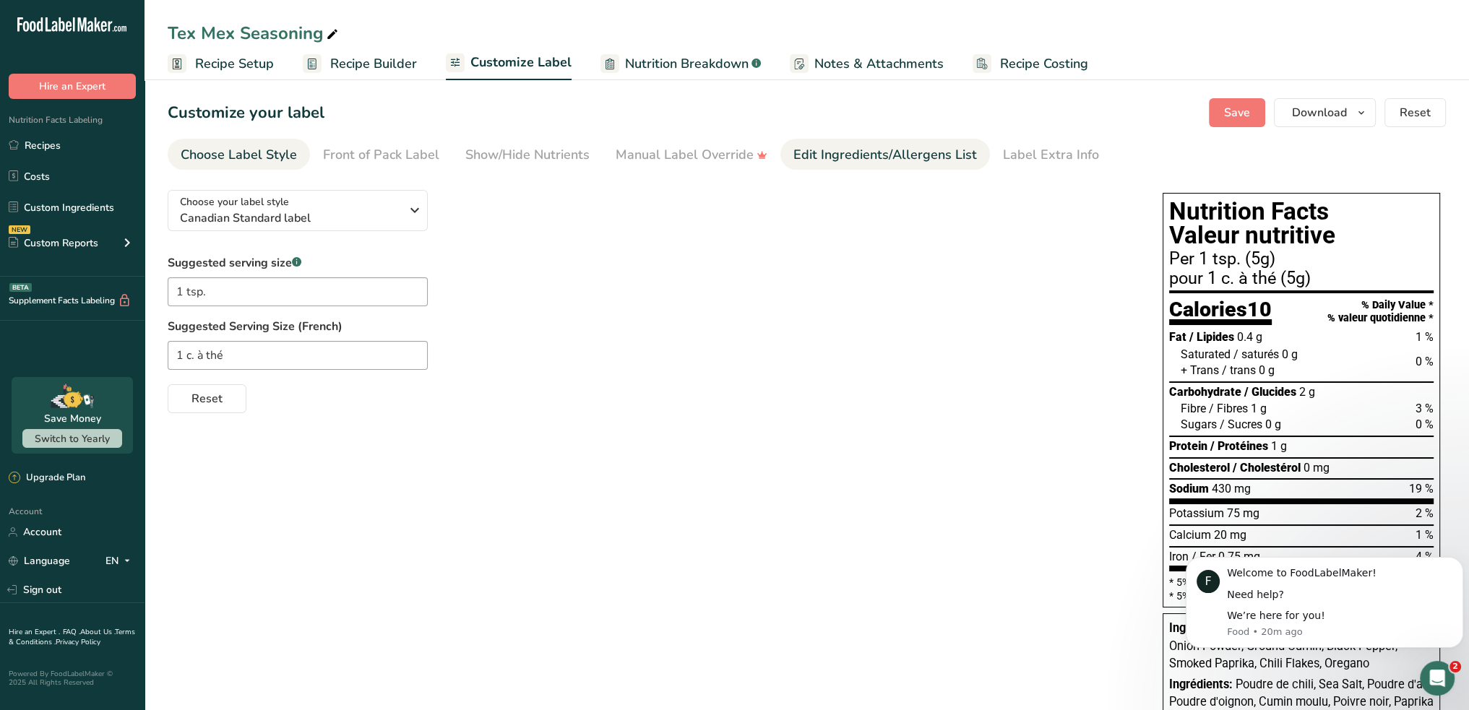
click at [842, 152] on div "Edit Ingredients/Allergens List" at bounding box center [885, 155] width 184 height 20
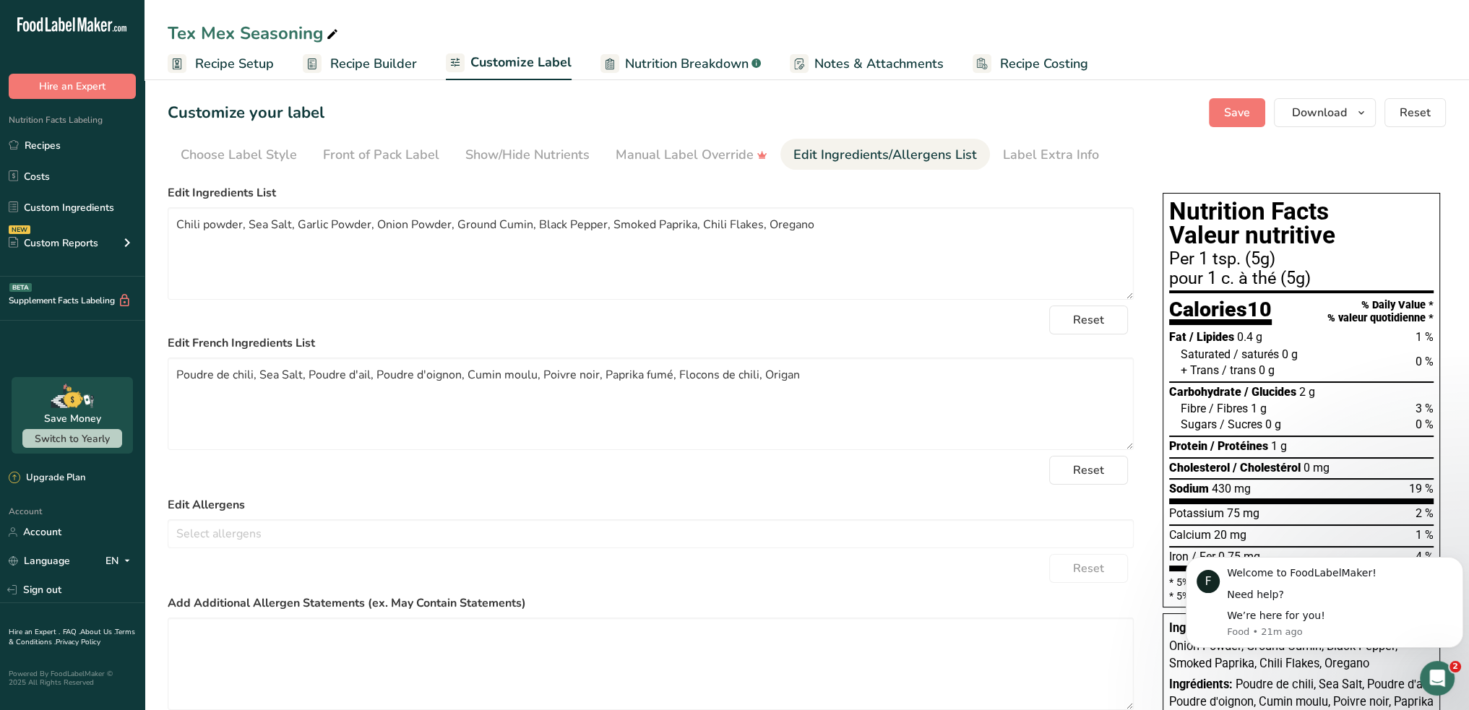
click at [244, 65] on span "Recipe Setup" at bounding box center [234, 64] width 79 height 20
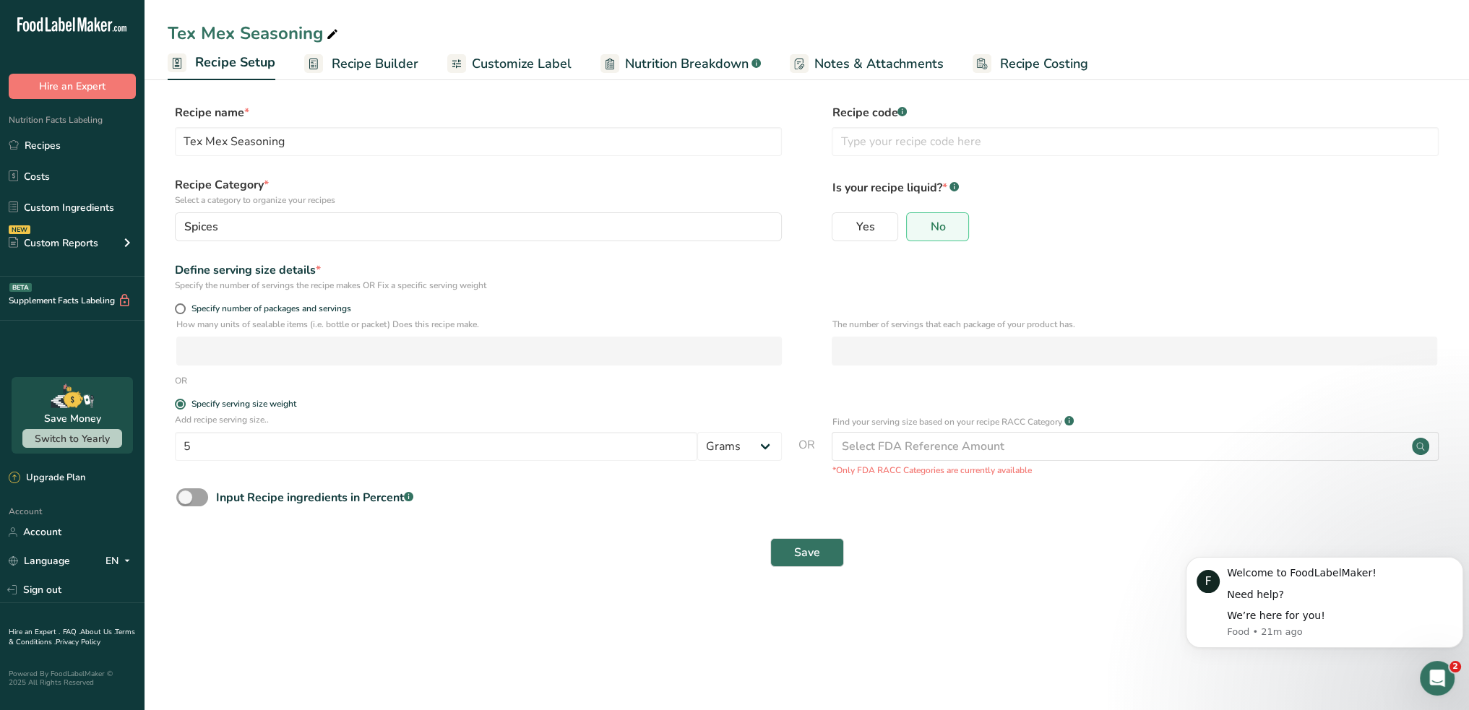
click at [369, 59] on span "Recipe Builder" at bounding box center [375, 64] width 87 height 20
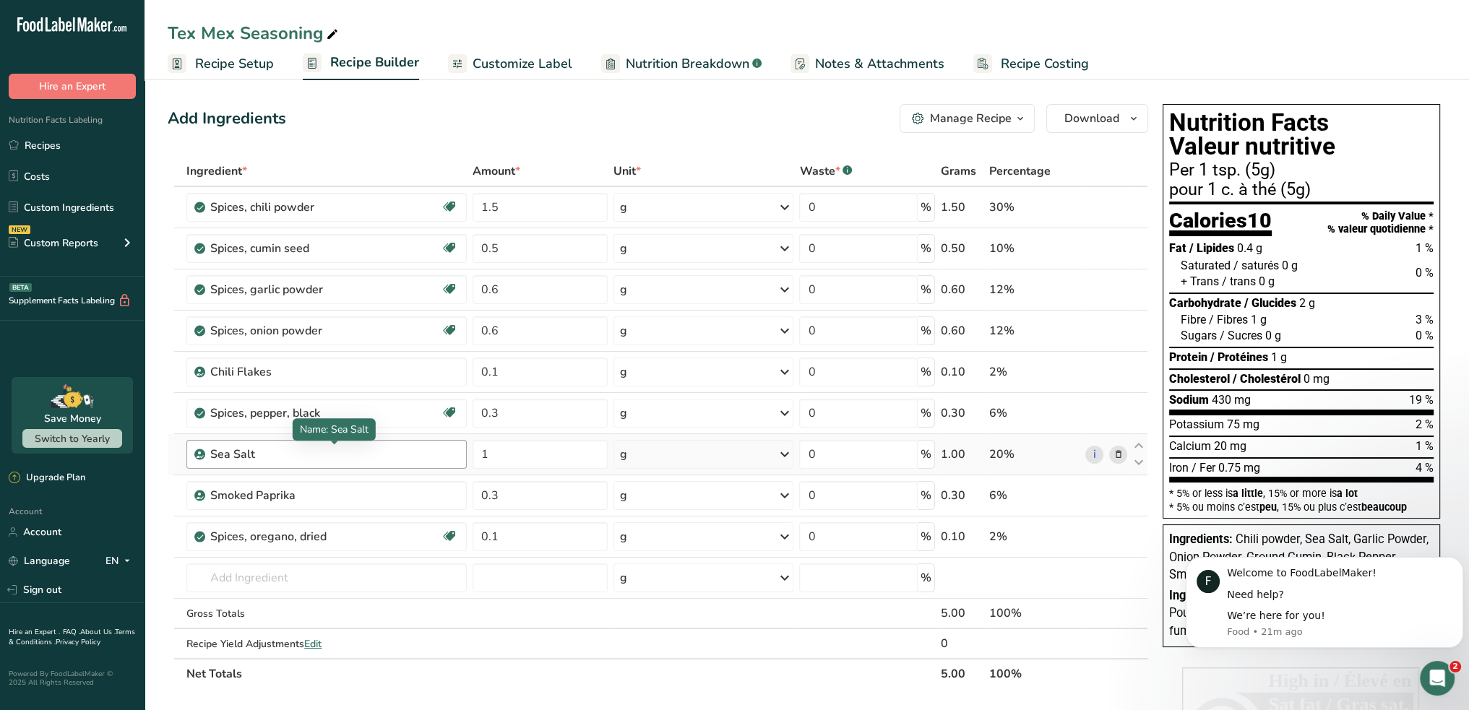
click at [254, 457] on div "Sea Salt" at bounding box center [300, 454] width 181 height 17
click at [1141, 442] on icon at bounding box center [1138, 446] width 17 height 11
type input "1"
type input "0.3"
click at [1141, 442] on icon at bounding box center [1138, 446] width 17 height 11
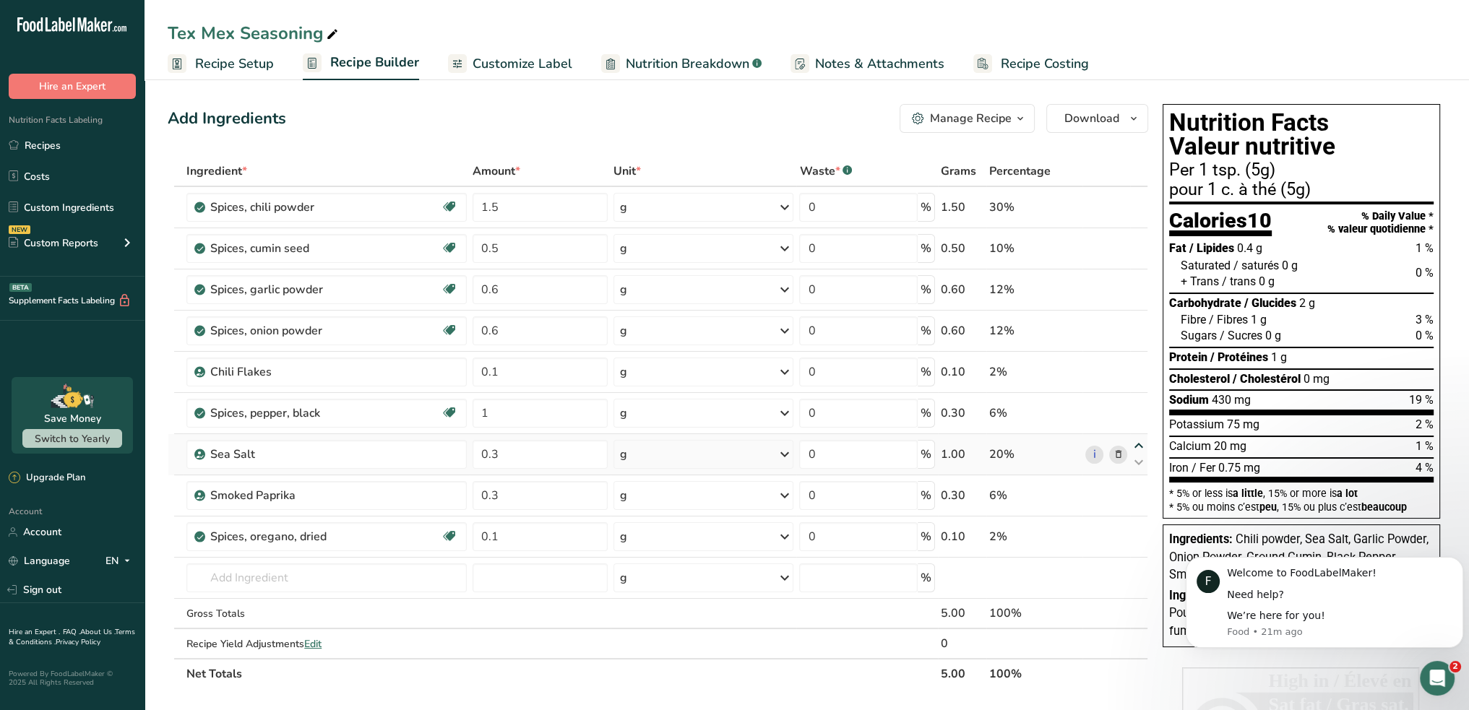
type input "0.3"
type input "1"
click at [1141, 442] on icon at bounding box center [1138, 446] width 17 height 11
type input "1"
type input "0.3"
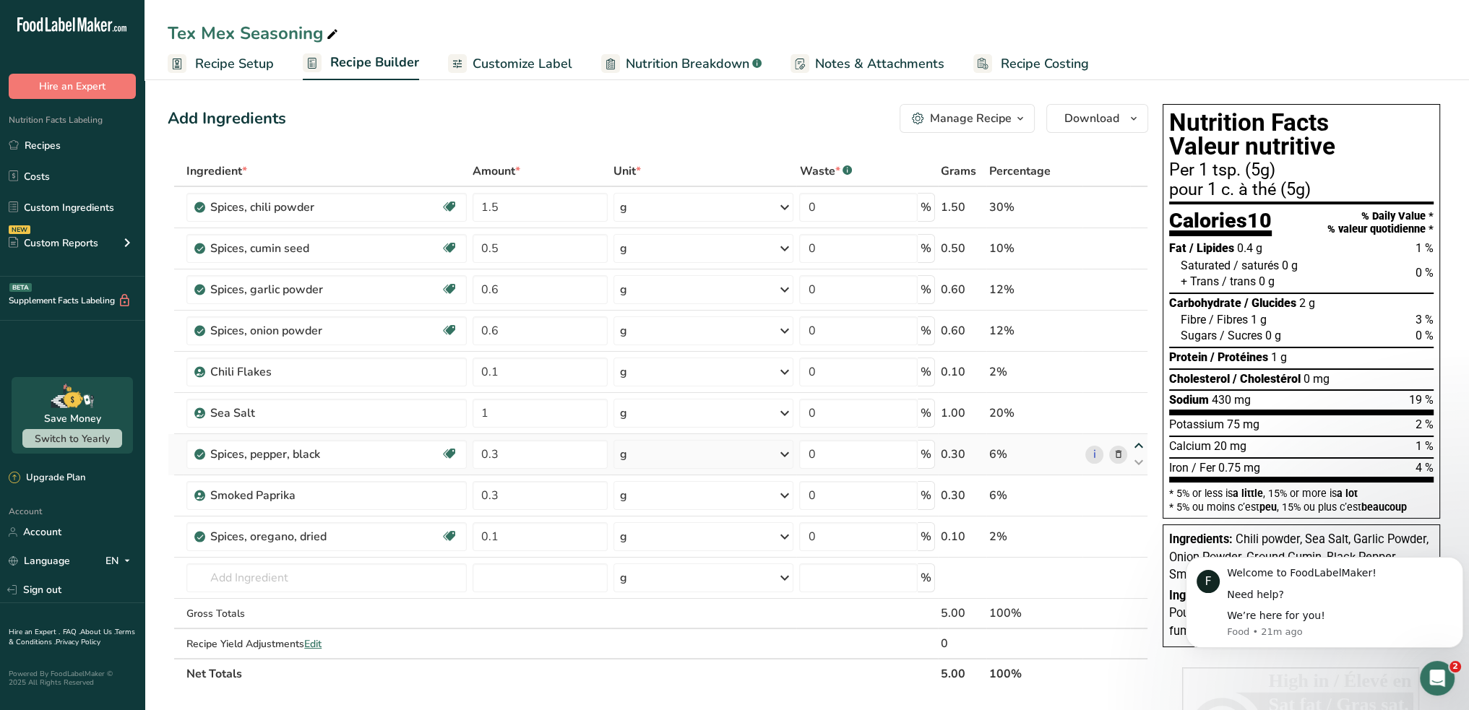
click at [1141, 442] on icon at bounding box center [1138, 446] width 17 height 11
type input "0.3"
type input "1"
click at [1139, 441] on icon at bounding box center [1138, 446] width 17 height 11
type input "1"
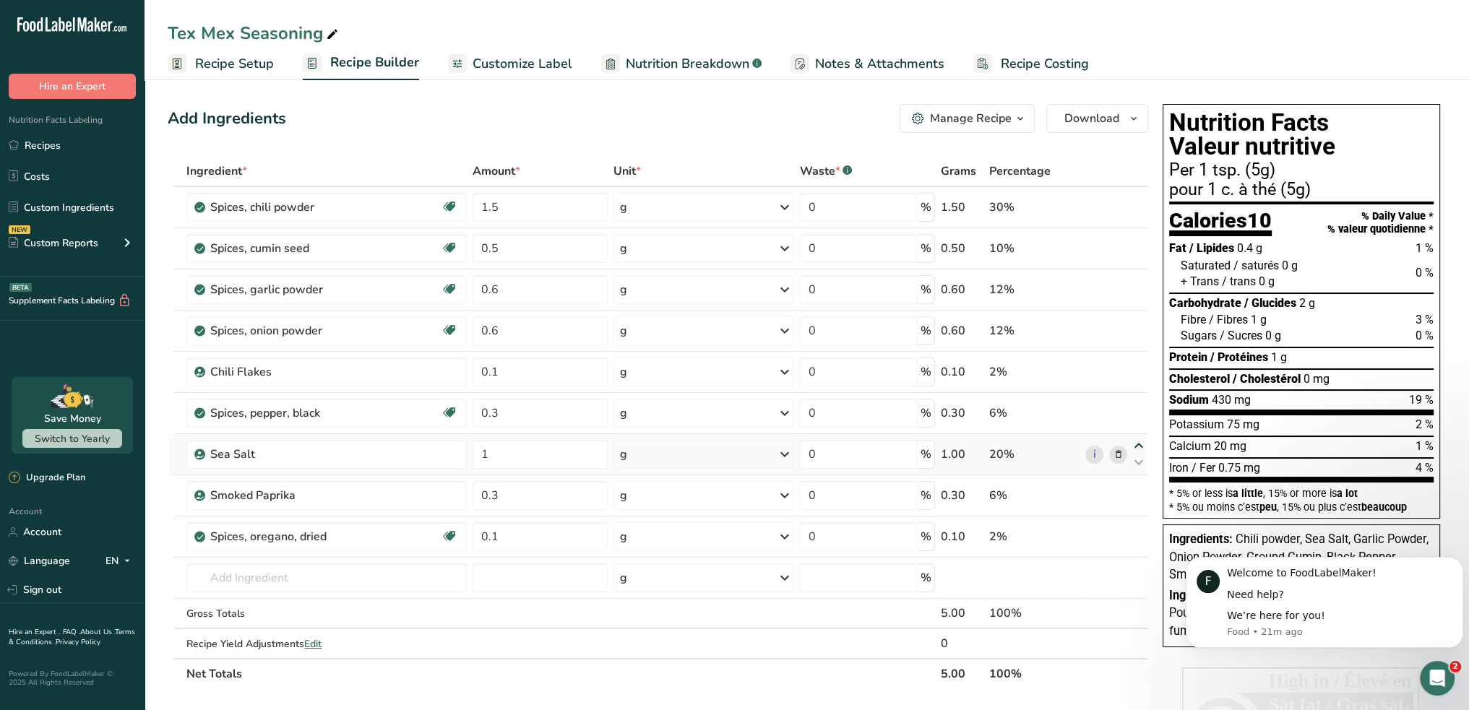
type input "0.3"
click at [1139, 441] on icon at bounding box center [1138, 446] width 17 height 11
type input "0.3"
type input "1"
click at [1139, 441] on icon at bounding box center [1138, 446] width 17 height 11
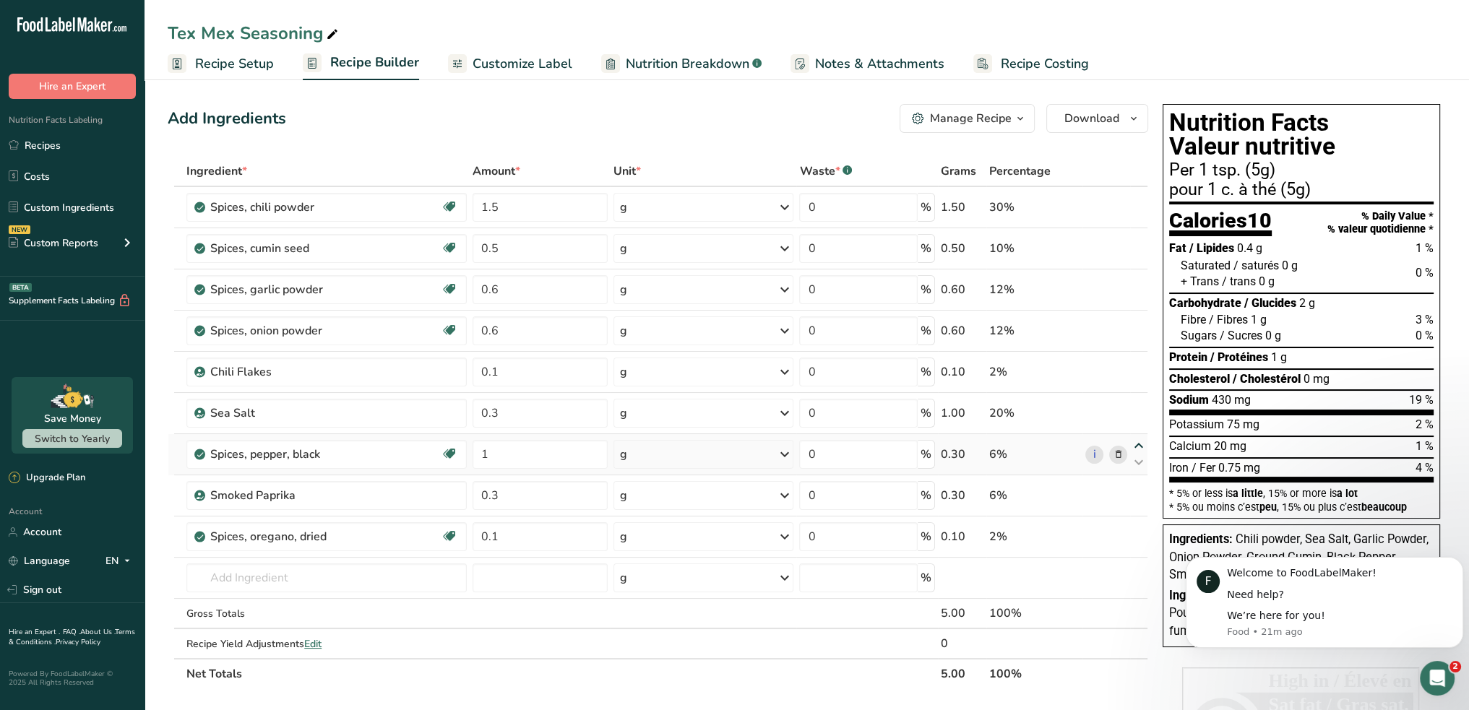
type input "1"
type input "0.3"
click at [1139, 441] on icon at bounding box center [1138, 446] width 17 height 11
type input "0.3"
type input "1"
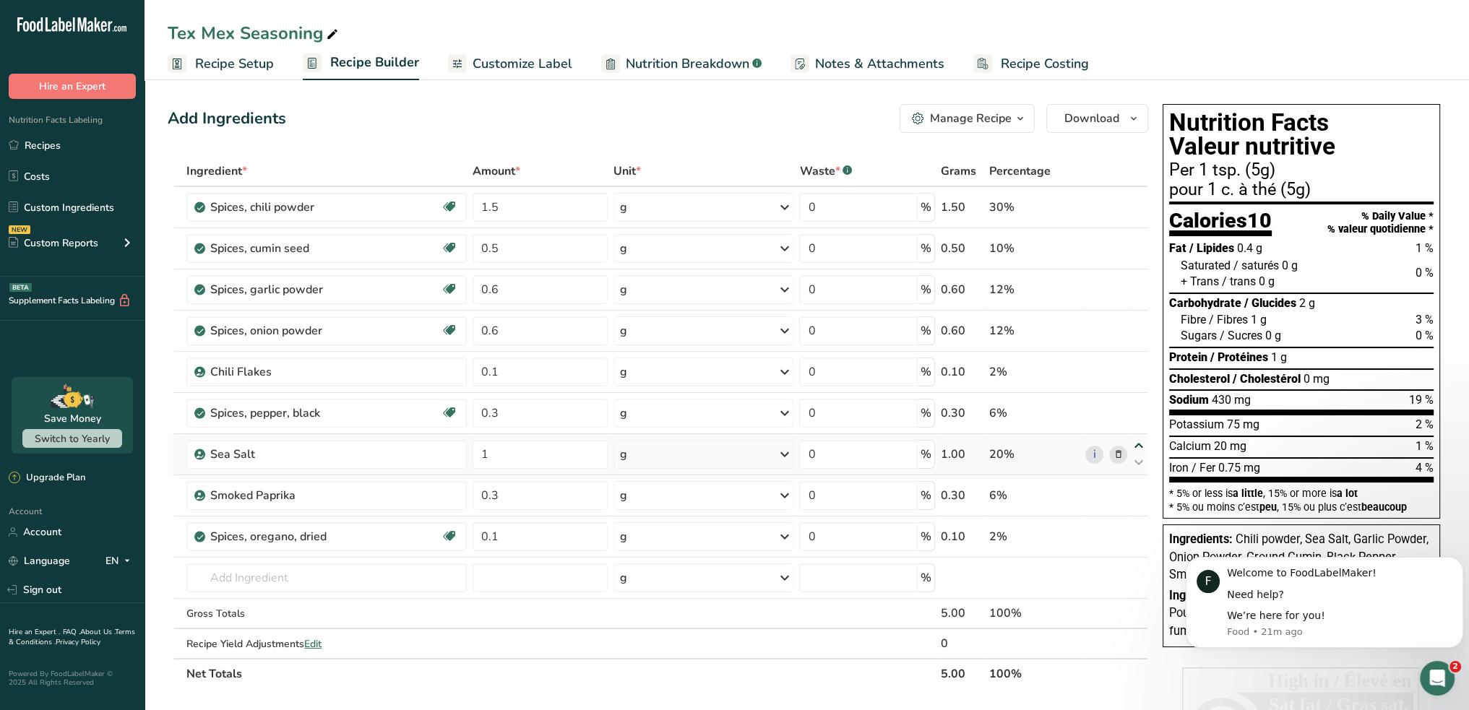
click at [1139, 441] on icon at bounding box center [1138, 446] width 17 height 11
type input "1"
type input "0.3"
click at [1132, 401] on icon at bounding box center [1138, 405] width 17 height 11
type input "1"
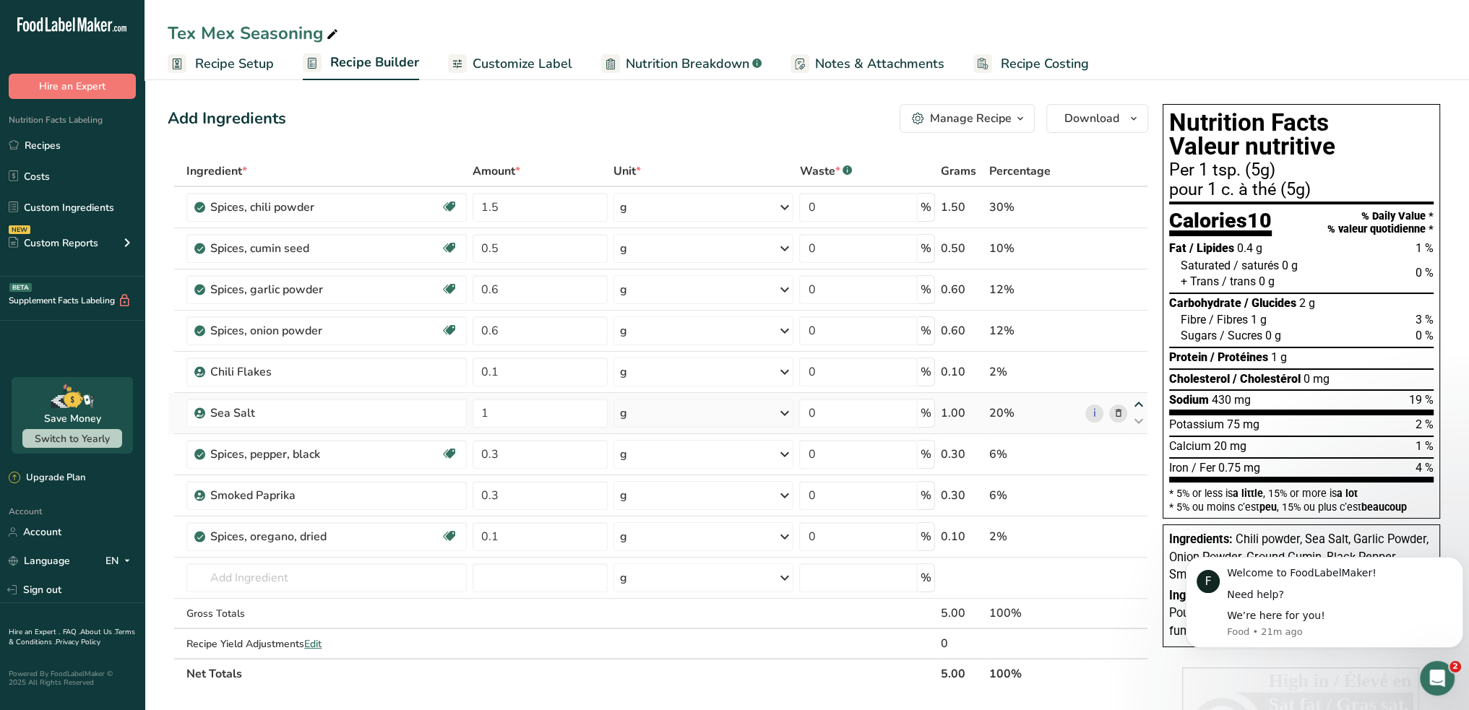
type input "0.1"
click at [1138, 359] on icon at bounding box center [1138, 363] width 17 height 11
type input "1"
type input "0.6"
click at [1136, 317] on icon at bounding box center [1138, 322] width 17 height 11
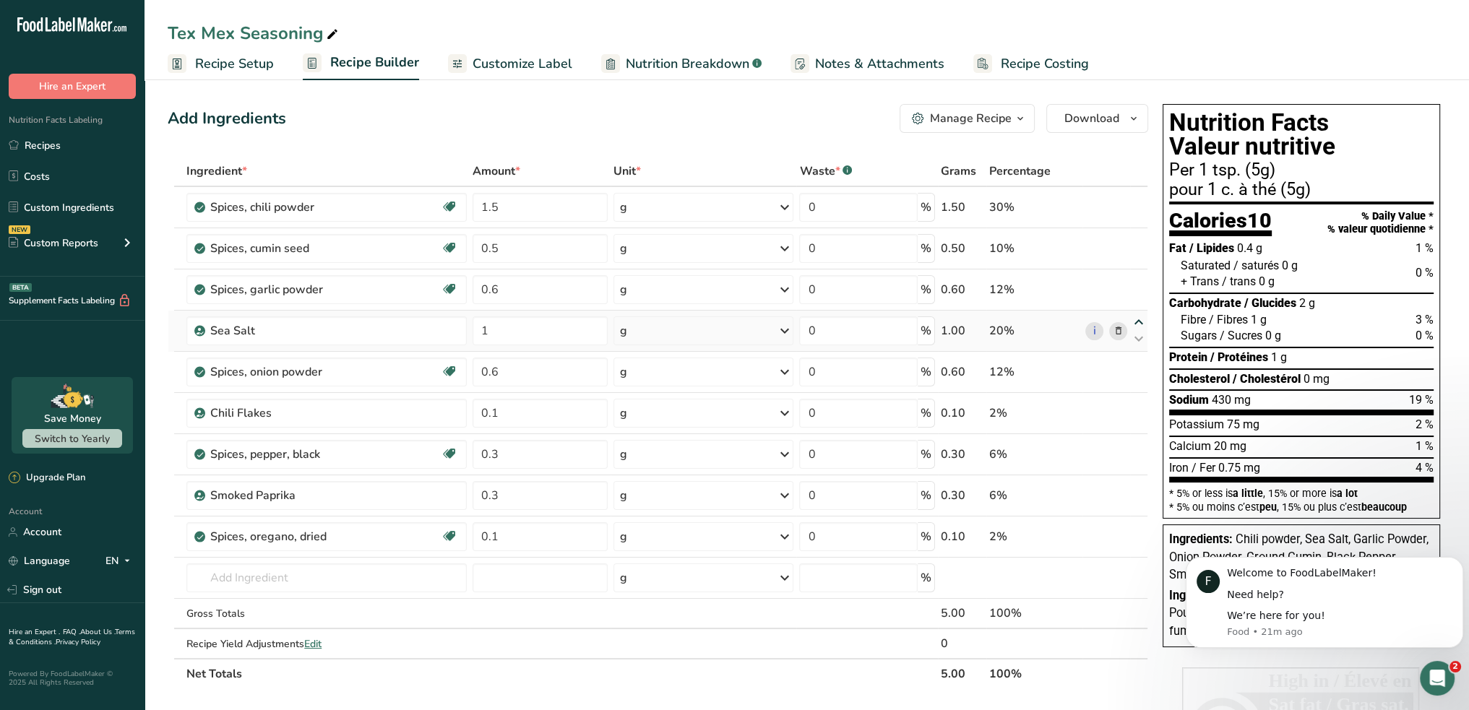
type input "1"
type input "0.6"
click at [1139, 280] on icon at bounding box center [1138, 281] width 17 height 11
type input "1"
click at [1138, 320] on icon at bounding box center [1138, 322] width 17 height 11
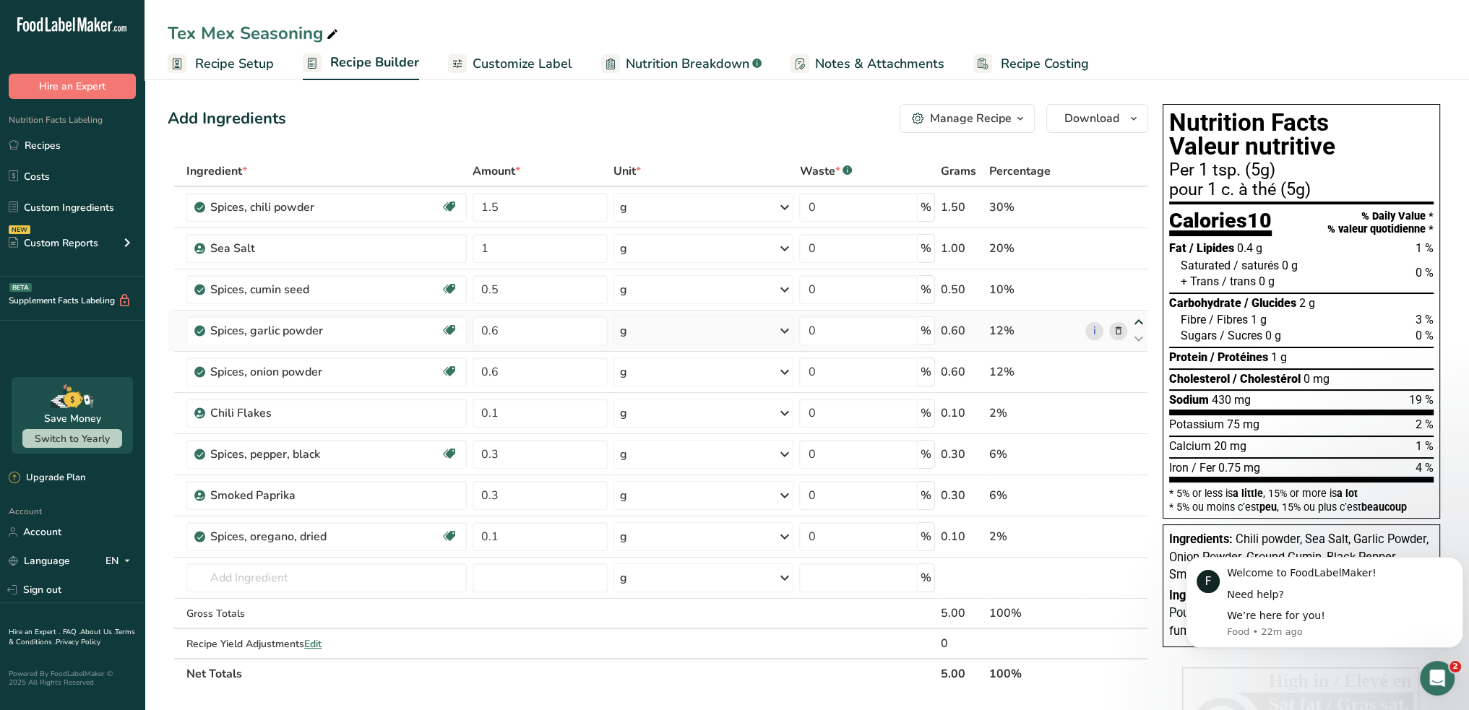
type input "0.6"
click at [1142, 361] on icon at bounding box center [1138, 363] width 17 height 11
type input "0.6"
type input "0.5"
click at [1136, 418] on icon at bounding box center [1138, 421] width 17 height 11
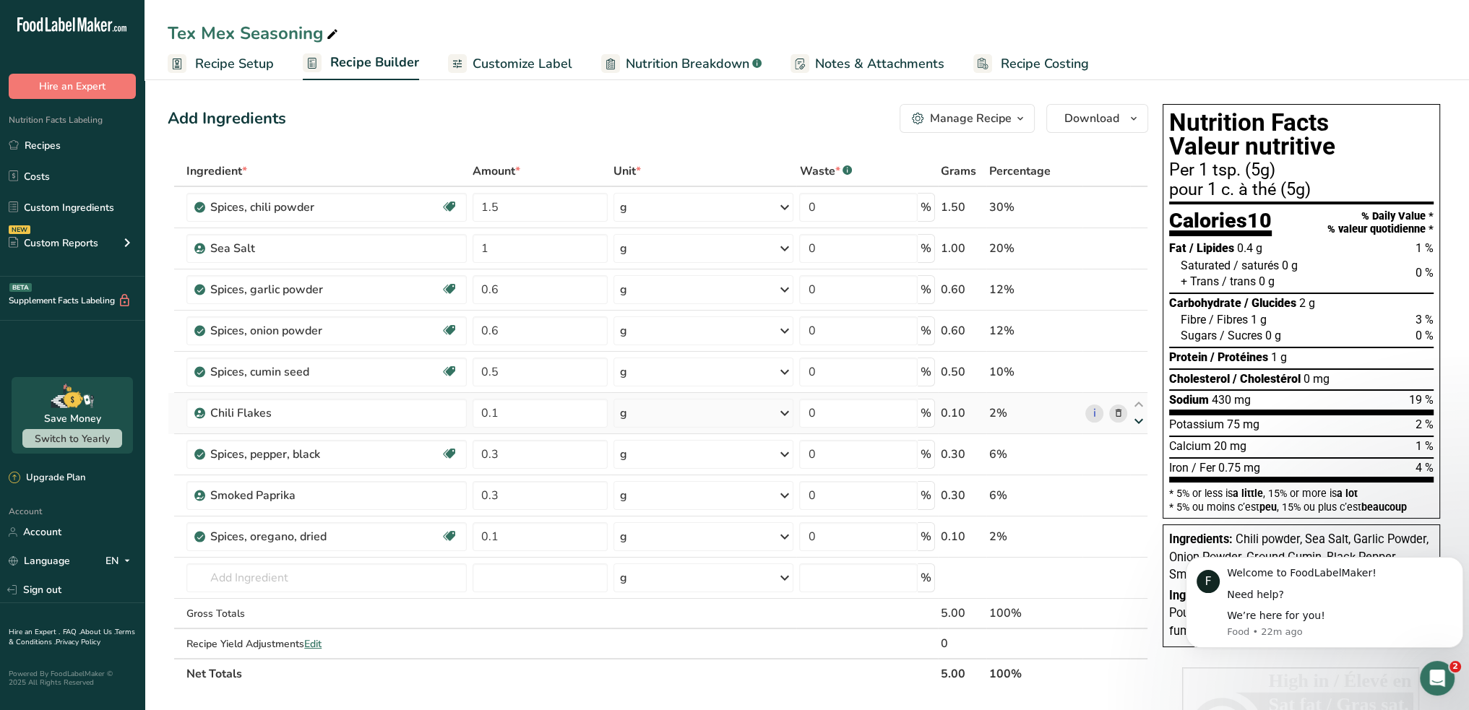
type input "0.3"
click at [1139, 461] on icon at bounding box center [1138, 462] width 17 height 11
type input "0.3"
type input "0.1"
click at [513, 63] on span "Customize Label" at bounding box center [523, 64] width 100 height 20
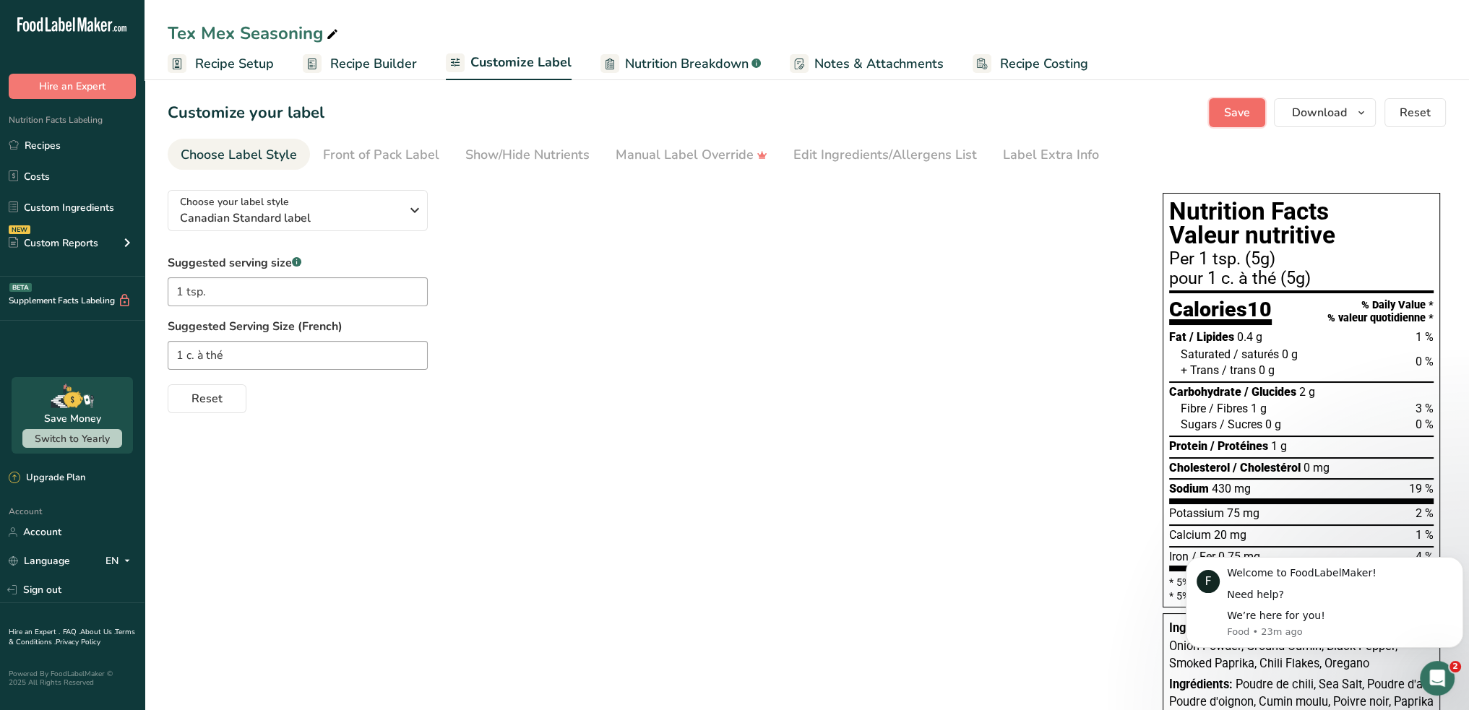
click at [1246, 109] on span "Save" at bounding box center [1237, 112] width 26 height 17
click at [655, 150] on div "Manual Label Override" at bounding box center [692, 155] width 152 height 20
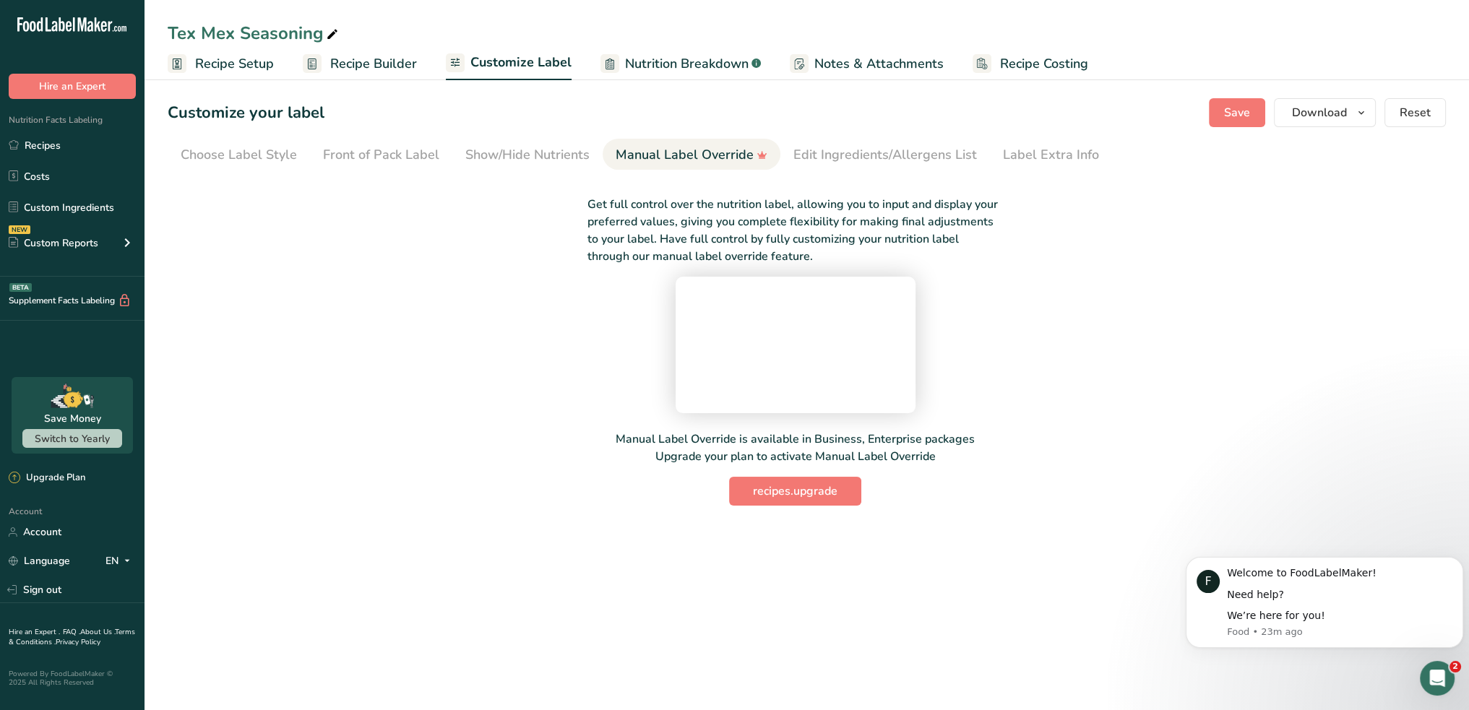
click at [337, 320] on div "Get full control over the nutrition label, allowing you to input and display yo…" at bounding box center [795, 341] width 1255 height 327
click at [915, 155] on div "Edit Ingredients/Allergens List" at bounding box center [885, 155] width 184 height 20
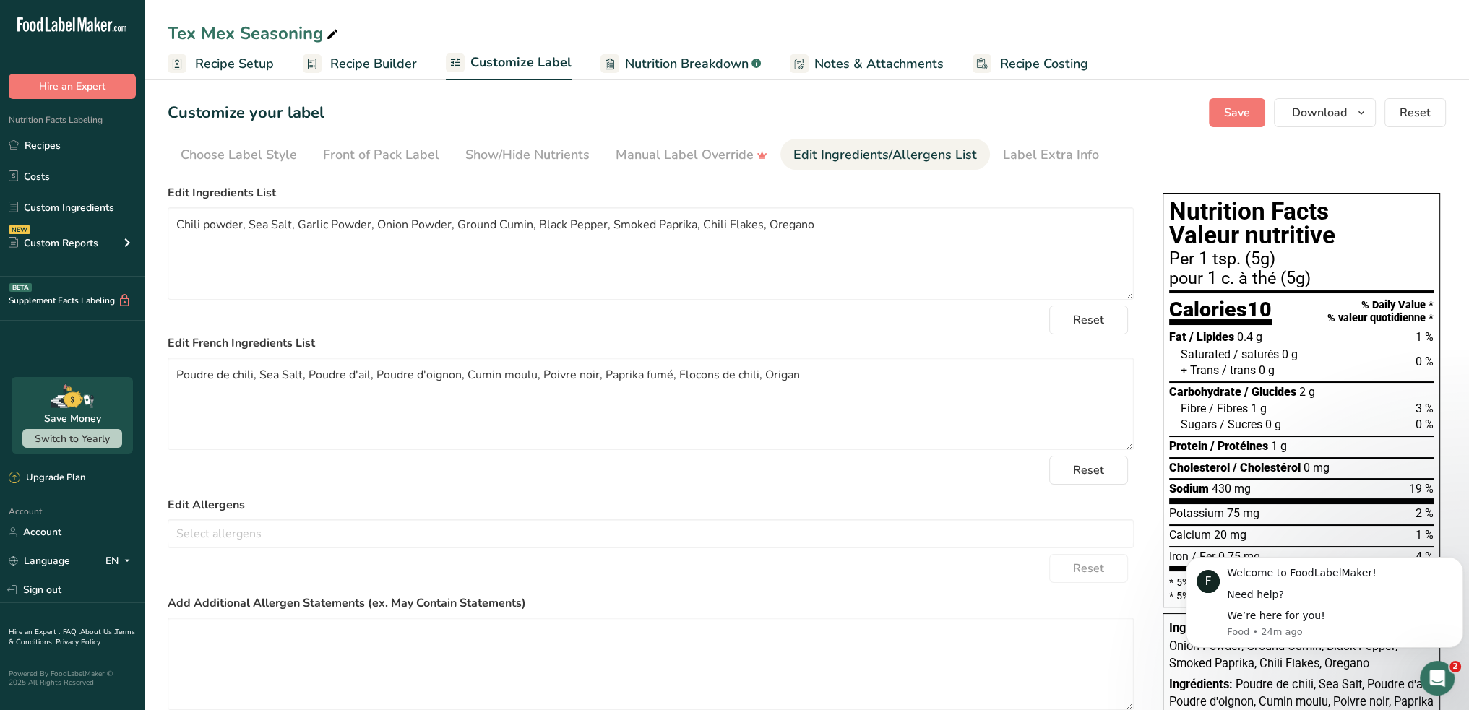
click at [361, 61] on span "Recipe Builder" at bounding box center [373, 64] width 87 height 20
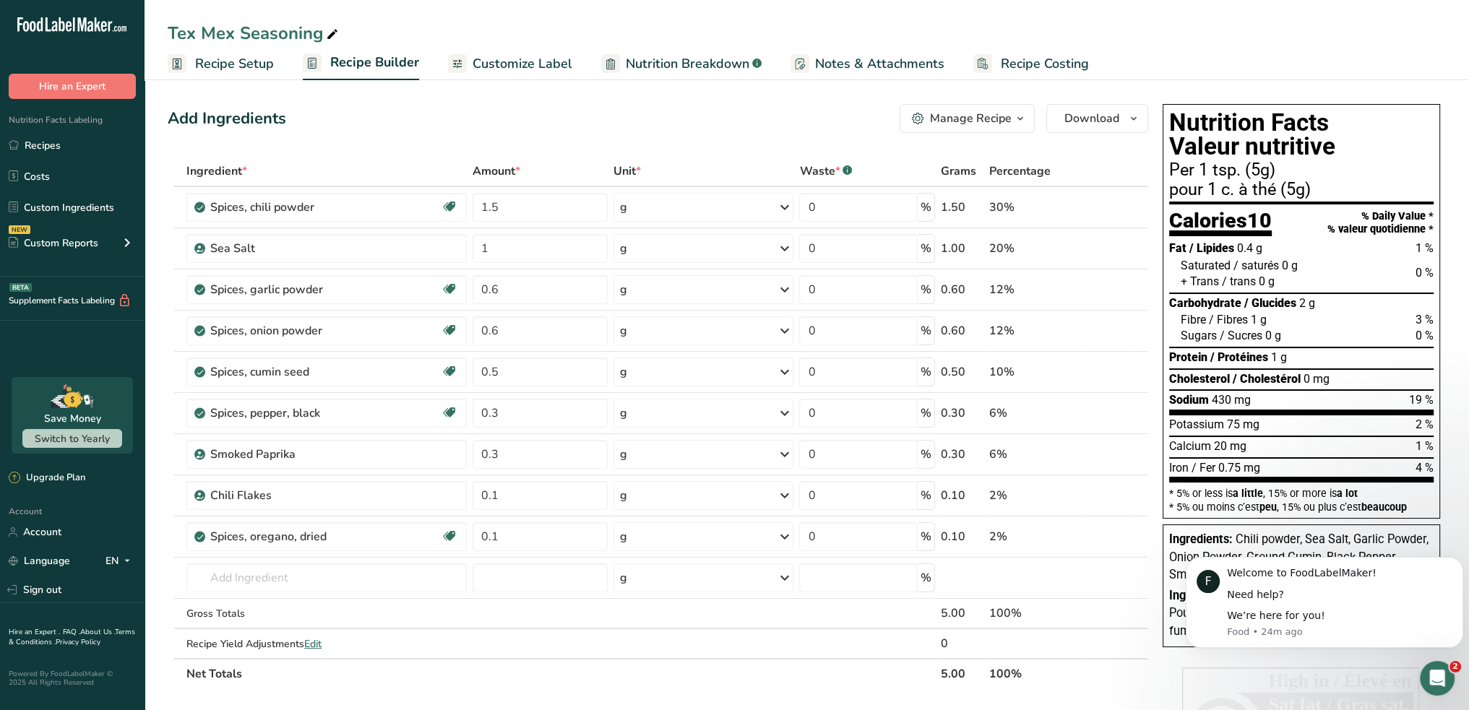
click at [983, 113] on div "Manage Recipe" at bounding box center [971, 118] width 82 height 17
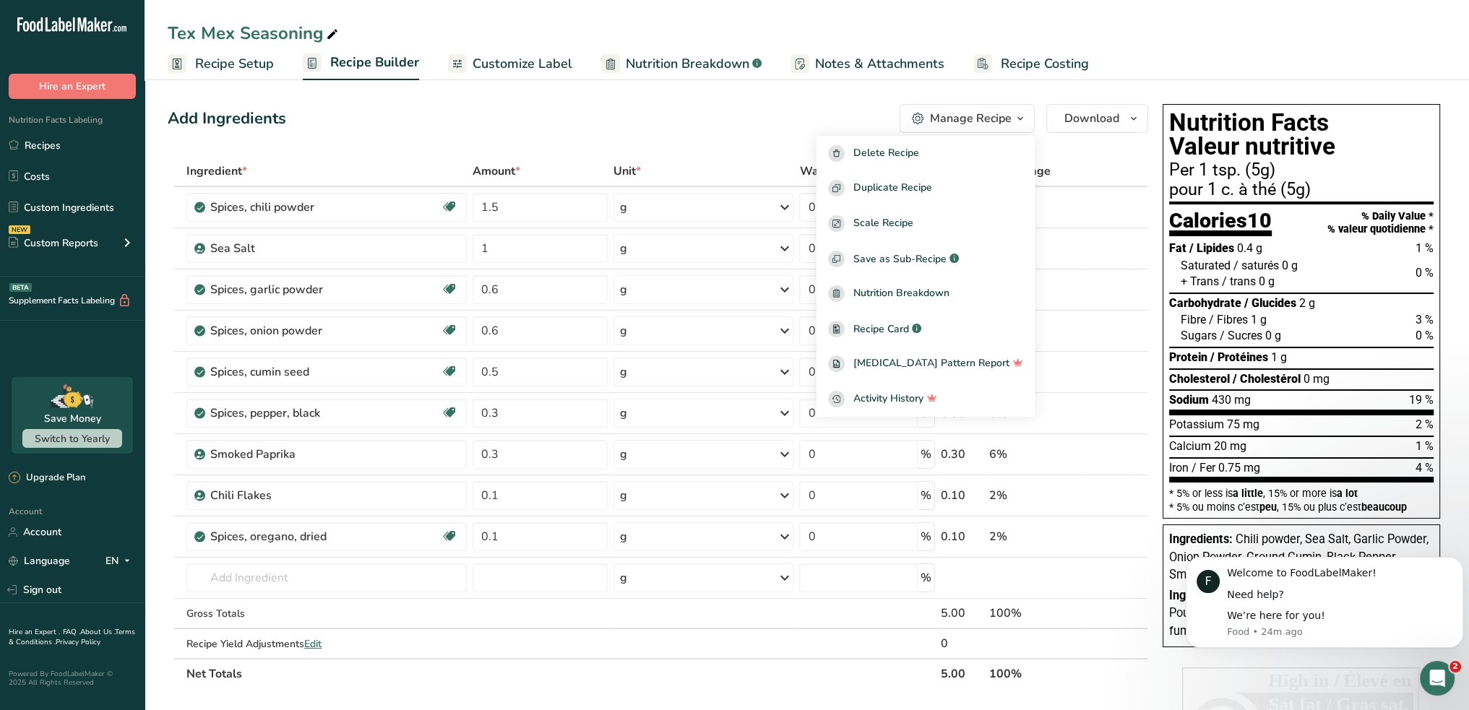
click at [612, 107] on div "Add Ingredients Manage Recipe Delete Recipe Duplicate Recipe Scale Recipe Save …" at bounding box center [658, 118] width 980 height 29
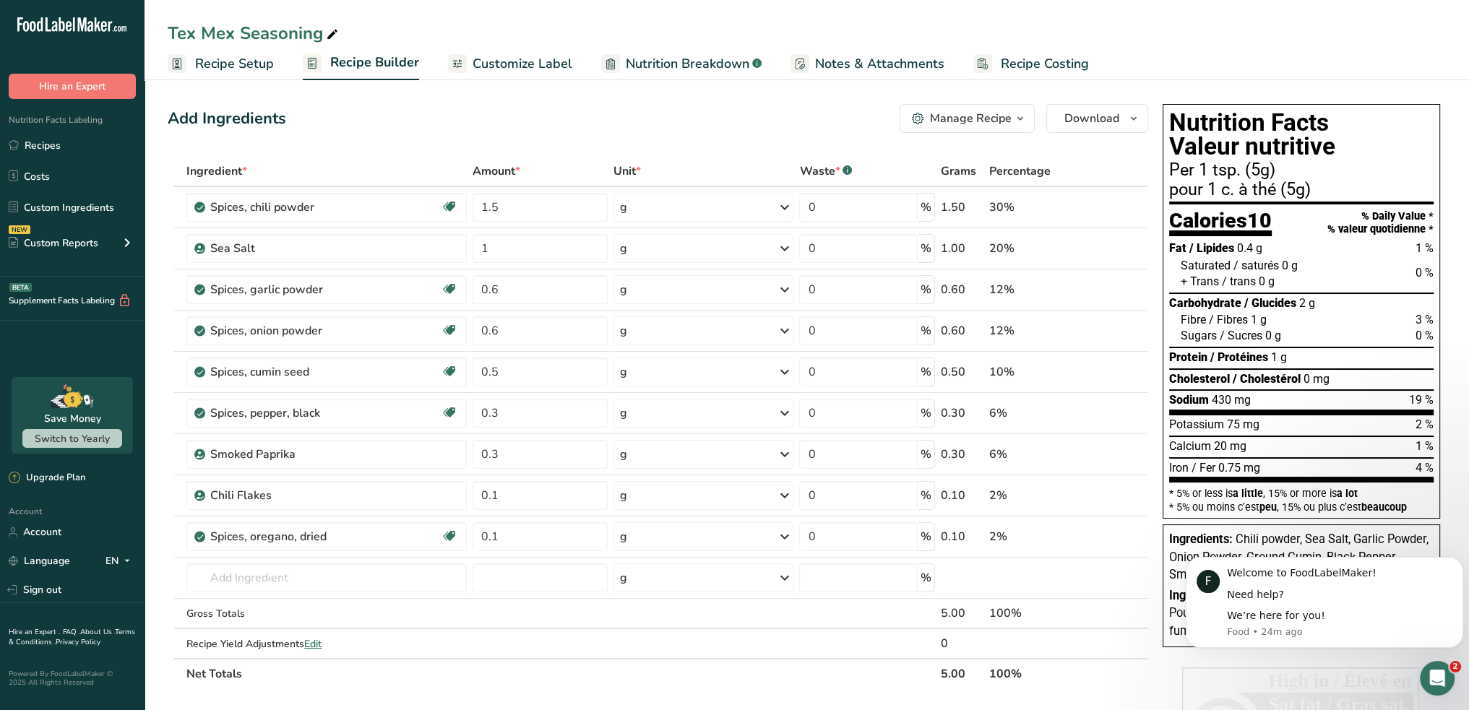
click at [498, 65] on span "Customize Label" at bounding box center [523, 64] width 100 height 20
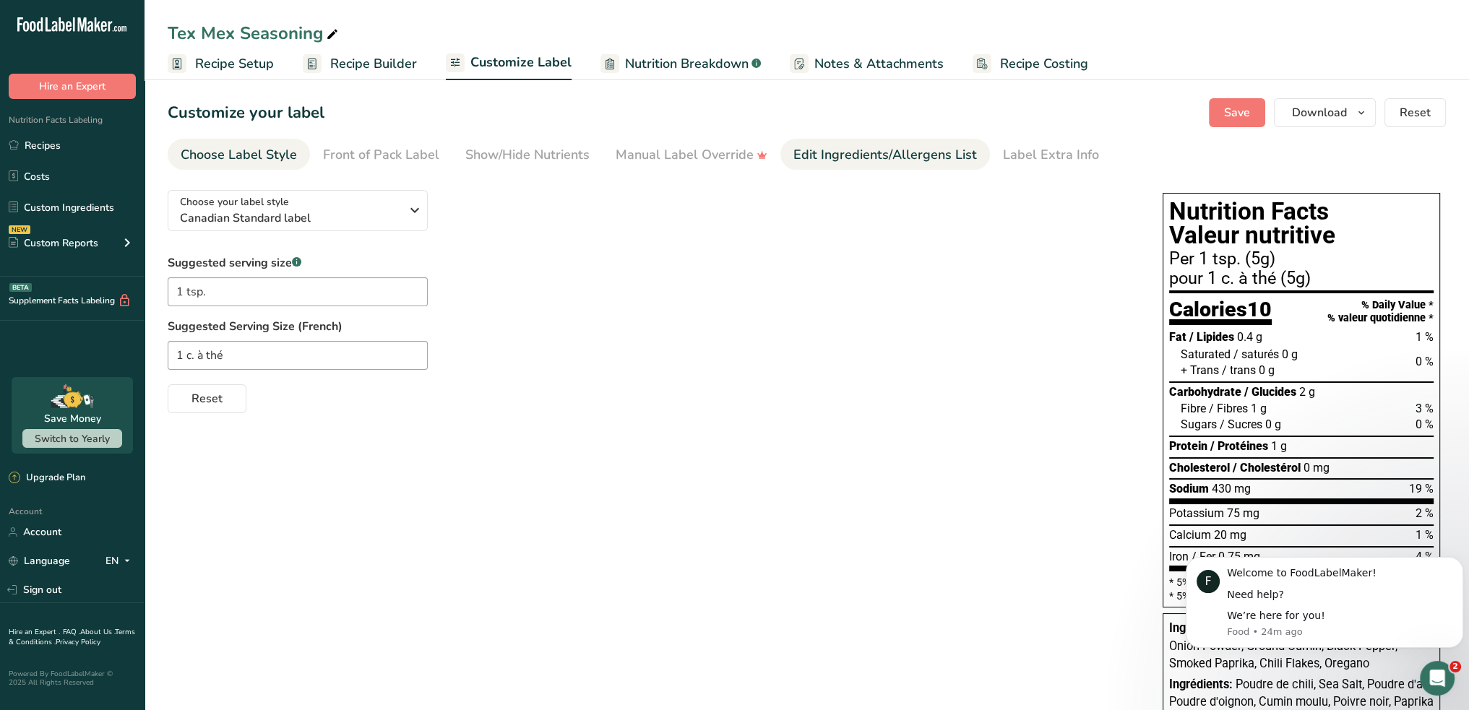
click at [867, 150] on div "Edit Ingredients/Allergens List" at bounding box center [885, 155] width 184 height 20
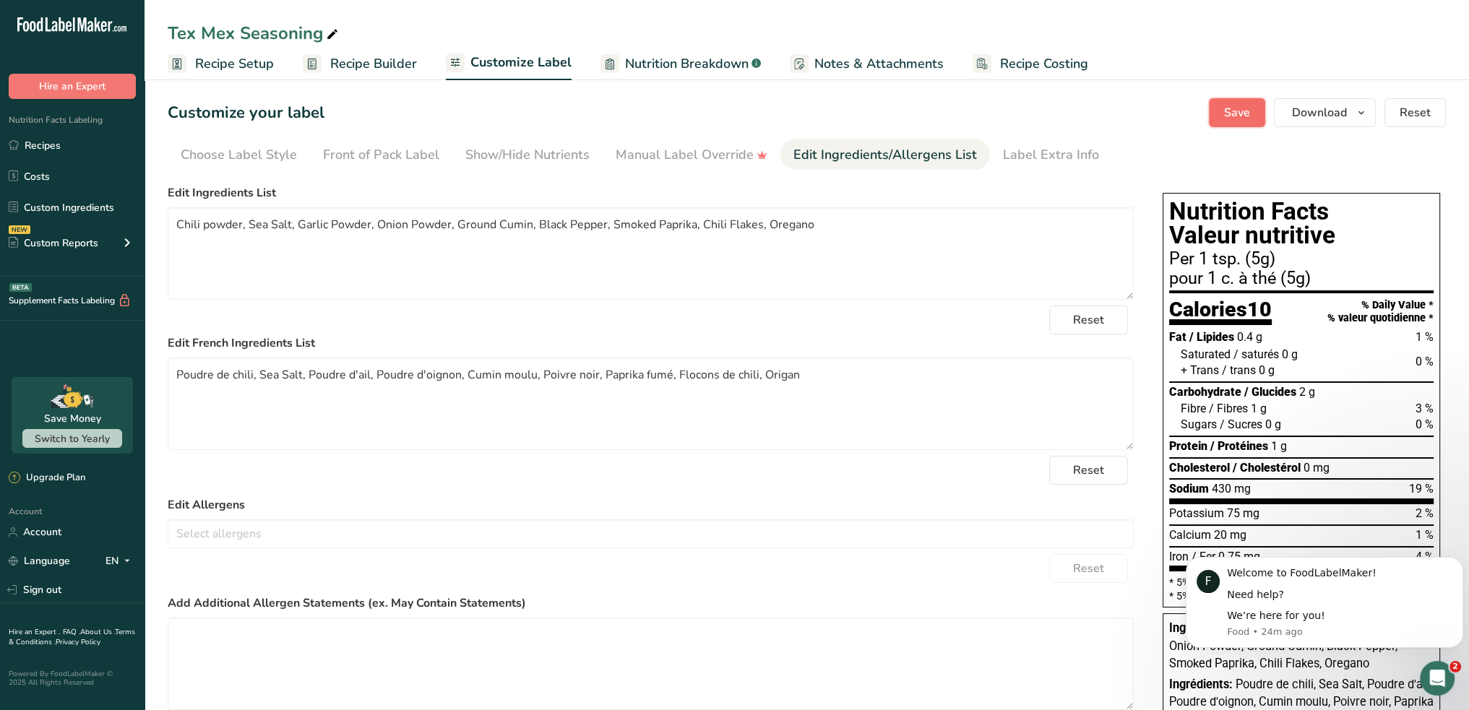
click at [1250, 109] on span "Save" at bounding box center [1237, 112] width 26 height 17
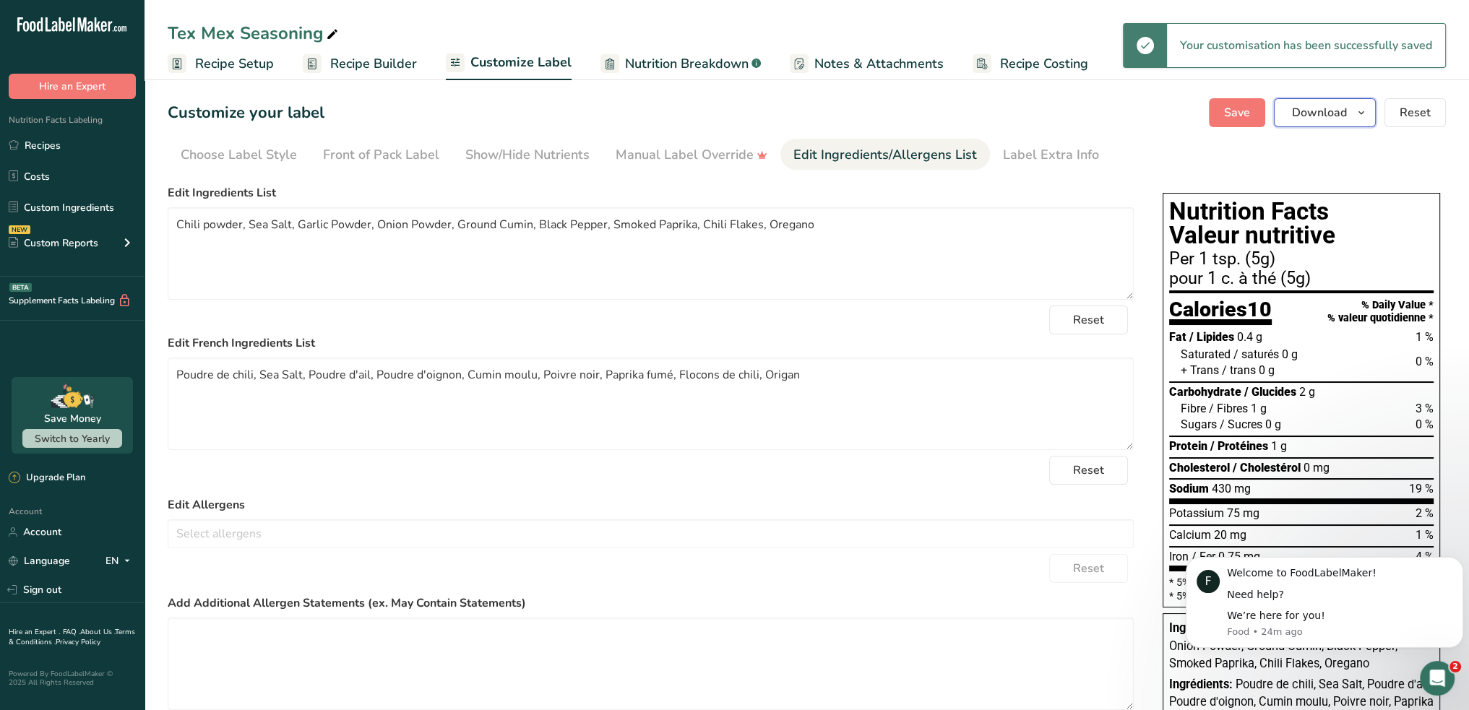
click at [1334, 113] on span "Download" at bounding box center [1319, 112] width 55 height 17
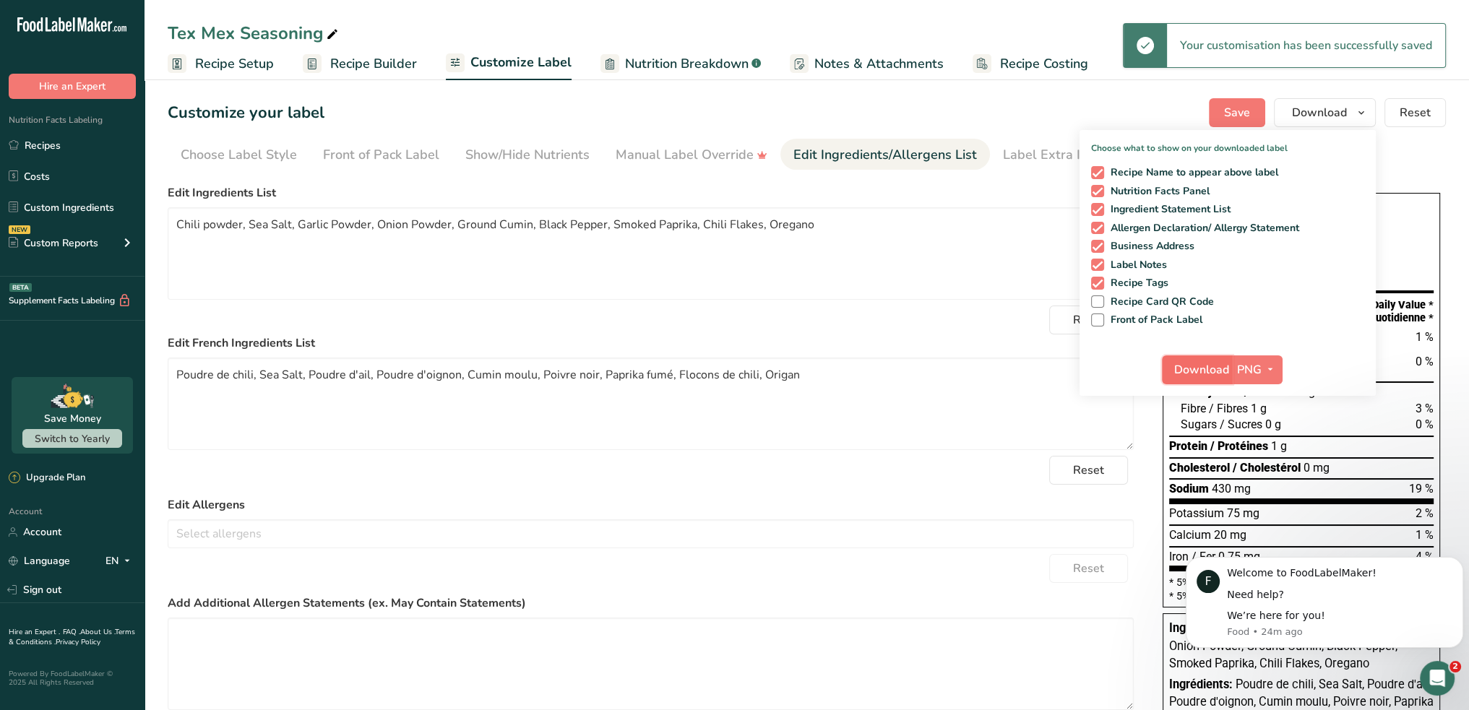
click at [1229, 370] on span "Download" at bounding box center [1201, 369] width 55 height 17
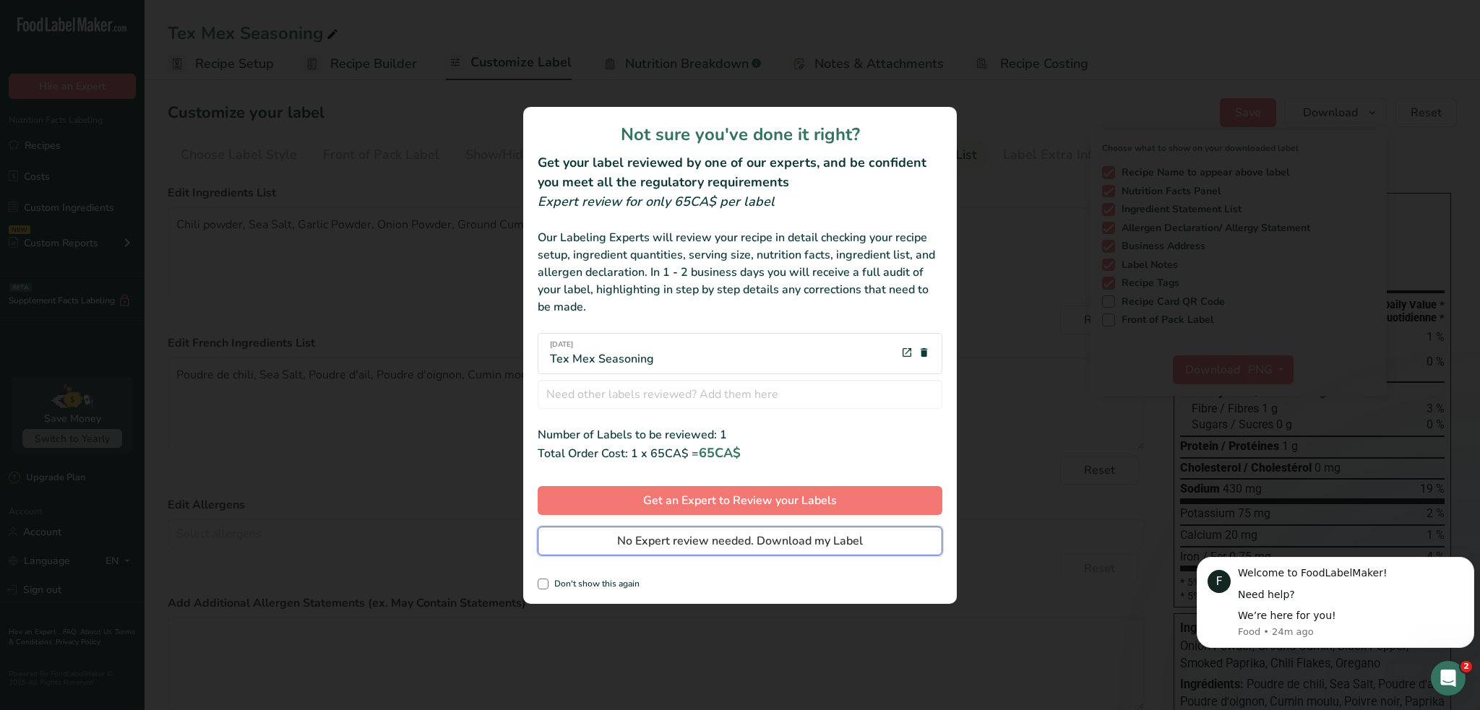
click at [682, 545] on span "No Expert review needed. Download my Label" at bounding box center [740, 540] width 246 height 17
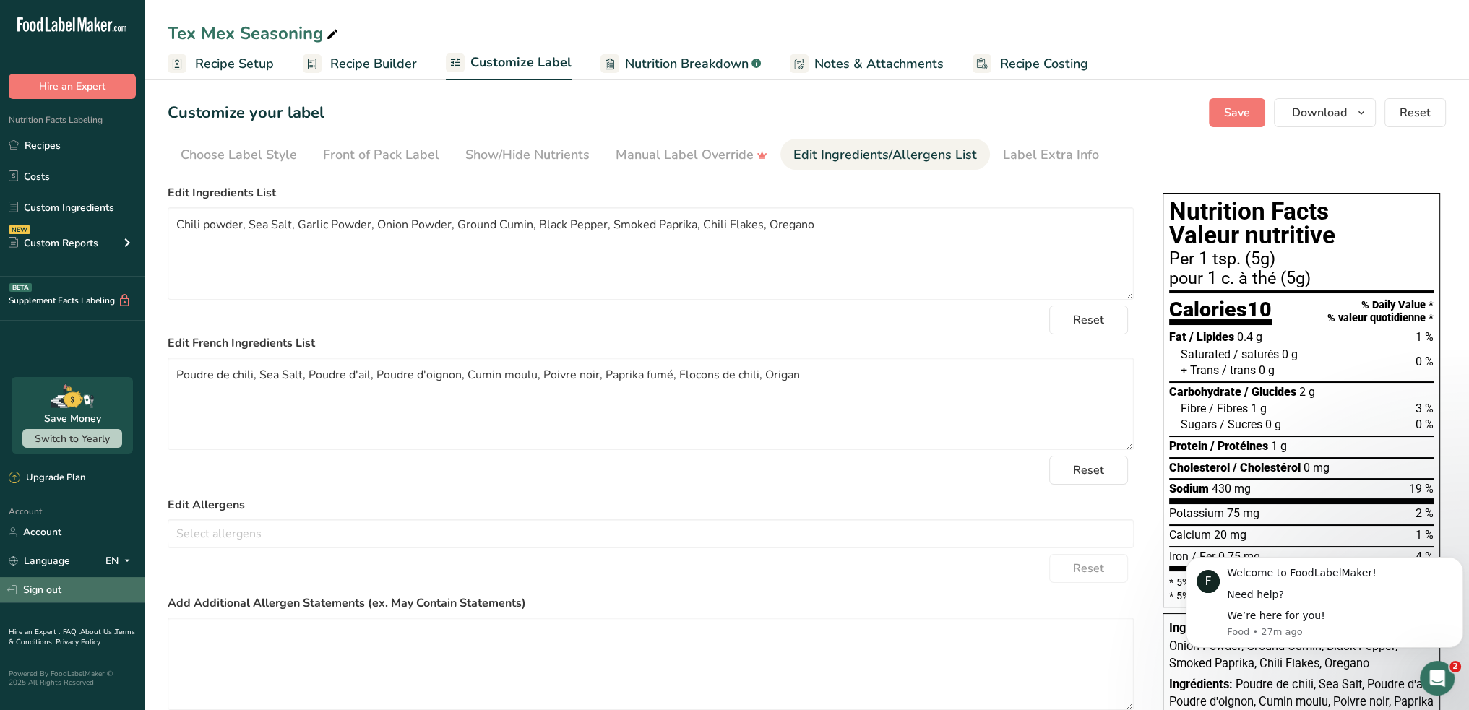
click at [38, 592] on link "Sign out" at bounding box center [72, 589] width 144 height 25
